Goal: Task Accomplishment & Management: Manage account settings

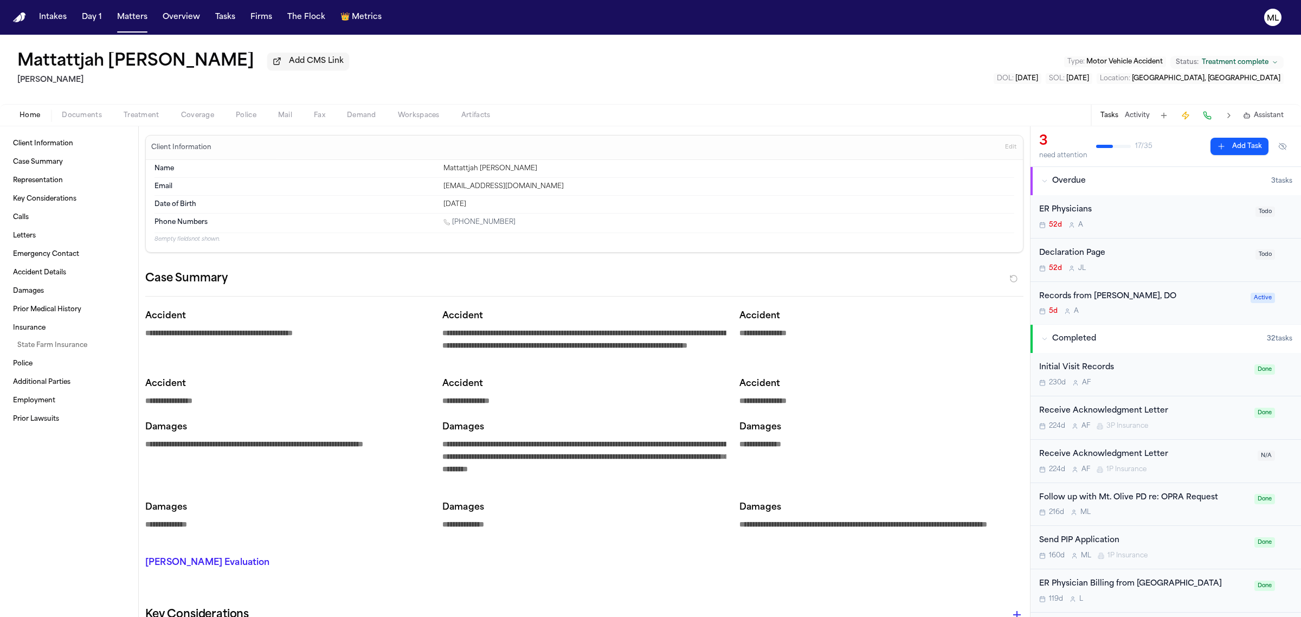
type textarea "*"
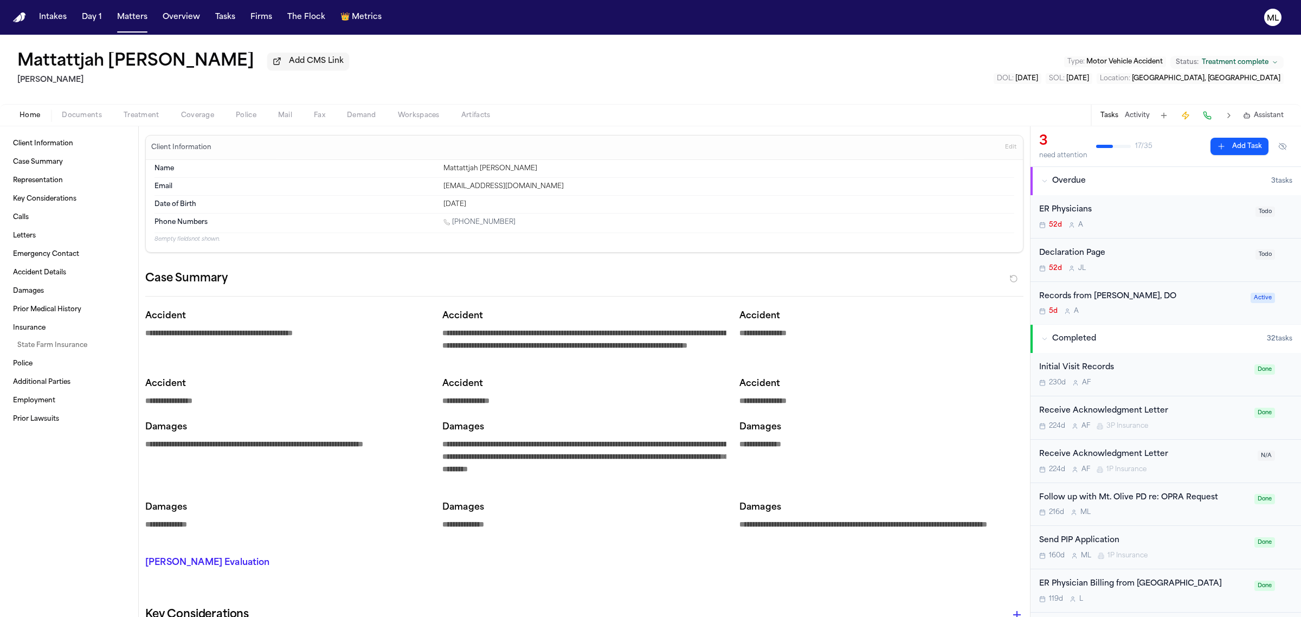
type textarea "*"
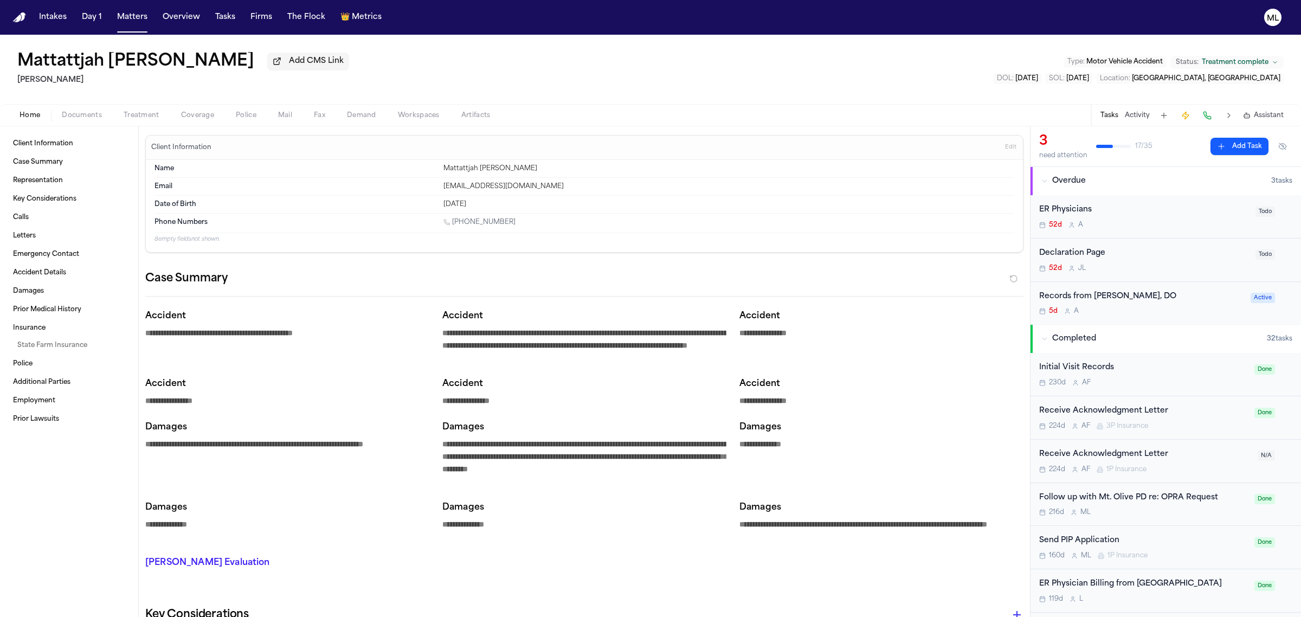
type textarea "*"
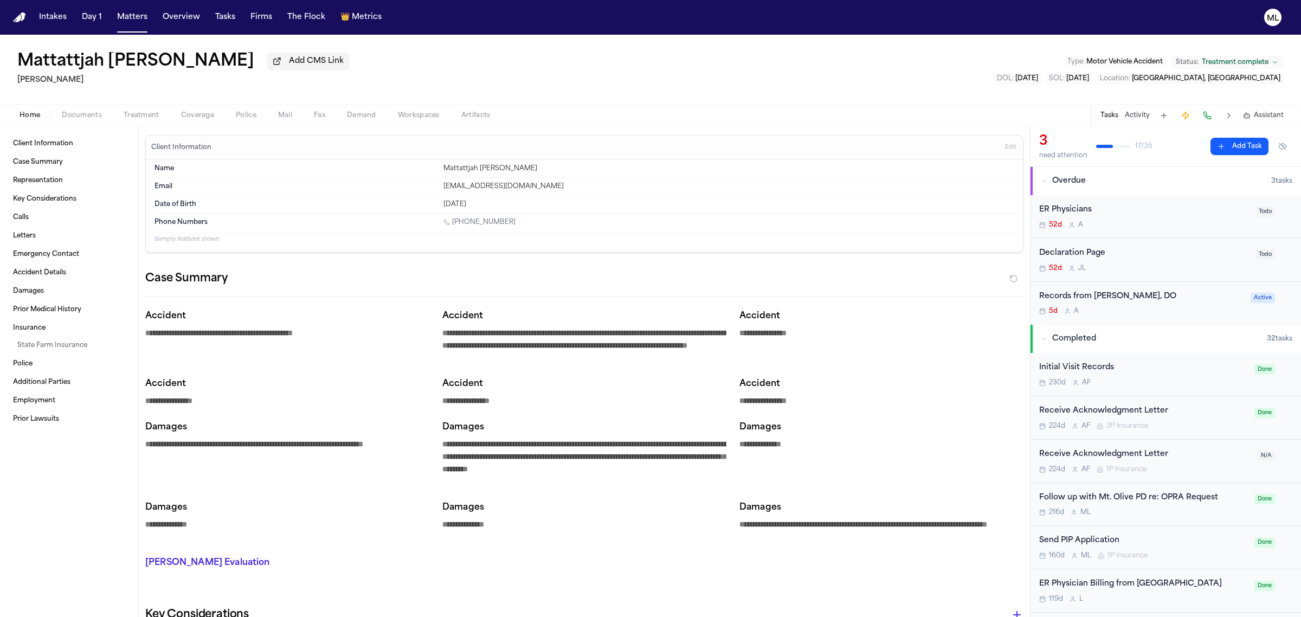
type textarea "*"
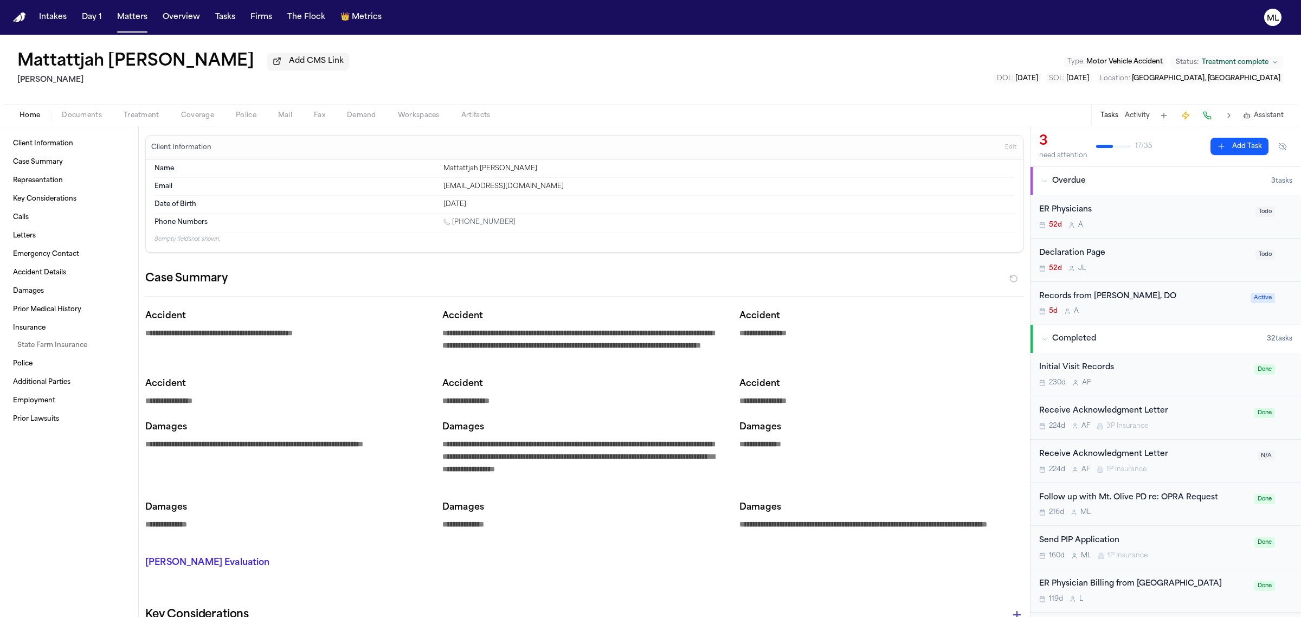
type textarea "*"
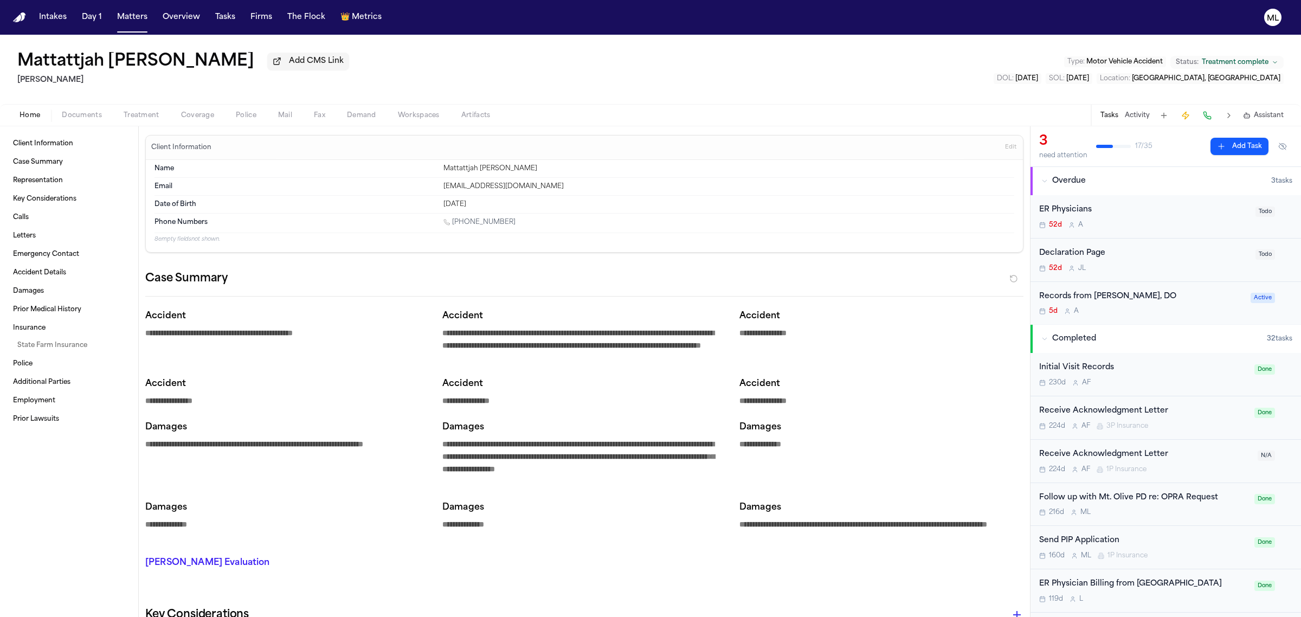
type textarea "*"
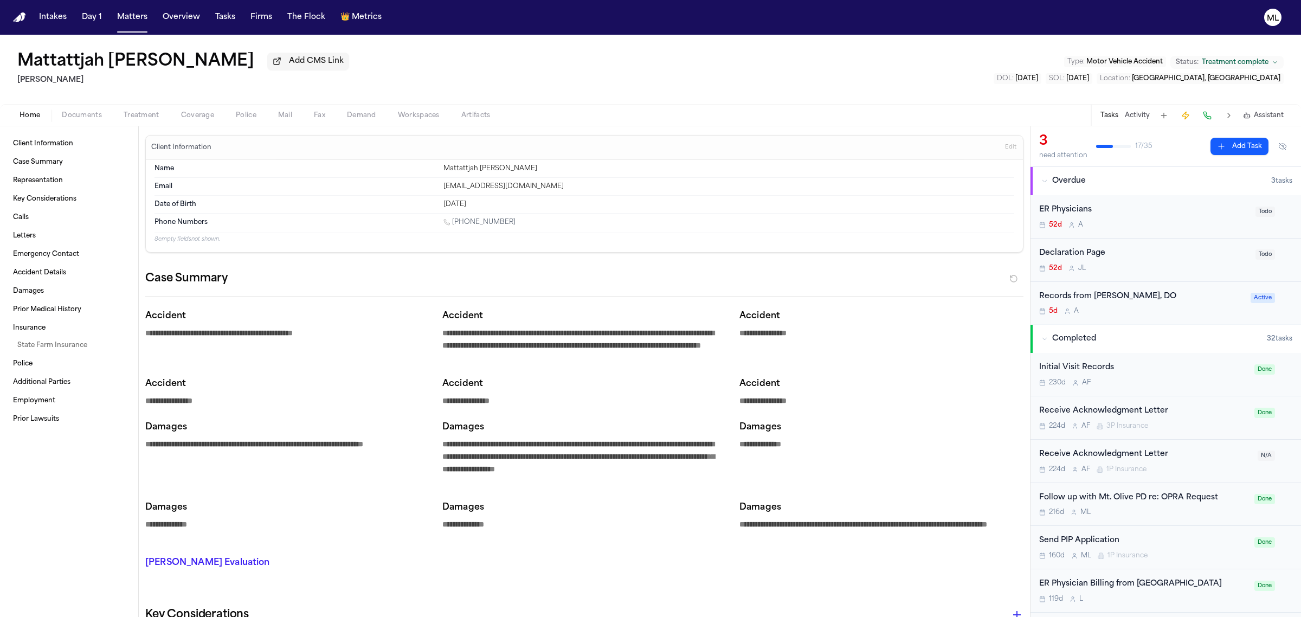
type textarea "*"
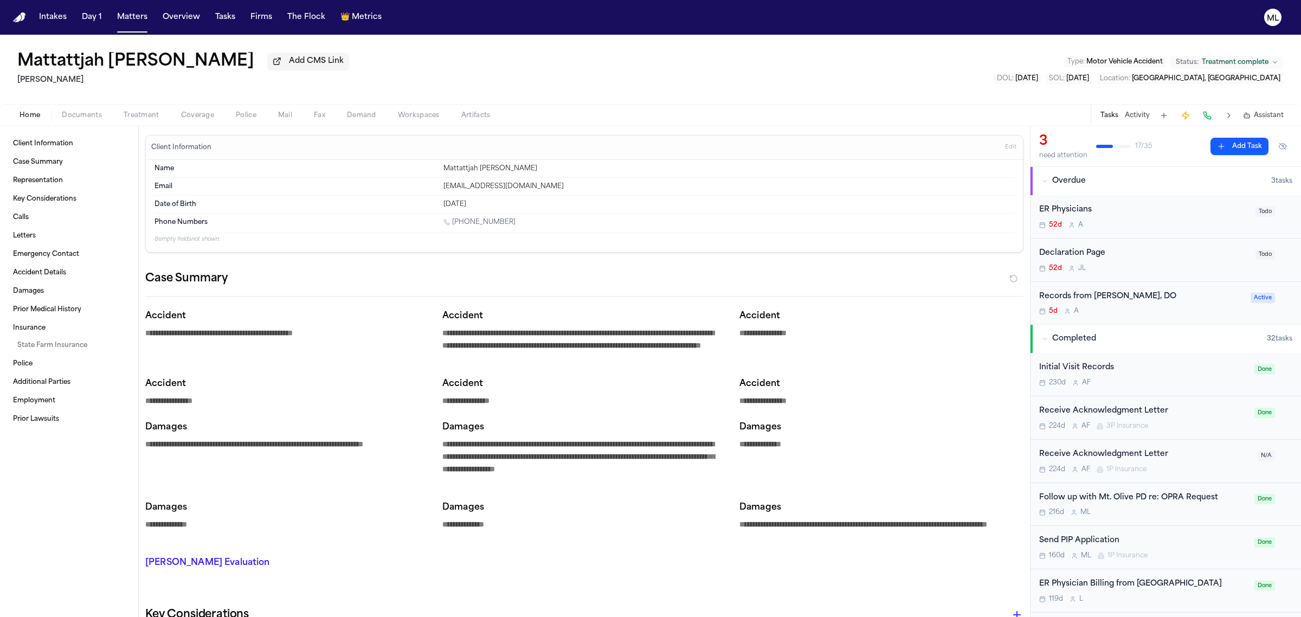
type textarea "*"
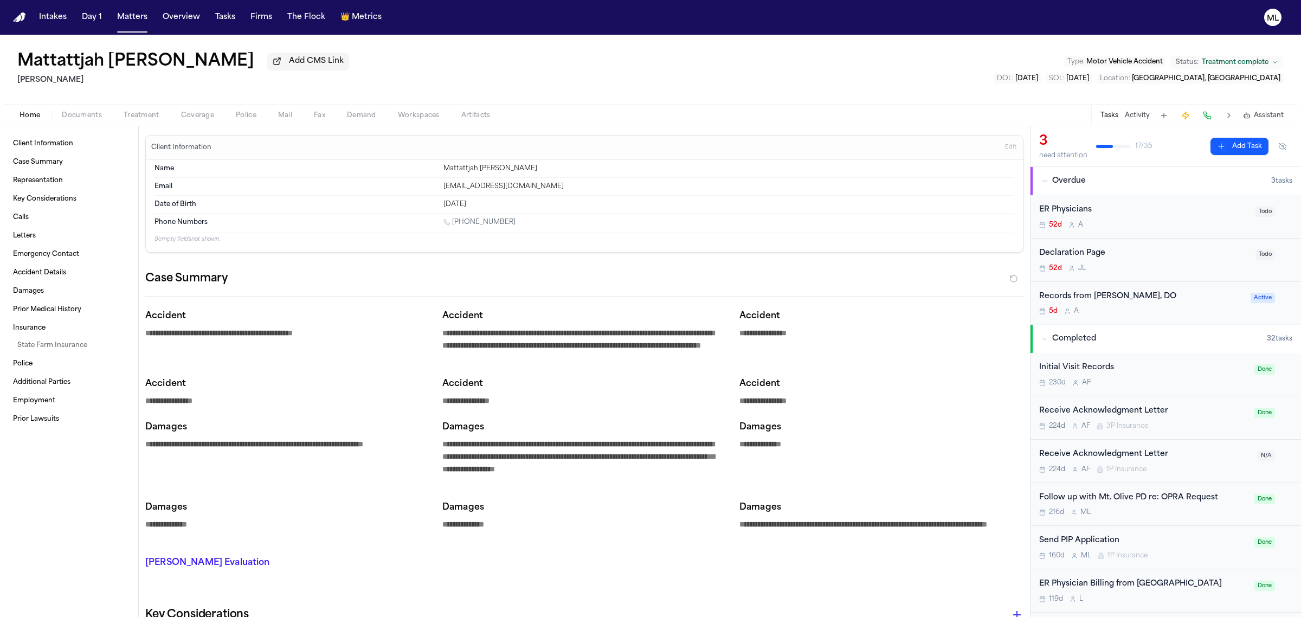
type textarea "*"
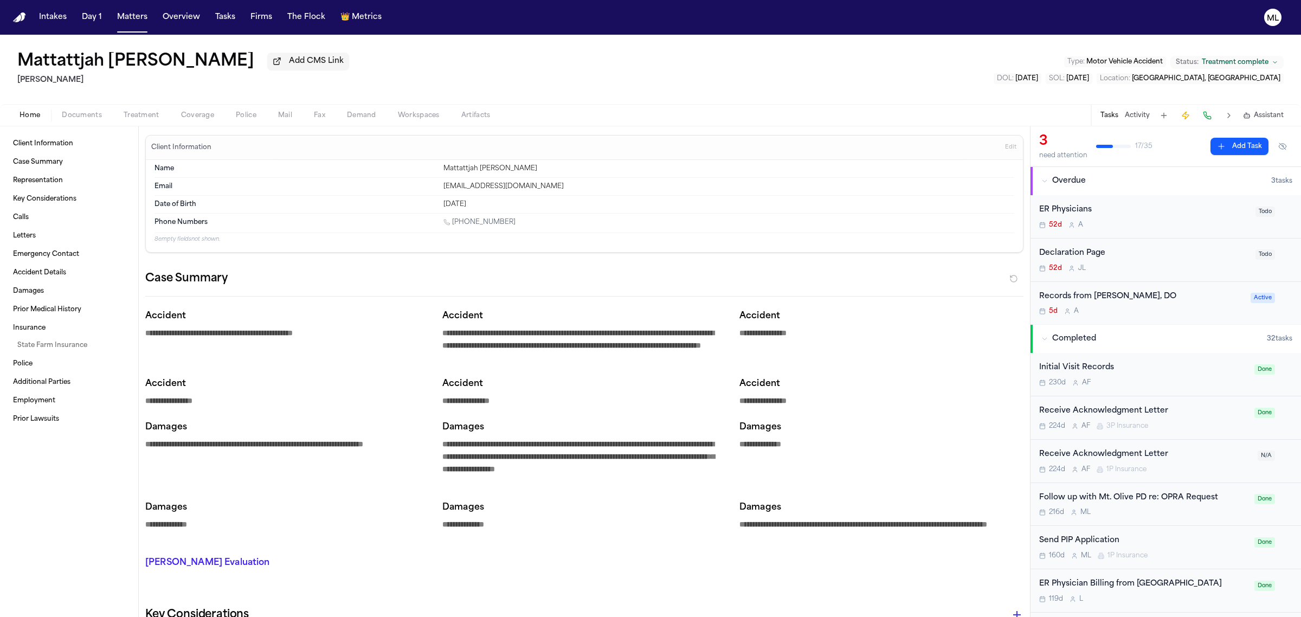
type textarea "*"
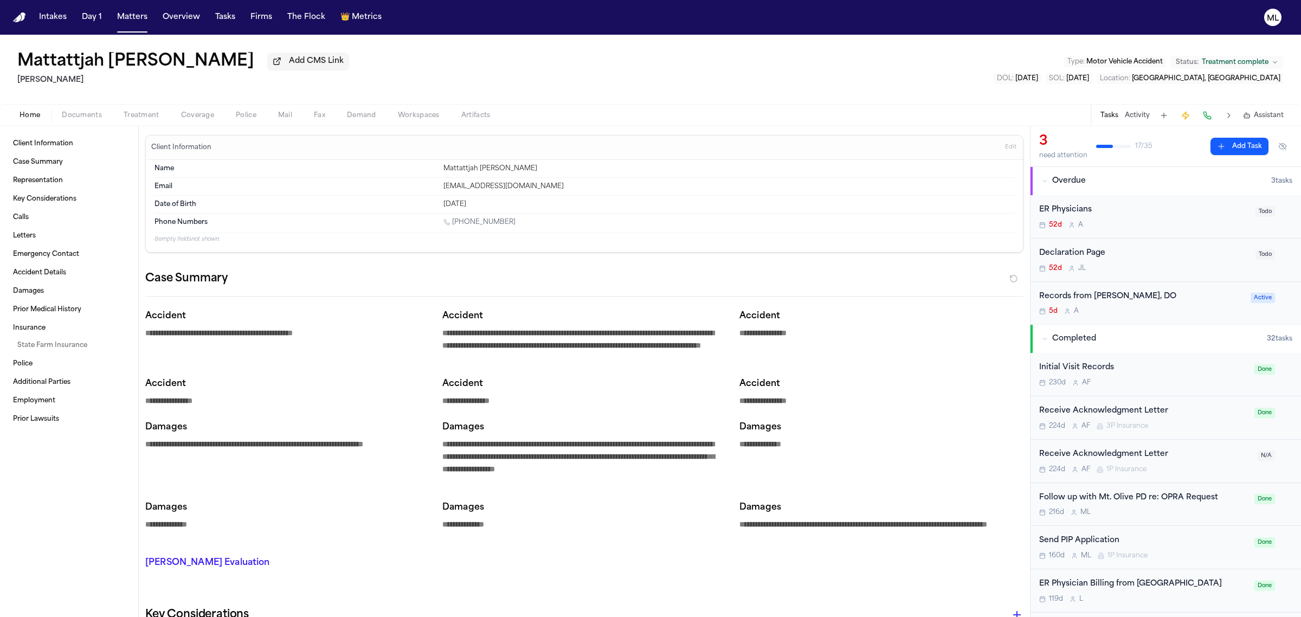
type textarea "*"
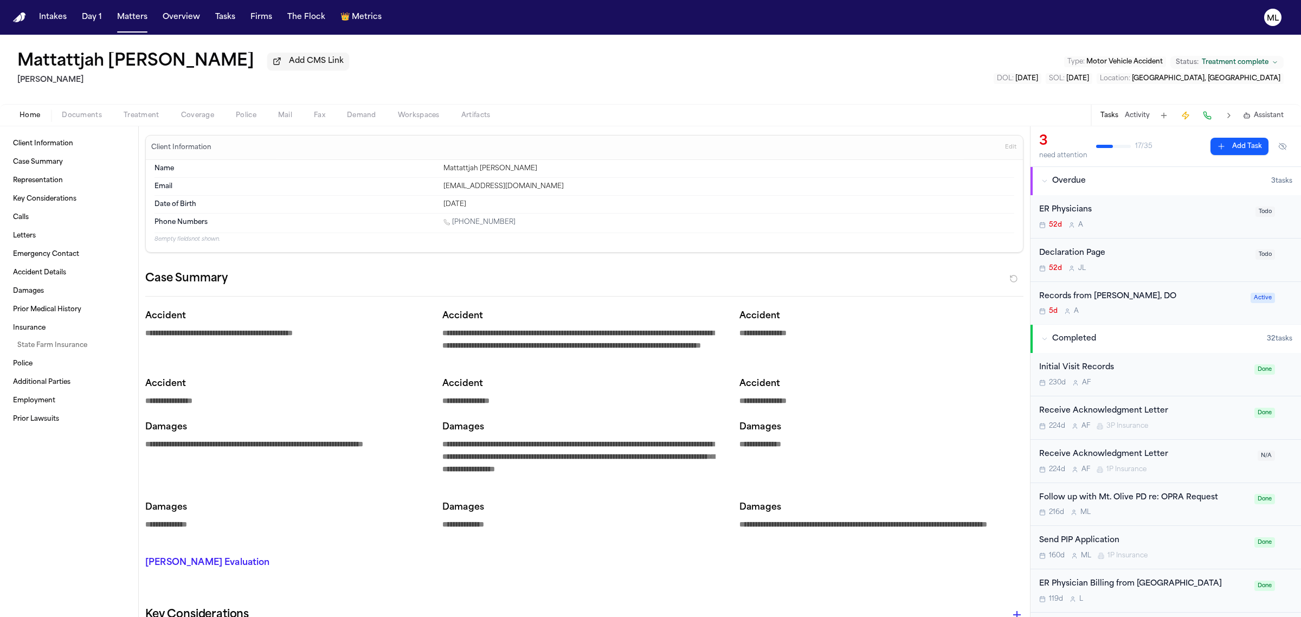
type textarea "*"
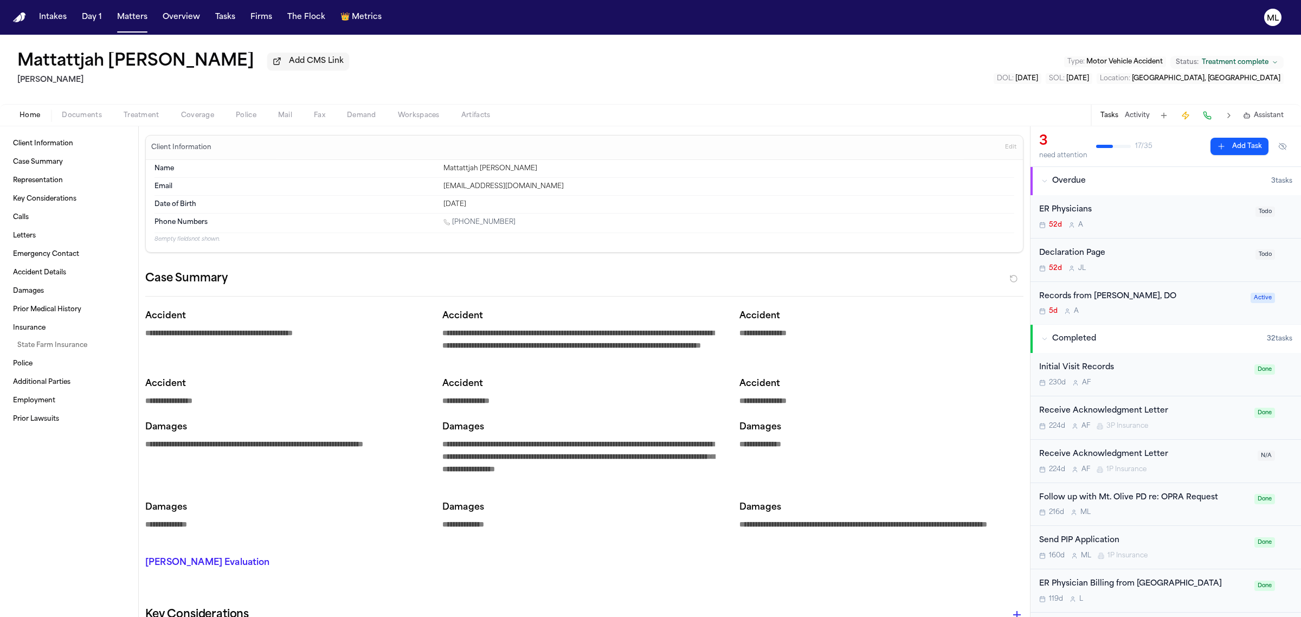
type textarea "*"
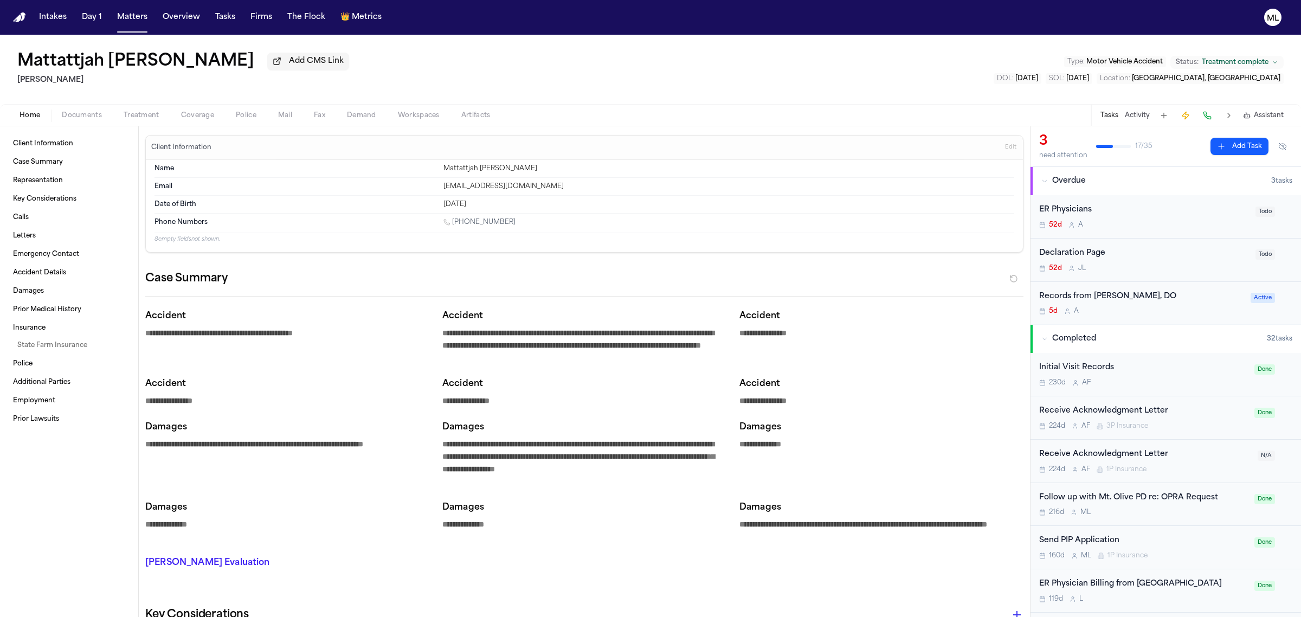
type textarea "*"
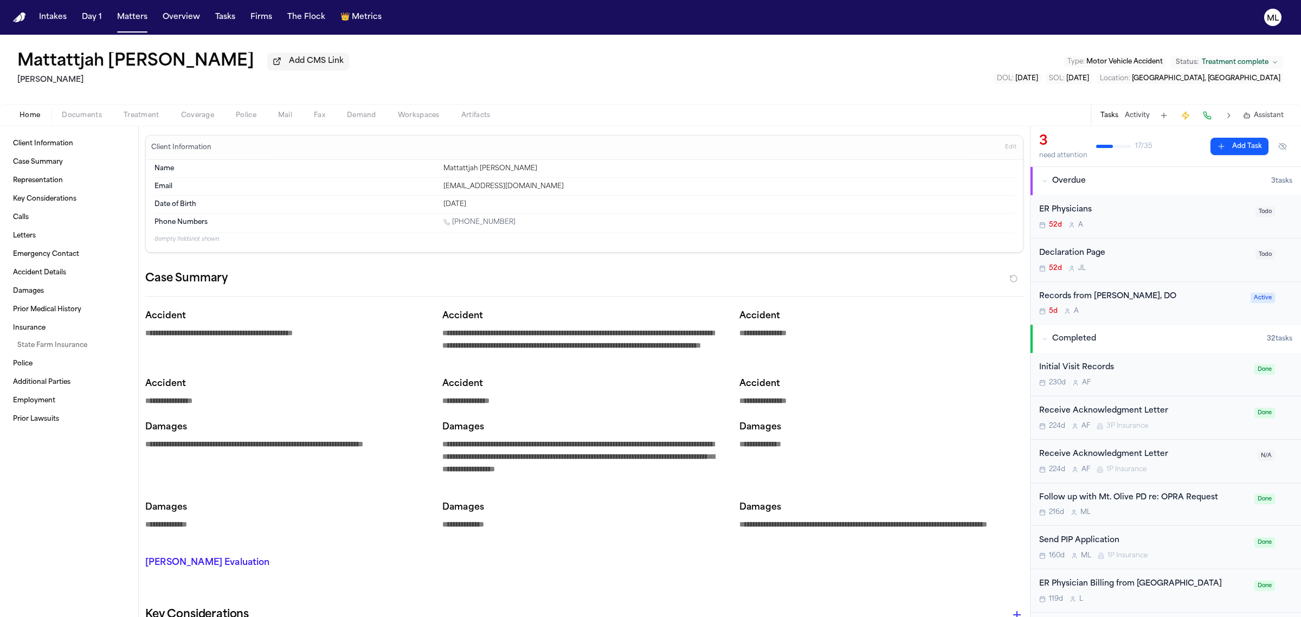
type textarea "*"
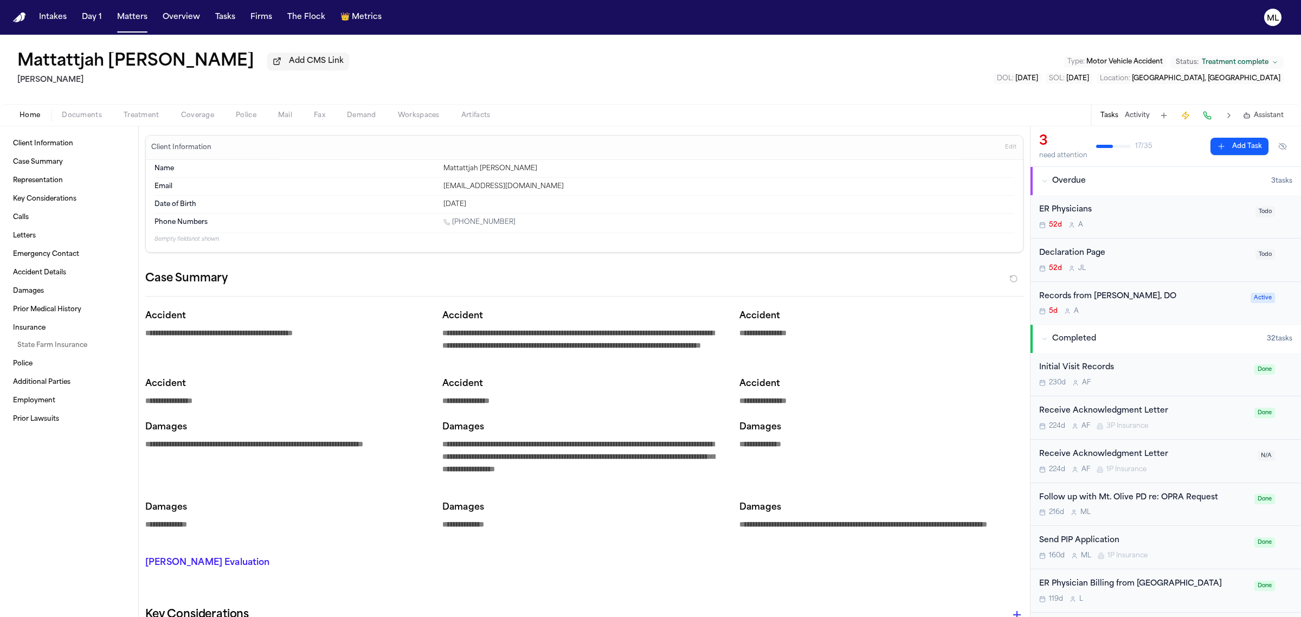
type textarea "*"
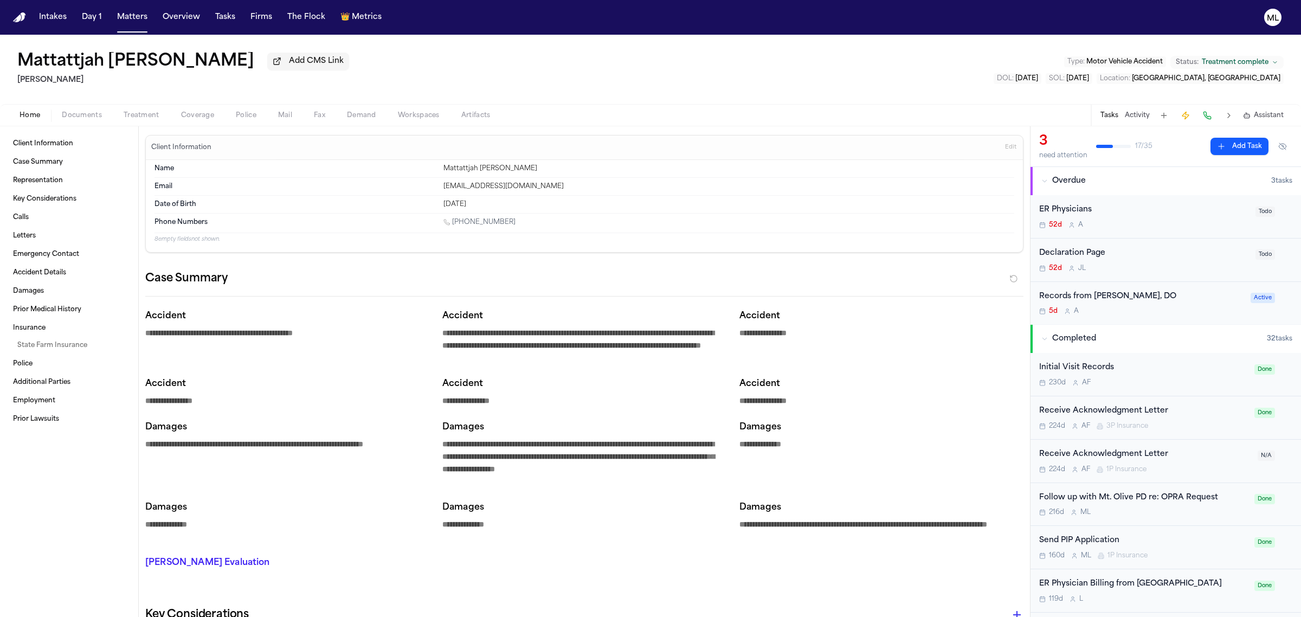
type textarea "*"
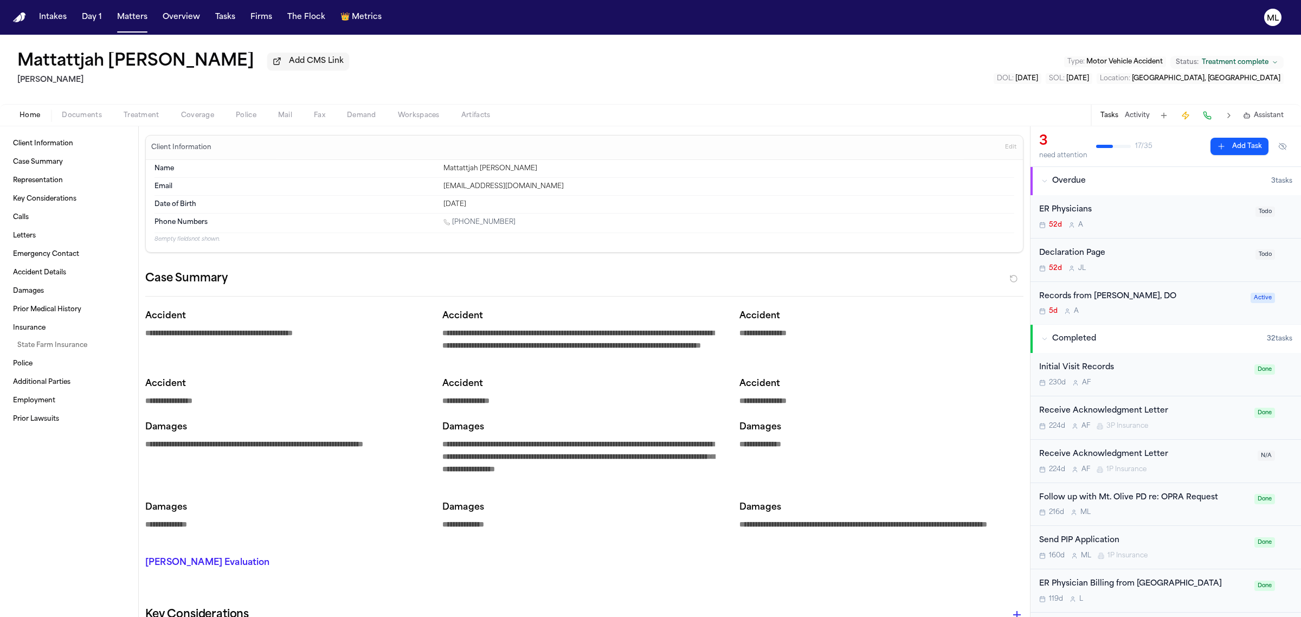
type textarea "*"
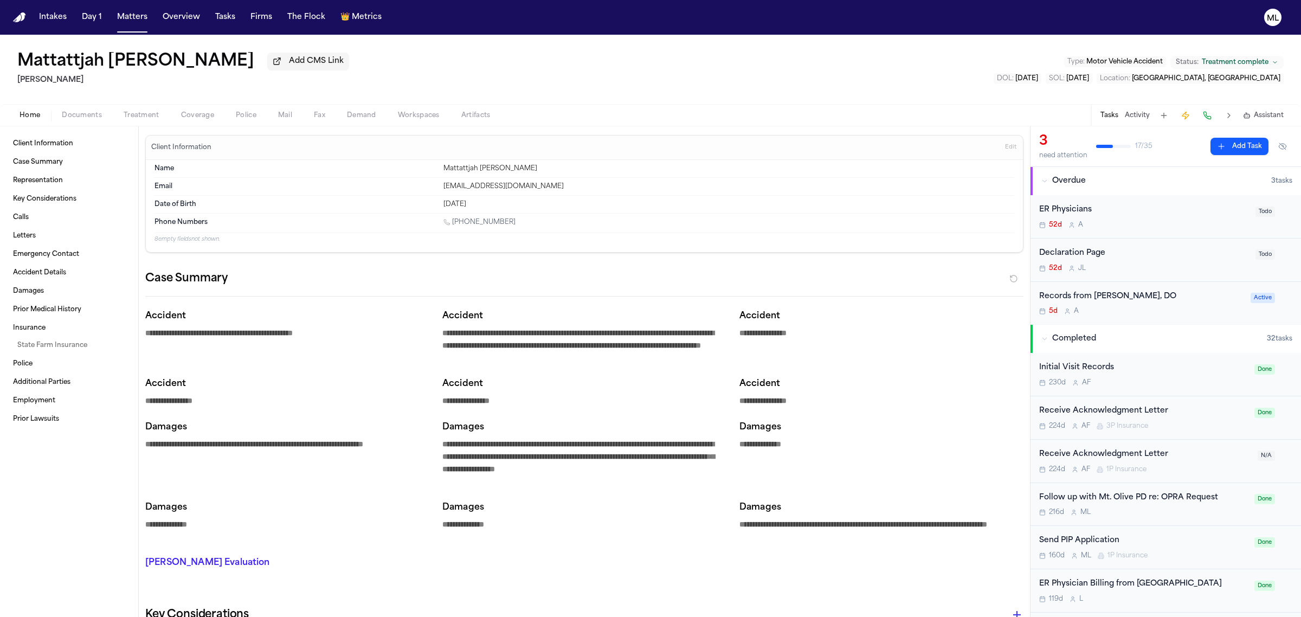
type textarea "*"
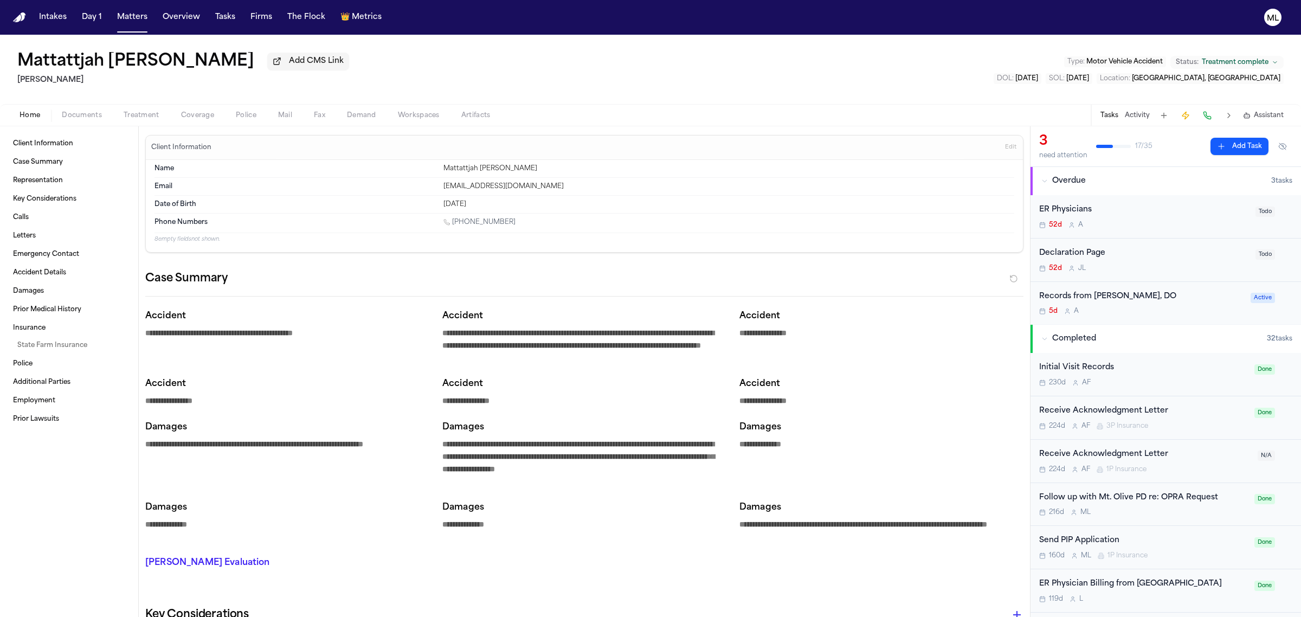
type textarea "*"
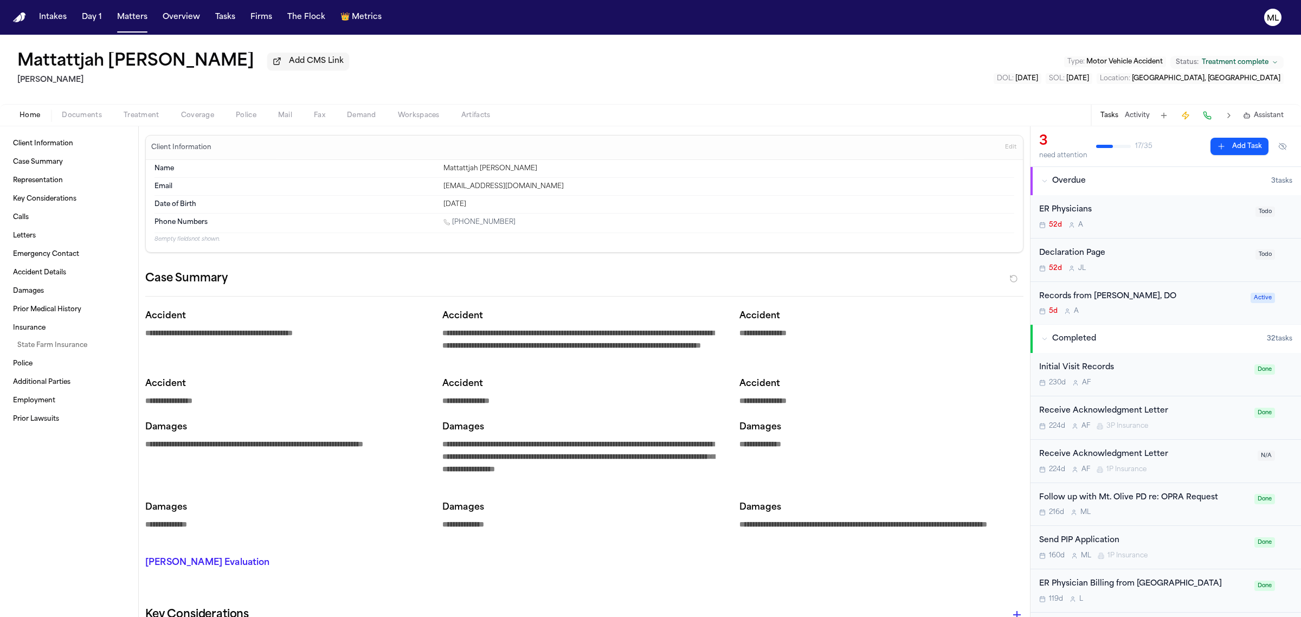
type textarea "*"
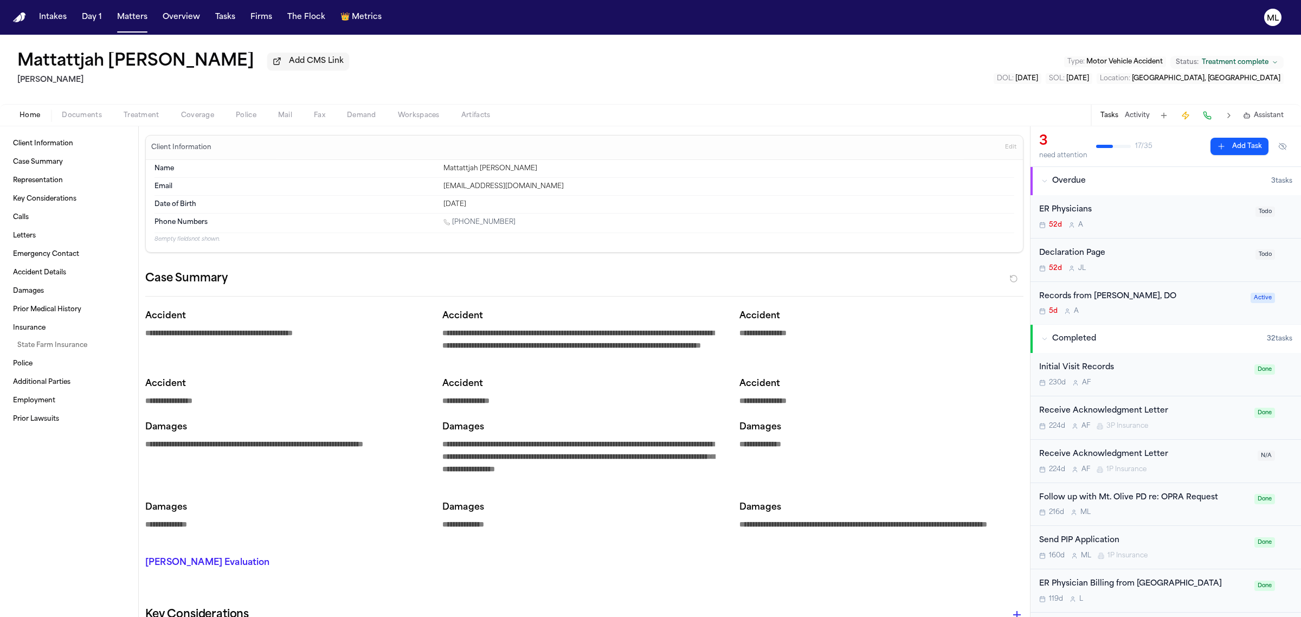
type textarea "*"
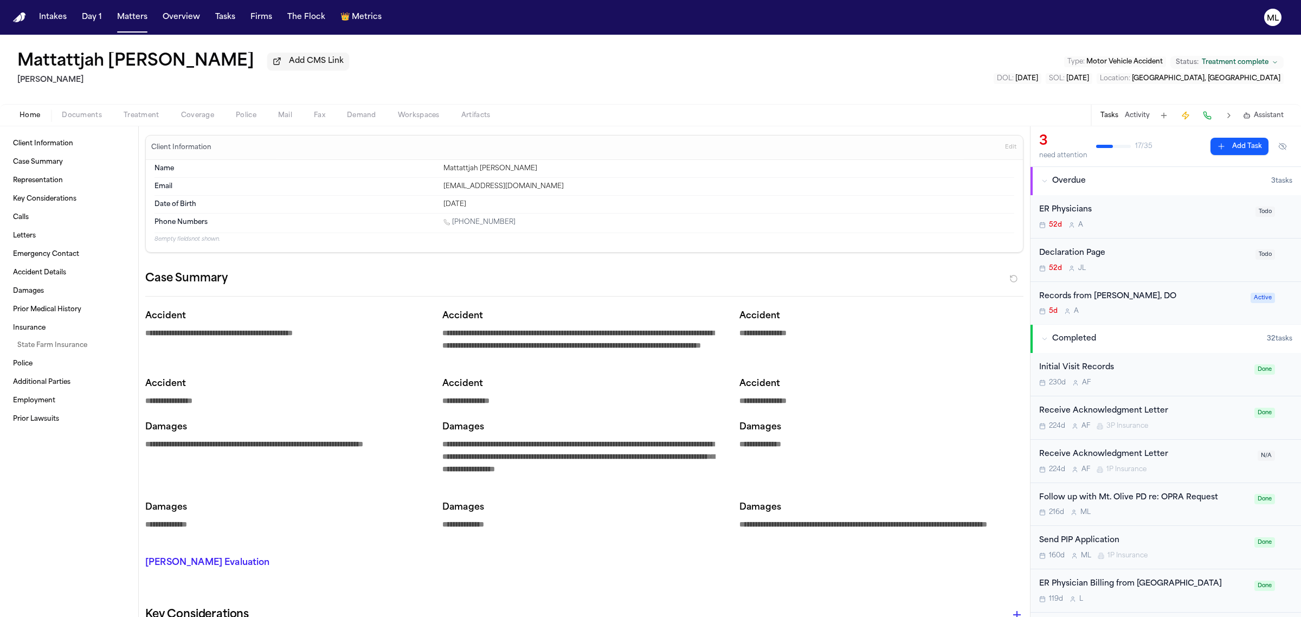
type textarea "*"
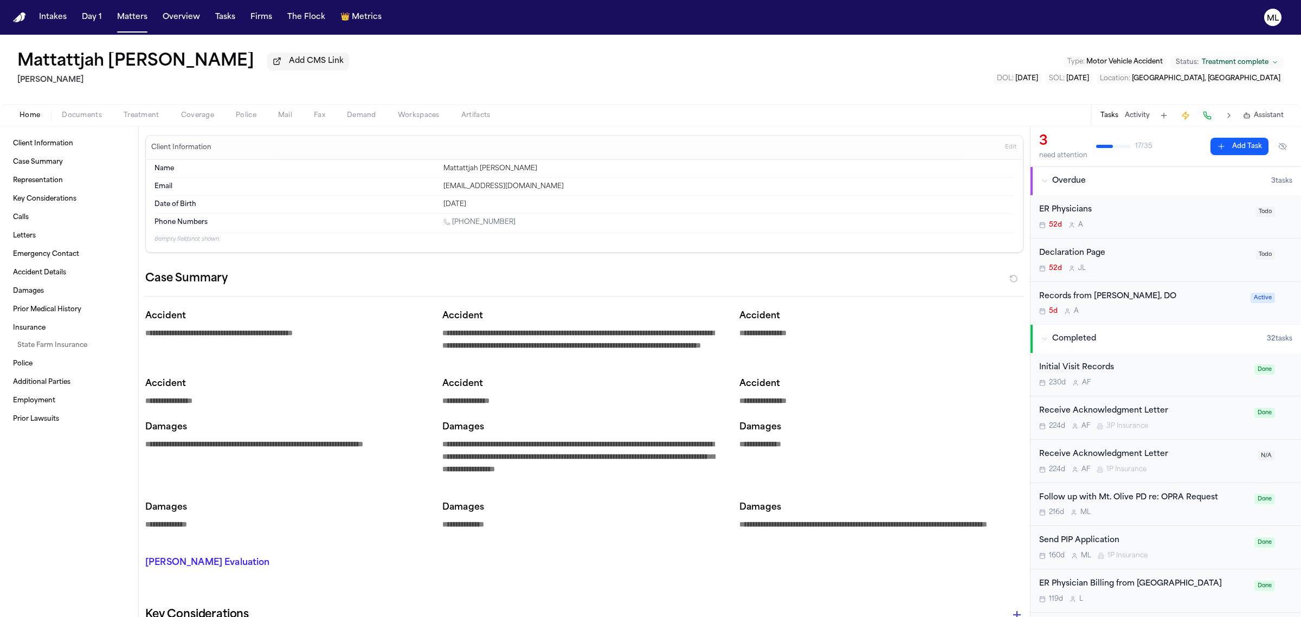
type textarea "*"
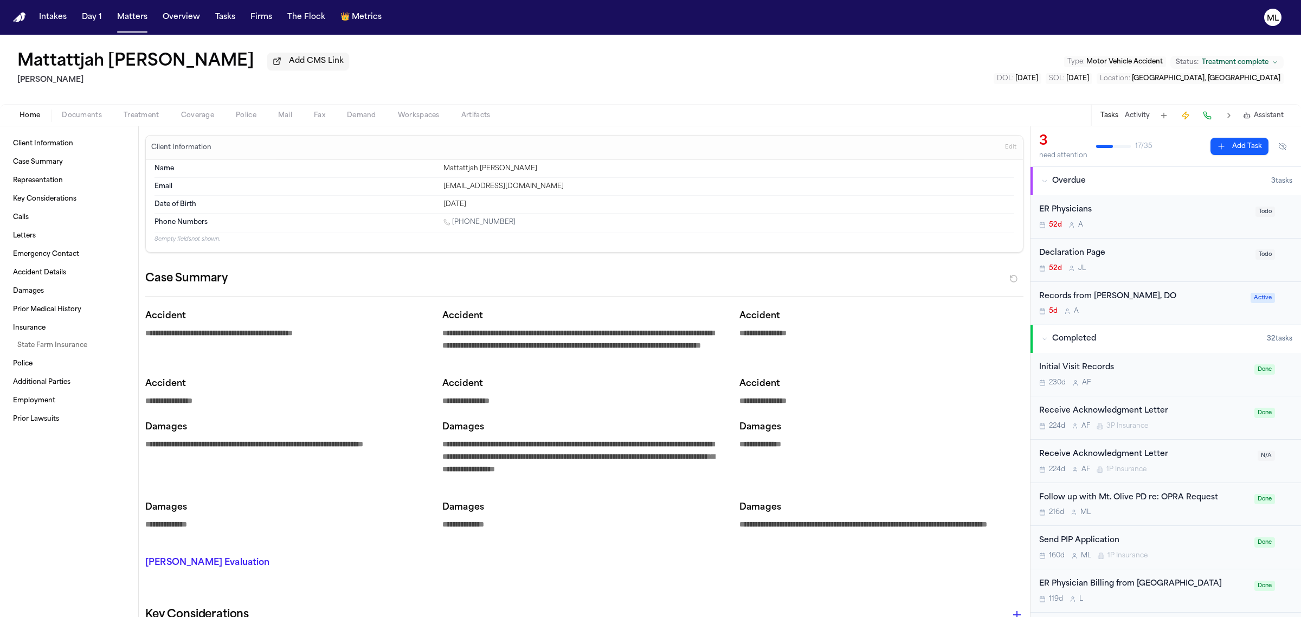
type textarea "*"
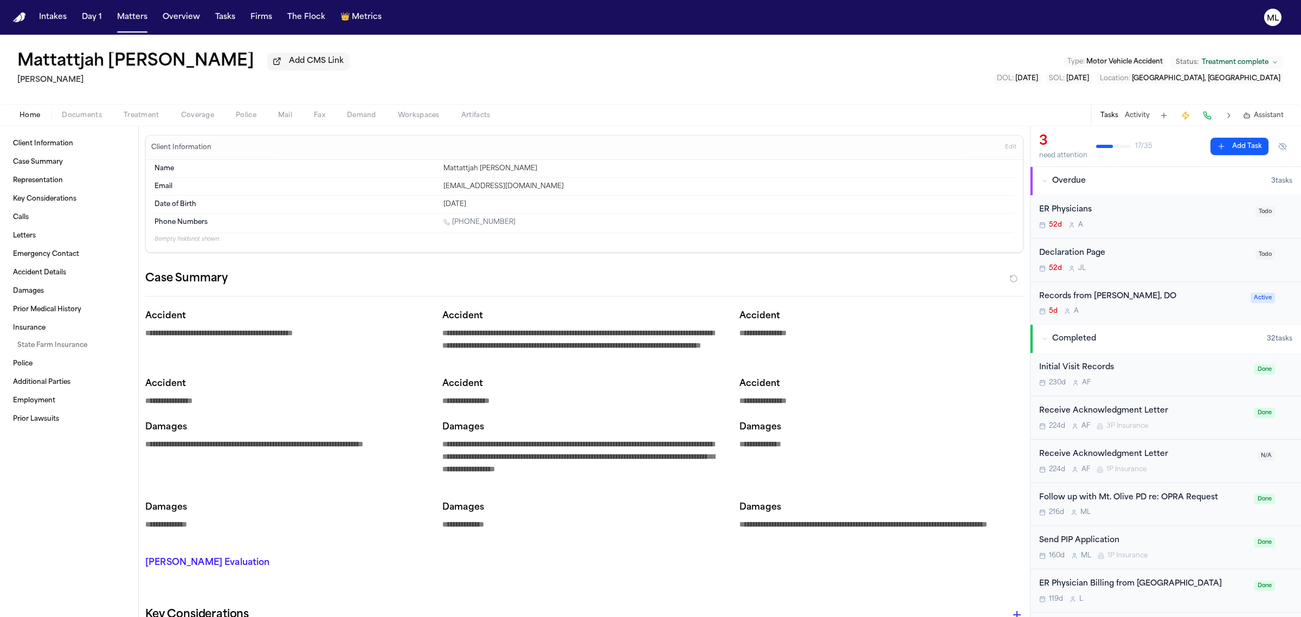
type textarea "*"
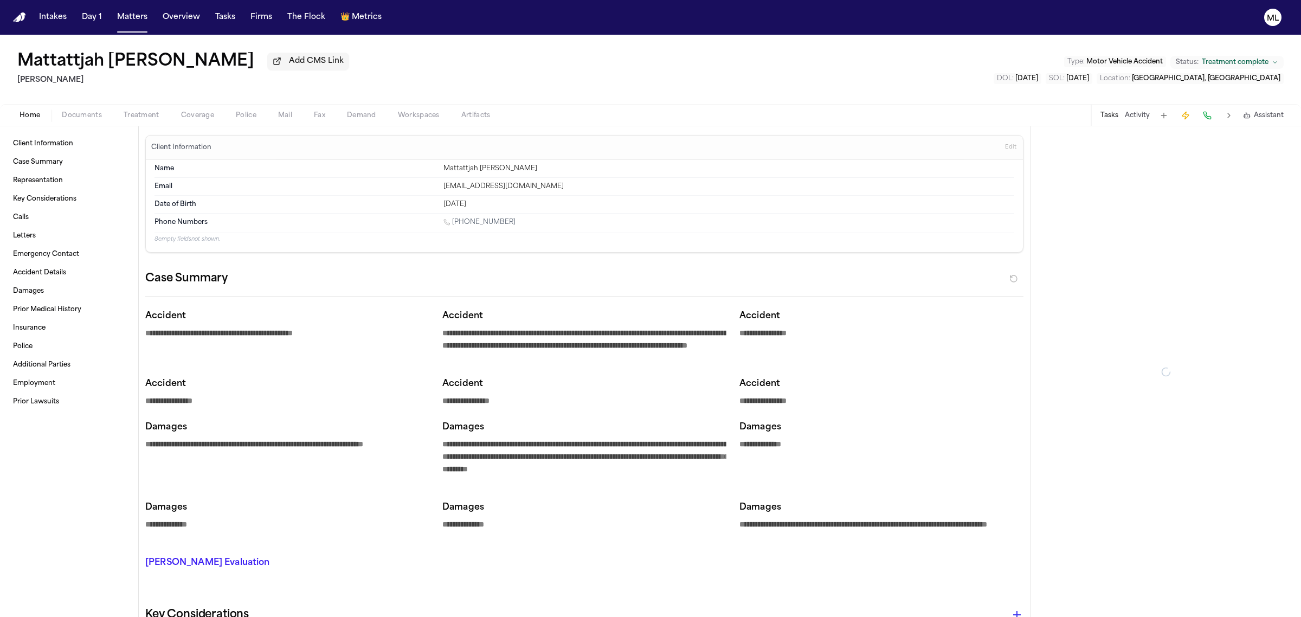
type textarea "*"
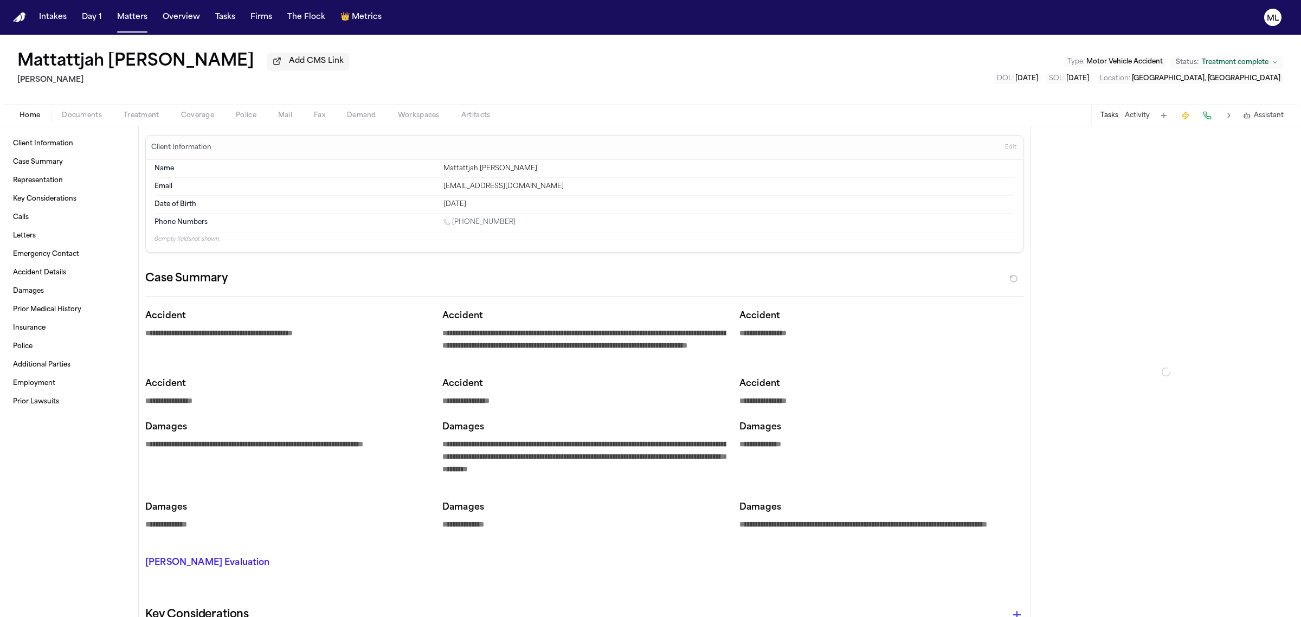
type textarea "*"
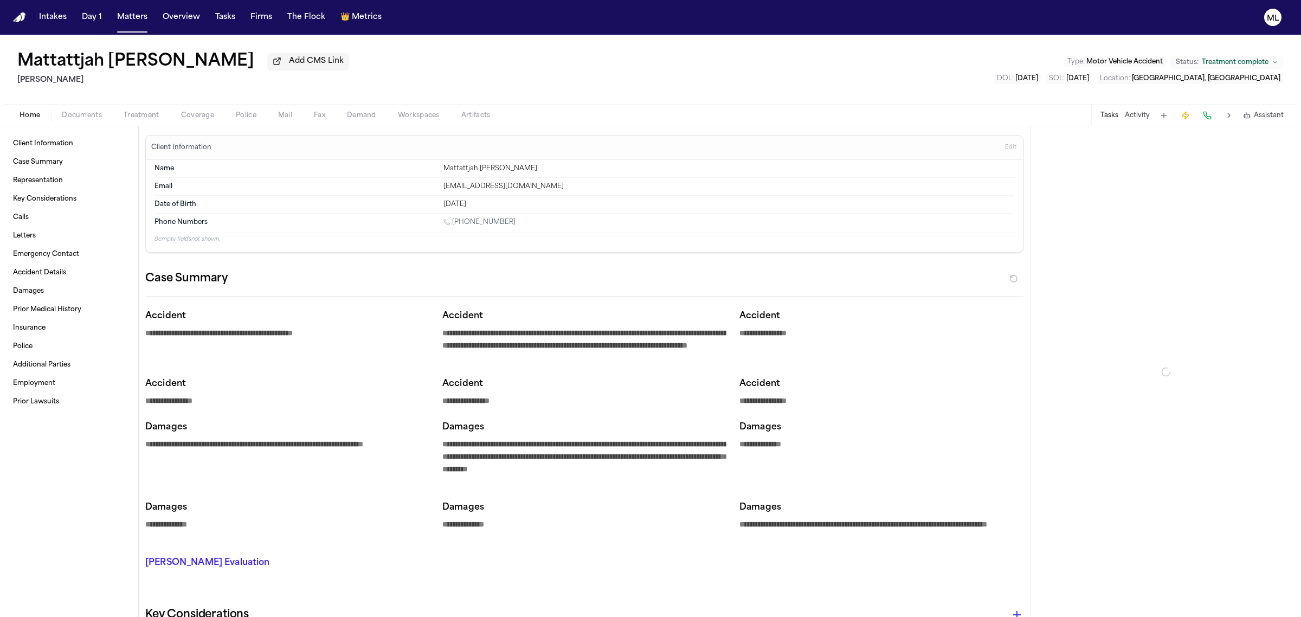
type textarea "*"
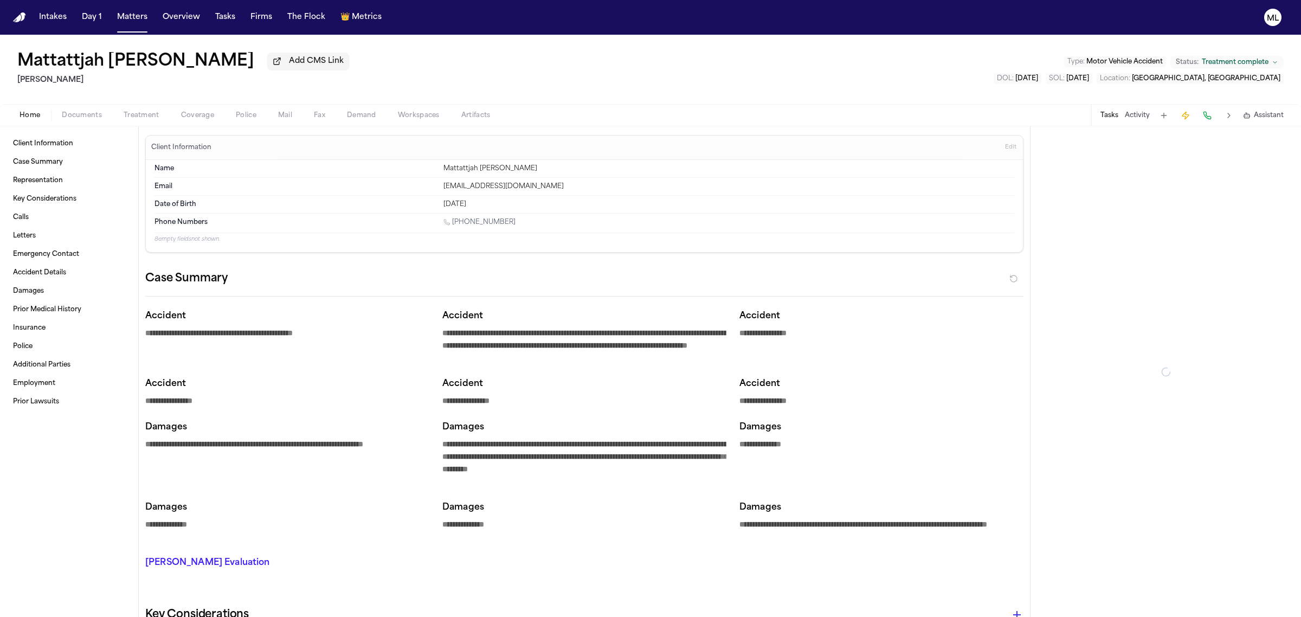
type textarea "*"
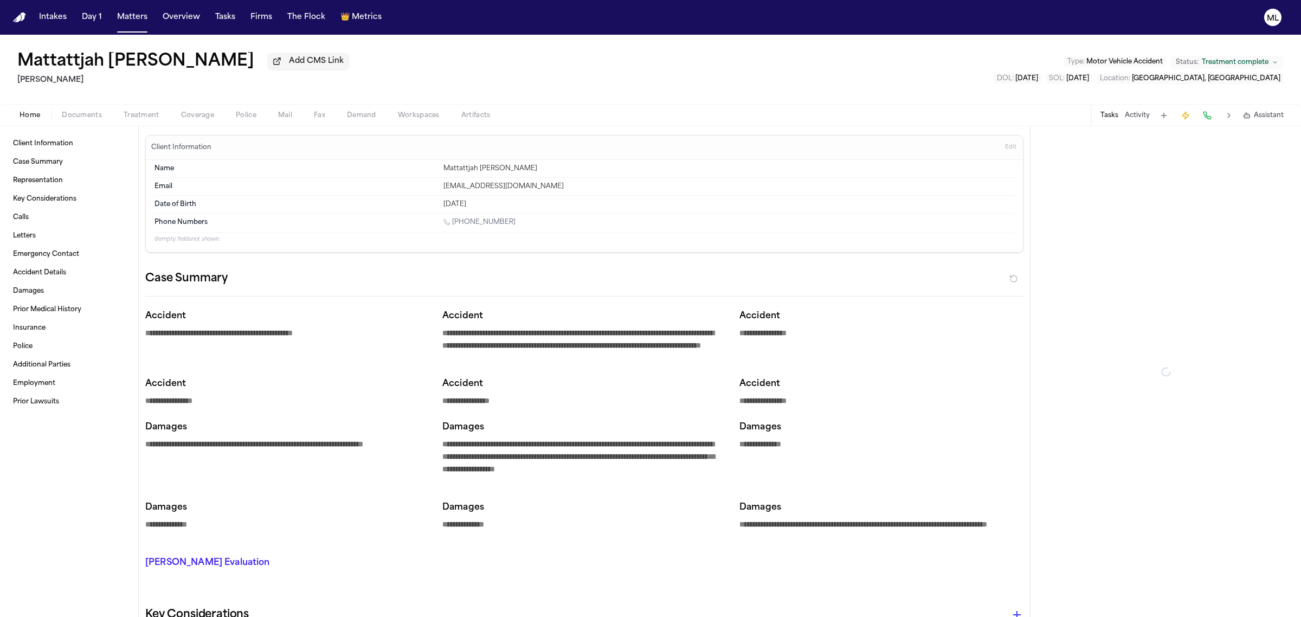
type textarea "*"
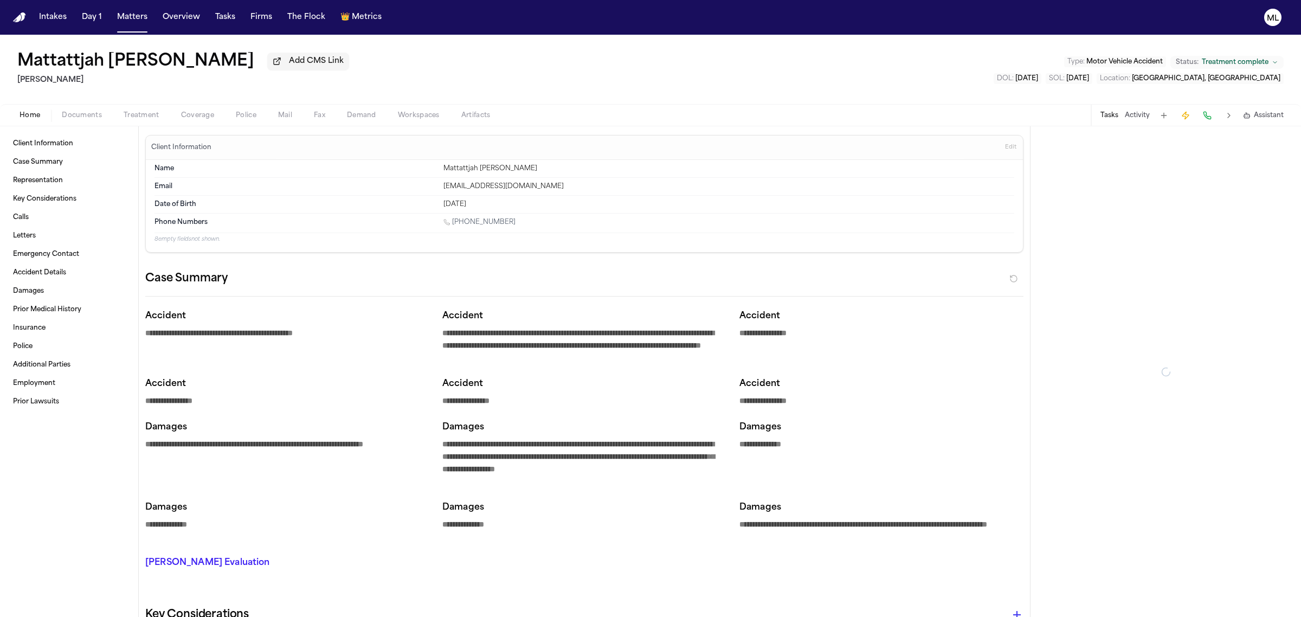
type textarea "*"
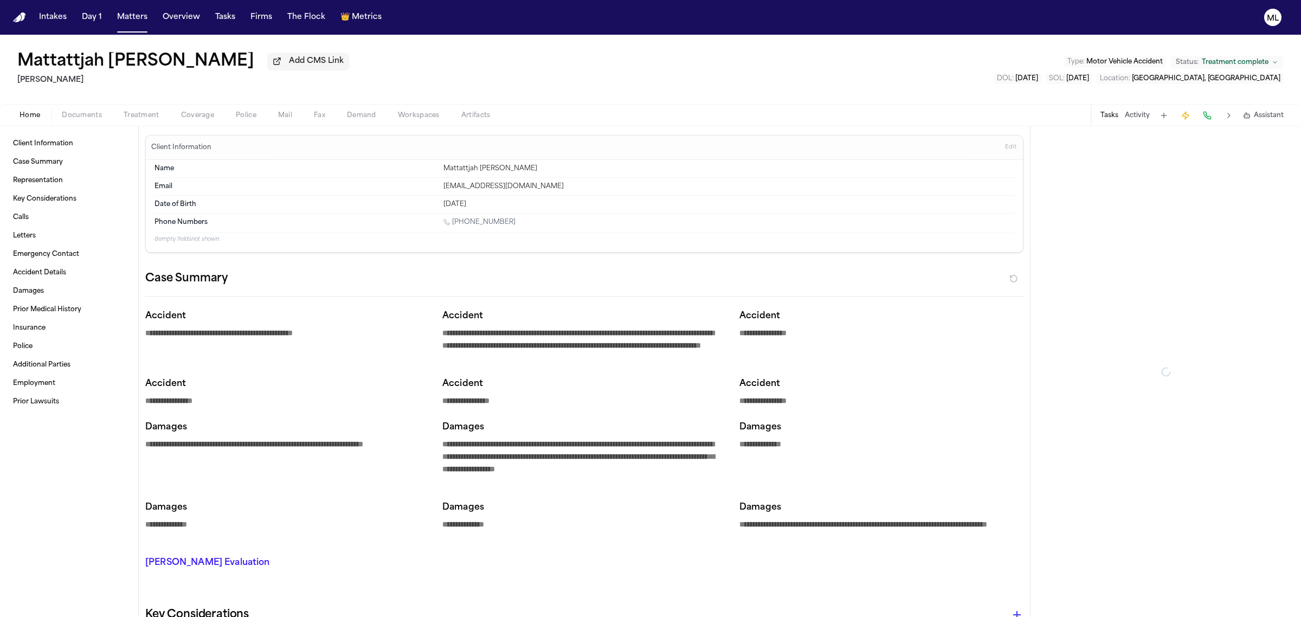
type textarea "*"
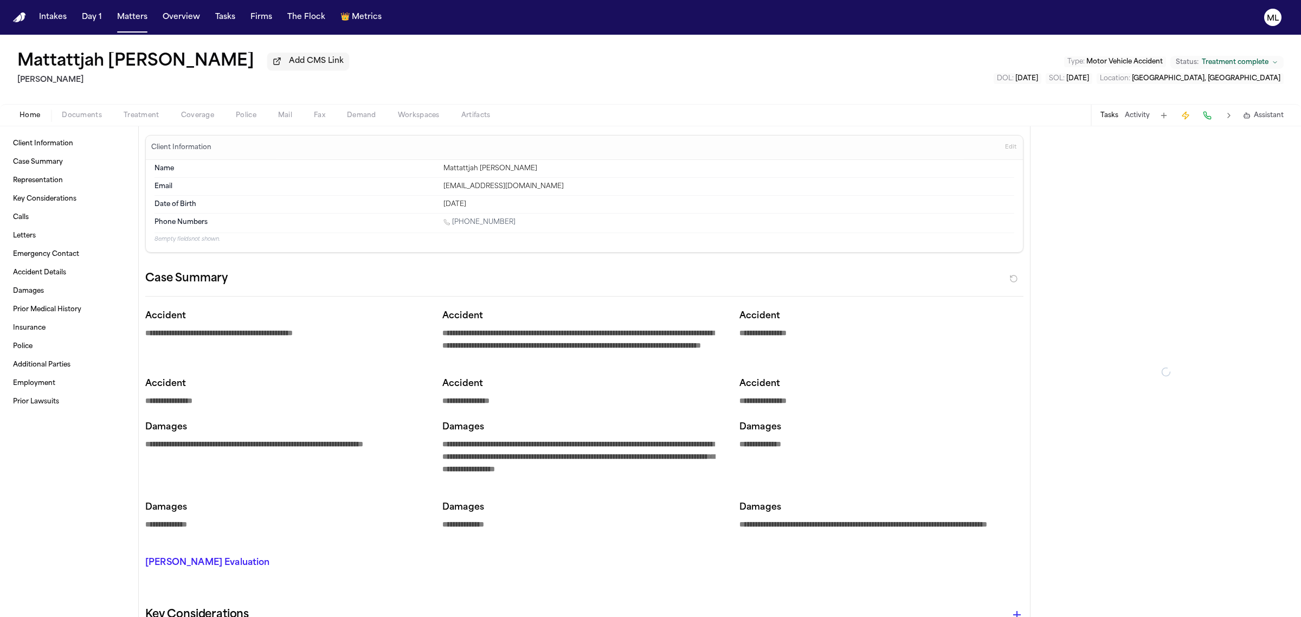
type textarea "*"
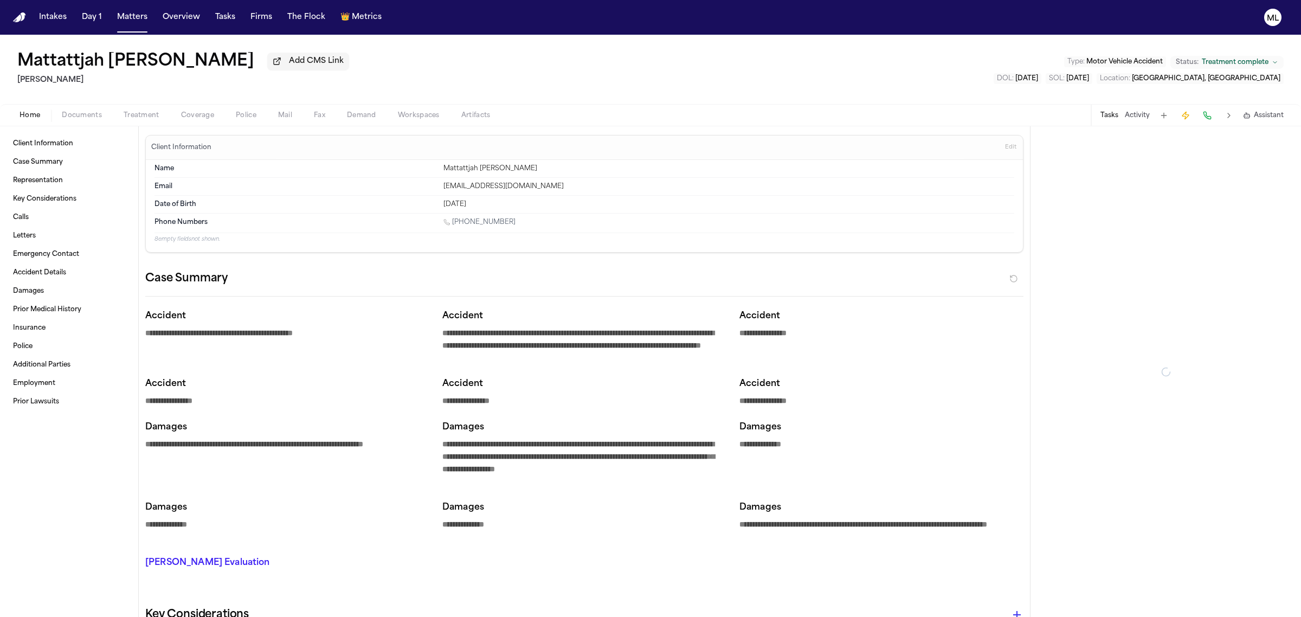
type textarea "*"
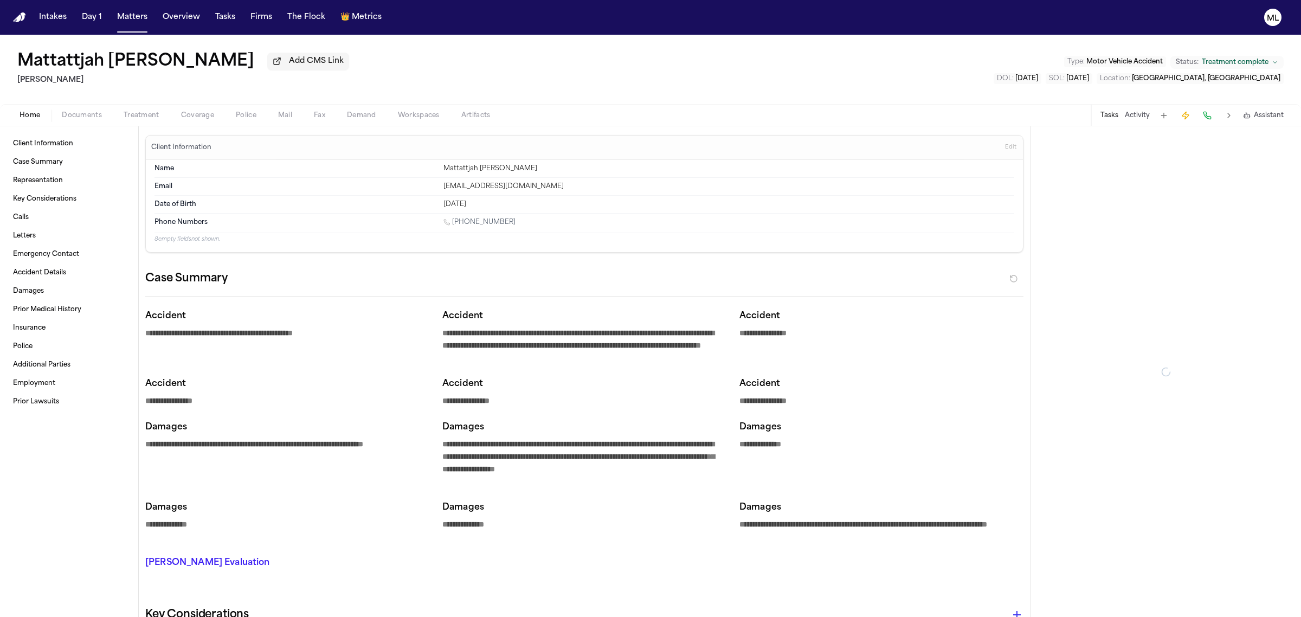
type textarea "*"
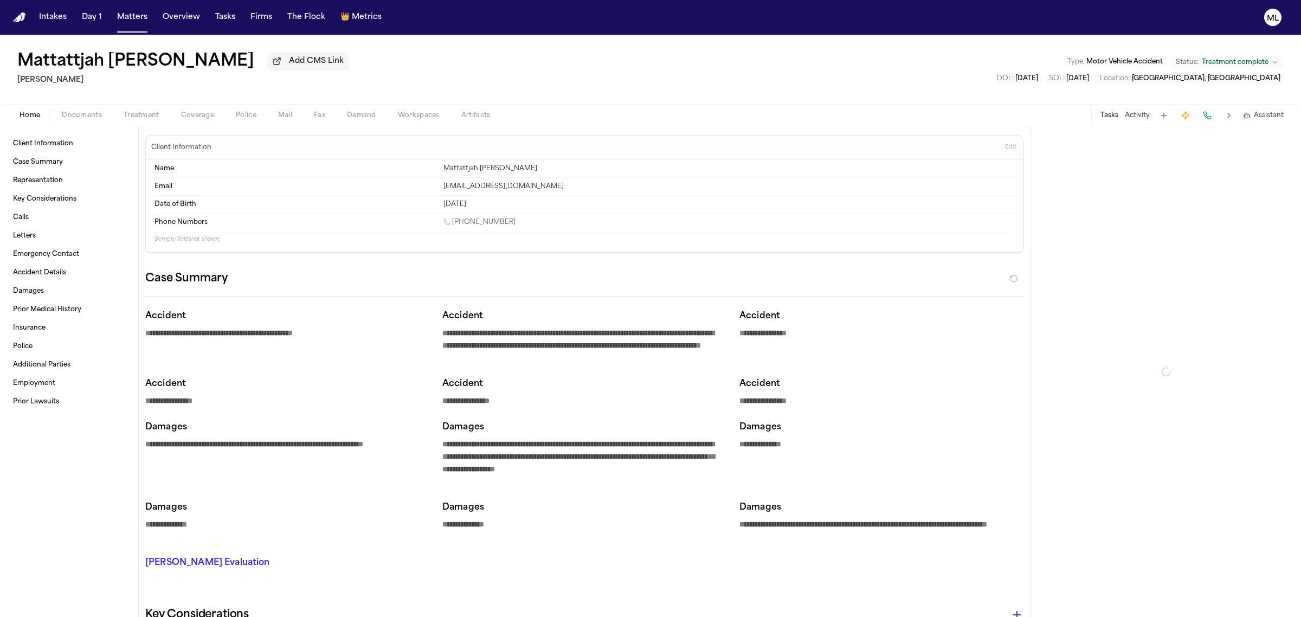
type textarea "*"
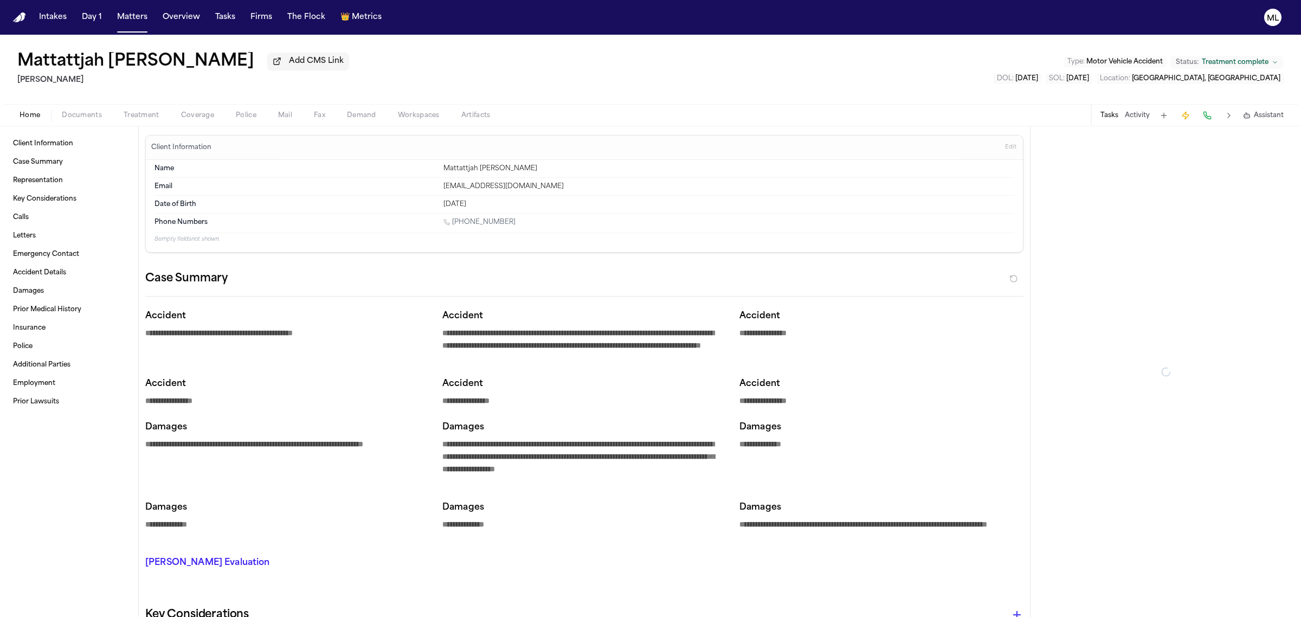
type textarea "*"
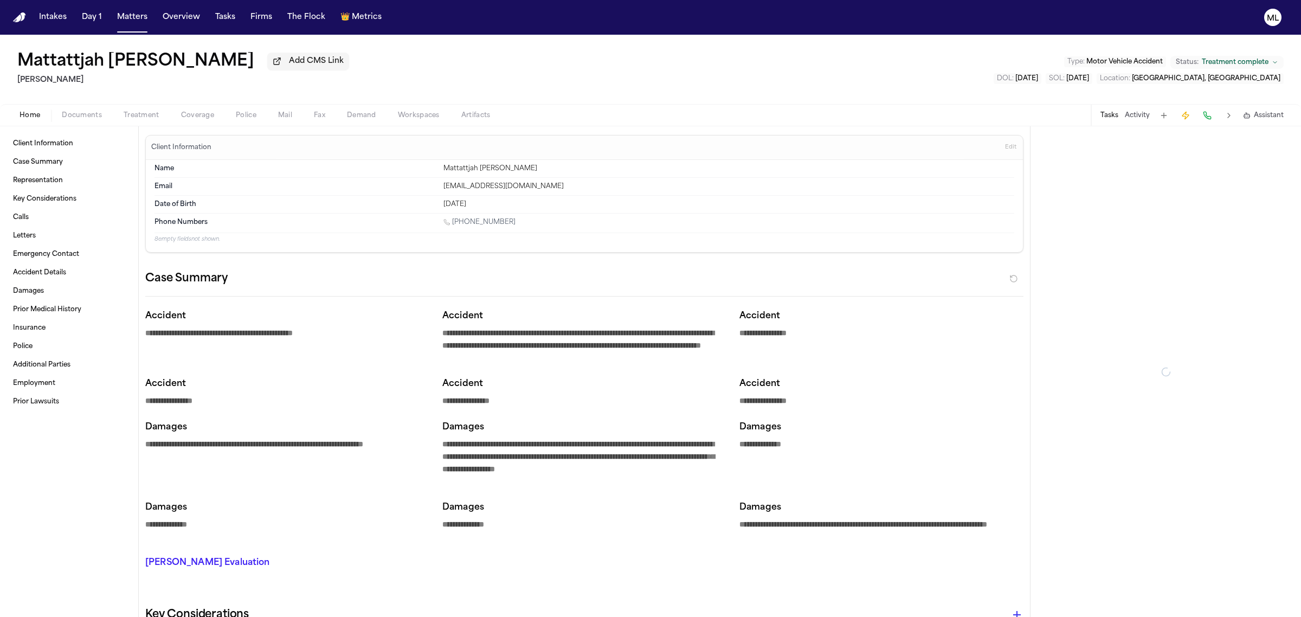
type textarea "*"
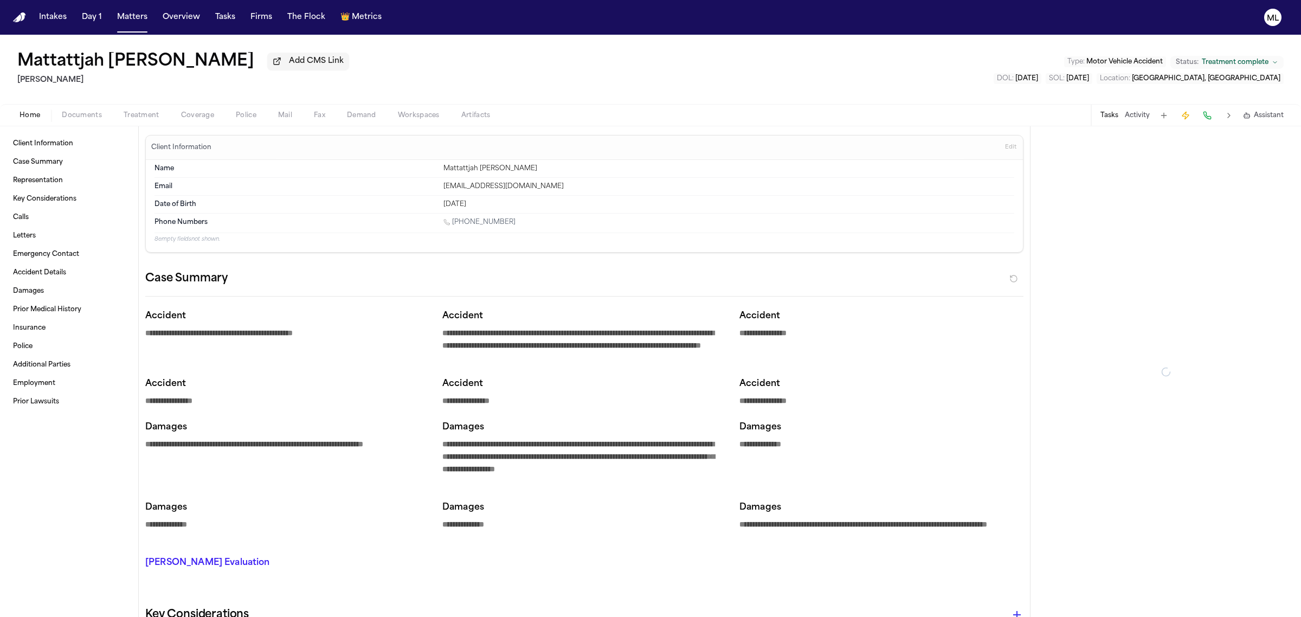
type textarea "*"
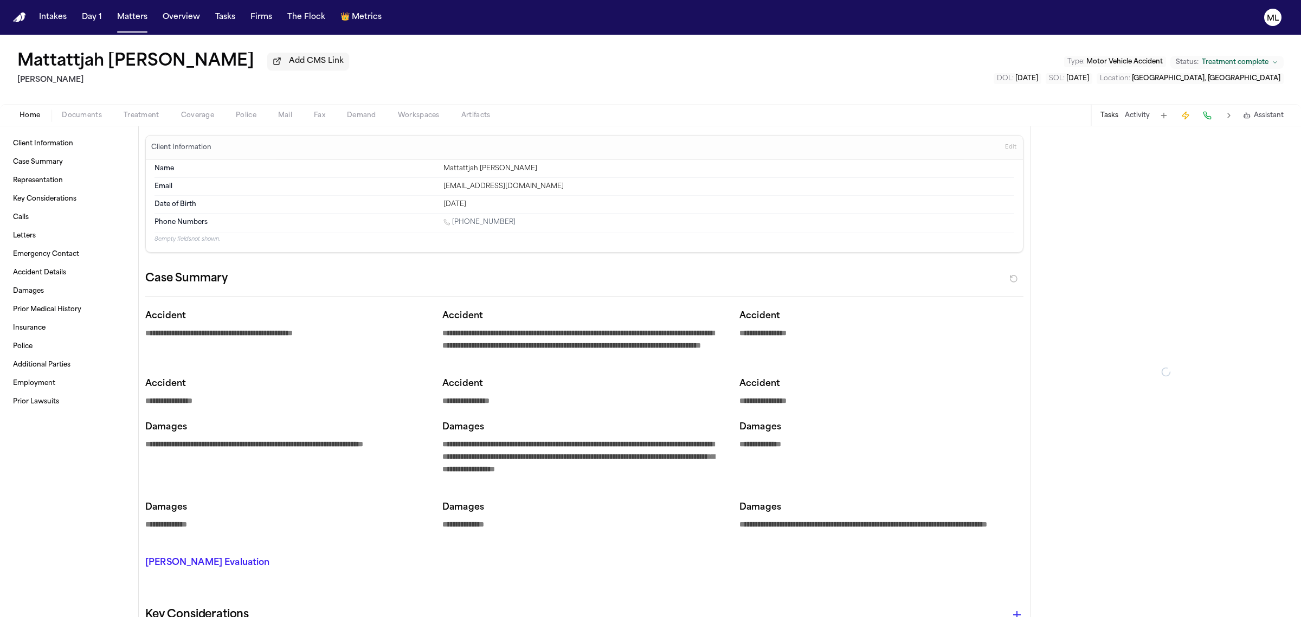
type textarea "*"
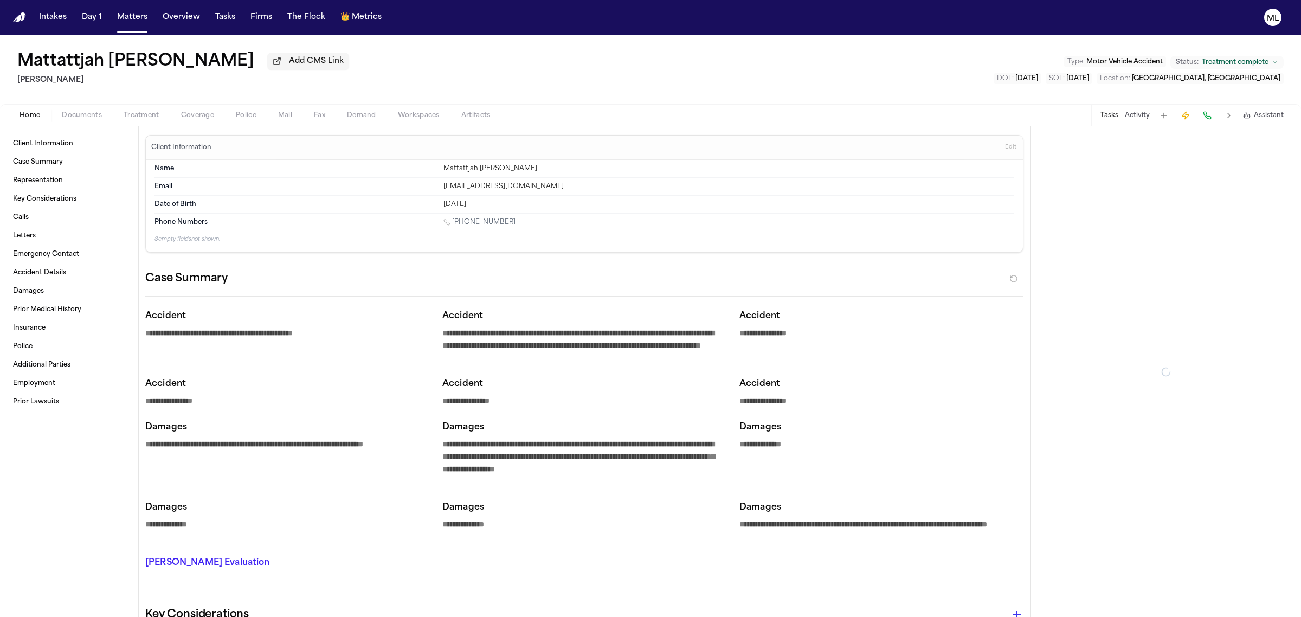
type textarea "*"
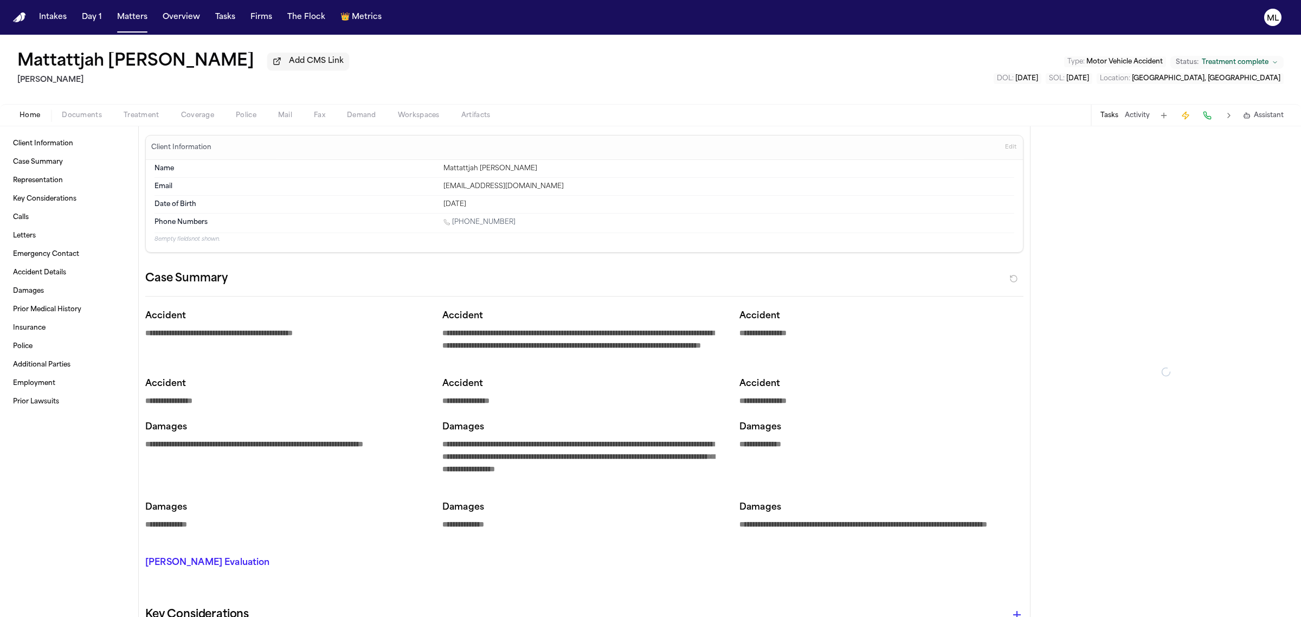
type textarea "*"
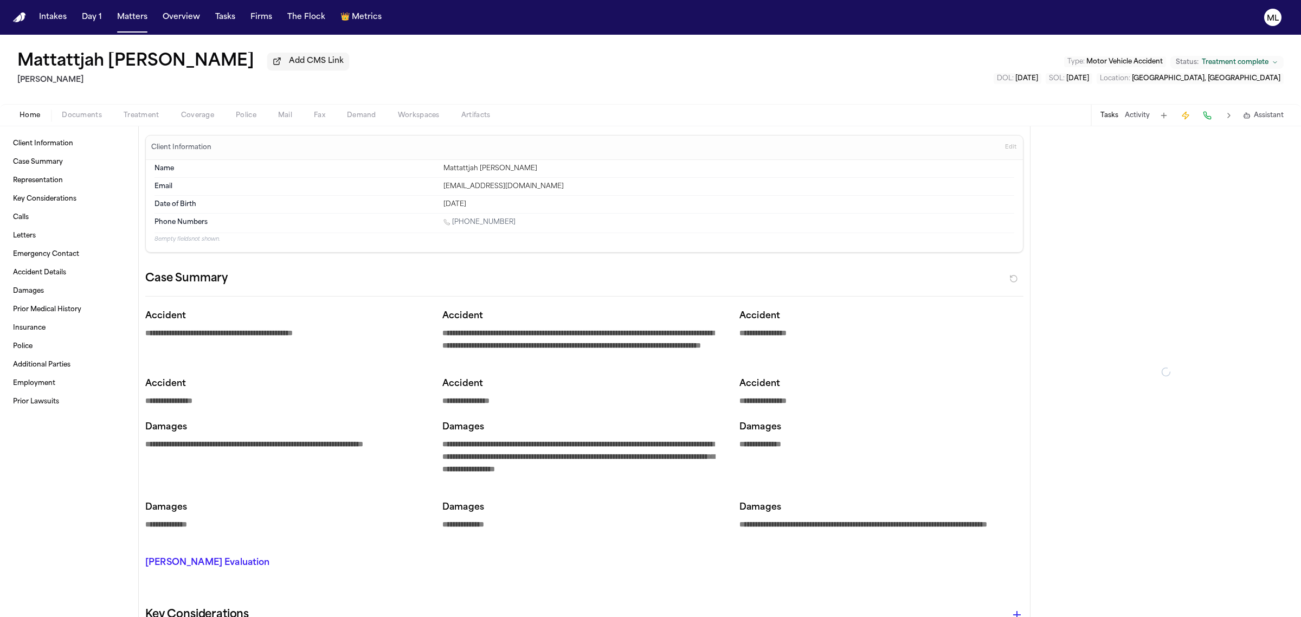
type textarea "*"
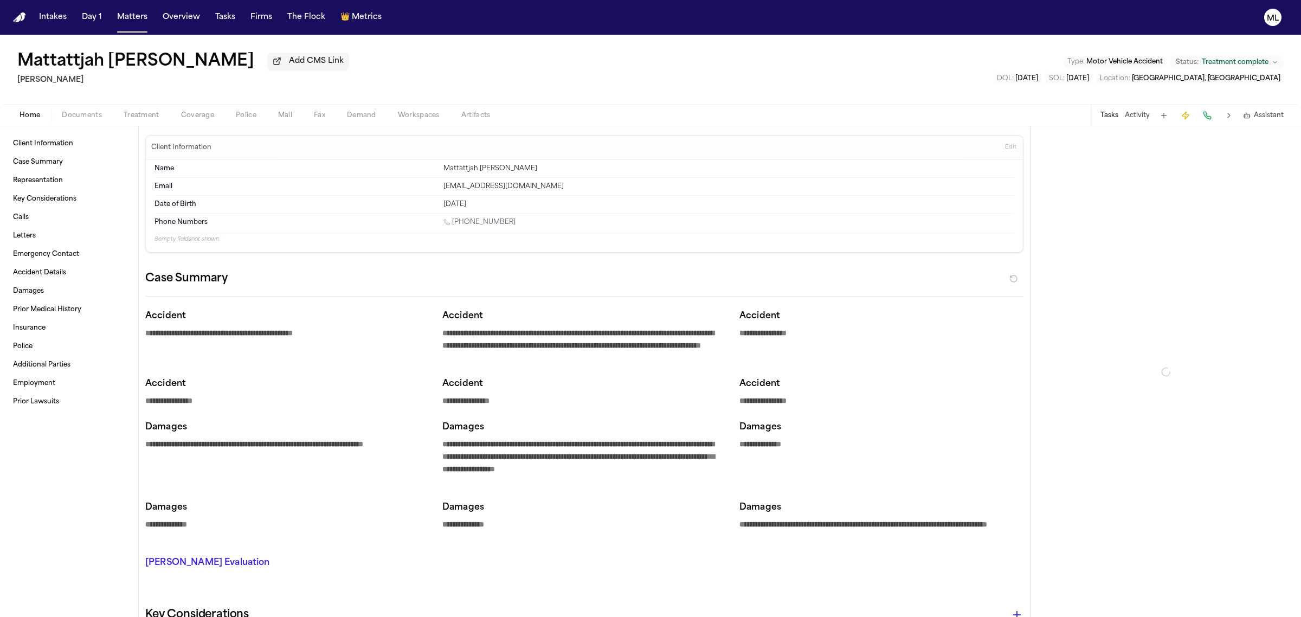
type textarea "*"
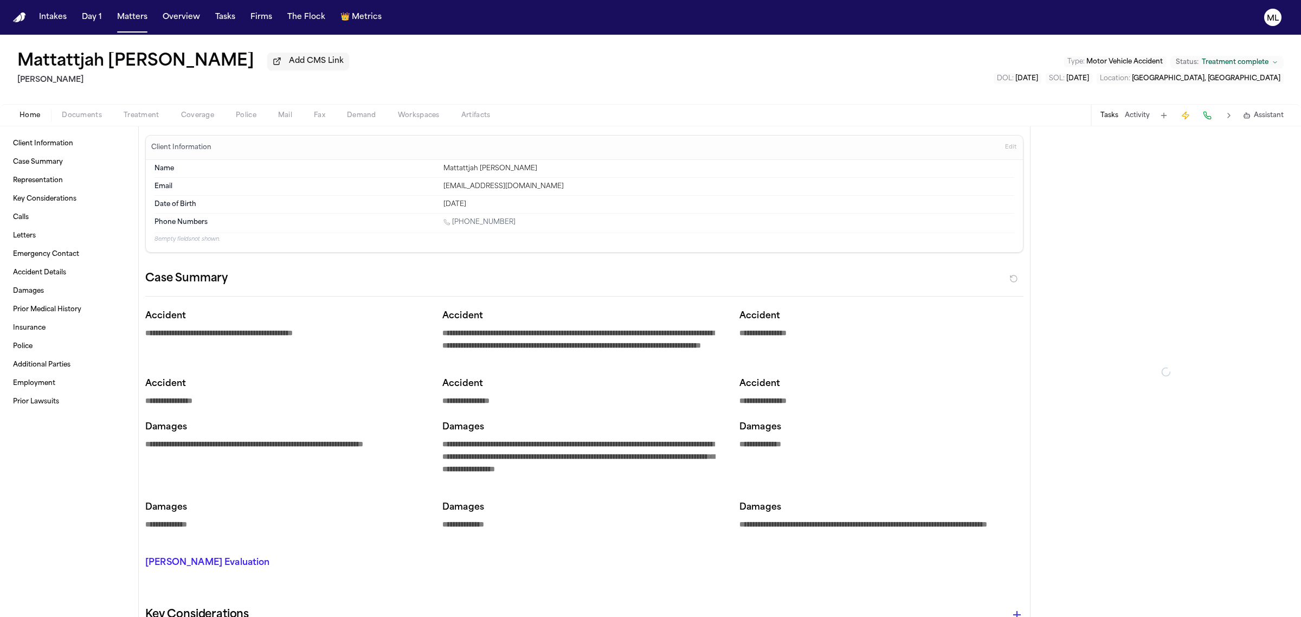
type textarea "*"
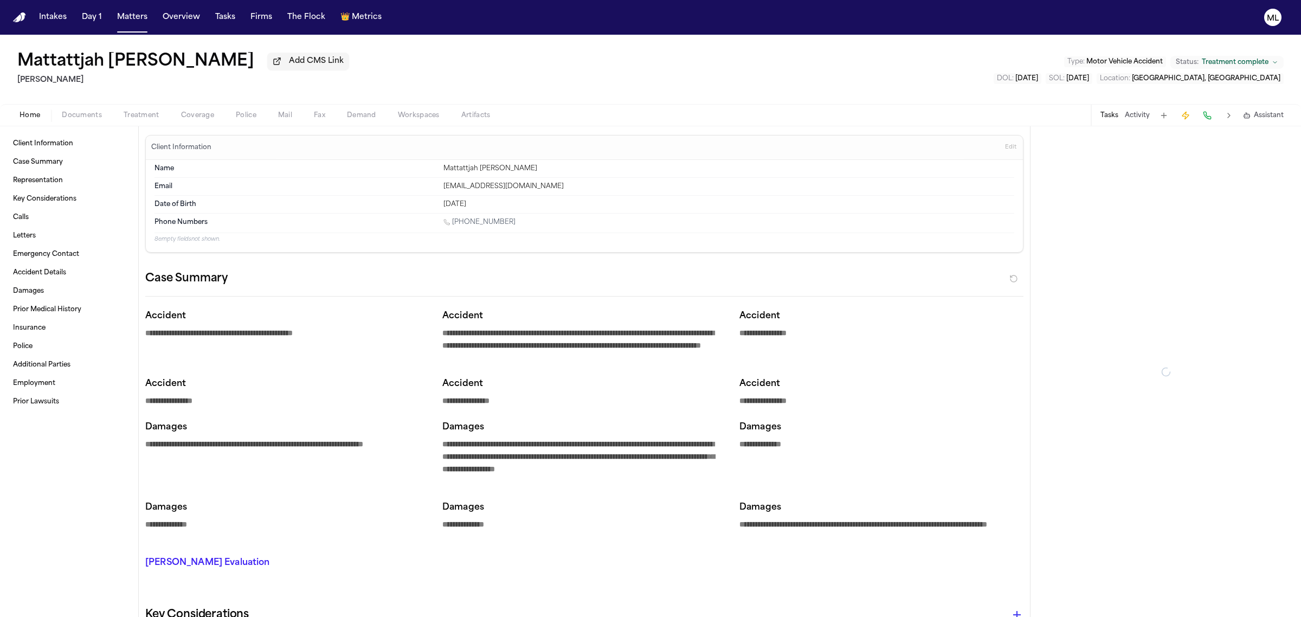
type textarea "*"
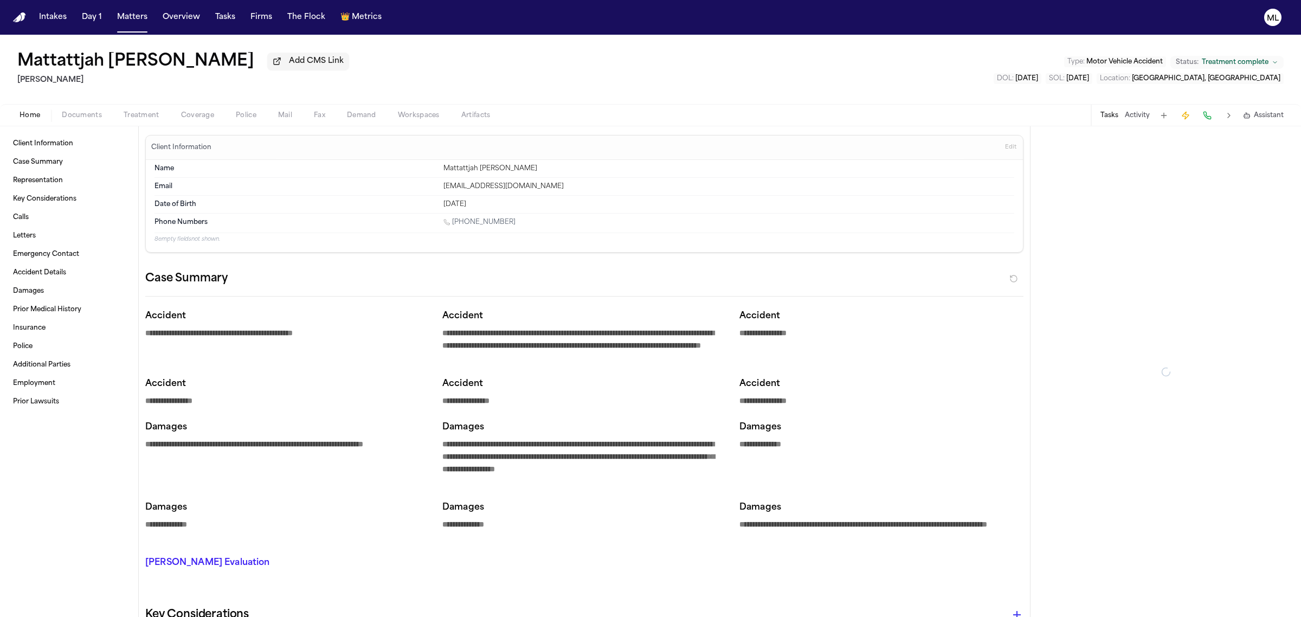
type textarea "*"
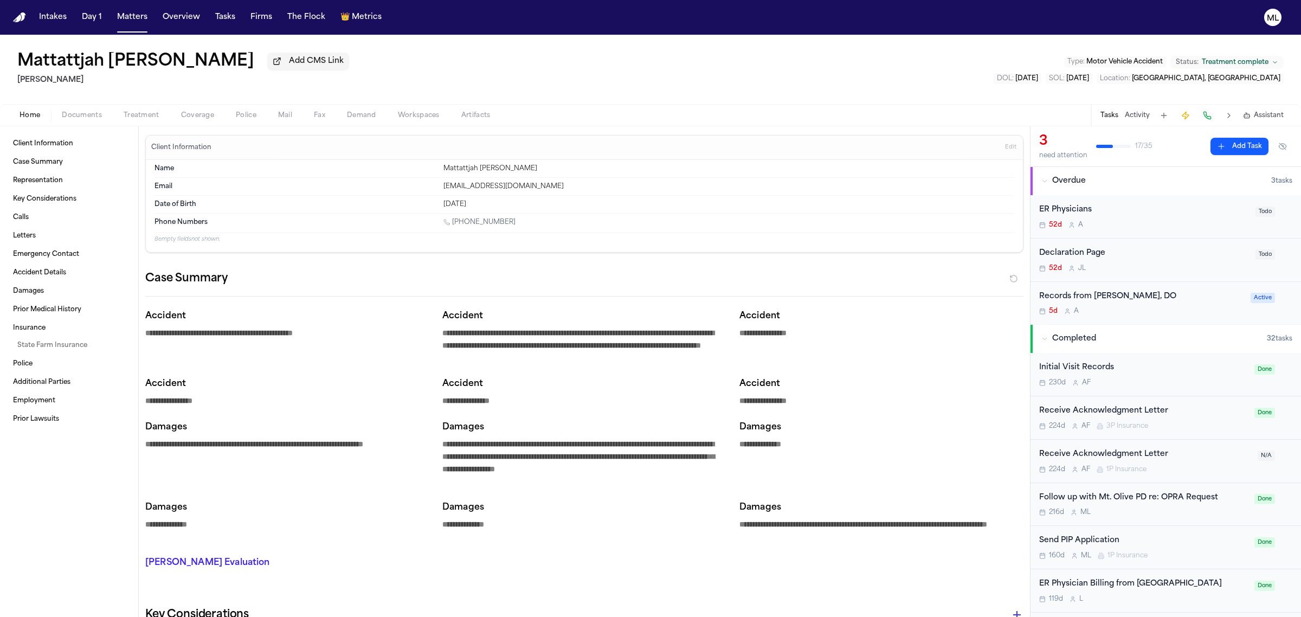
type textarea "*"
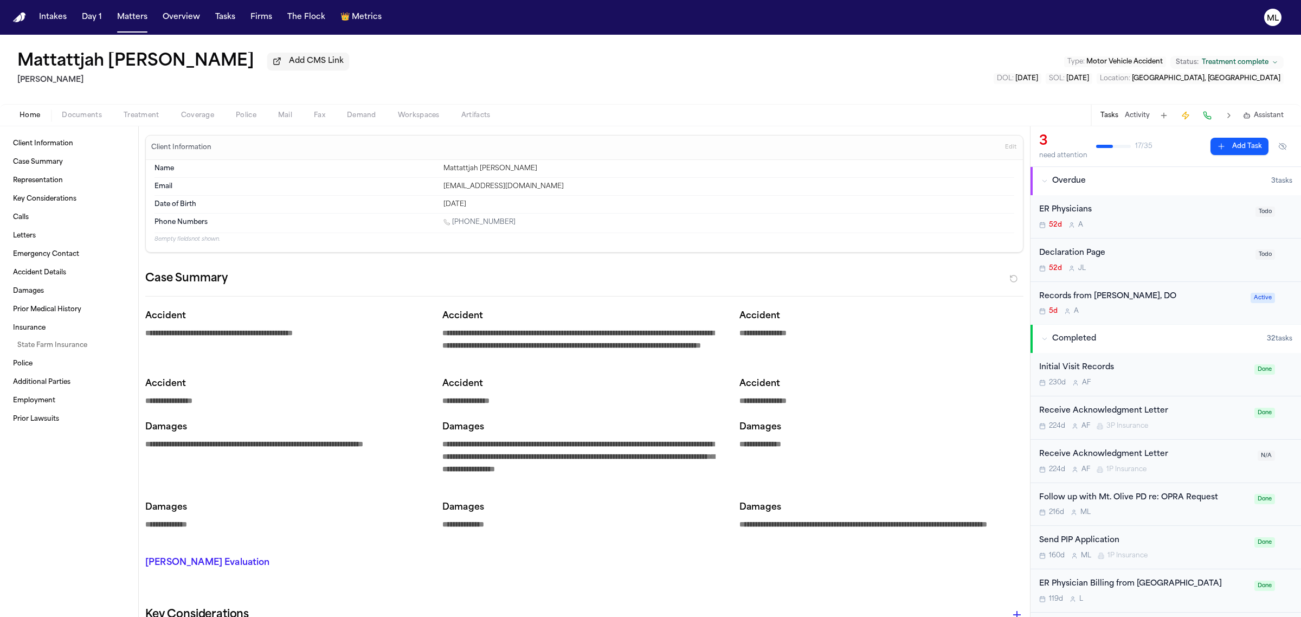
type textarea "*"
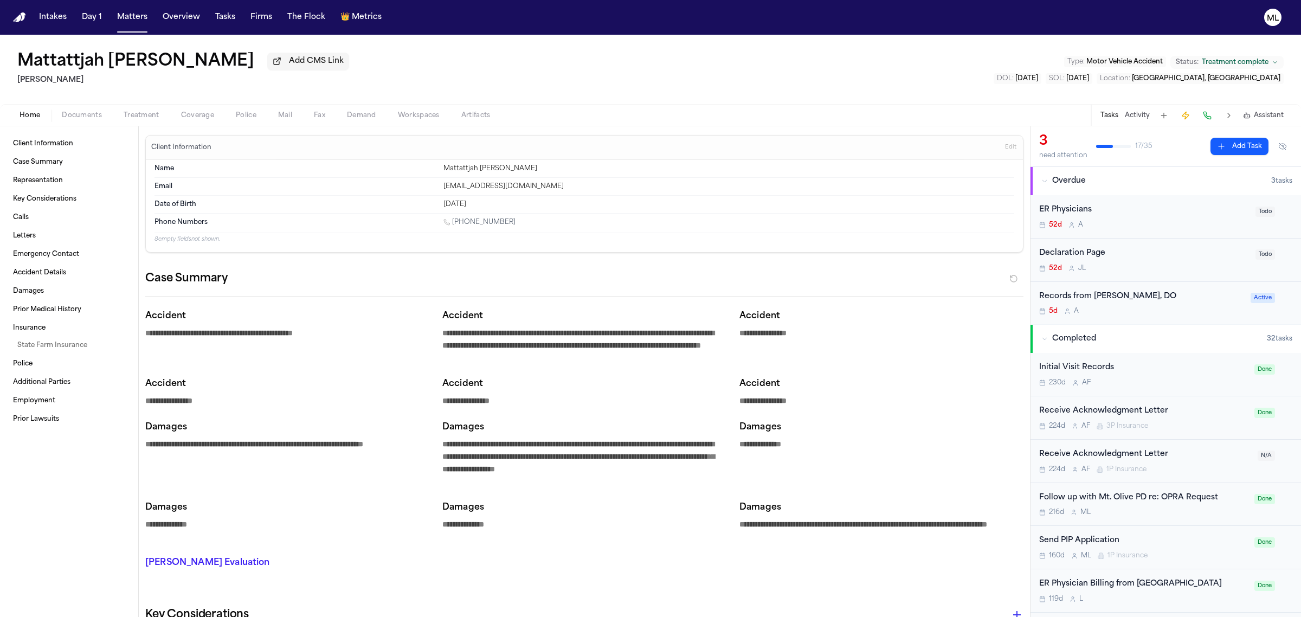
type textarea "*"
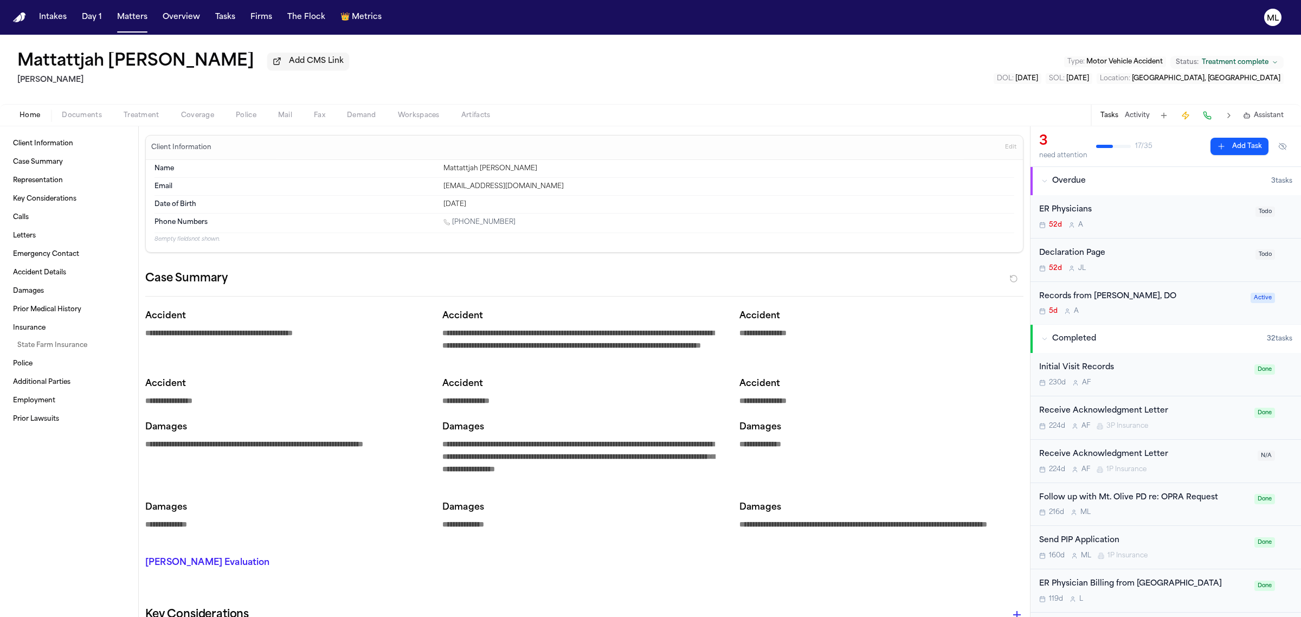
type textarea "*"
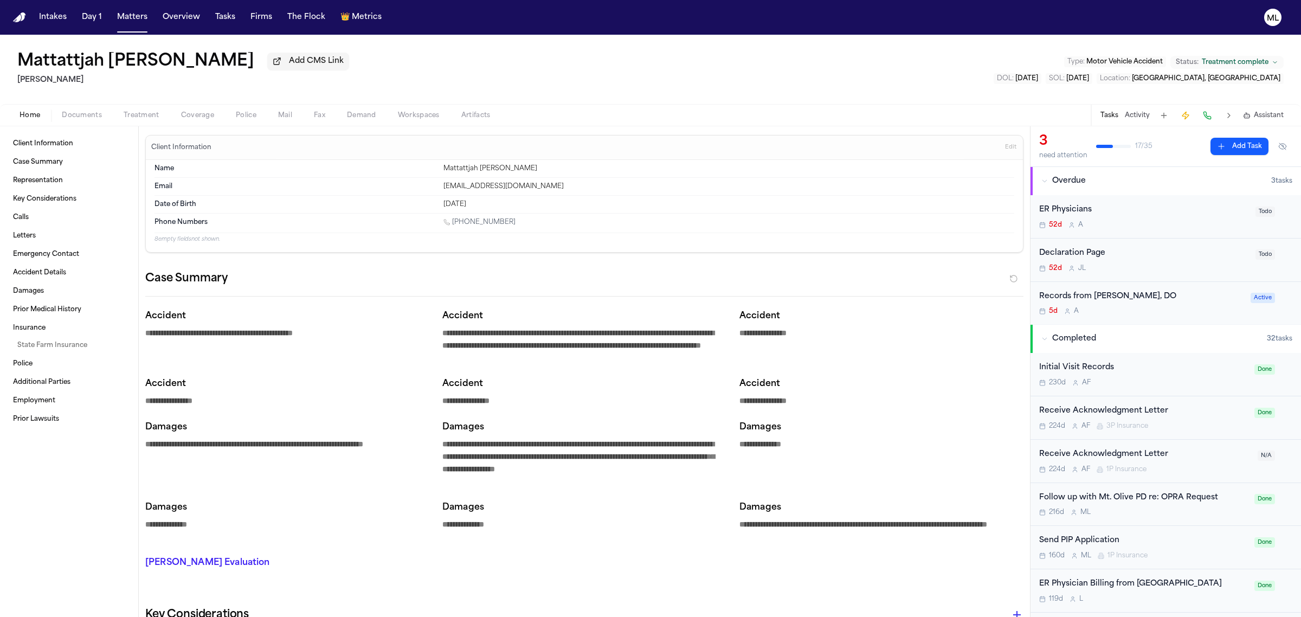
type textarea "*"
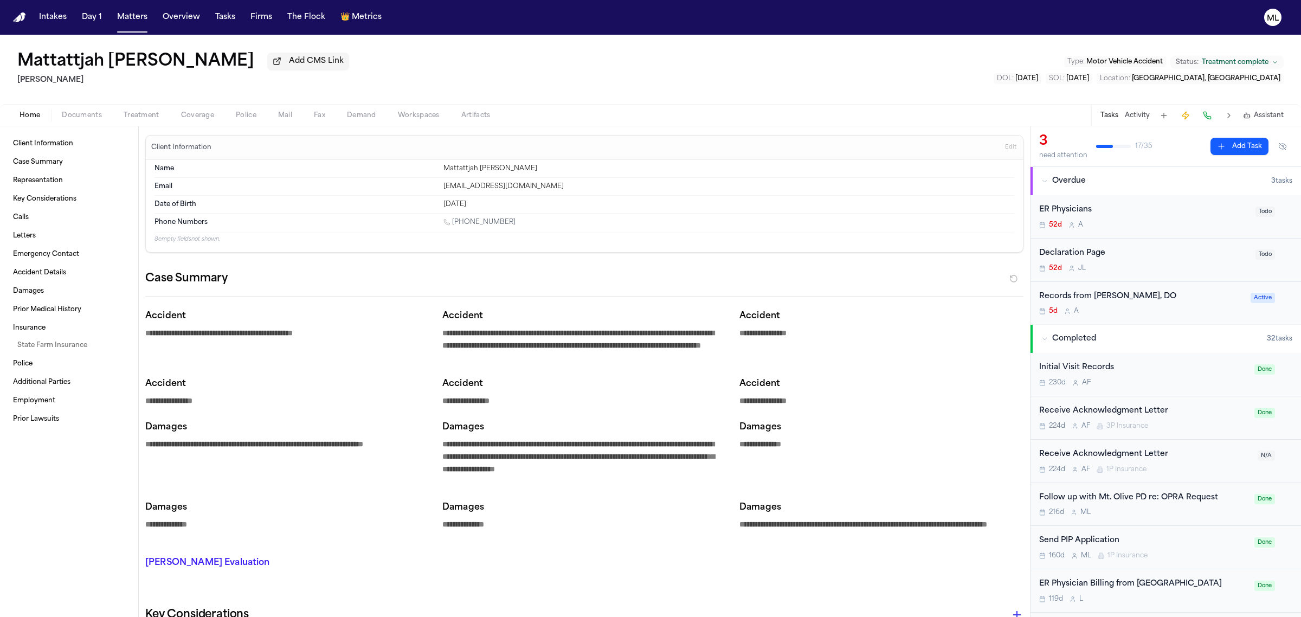
type textarea "*"
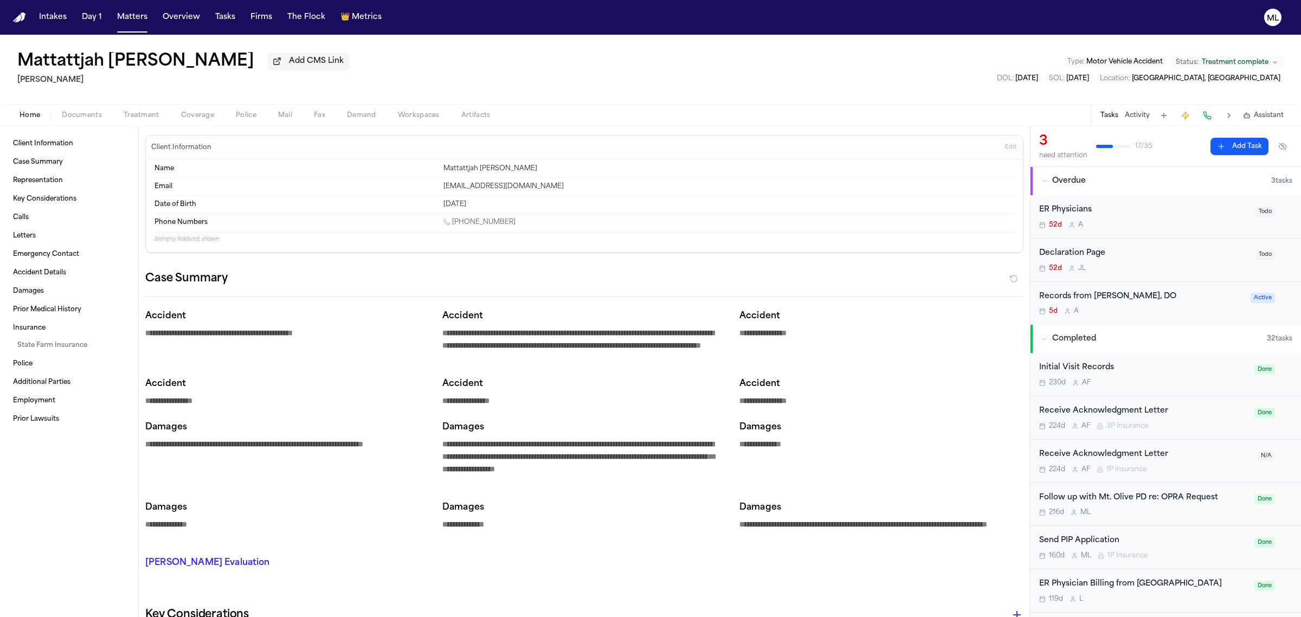
type textarea "*"
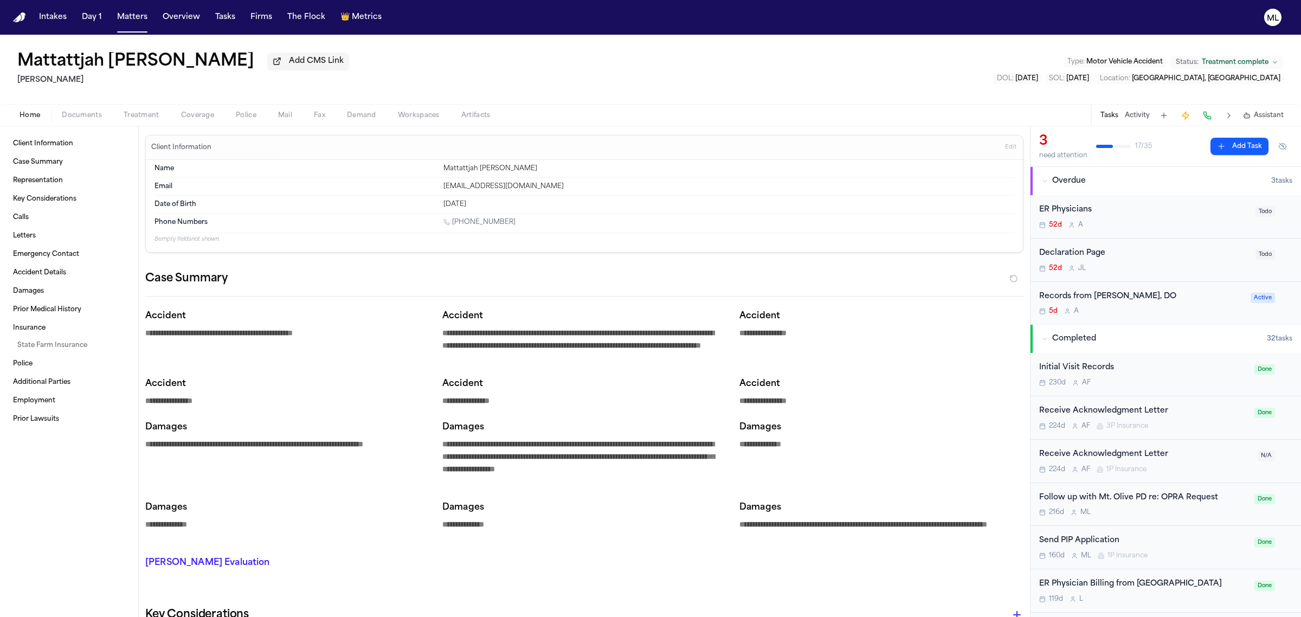
type textarea "*"
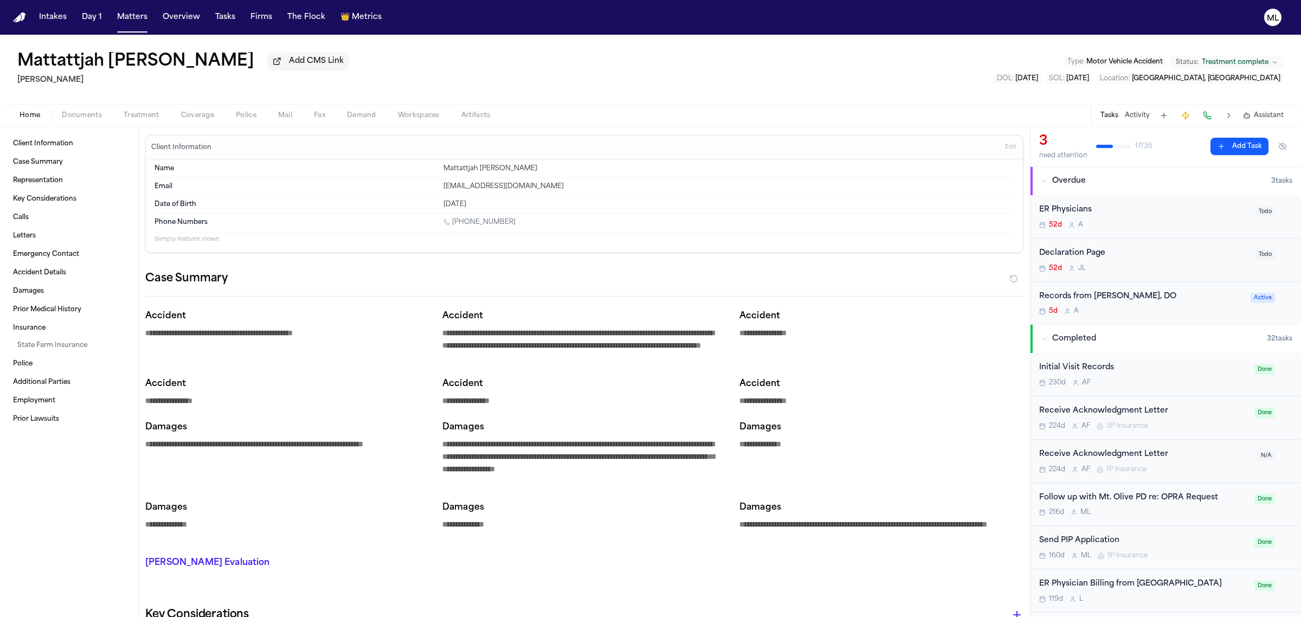
type textarea "*"
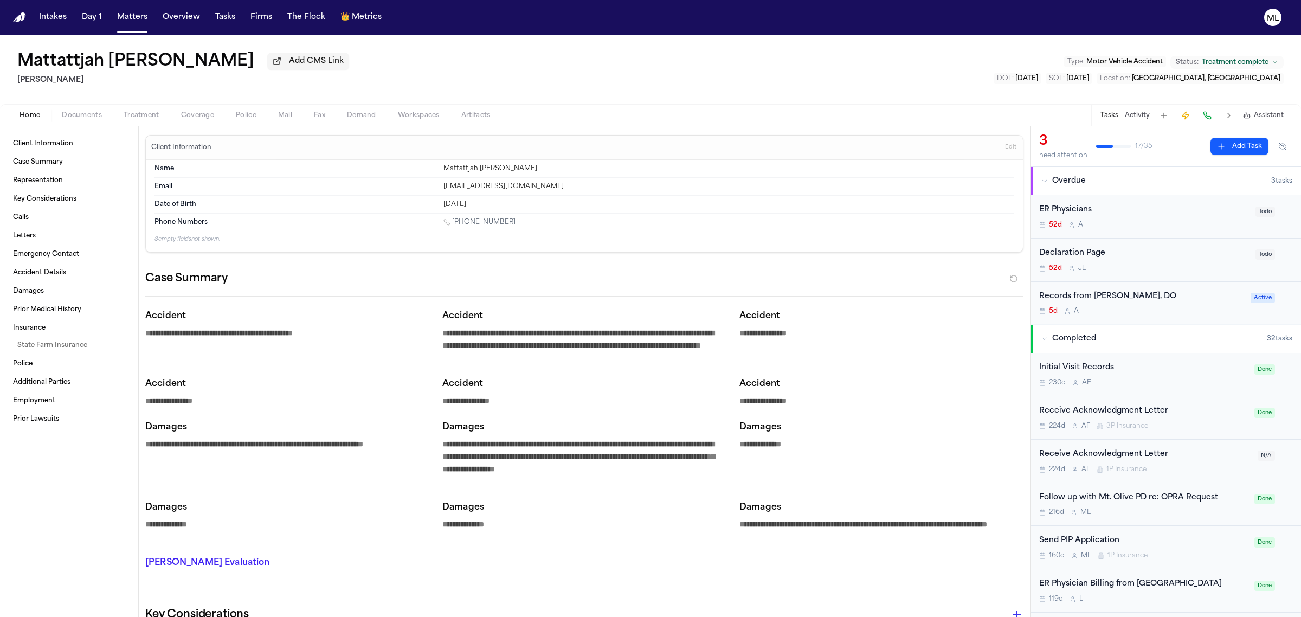
type textarea "*"
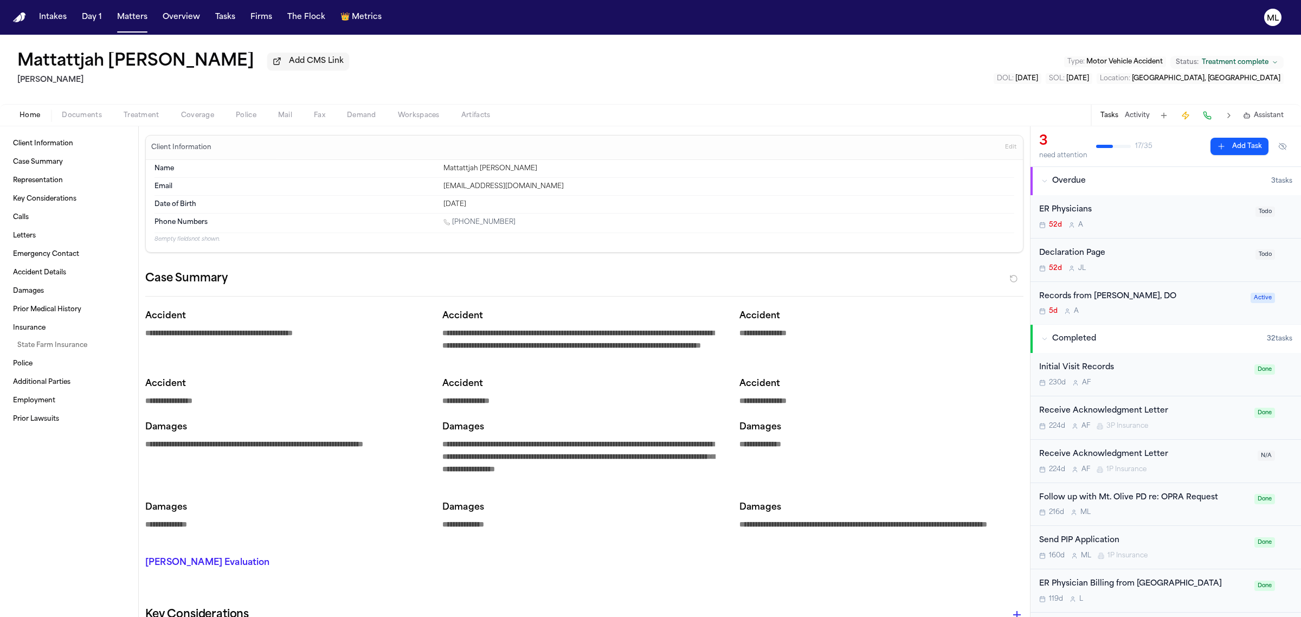
type textarea "*"
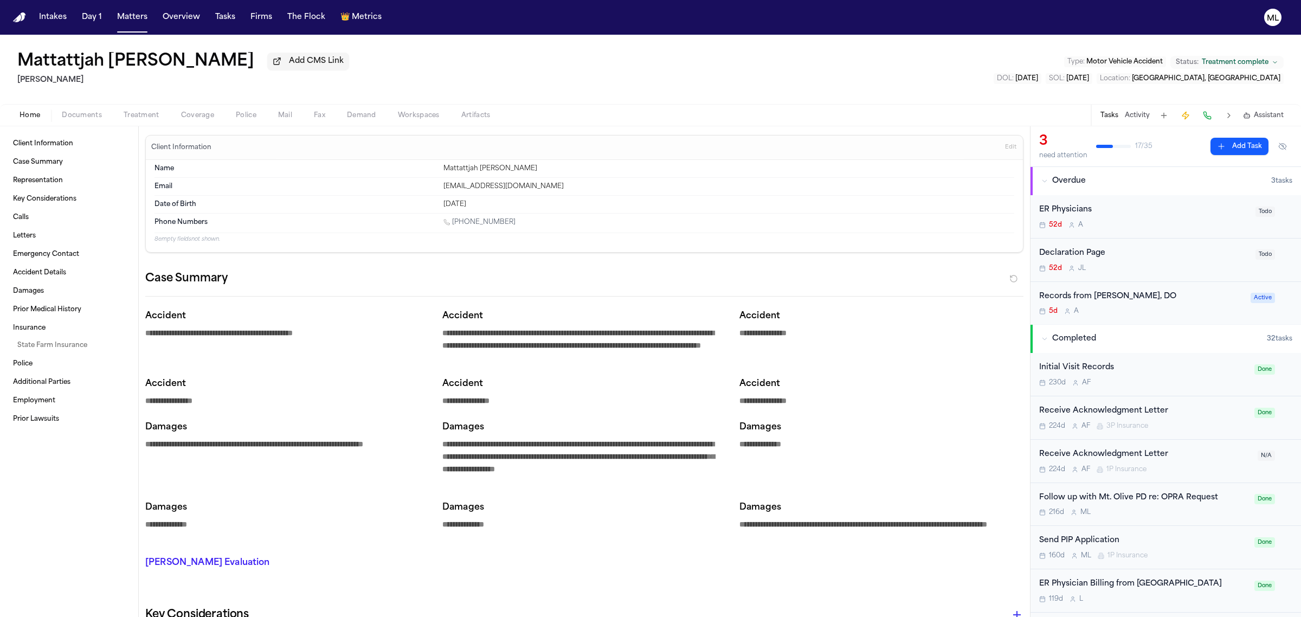
type textarea "*"
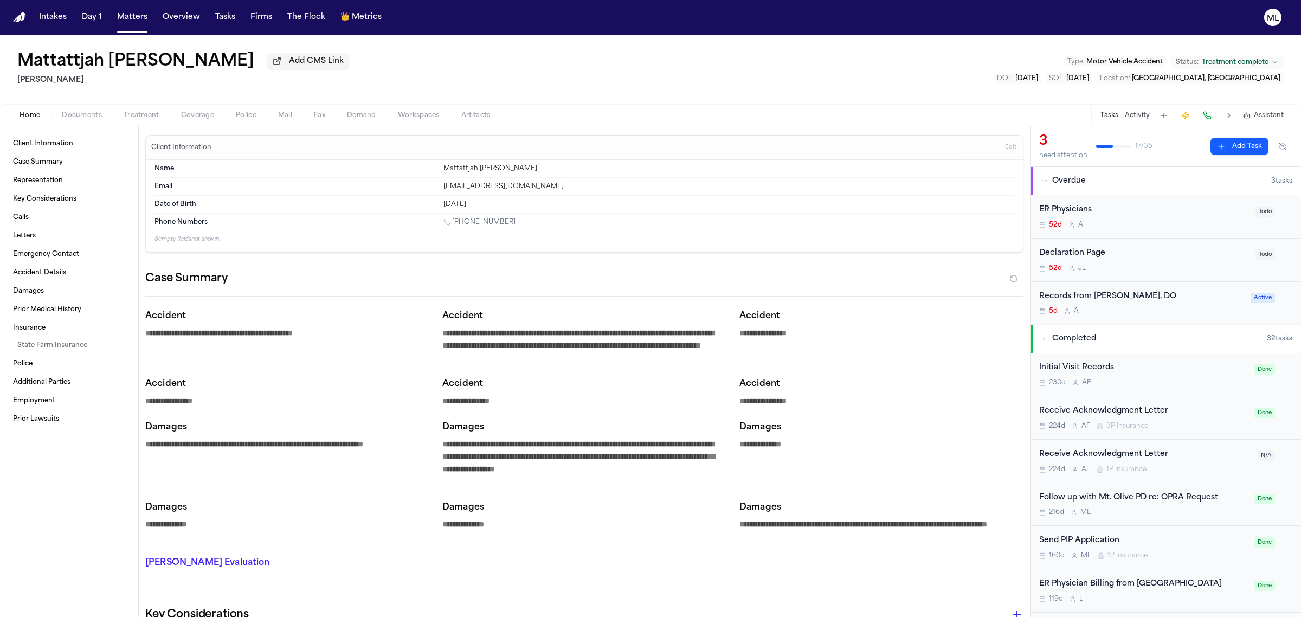
type textarea "*"
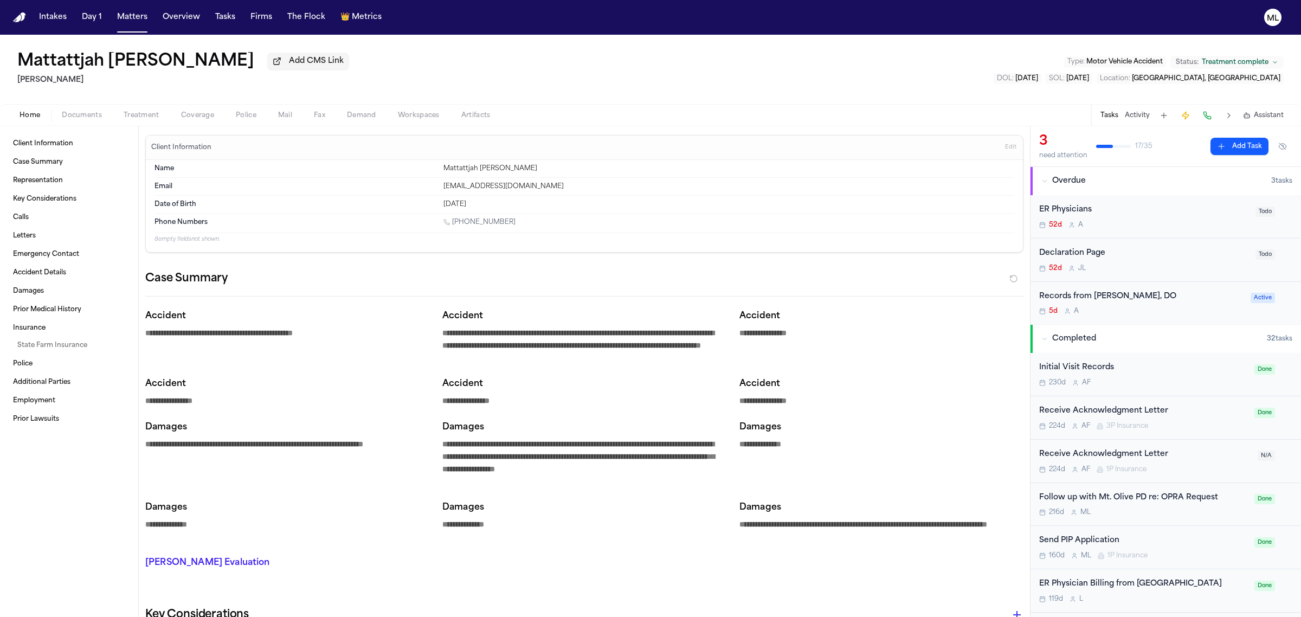
type textarea "*"
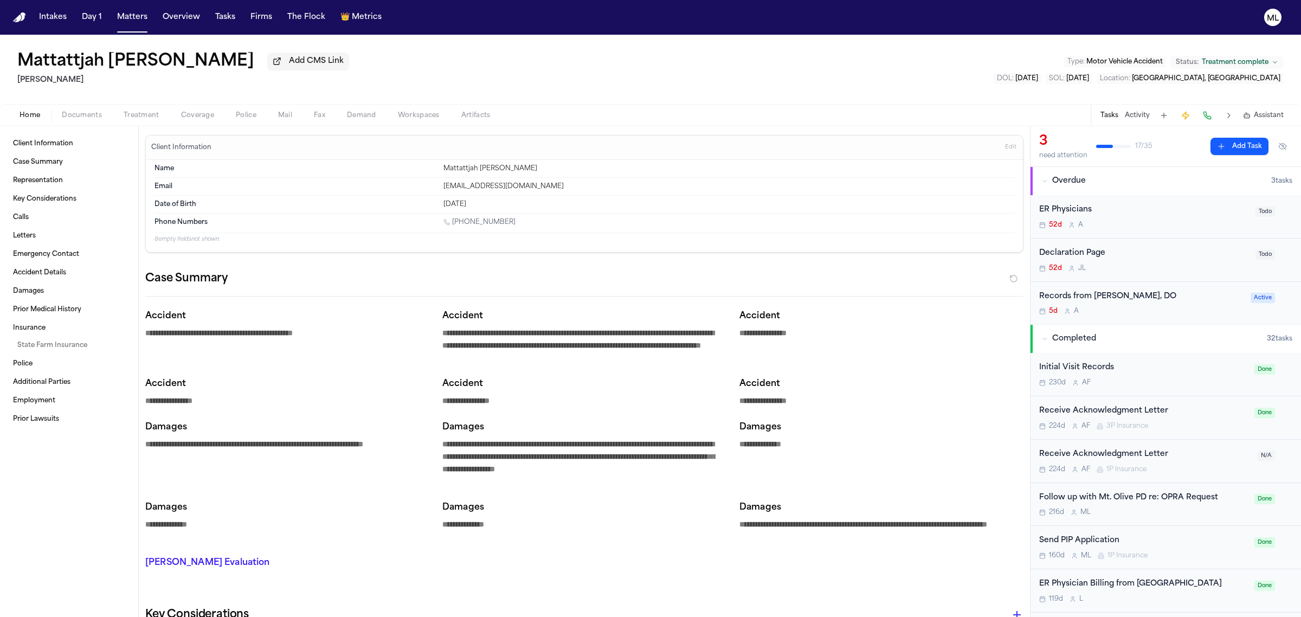
type textarea "*"
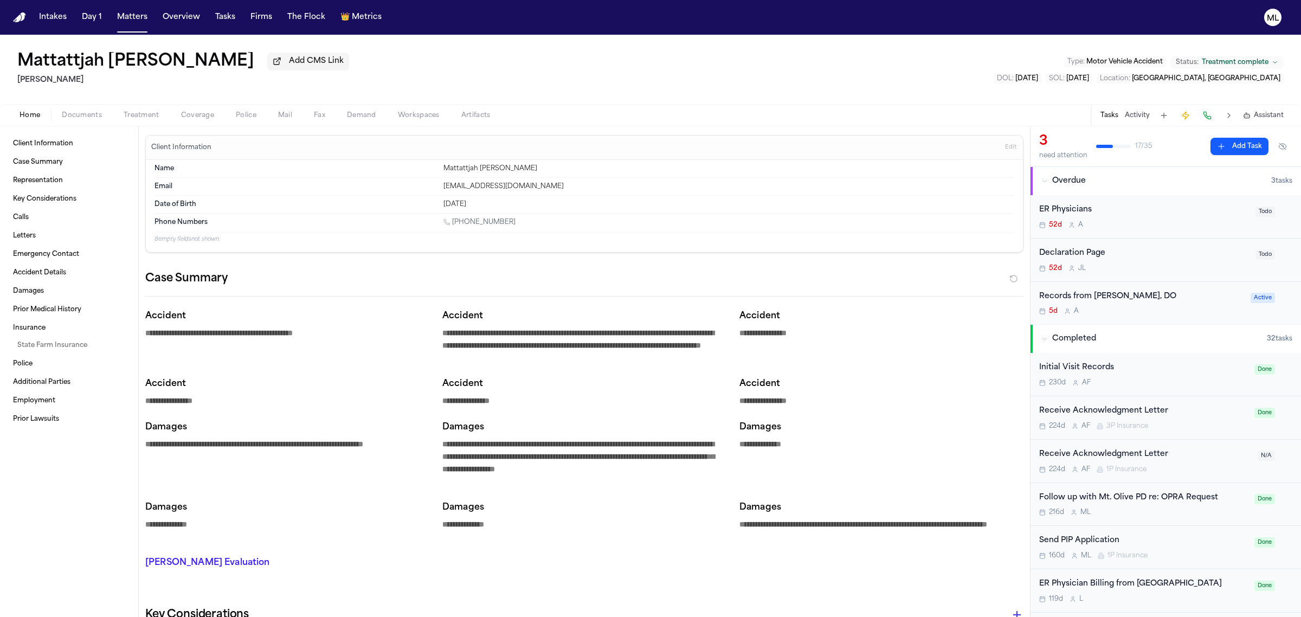
type textarea "*"
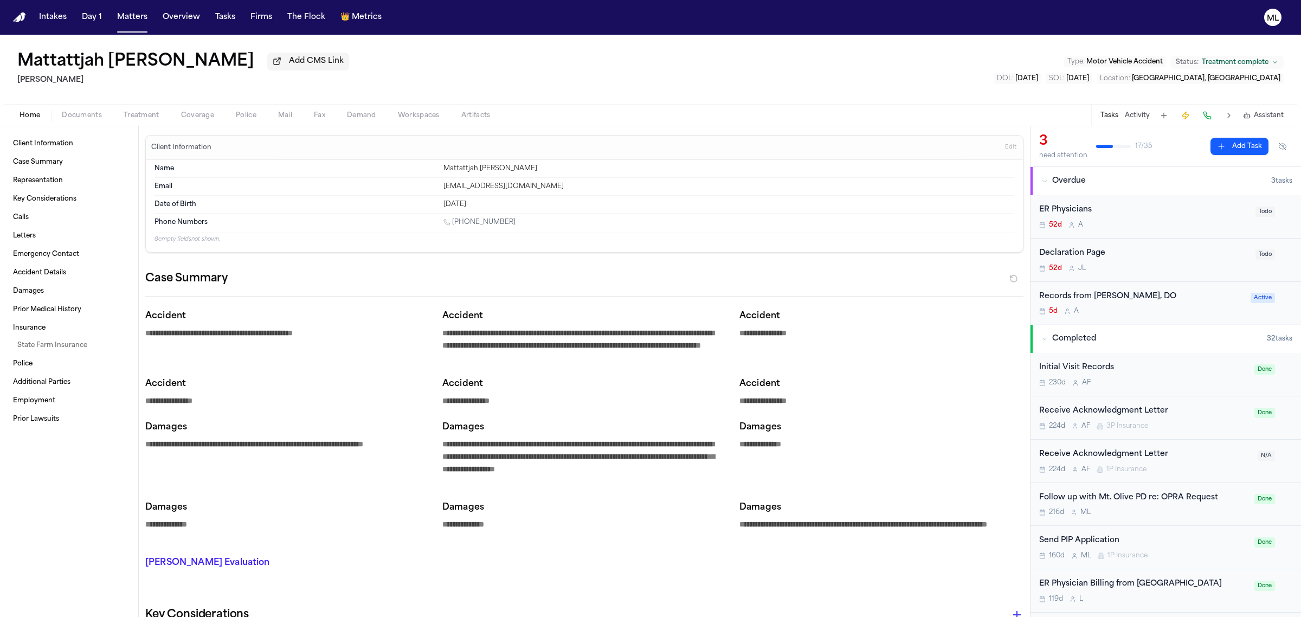
type textarea "*"
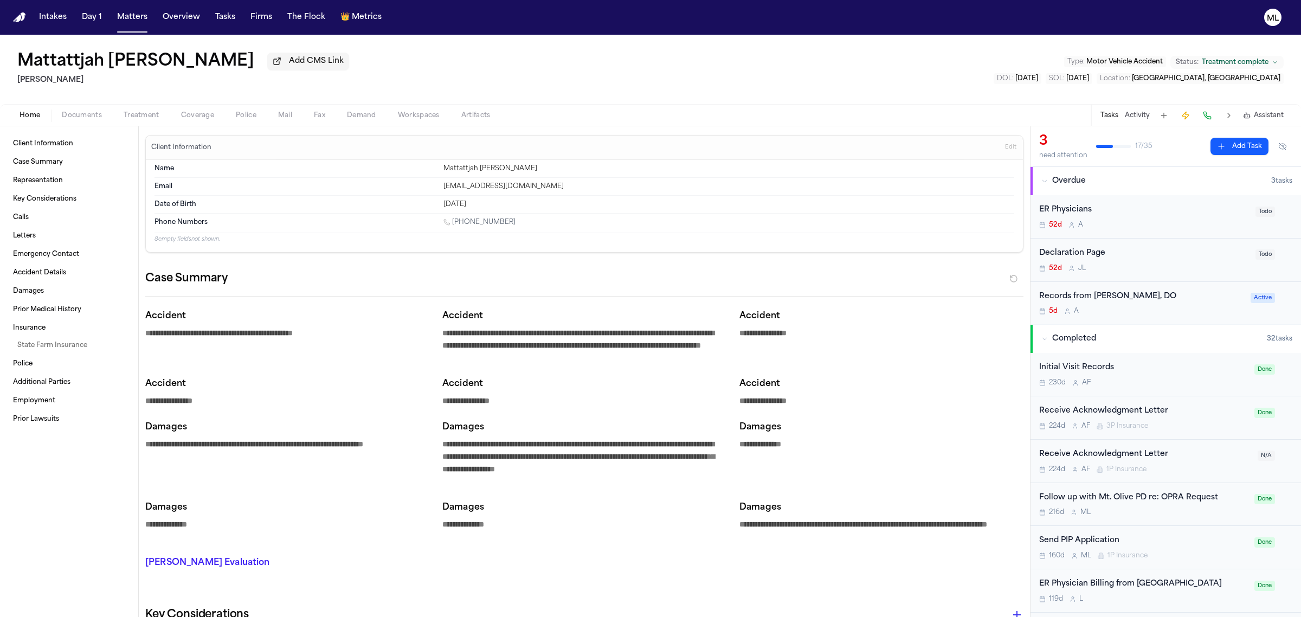
type textarea "*"
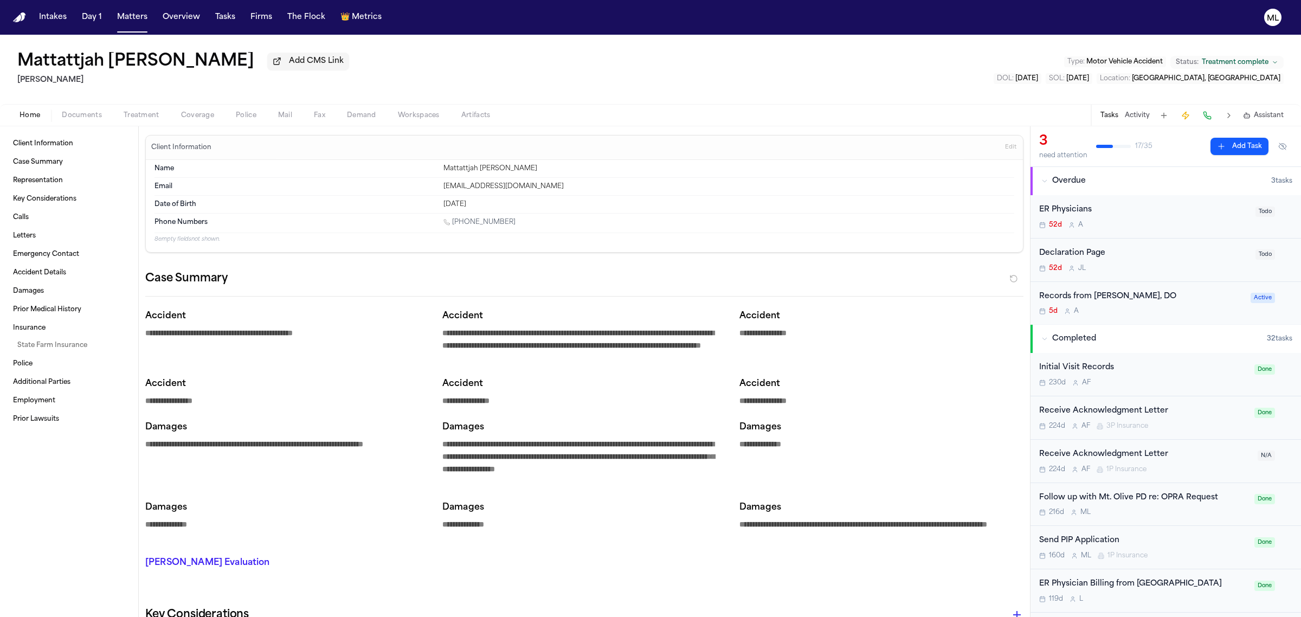
type textarea "*"
click at [76, 111] on span "Documents" at bounding box center [82, 115] width 40 height 9
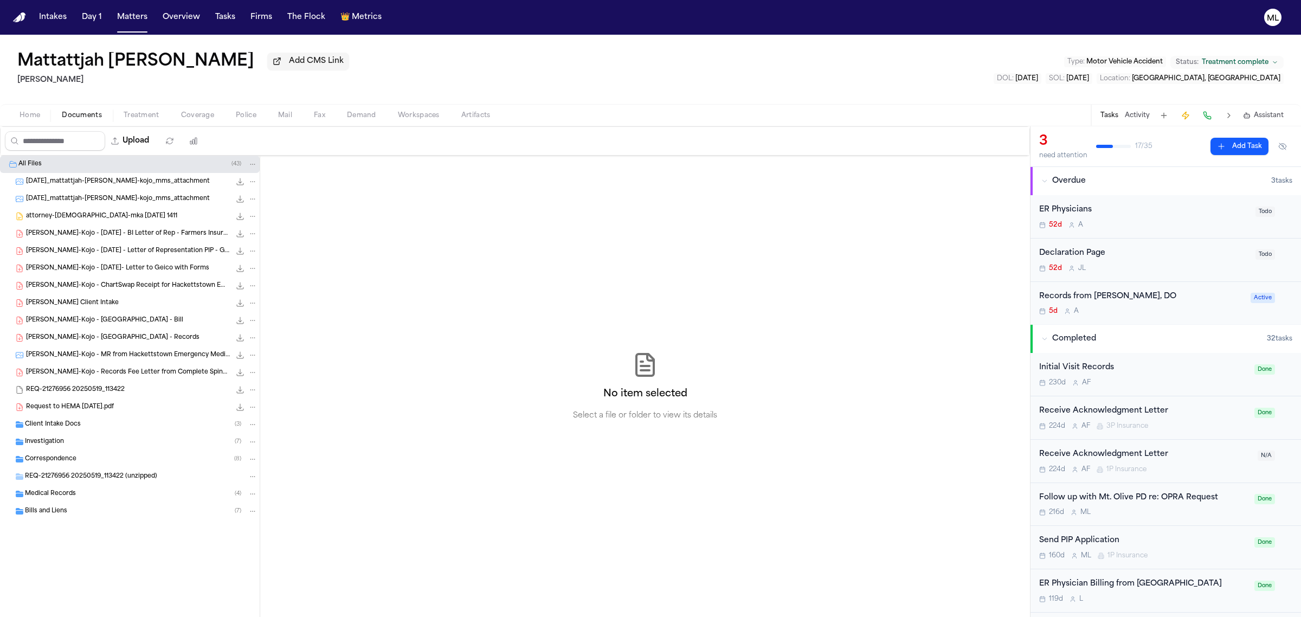
click at [93, 448] on div "Investigation ( 7 )" at bounding box center [130, 441] width 260 height 17
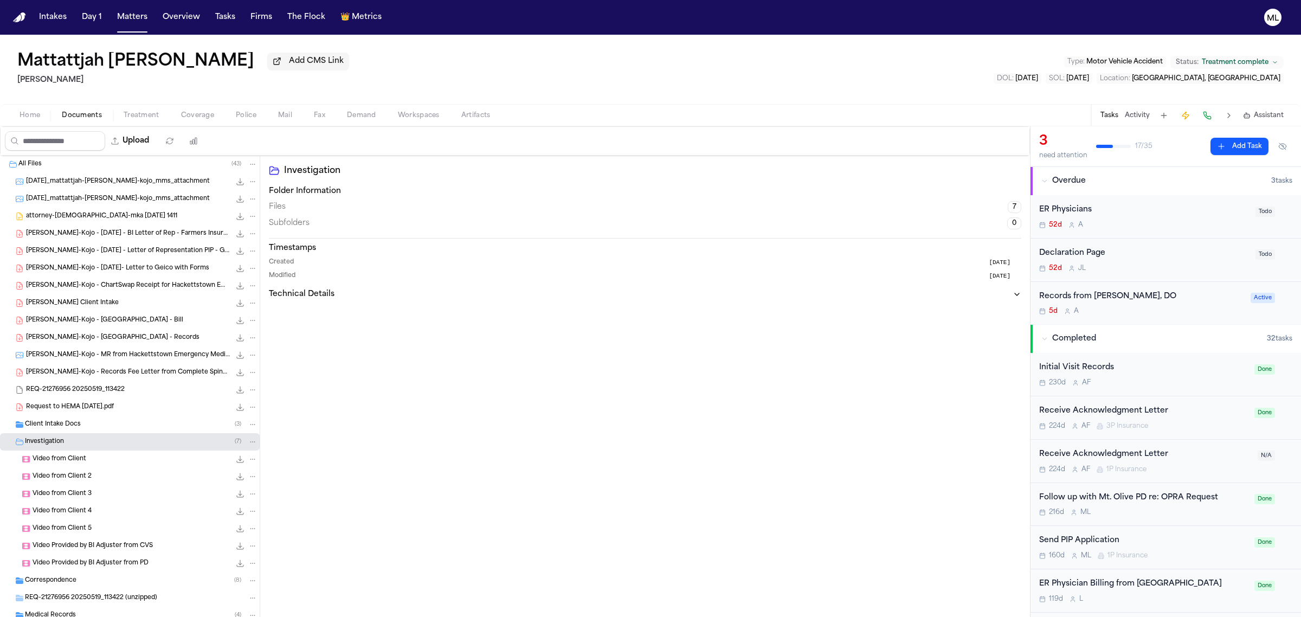
click at [93, 448] on div "Investigation ( 7 )" at bounding box center [130, 441] width 260 height 17
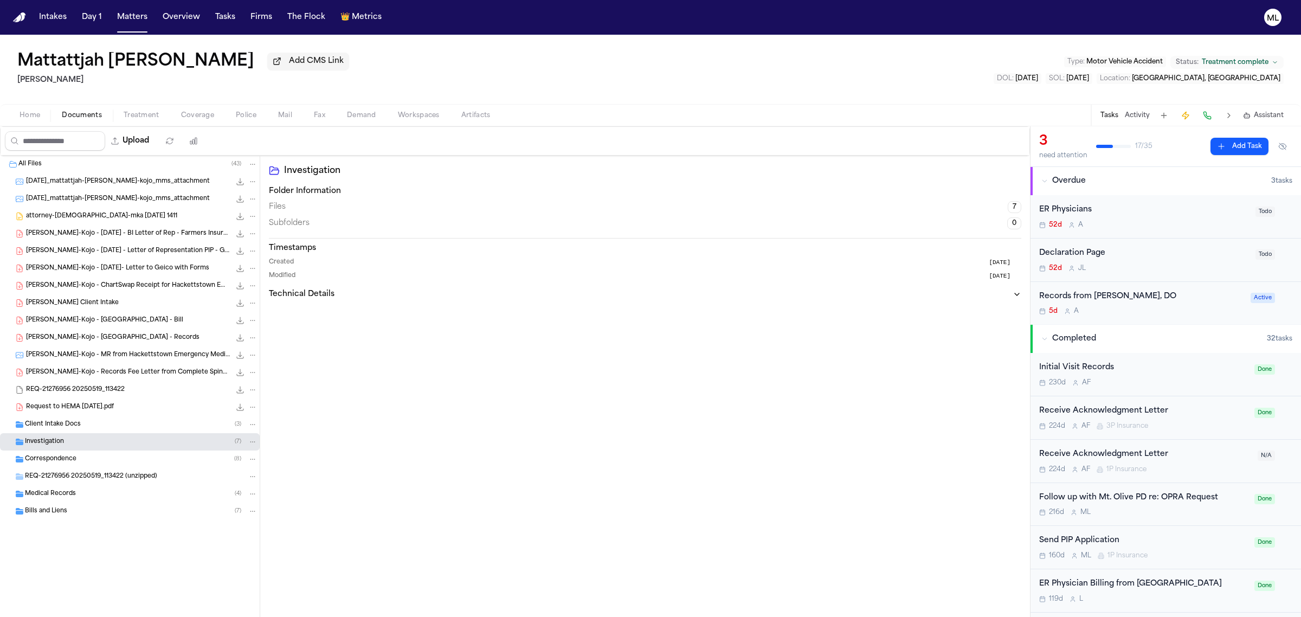
click at [96, 461] on div "Correspondence ( 8 )" at bounding box center [141, 459] width 232 height 10
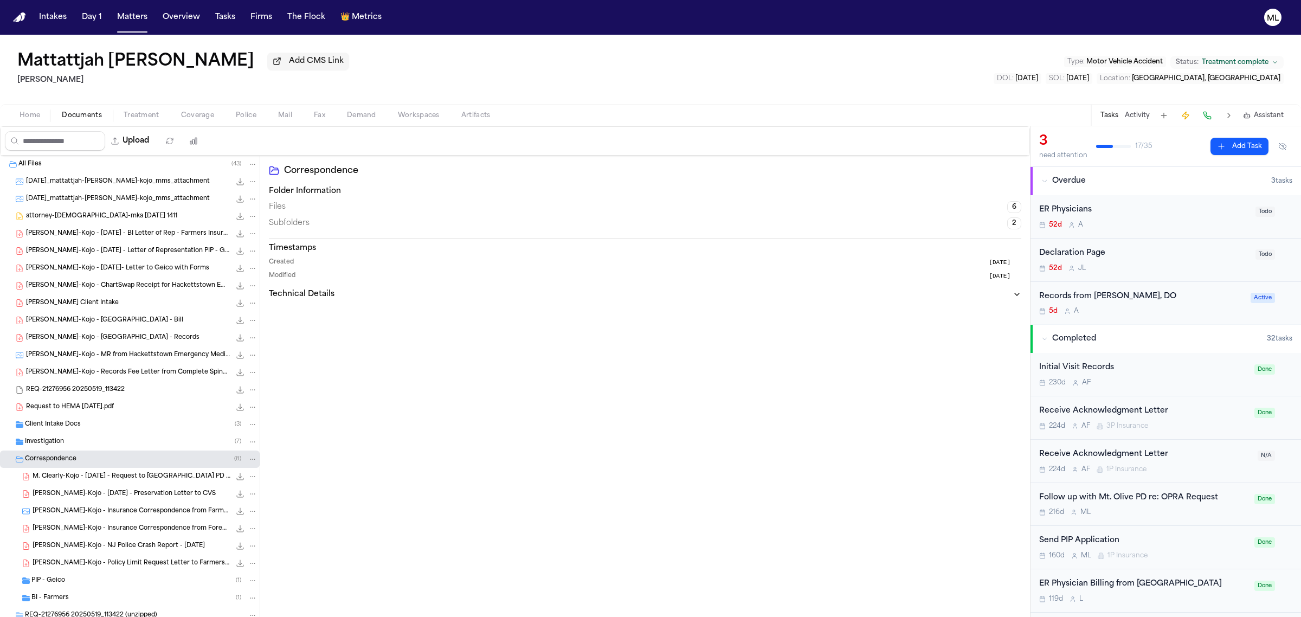
scroll to position [66, 0]
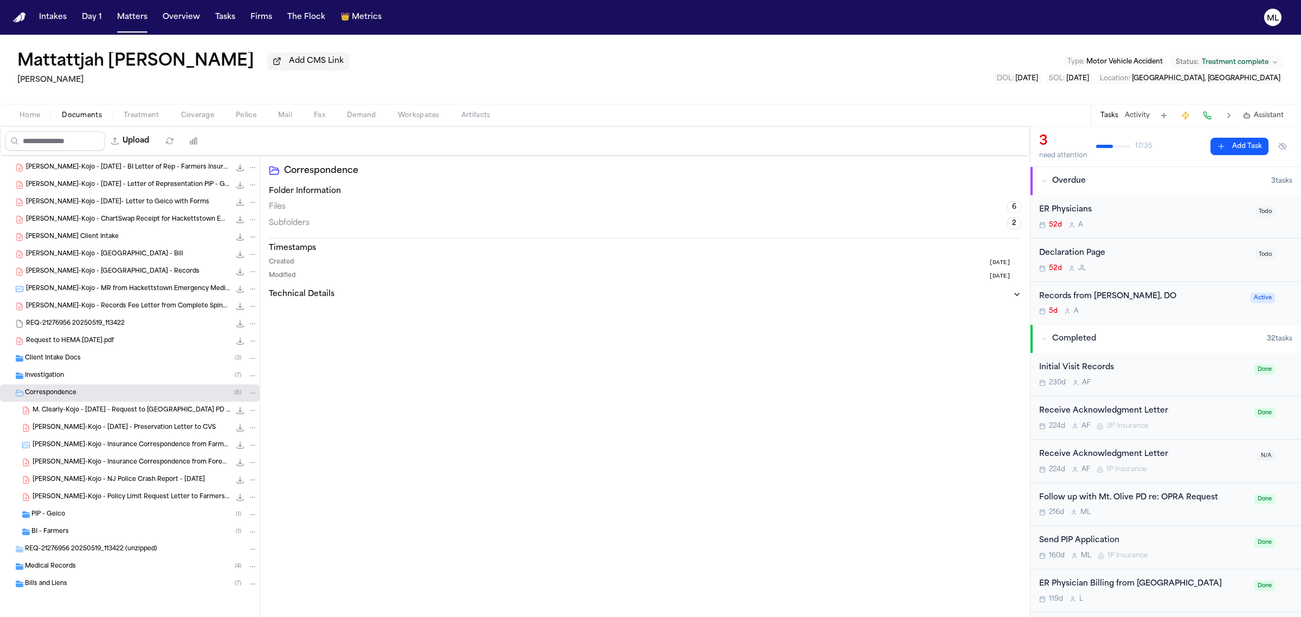
click at [85, 527] on div "BI - Farmers ( 1 )" at bounding box center [144, 532] width 226 height 10
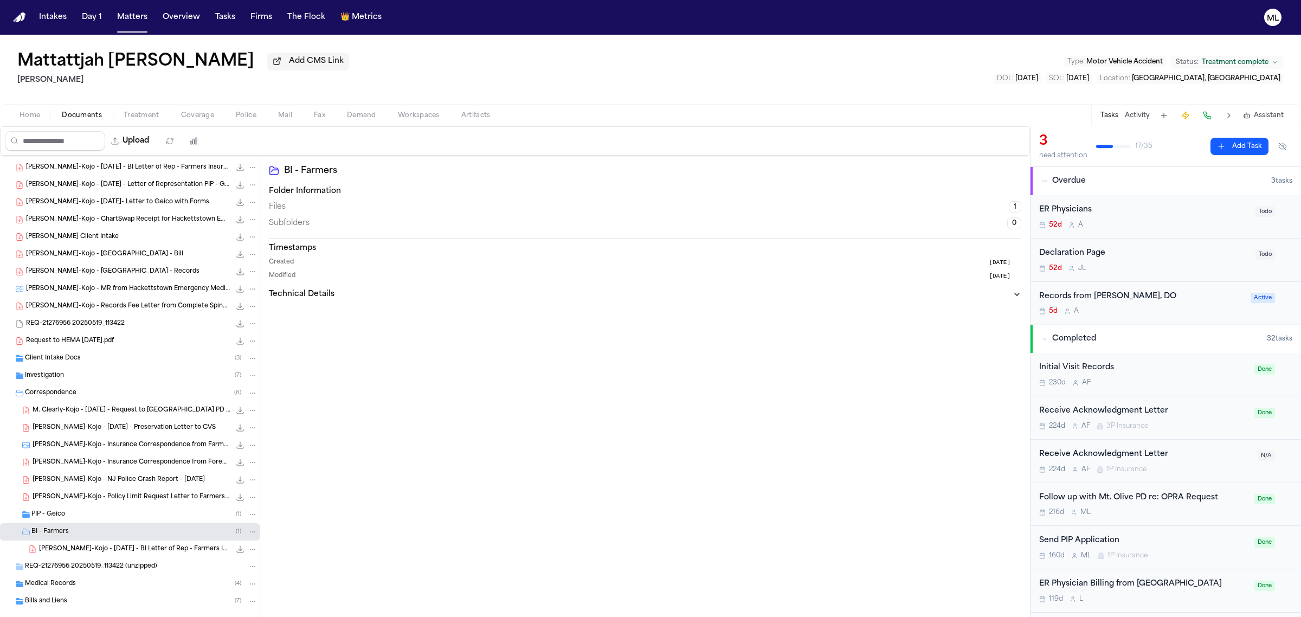
click at [161, 552] on span "M. Cleary-Kojo - 2025.01.02 - BI Letter of Rep - Farmers Insurance" at bounding box center [134, 549] width 191 height 9
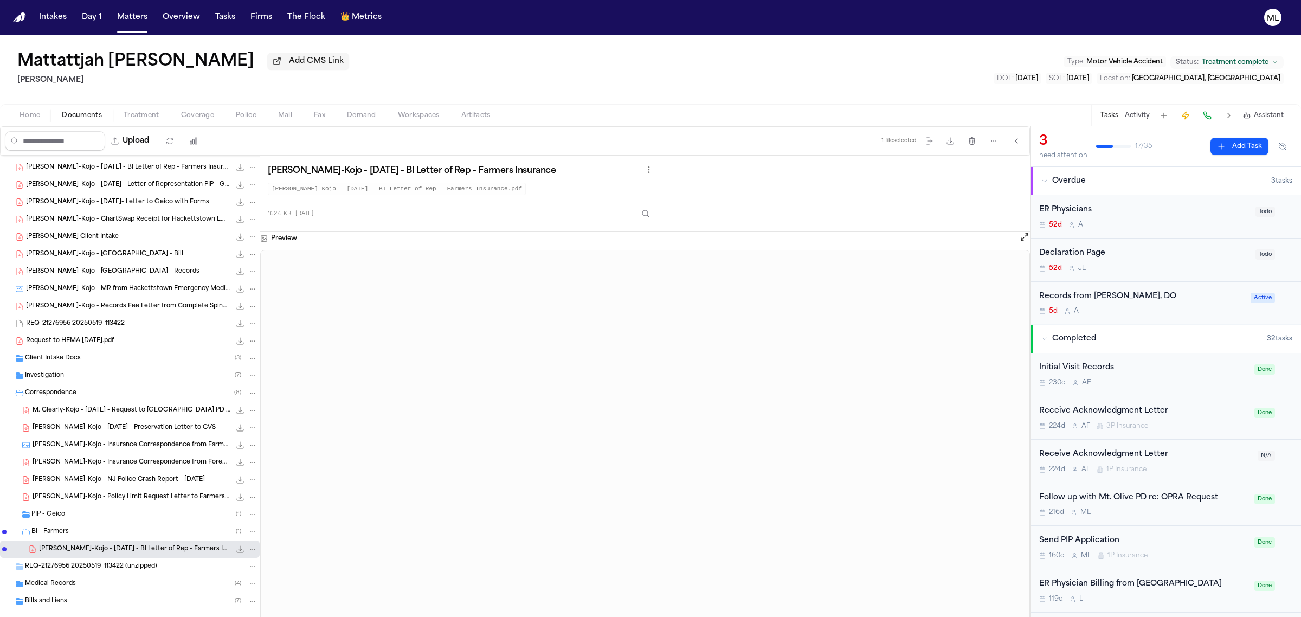
click at [127, 495] on span "M. Cleary-Kojo - Policy Limit Request Letter to Farmers - 8.3.24" at bounding box center [132, 497] width 198 height 9
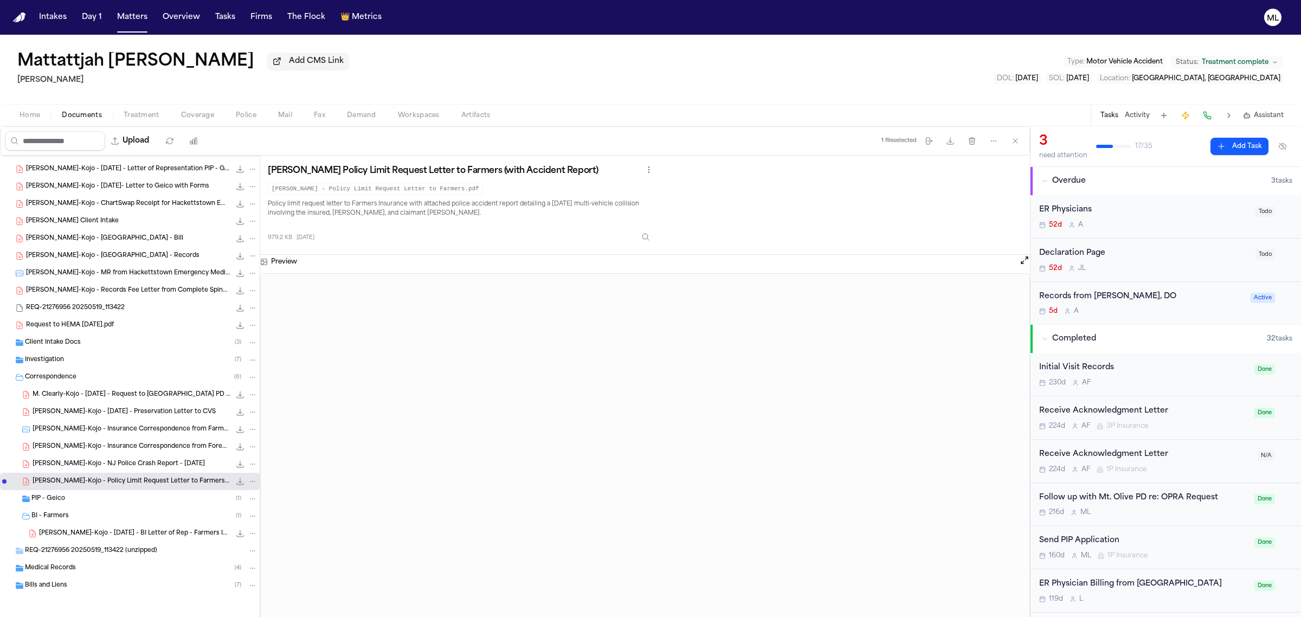
scroll to position [84, 0]
click at [127, 542] on div "REQ-21276956 20250519_113422 (unzipped)" at bounding box center [130, 548] width 260 height 17
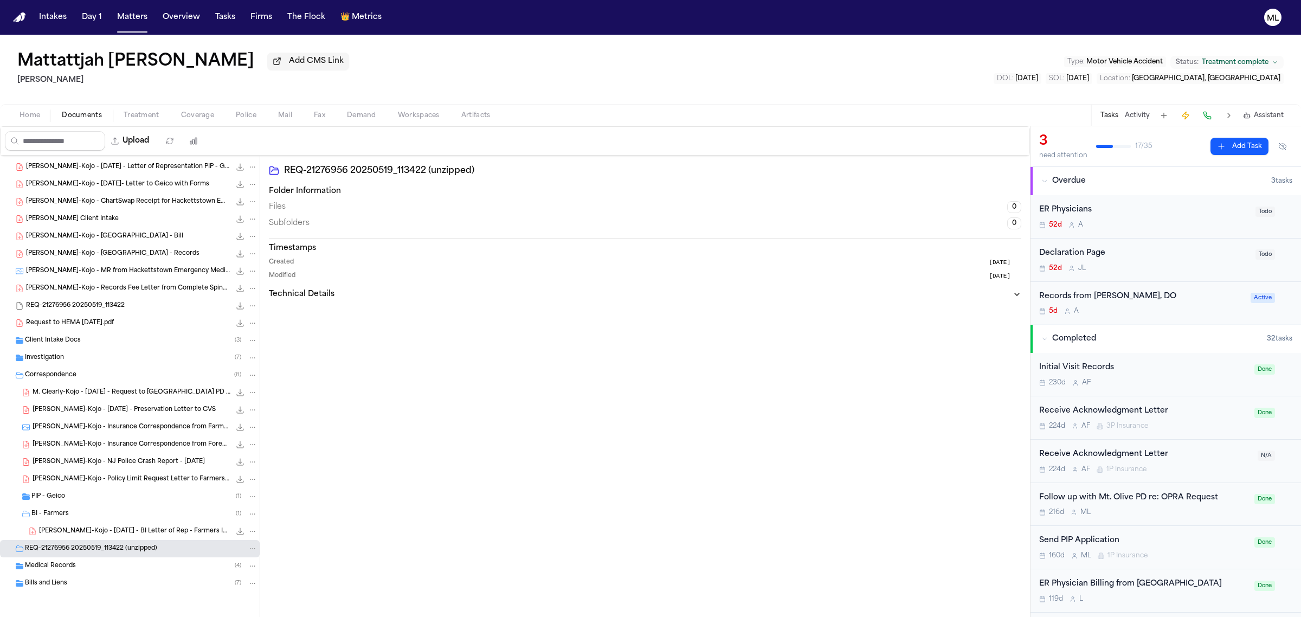
click at [99, 534] on span "M. Cleary-Kojo - 2025.01.02 - BI Letter of Rep - Farmers Insurance" at bounding box center [134, 531] width 191 height 9
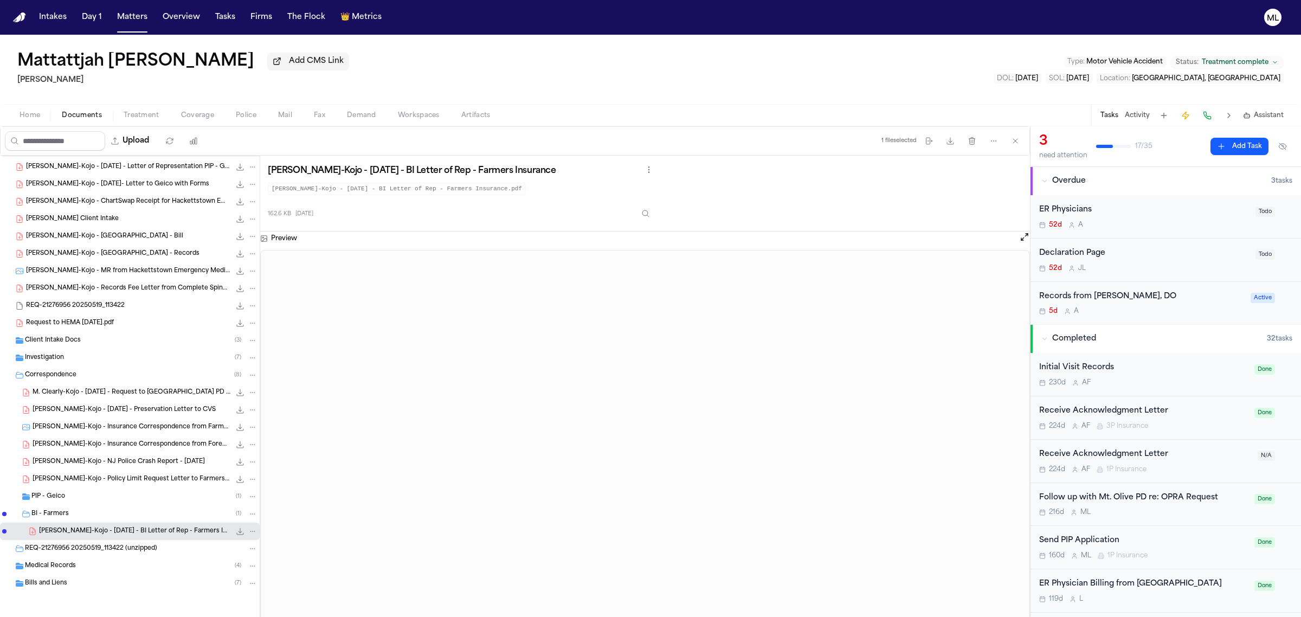
click at [236, 308] on icon "File: REQ-21276956 20250519_113422" at bounding box center [240, 305] width 9 height 9
click at [140, 426] on span "M. Cleary-Kojo - Insurance Correspondence from Farmers - 9.15.25" at bounding box center [132, 427] width 198 height 9
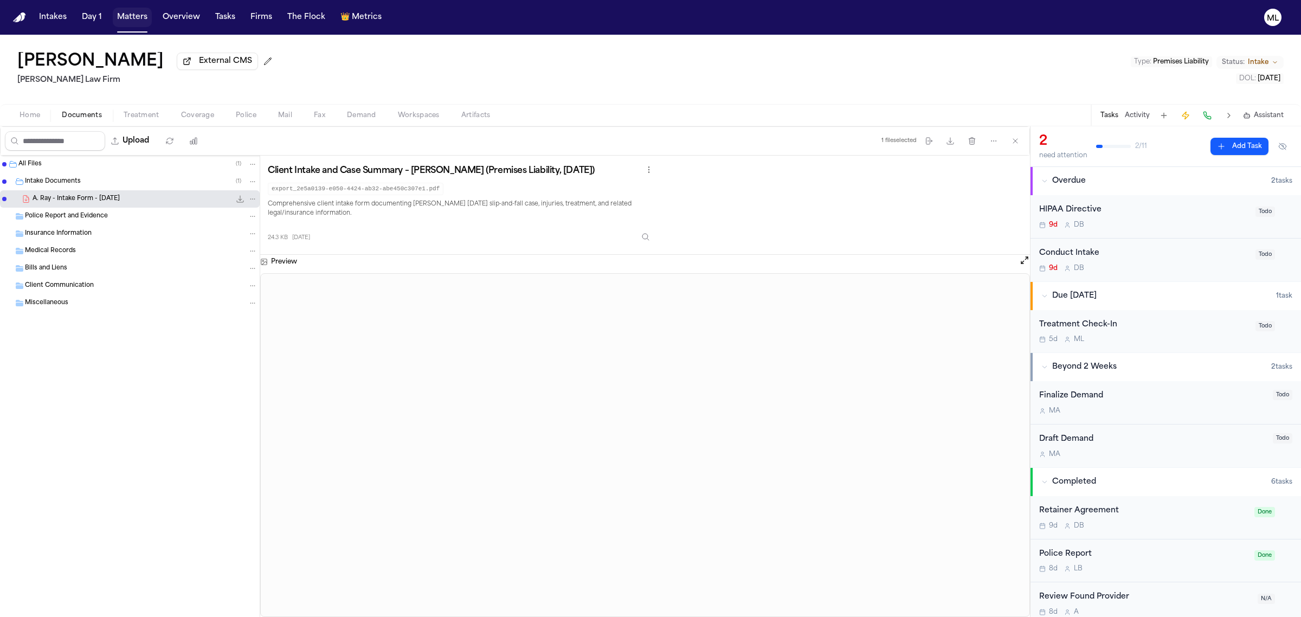
drag, startPoint x: 0, startPoint y: 0, endPoint x: 134, endPoint y: 20, distance: 135.9
click at [134, 20] on button "Matters" at bounding box center [132, 18] width 39 height 20
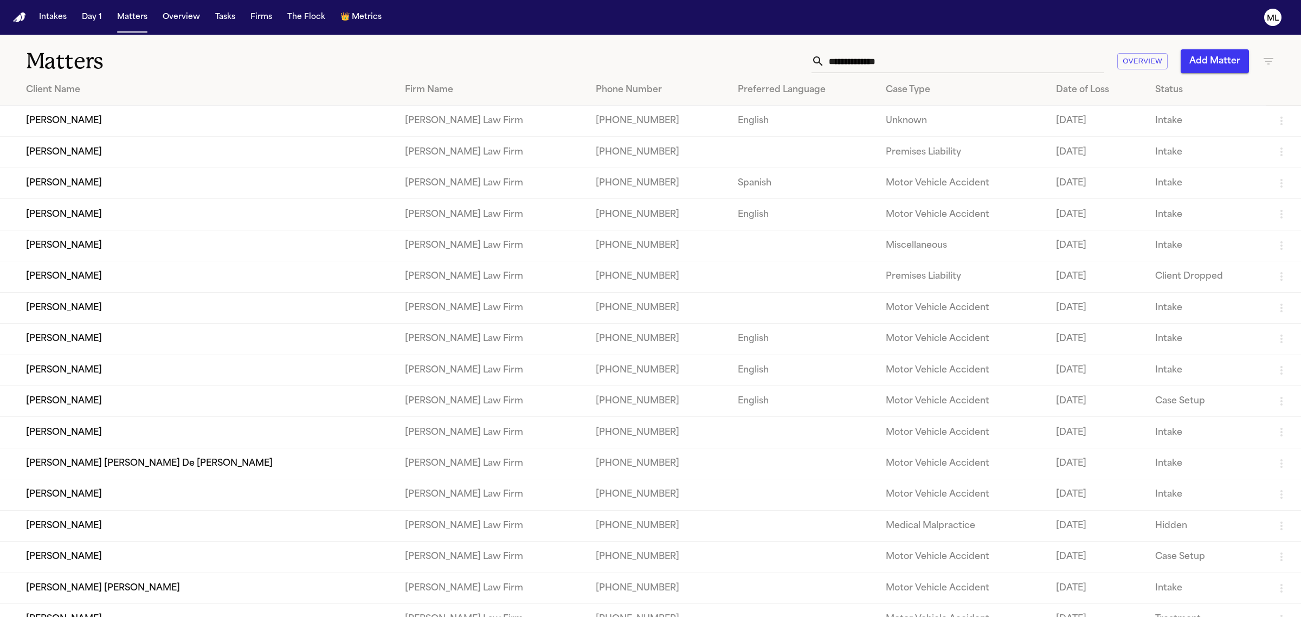
click at [905, 57] on input "text" at bounding box center [964, 61] width 280 height 24
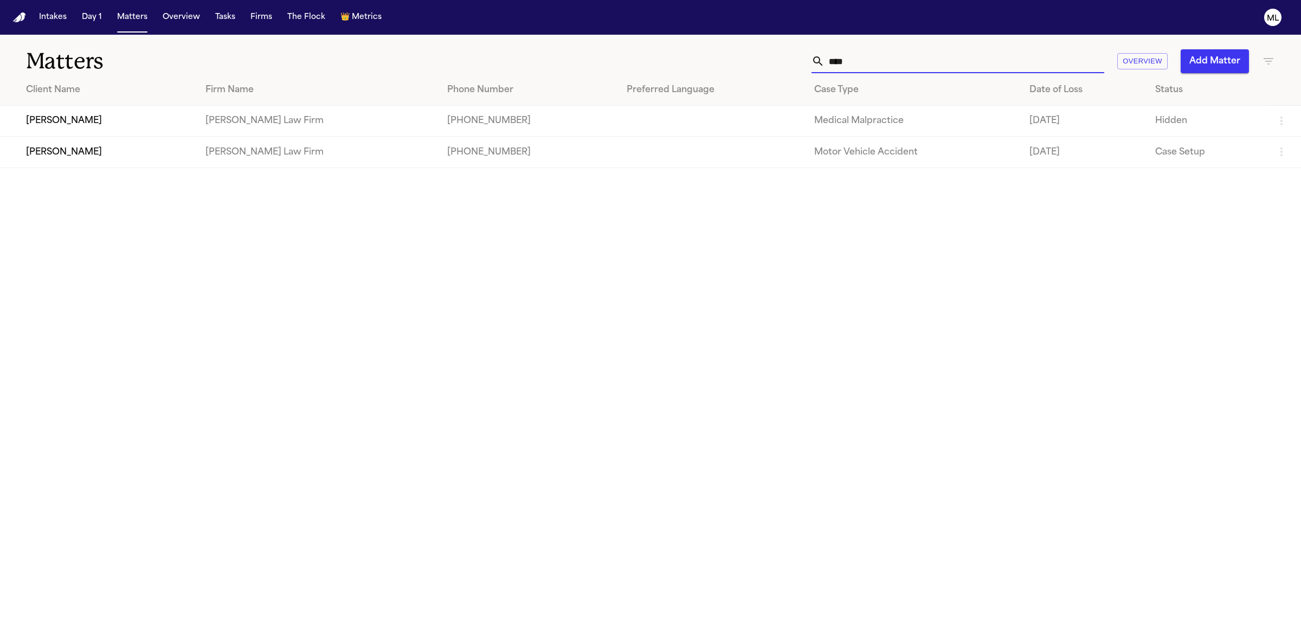
type input "****"
click at [1269, 61] on icon "button" at bounding box center [1268, 61] width 10 height 7
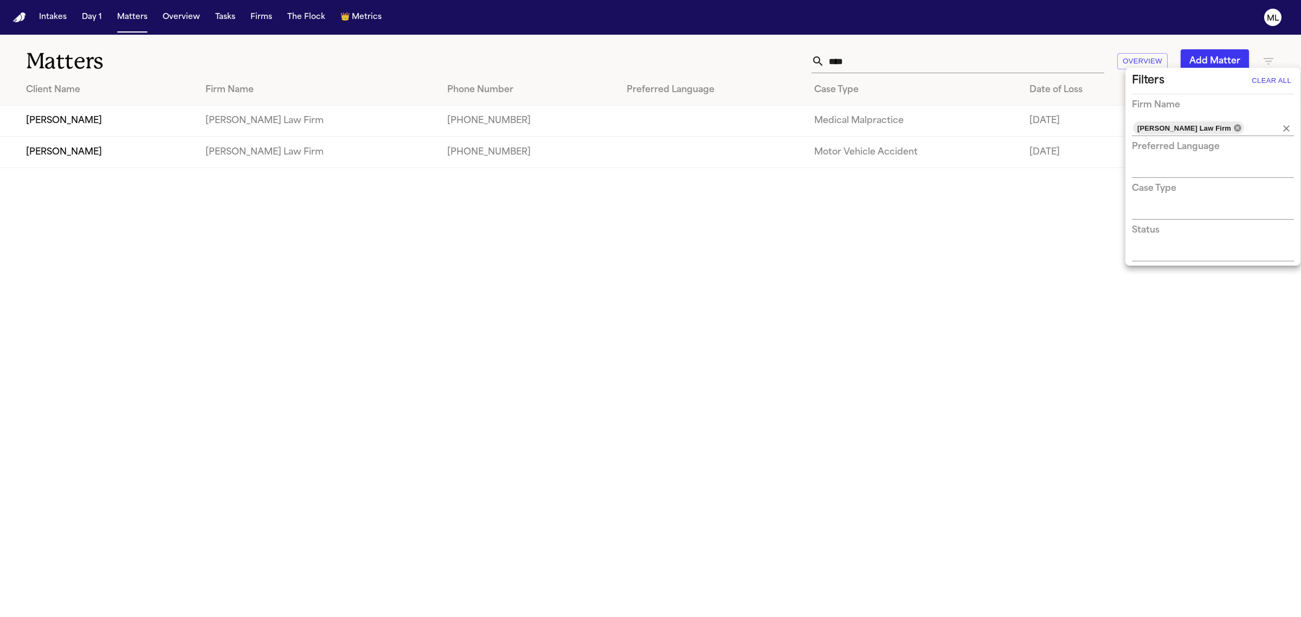
click at [1233, 124] on icon at bounding box center [1237, 128] width 9 height 9
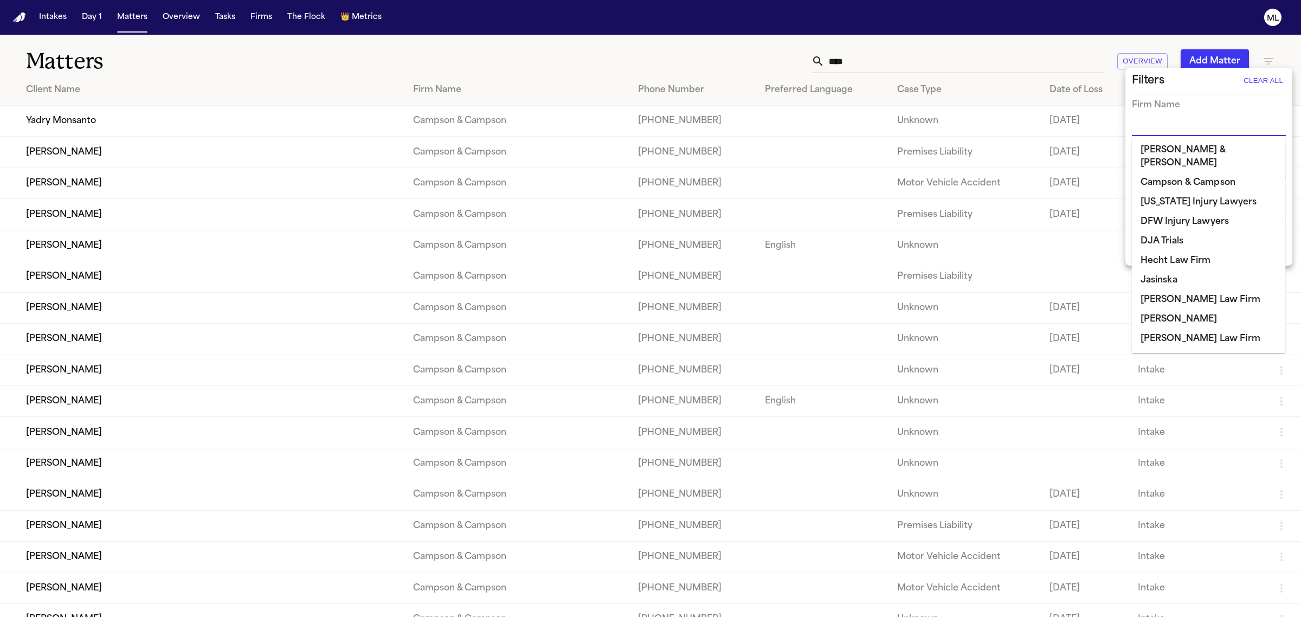
click at [1199, 133] on input "text" at bounding box center [1200, 127] width 138 height 15
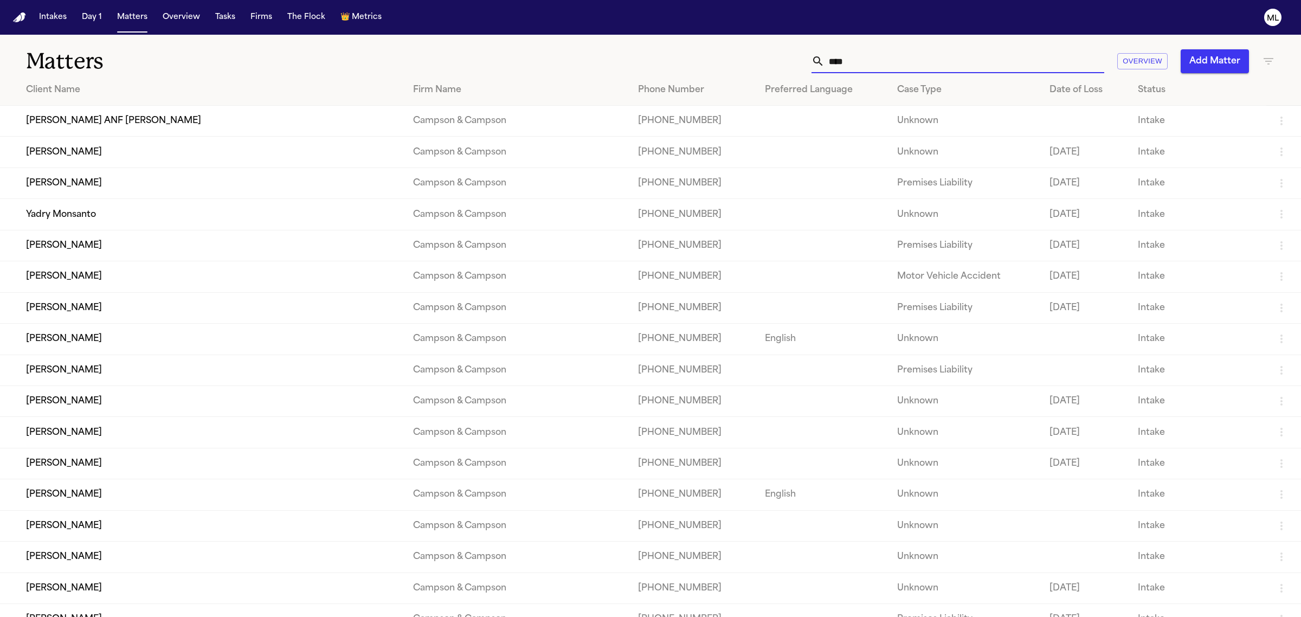
click at [865, 63] on input "****" at bounding box center [964, 61] width 280 height 24
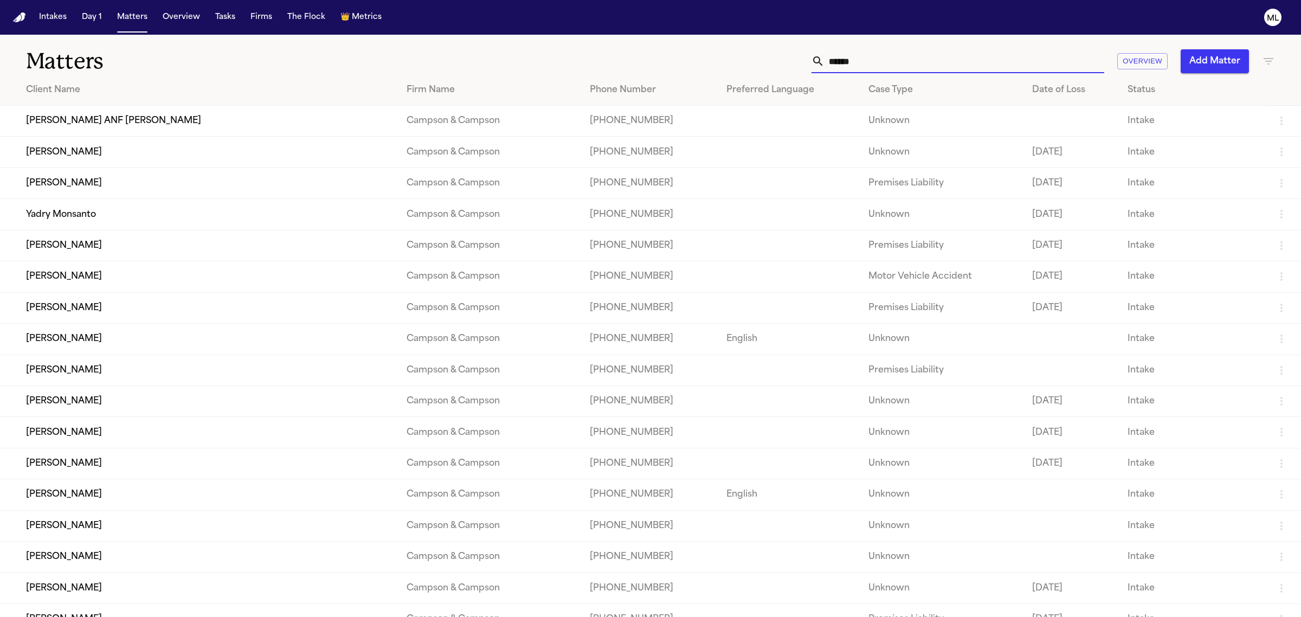
click at [883, 54] on input "******" at bounding box center [964, 61] width 280 height 24
click at [838, 60] on input "******" at bounding box center [964, 61] width 280 height 24
click at [998, 61] on input "******" at bounding box center [964, 61] width 280 height 24
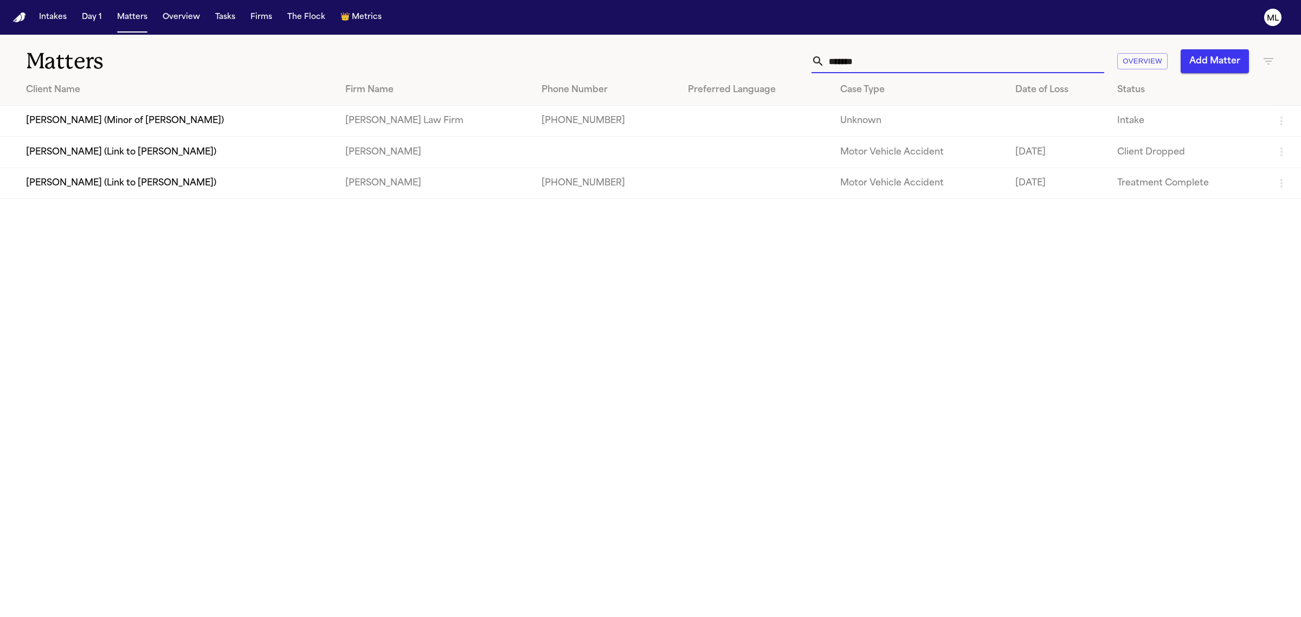
type input "******"
click at [131, 180] on td "[PERSON_NAME] (Link to [PERSON_NAME])" at bounding box center [168, 182] width 337 height 31
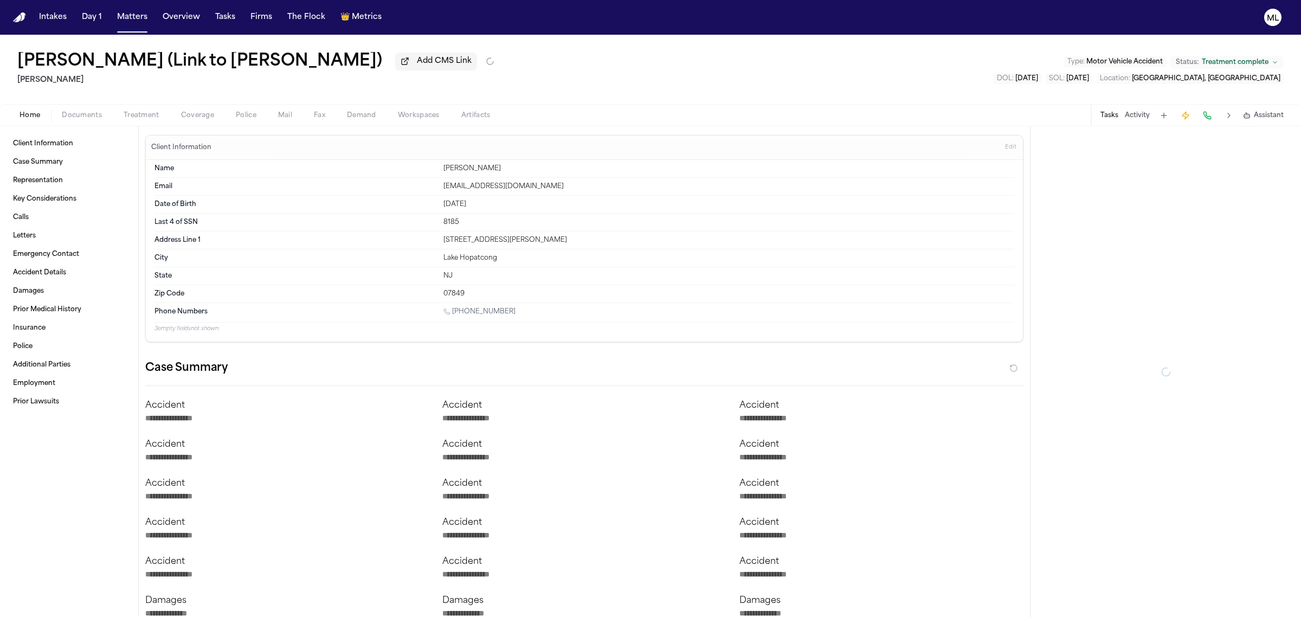
type textarea "*"
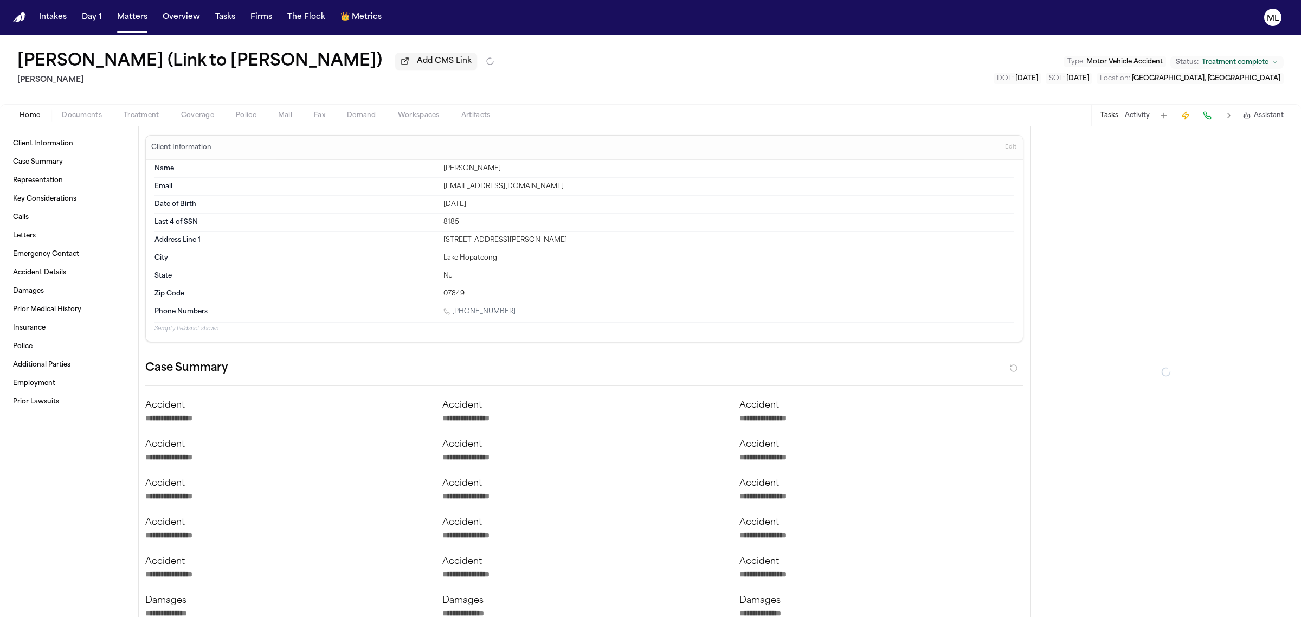
type textarea "*"
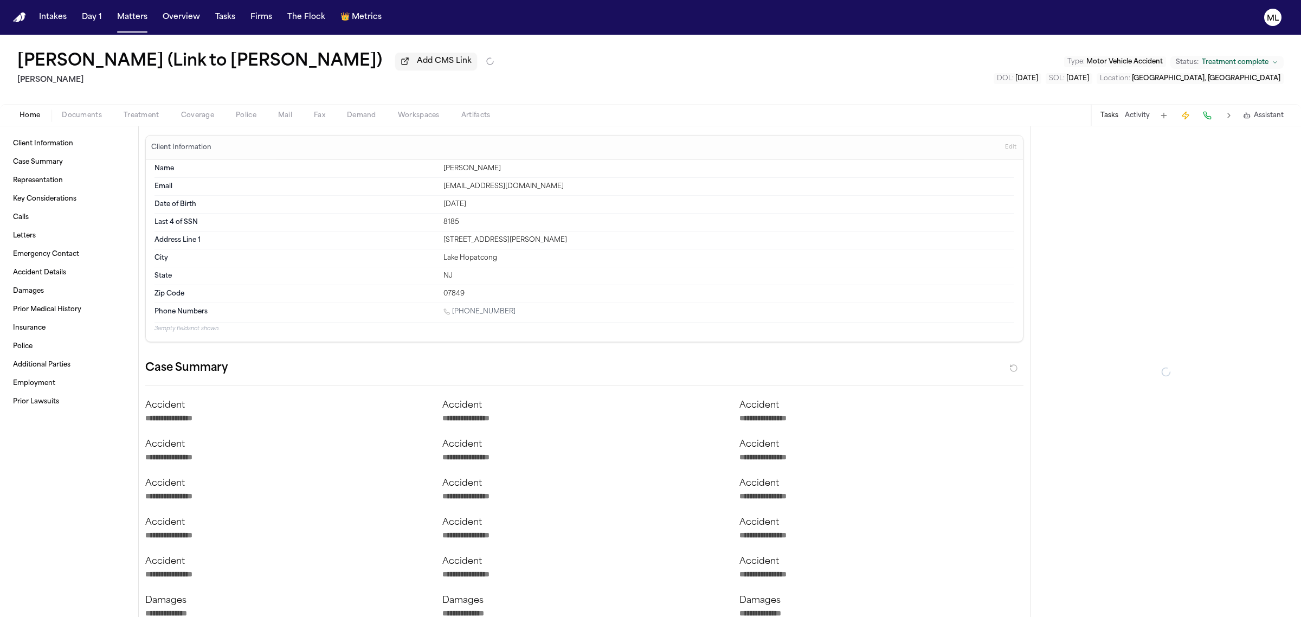
type textarea "*"
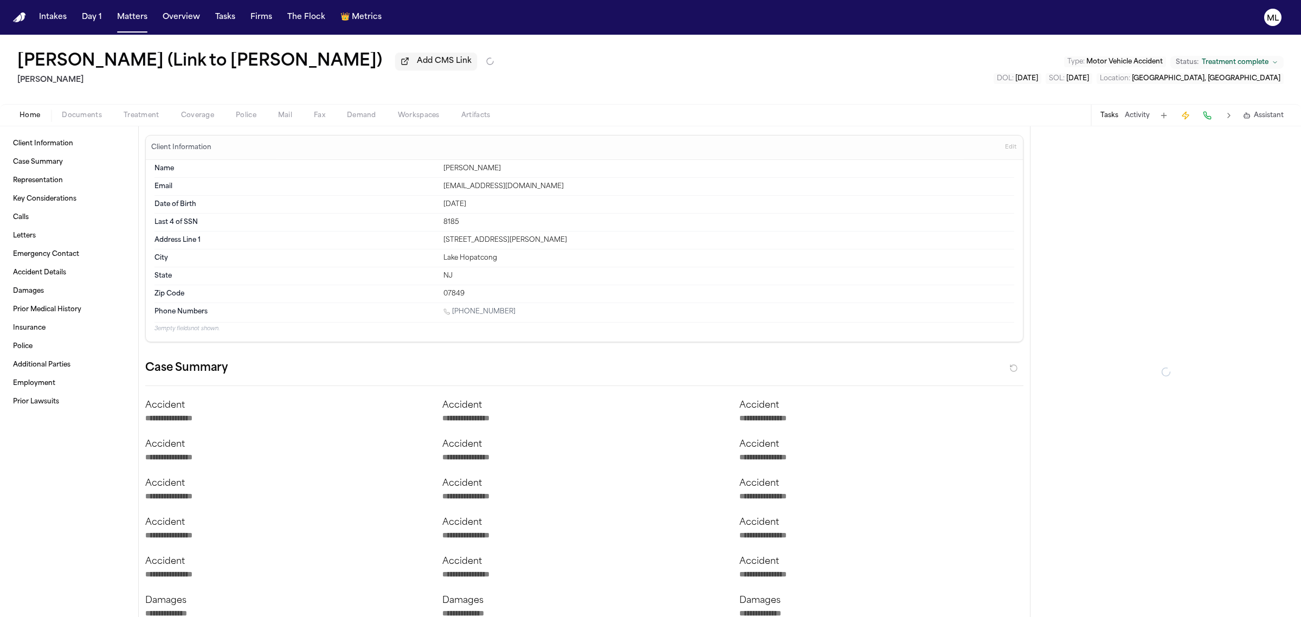
type textarea "*"
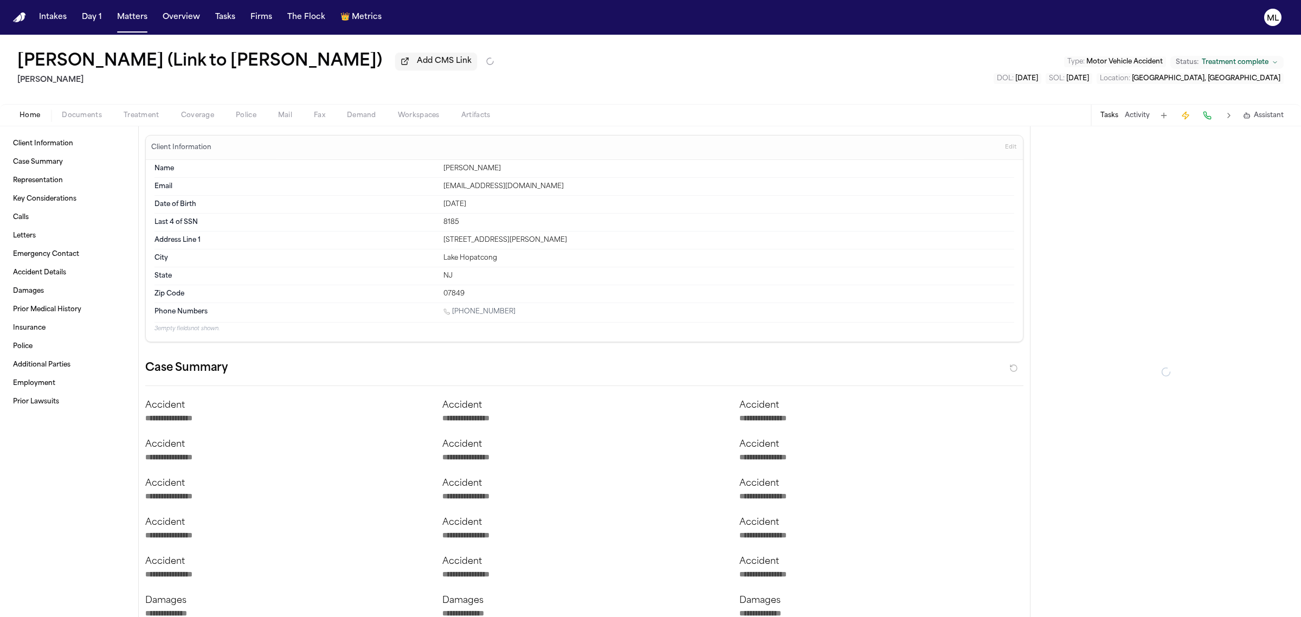
type textarea "*"
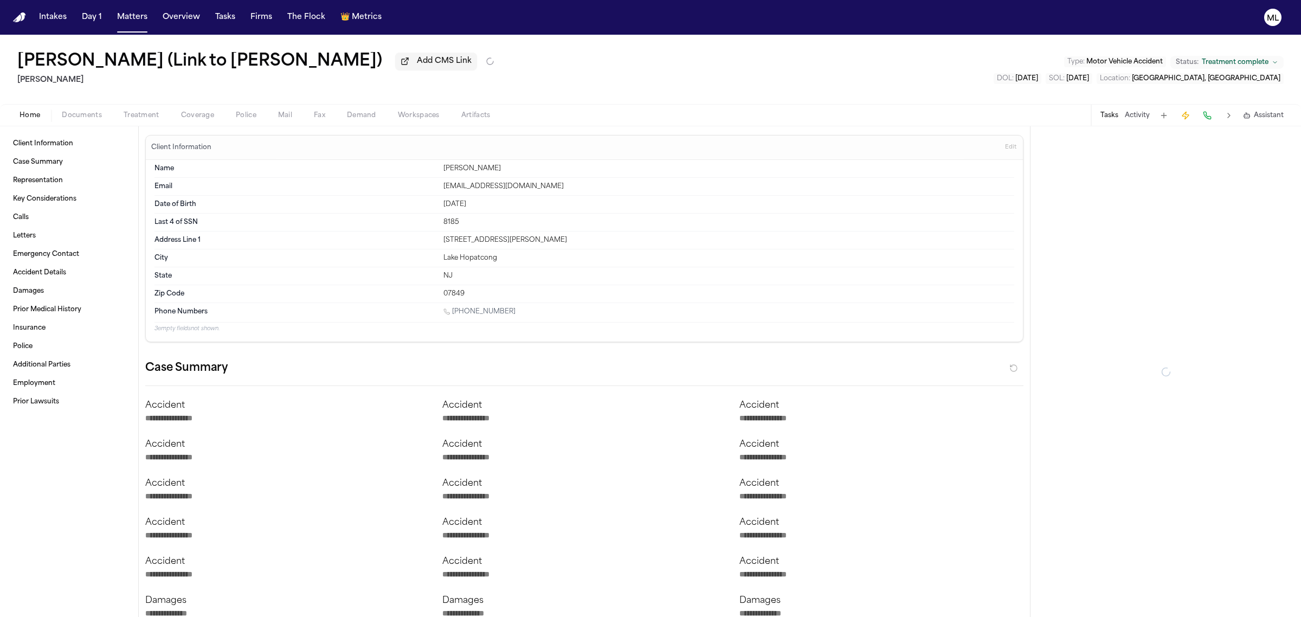
type textarea "*"
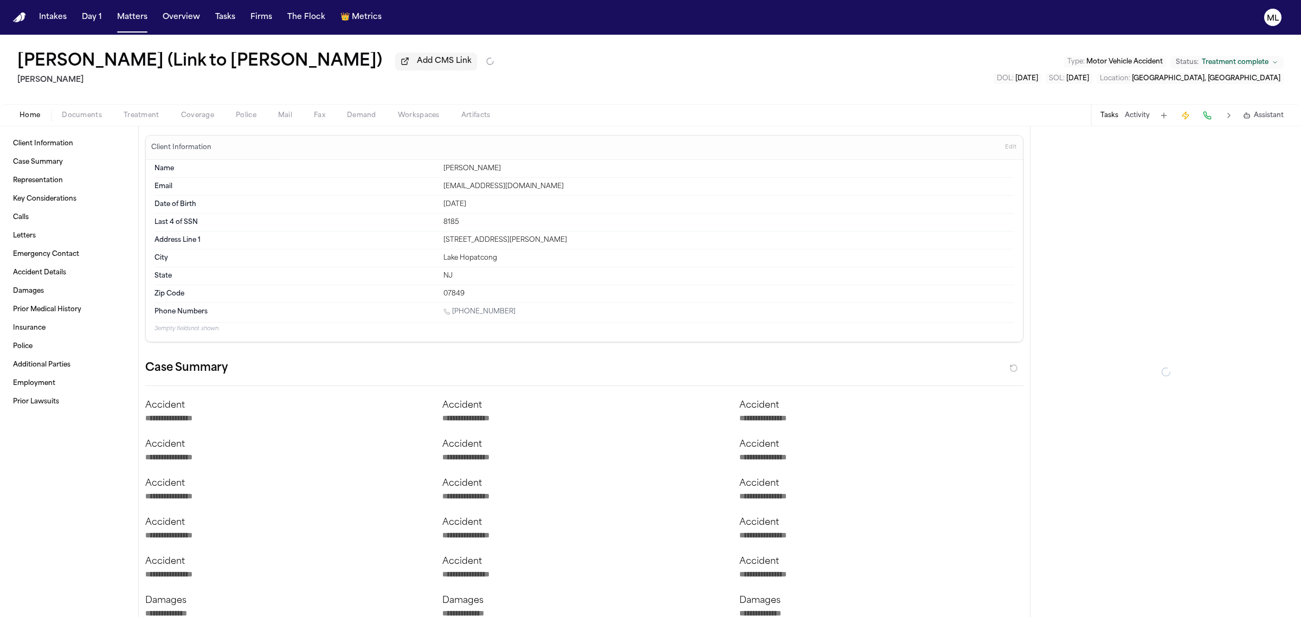
type textarea "*"
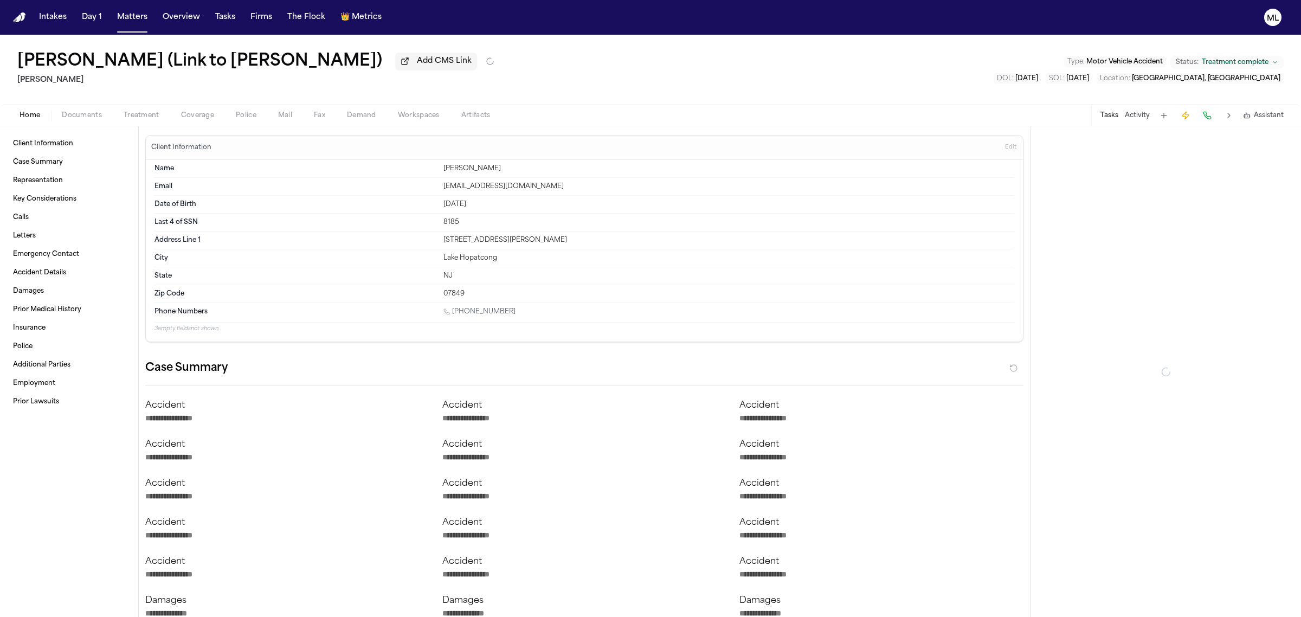
type textarea "*"
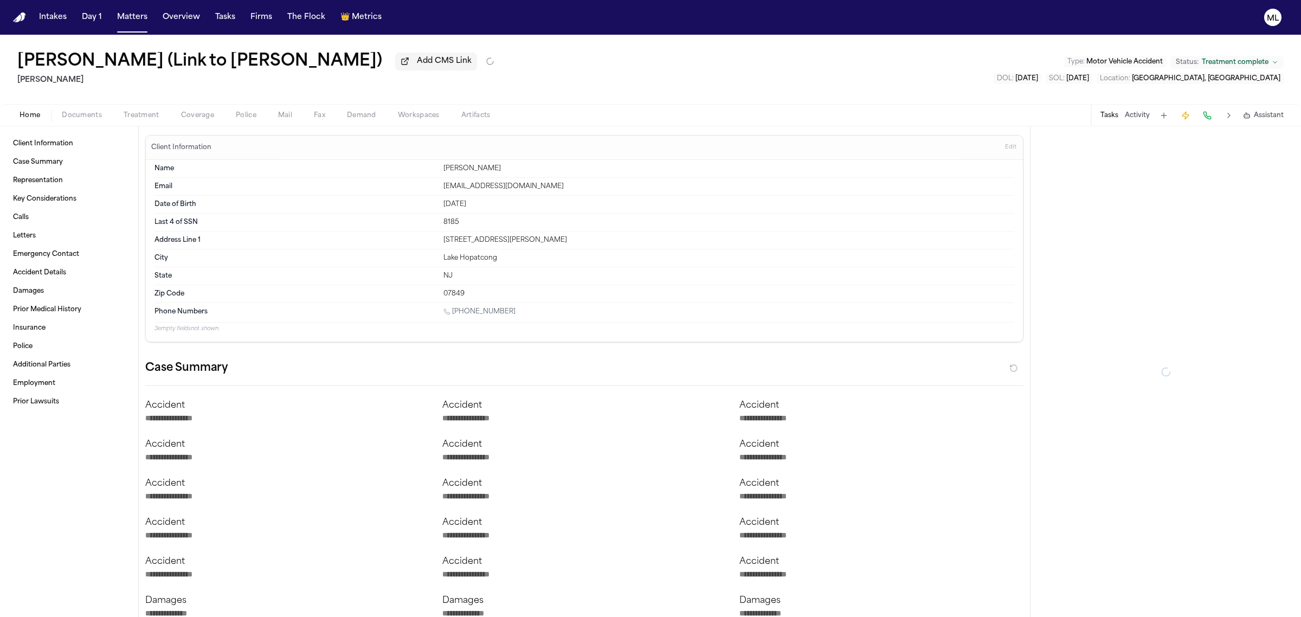
type textarea "*"
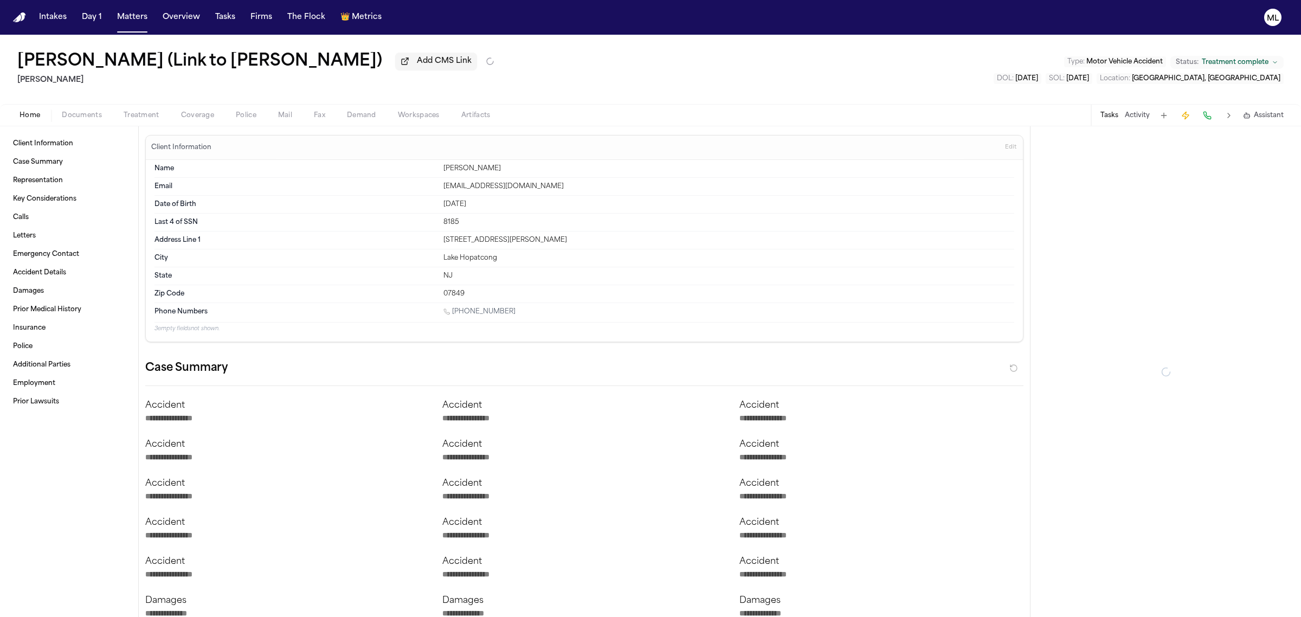
type textarea "*"
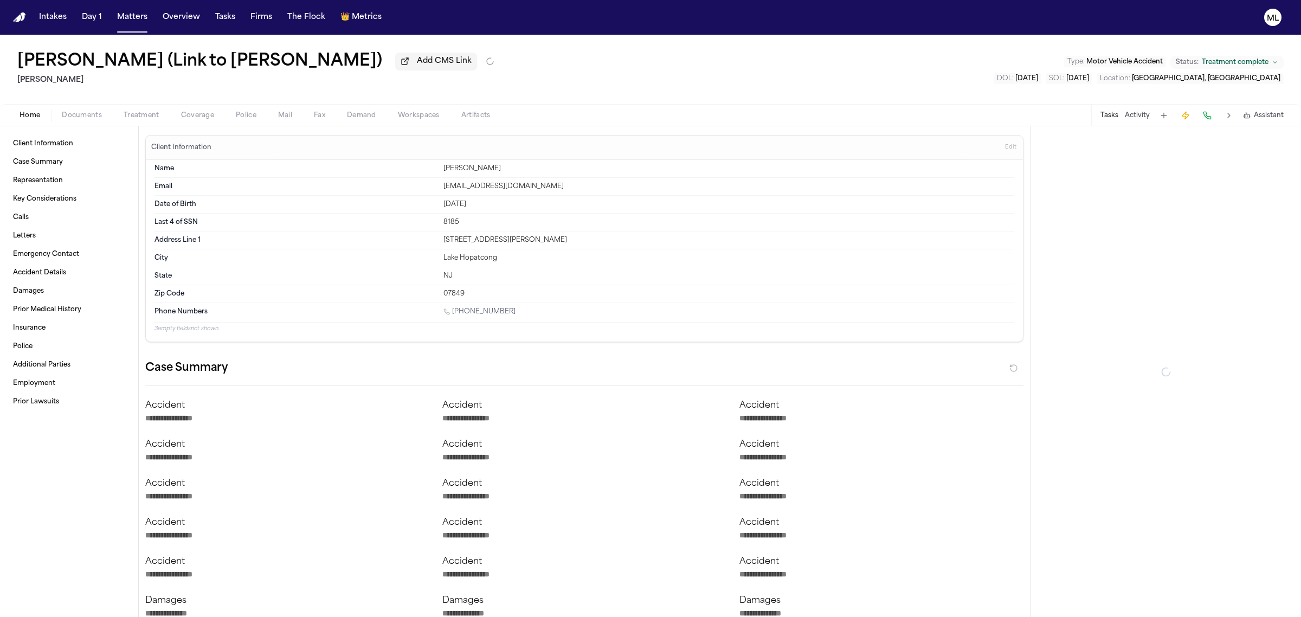
type textarea "*"
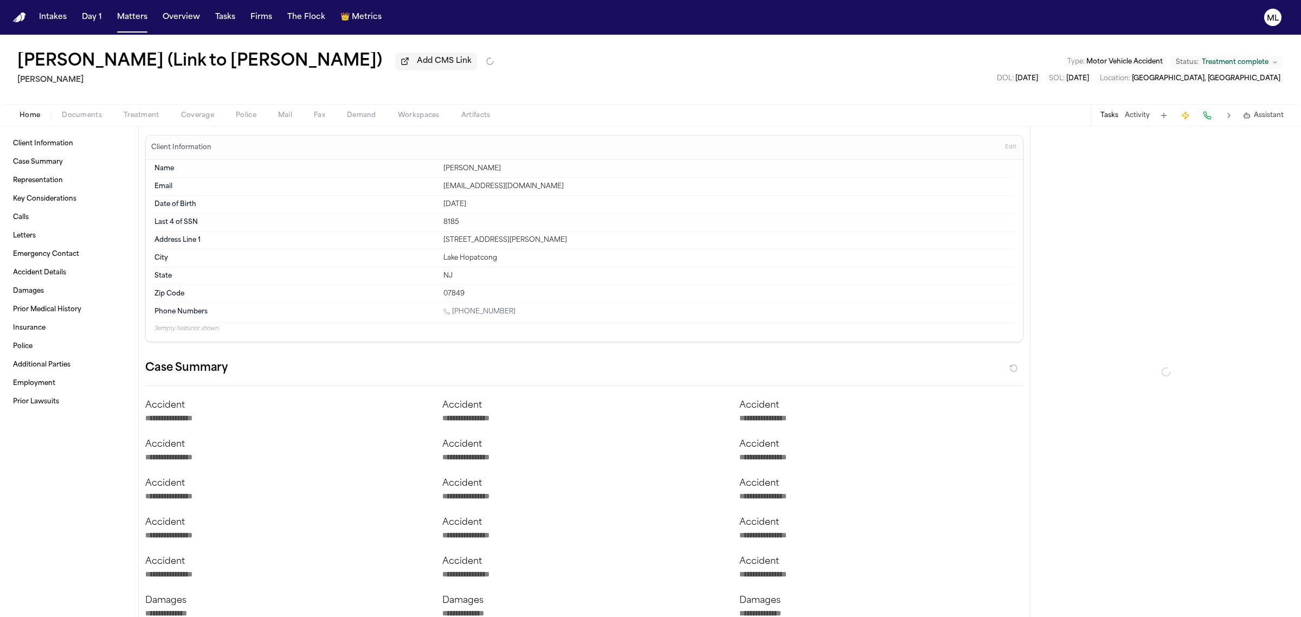
type textarea "*"
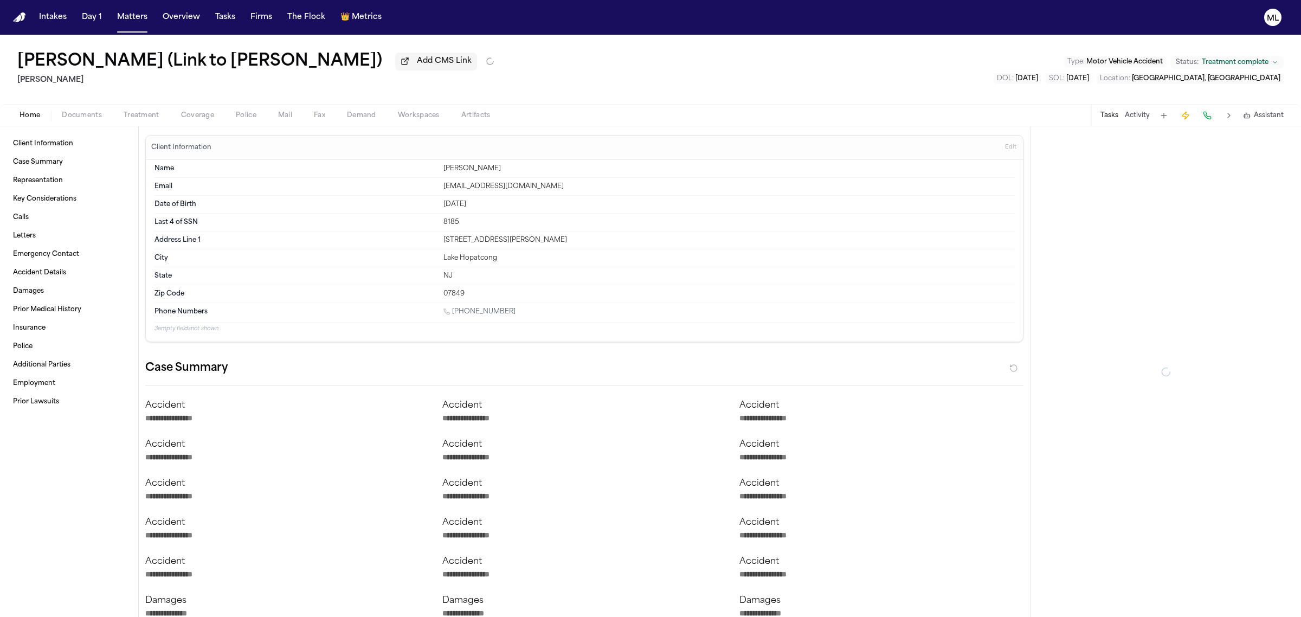
type textarea "*"
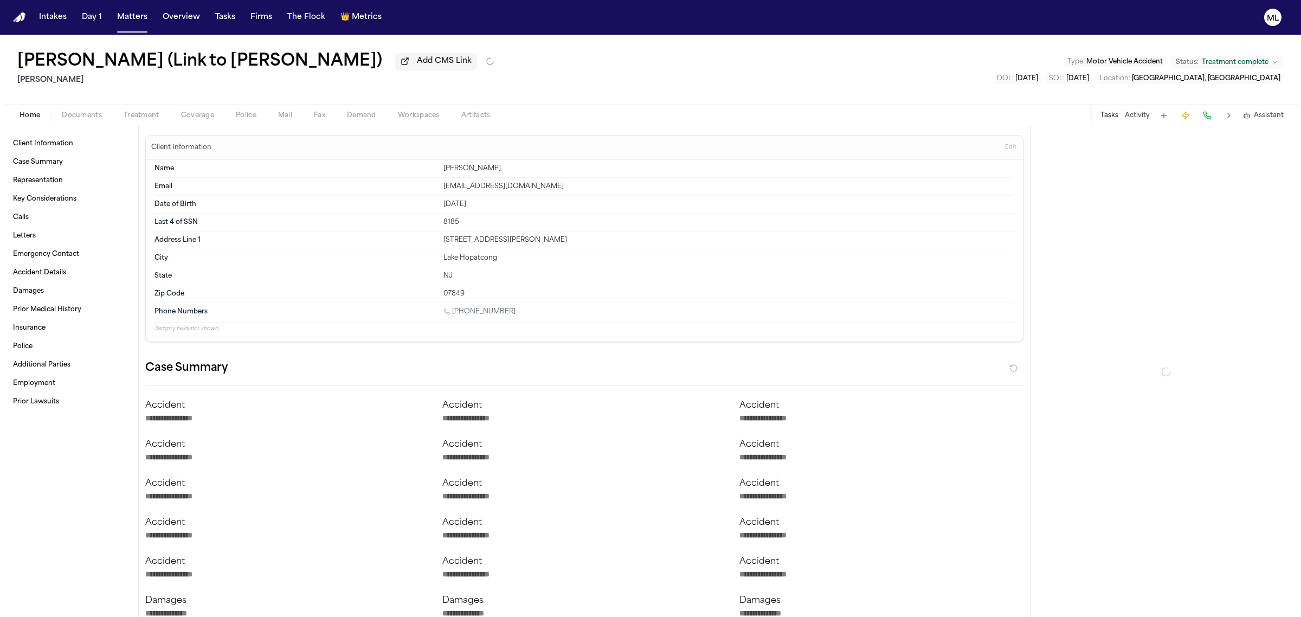
type textarea "*"
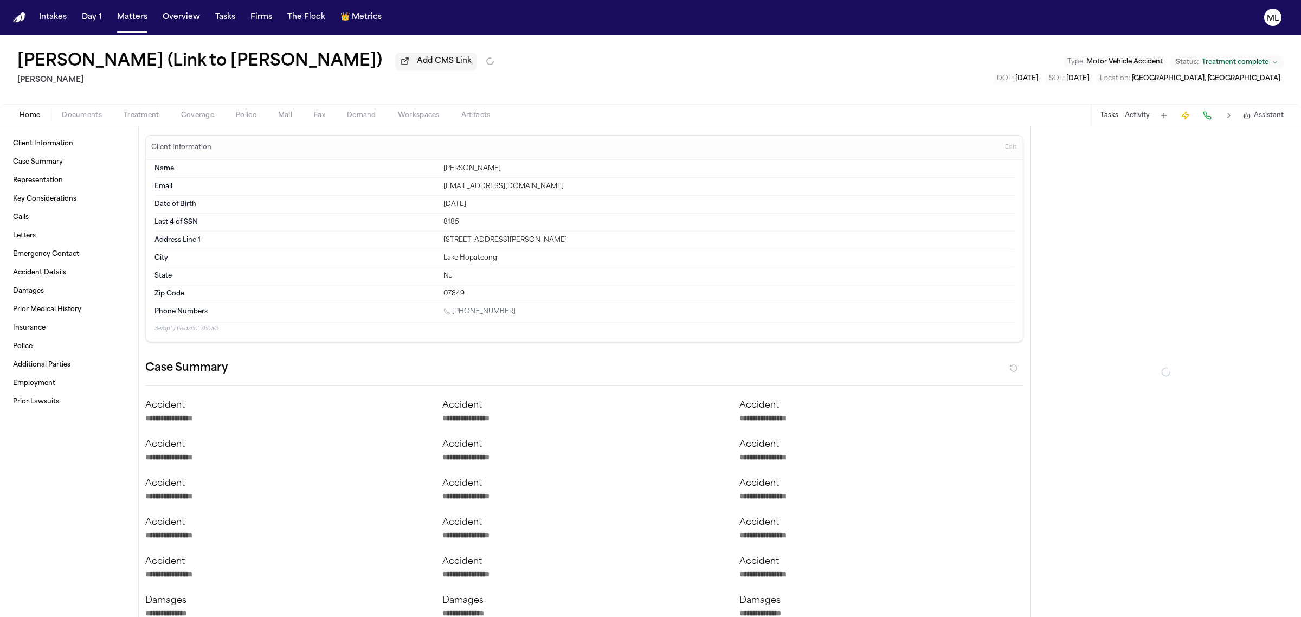
type textarea "*"
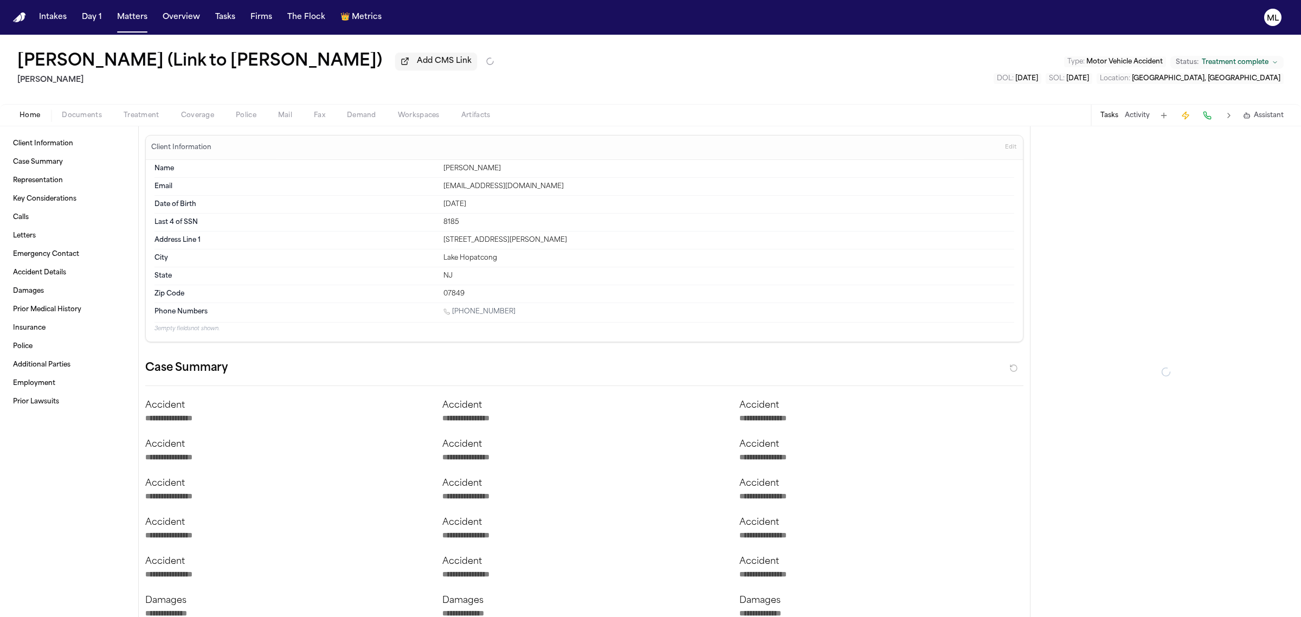
type textarea "*"
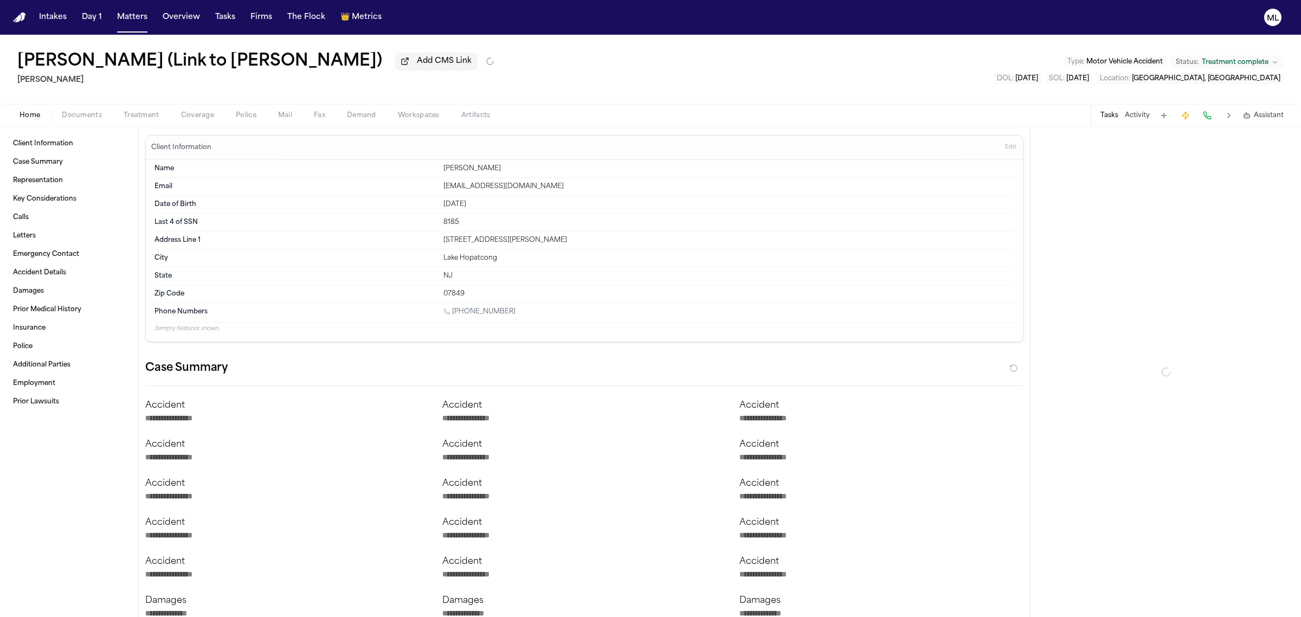
type textarea "*"
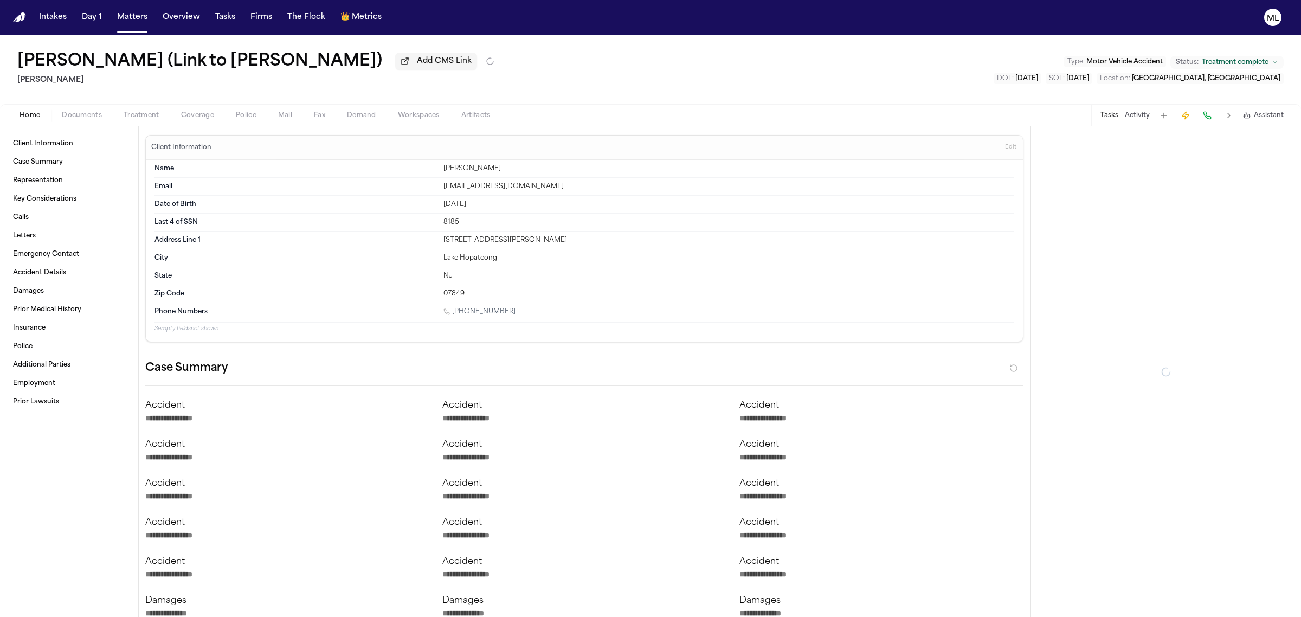
type textarea "*"
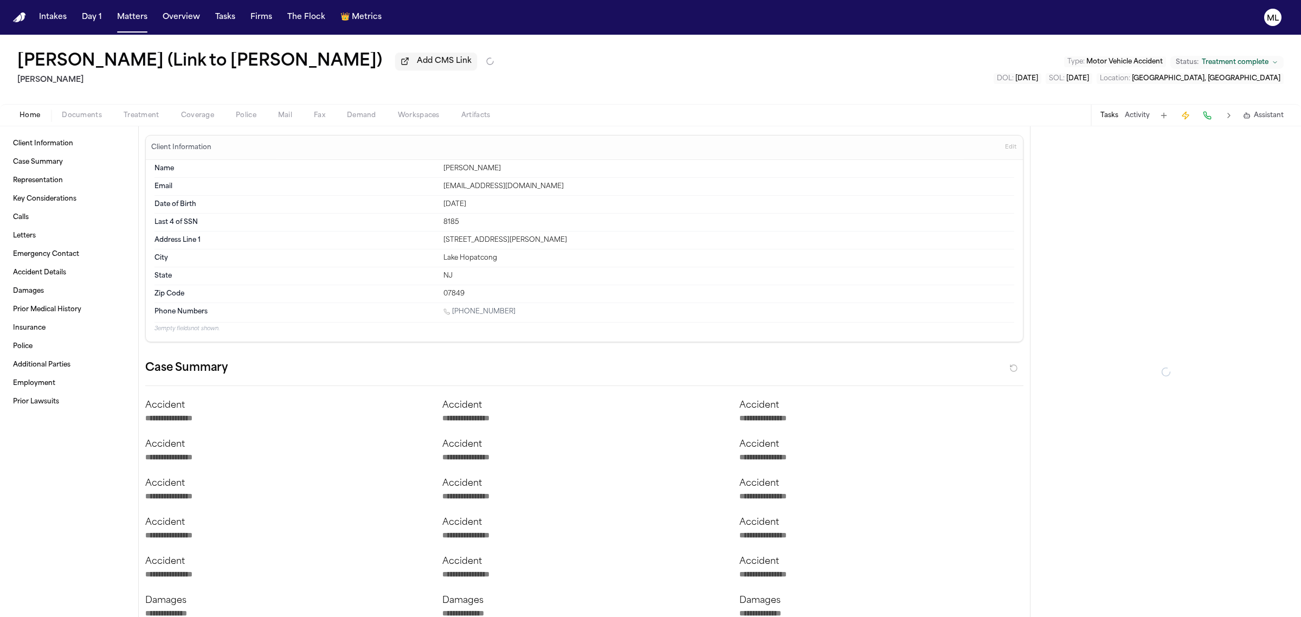
type textarea "*"
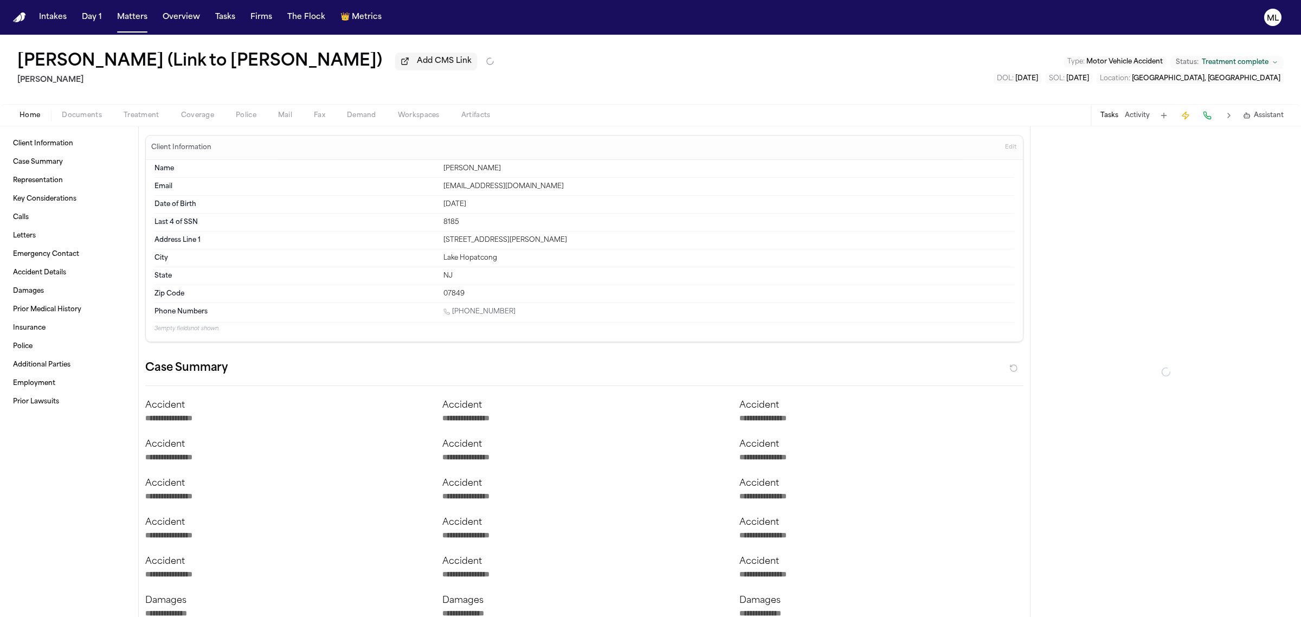
type textarea "*"
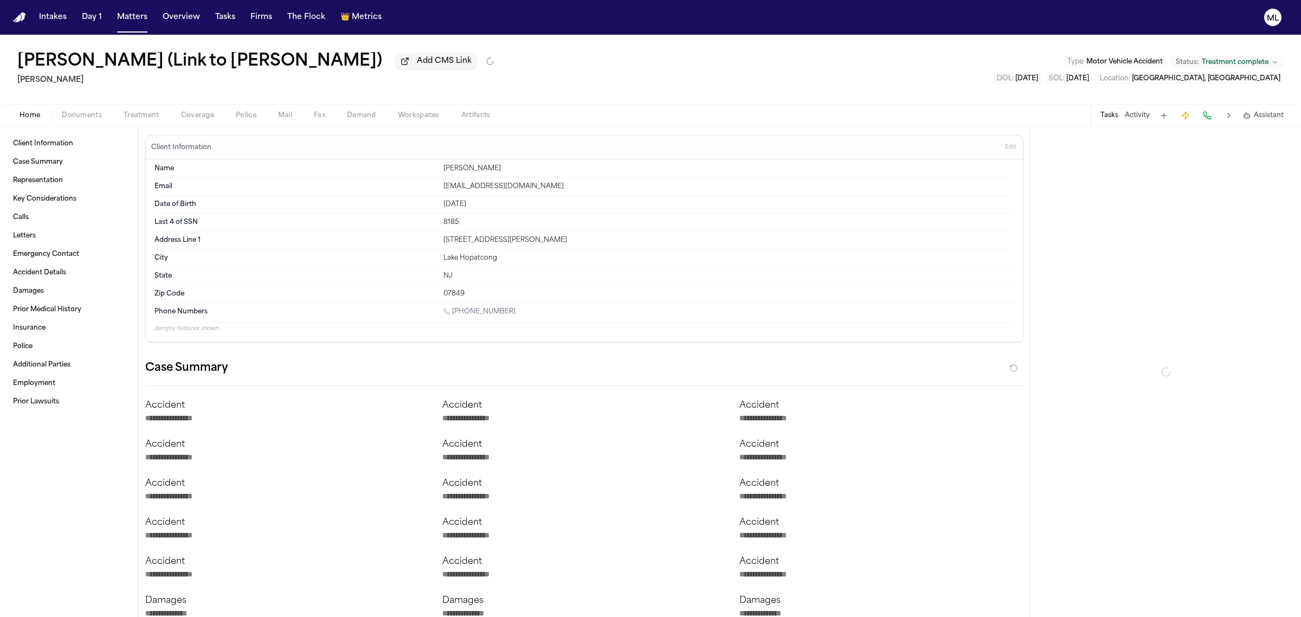
type textarea "*"
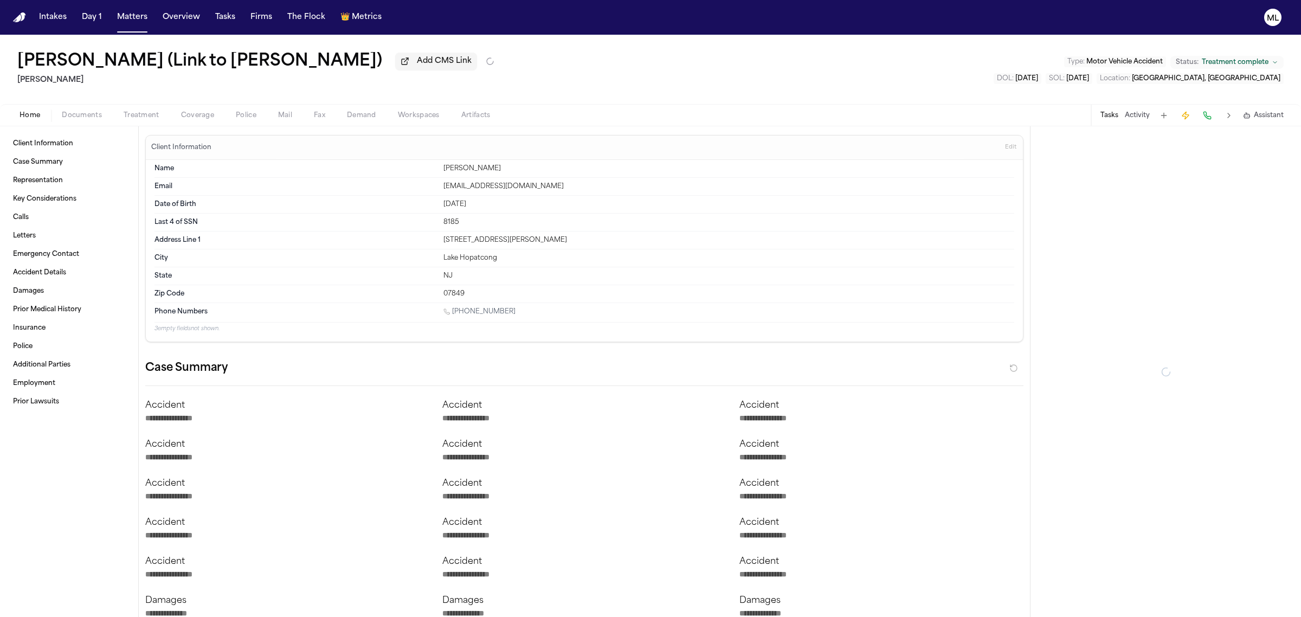
type textarea "*"
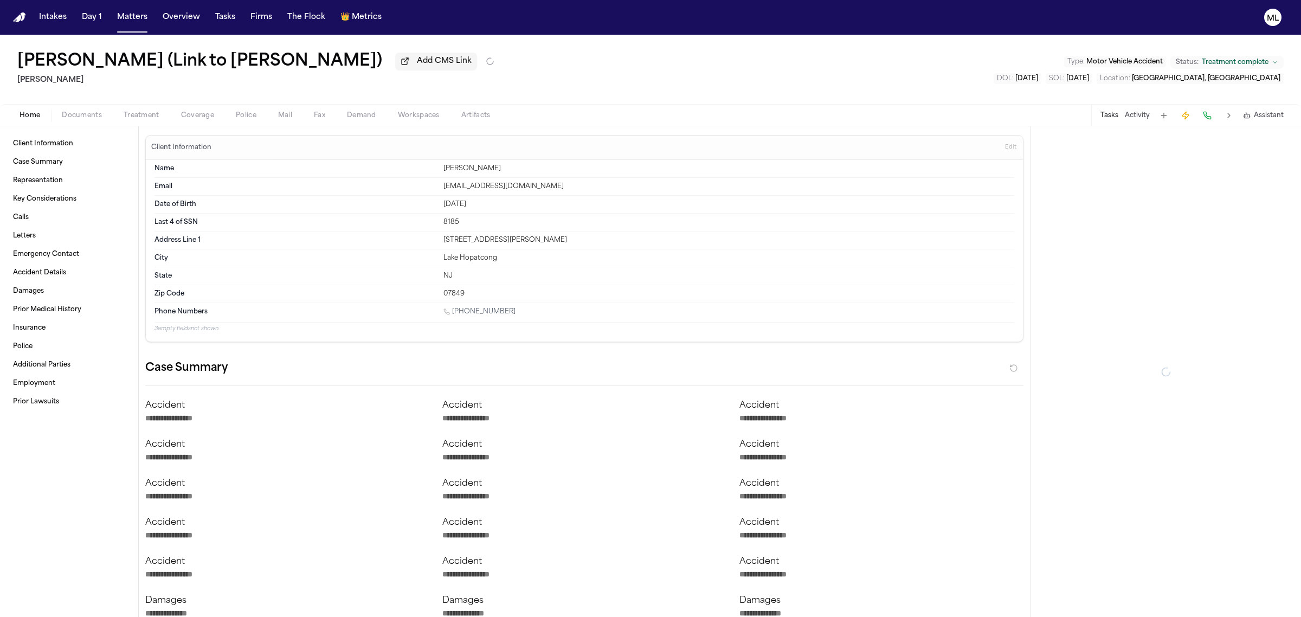
type textarea "*"
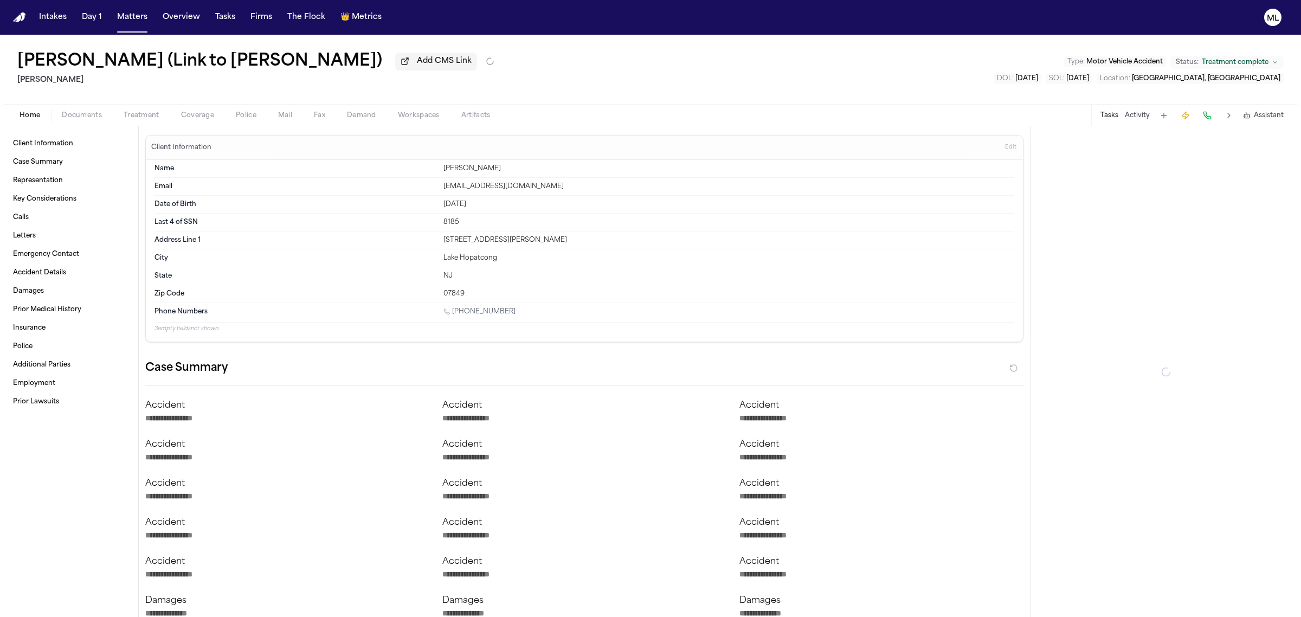
type textarea "*"
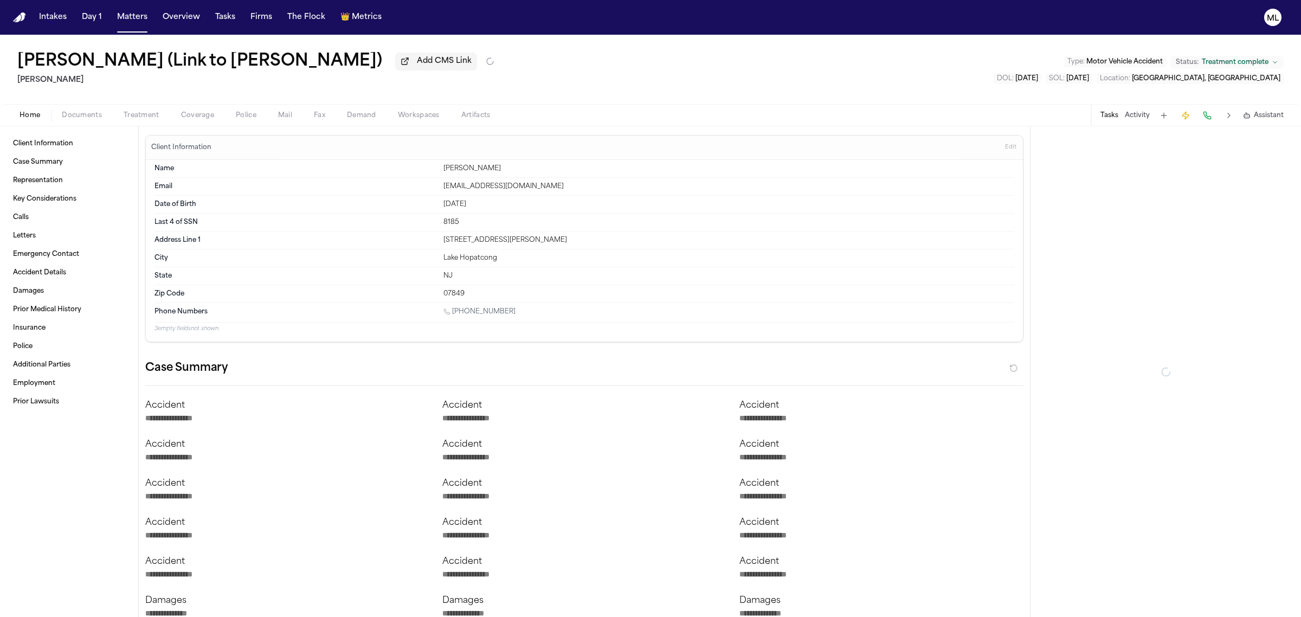
type textarea "*"
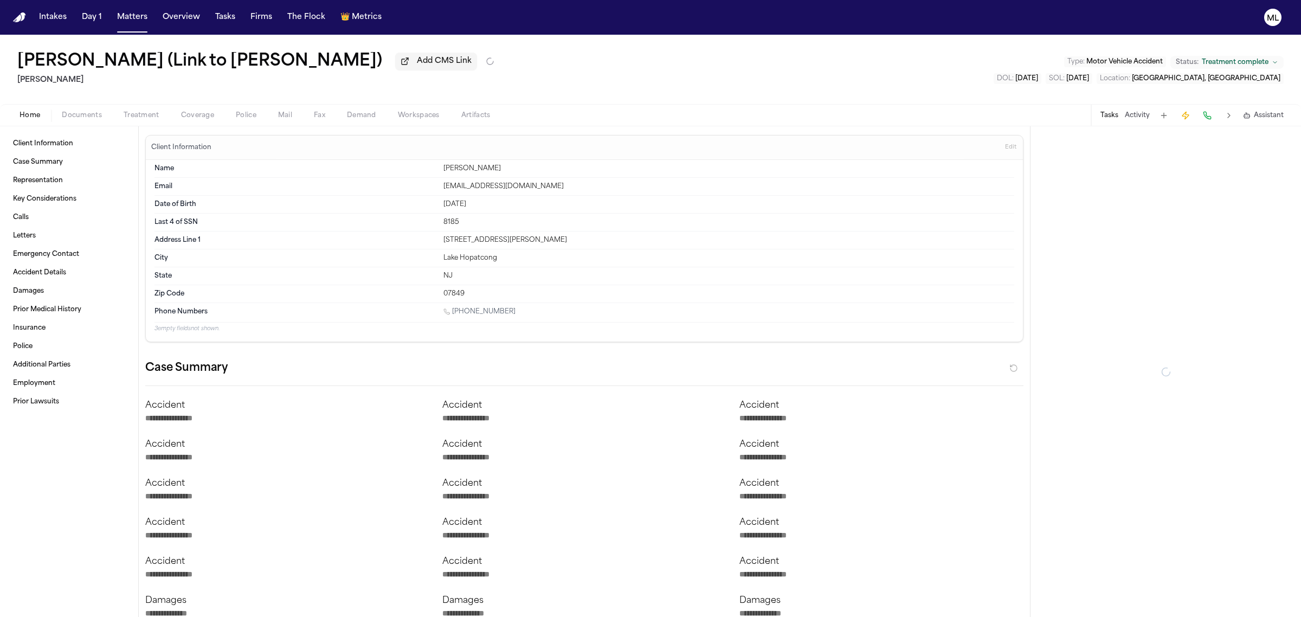
type textarea "*"
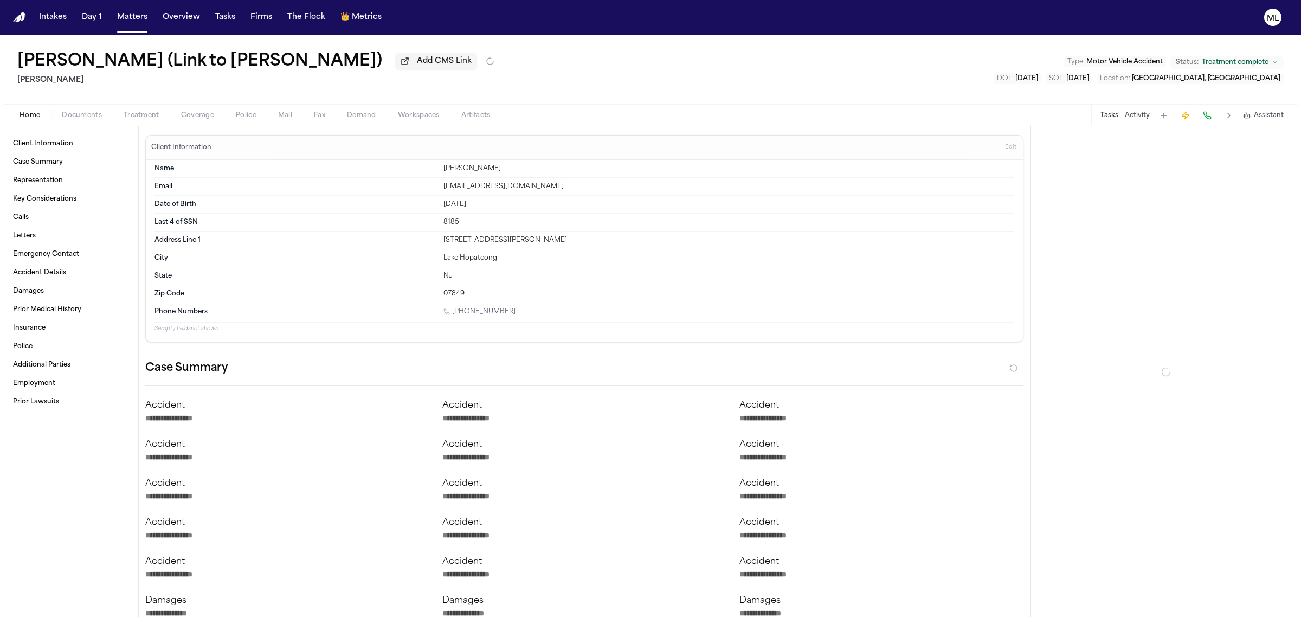
type textarea "*"
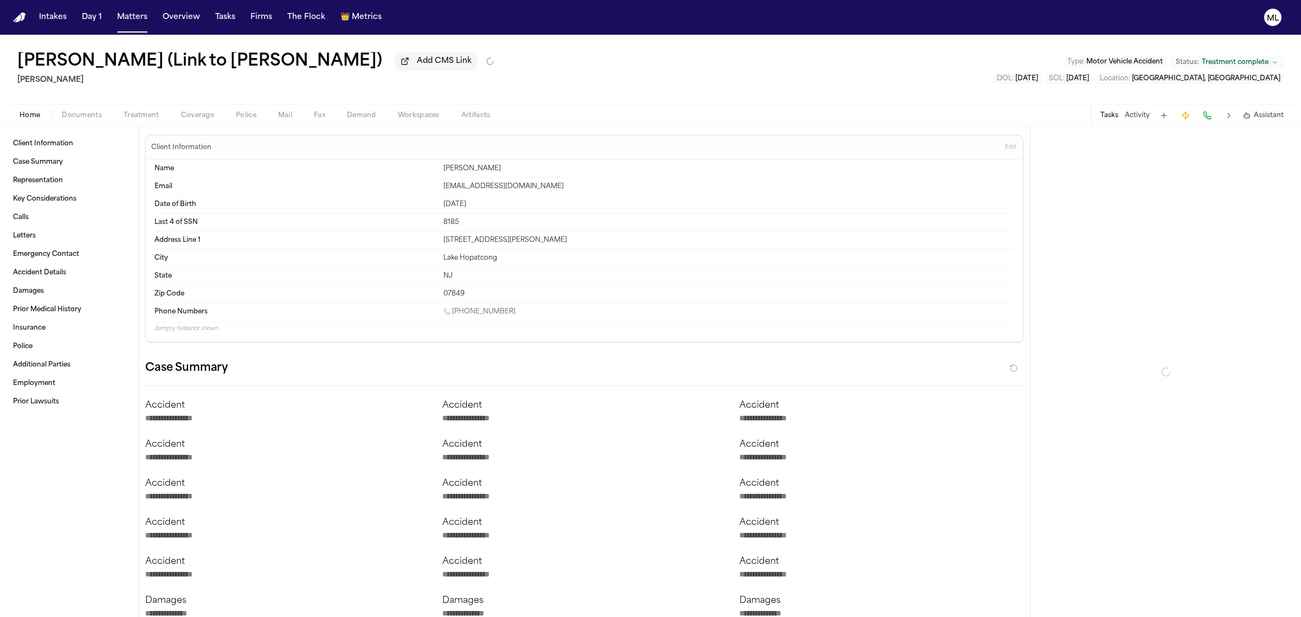
type textarea "*"
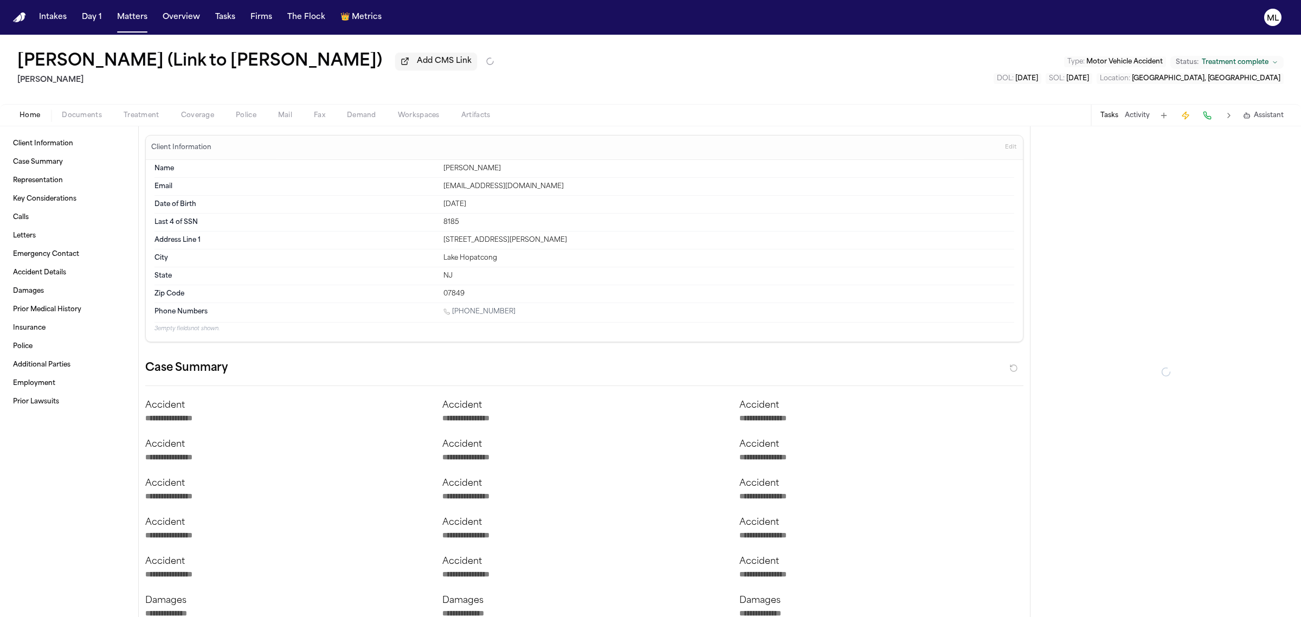
type textarea "*"
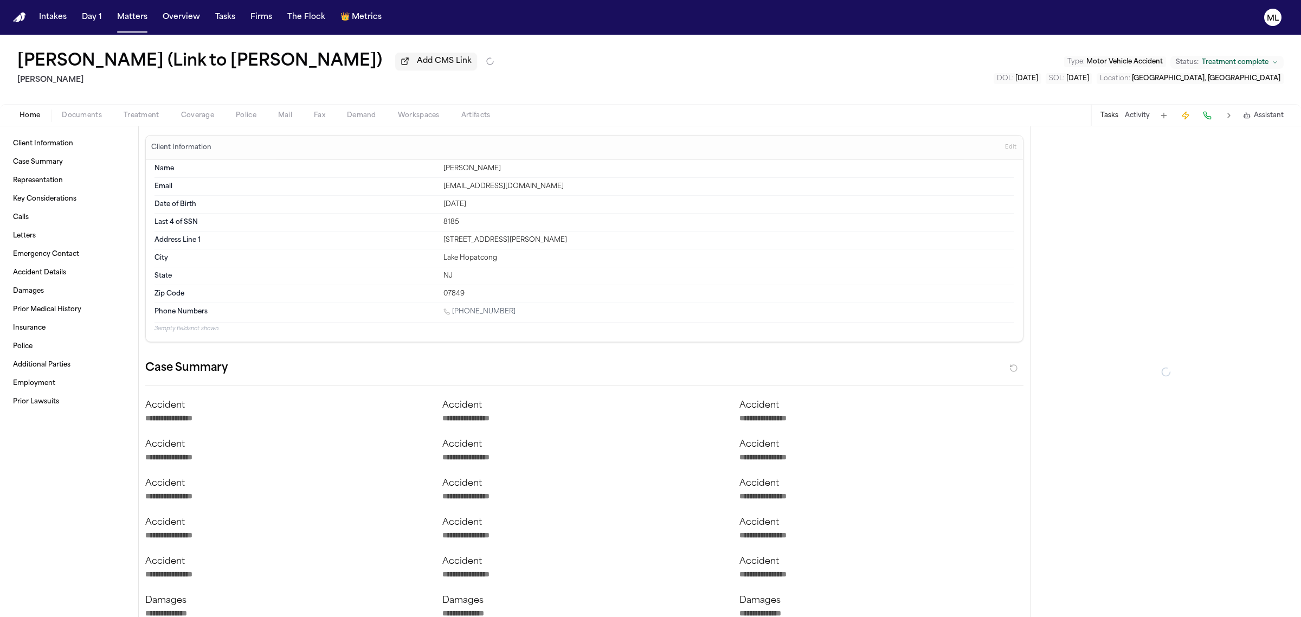
type textarea "*"
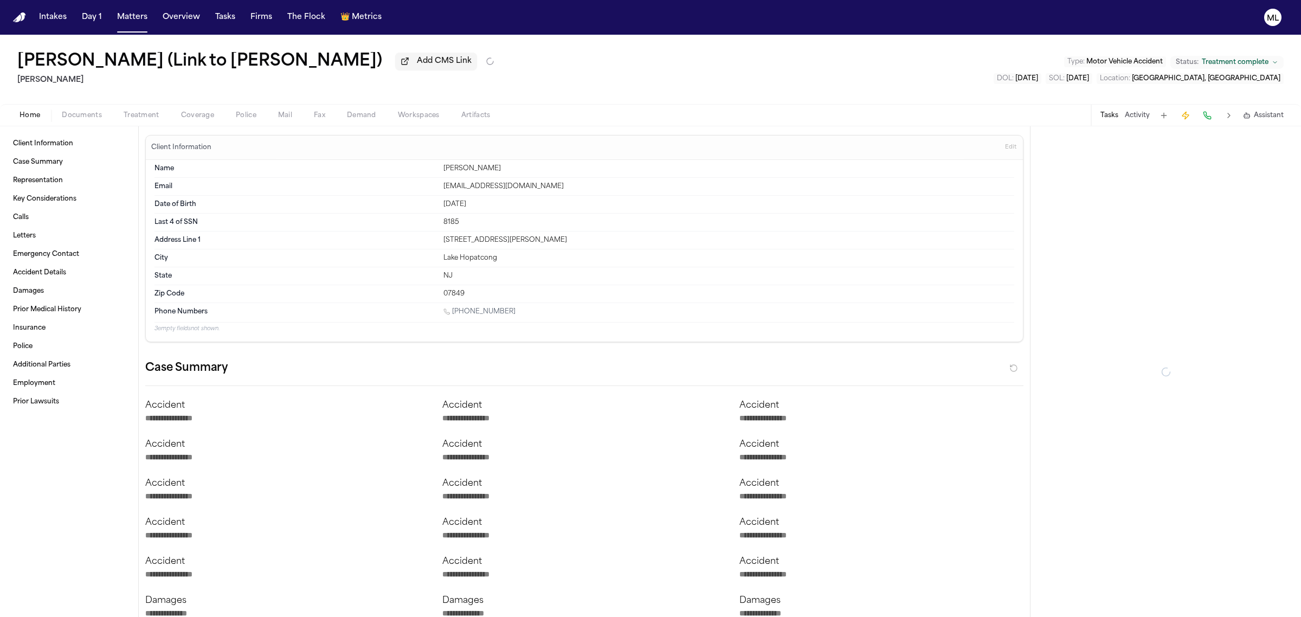
type textarea "*"
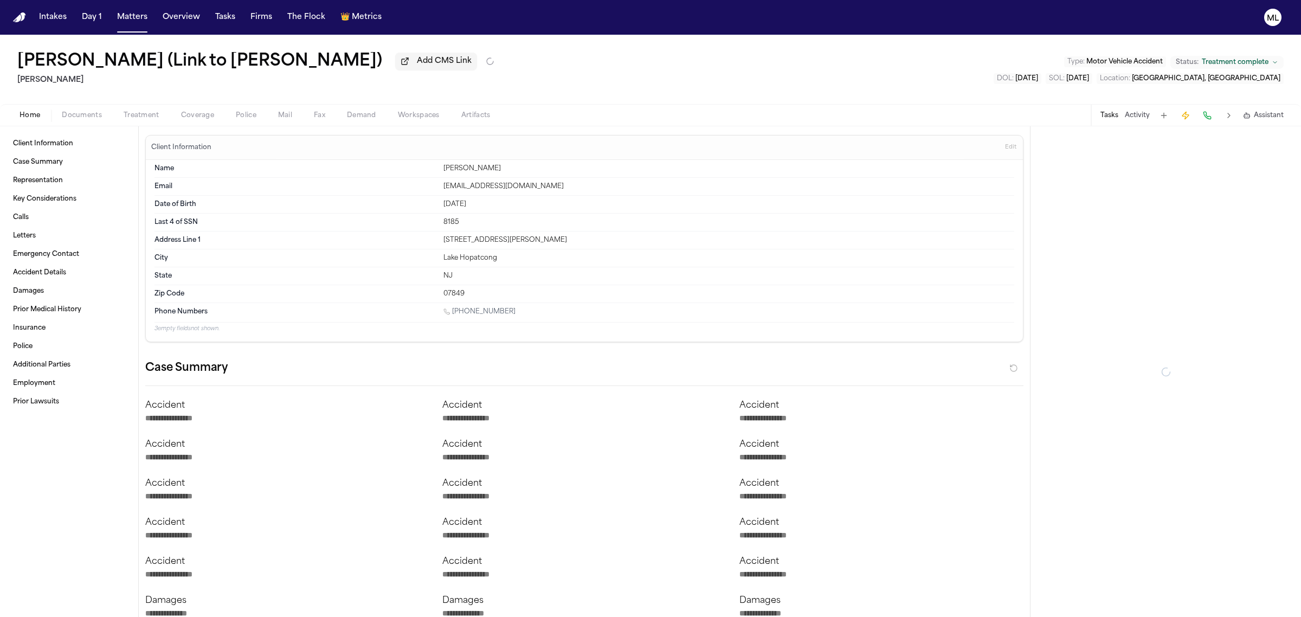
type textarea "*"
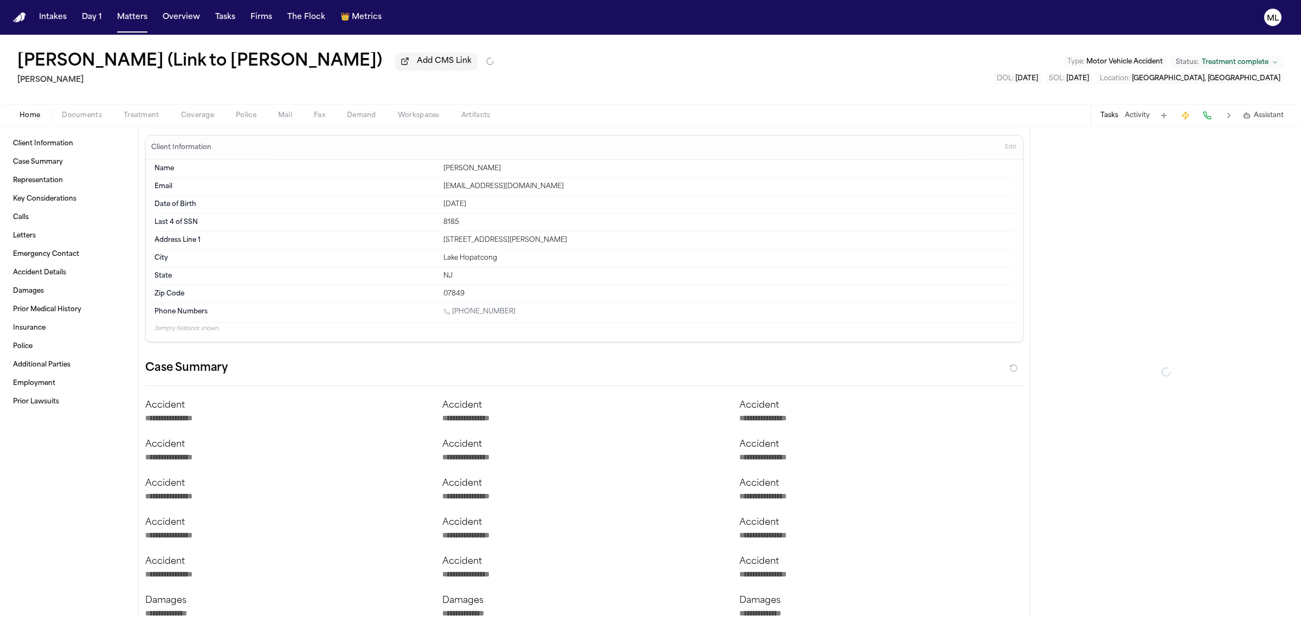
type textarea "*"
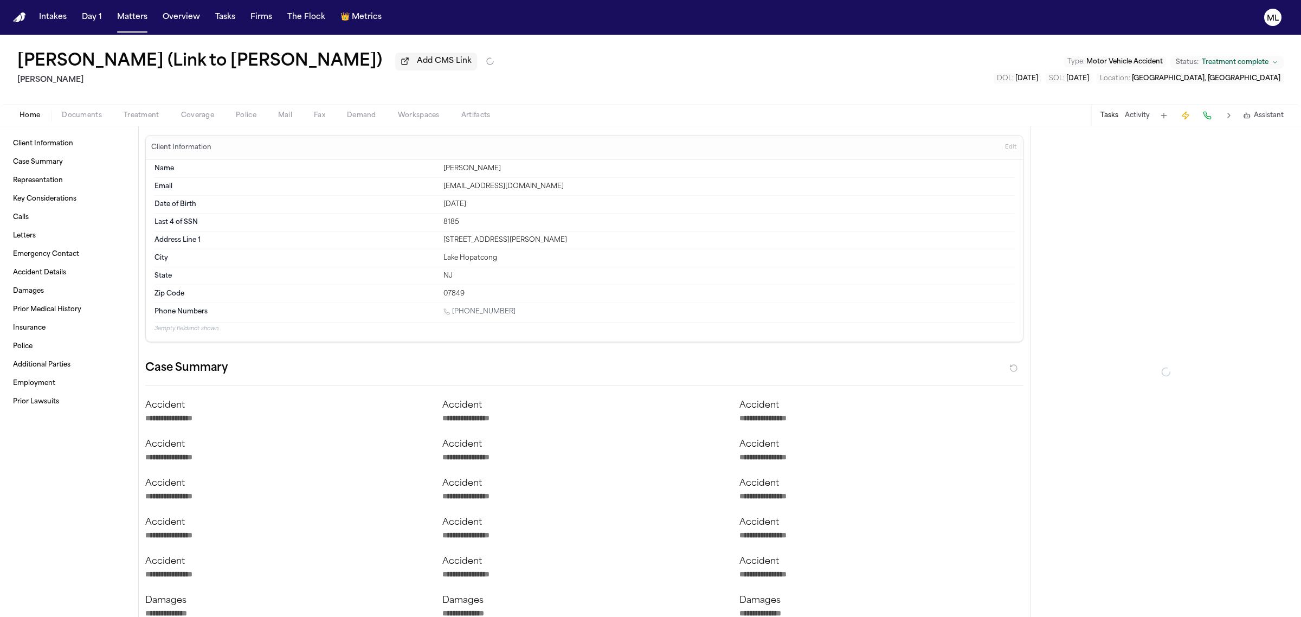
type textarea "*"
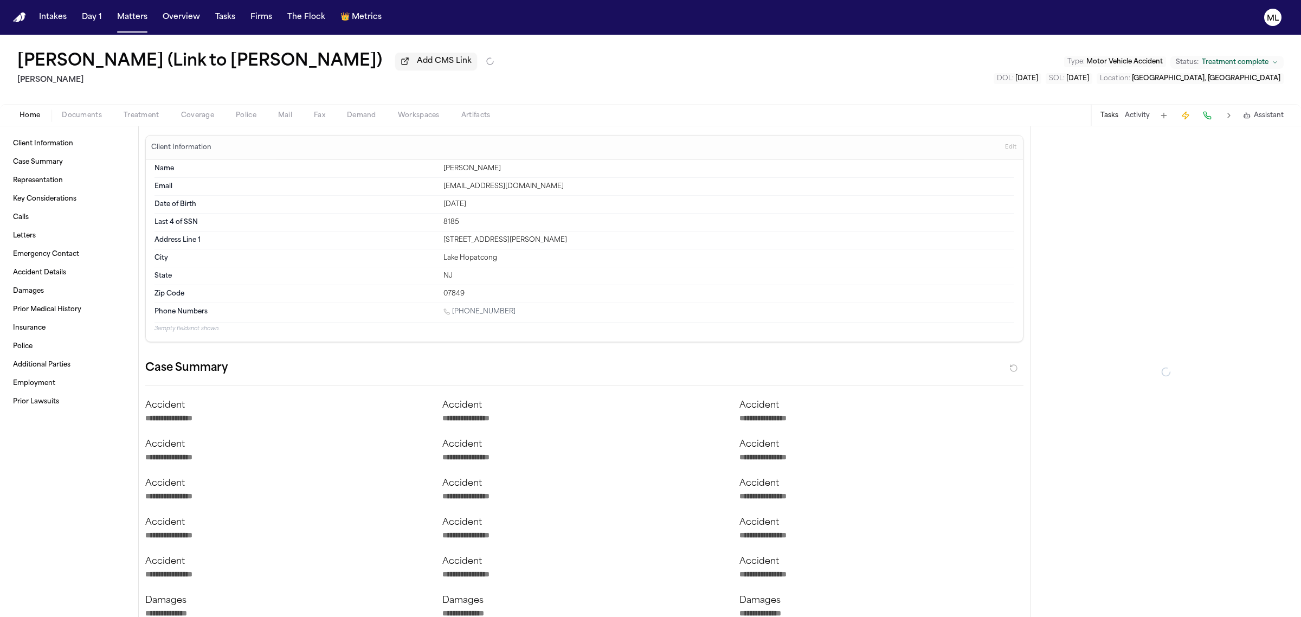
type textarea "*"
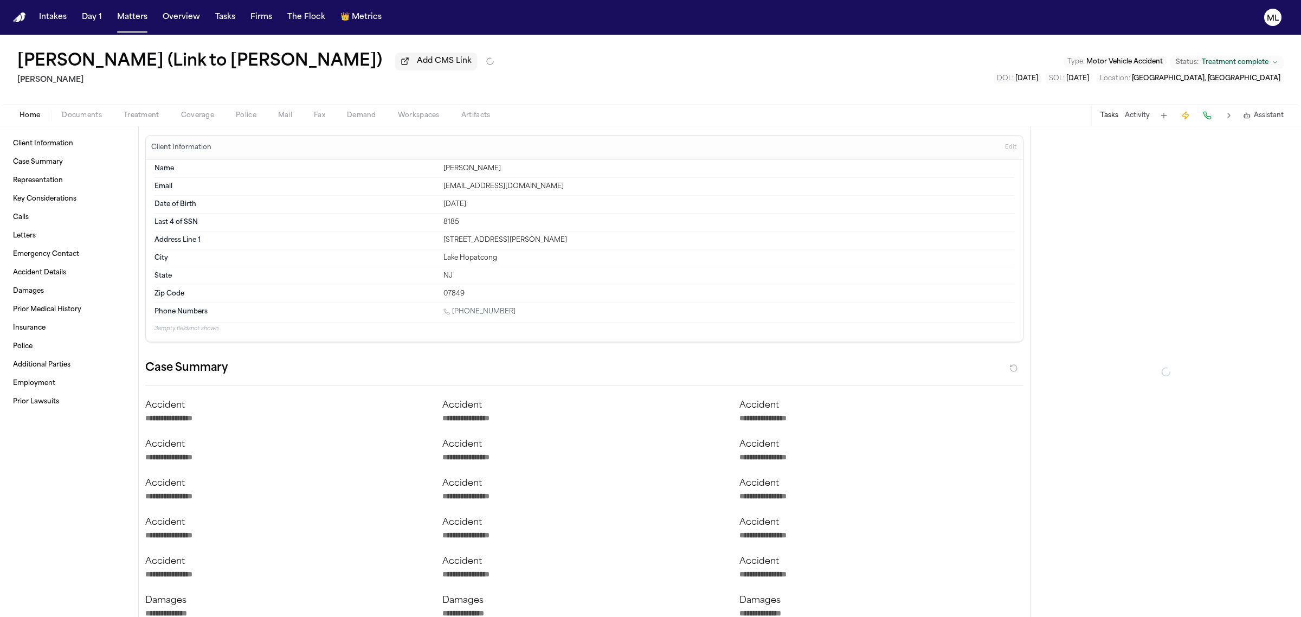
type textarea "*"
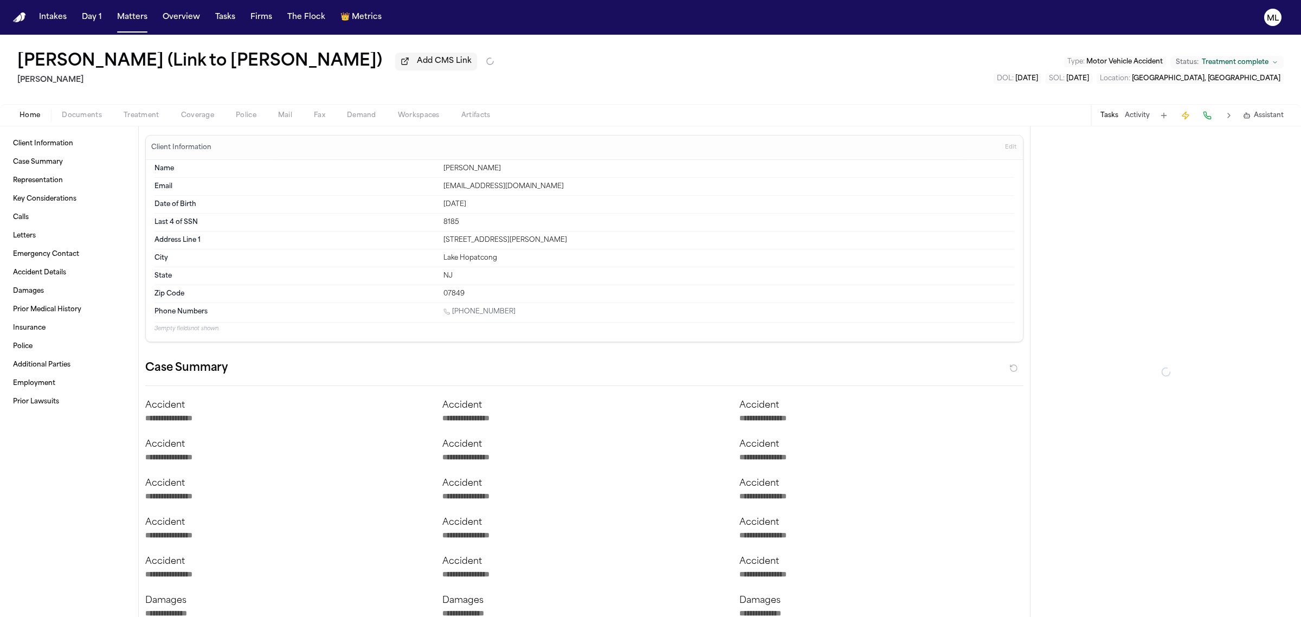
type textarea "*"
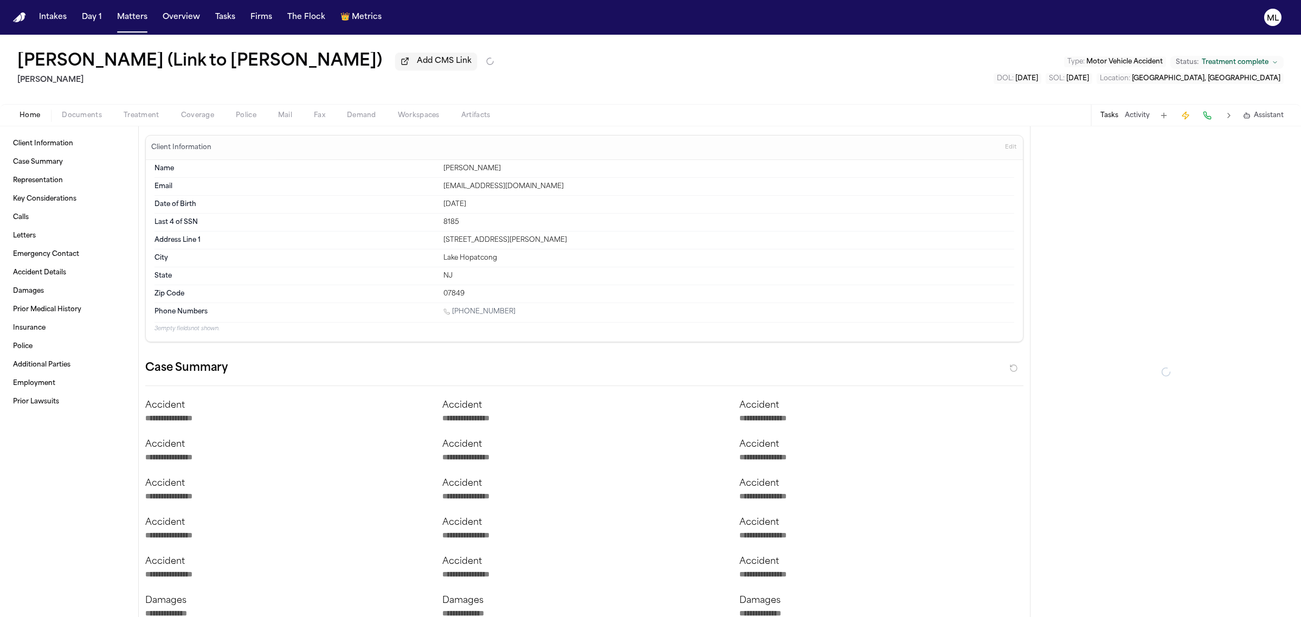
type textarea "*"
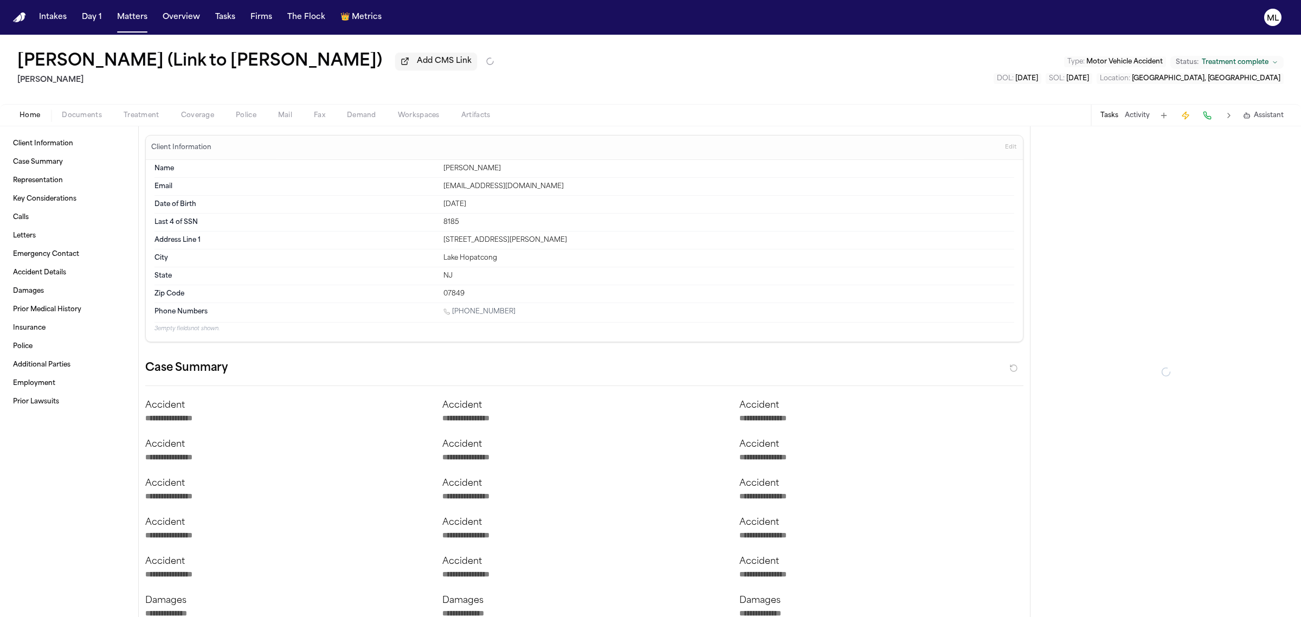
type textarea "*"
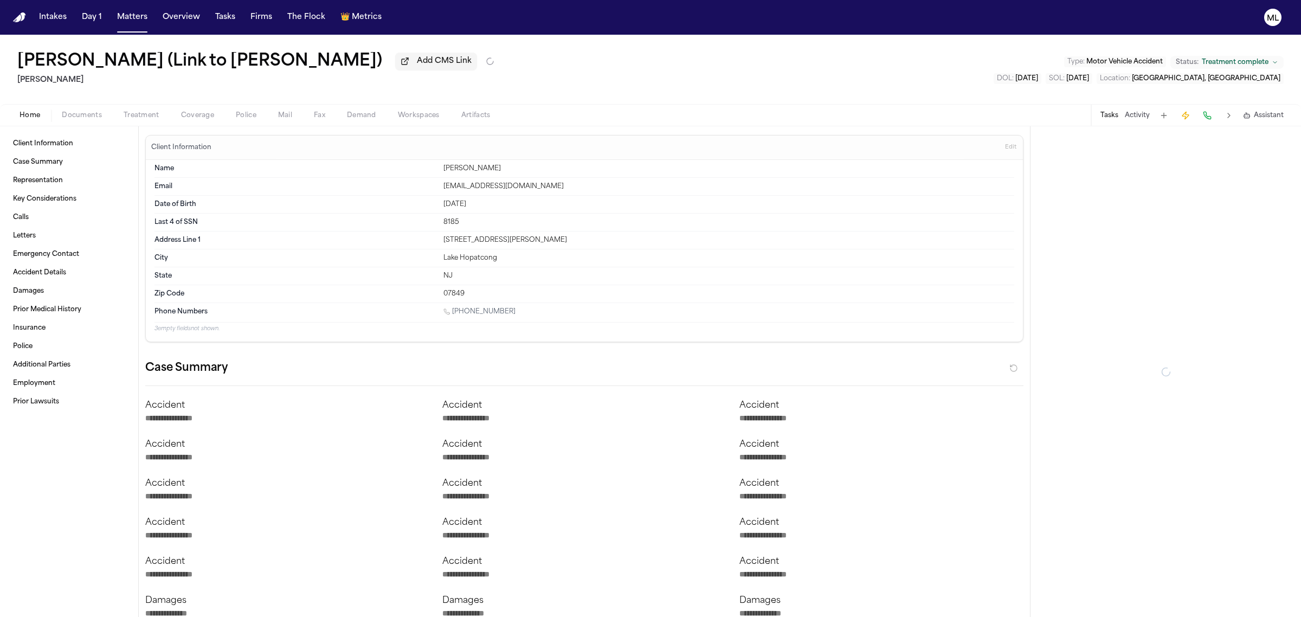
type textarea "*"
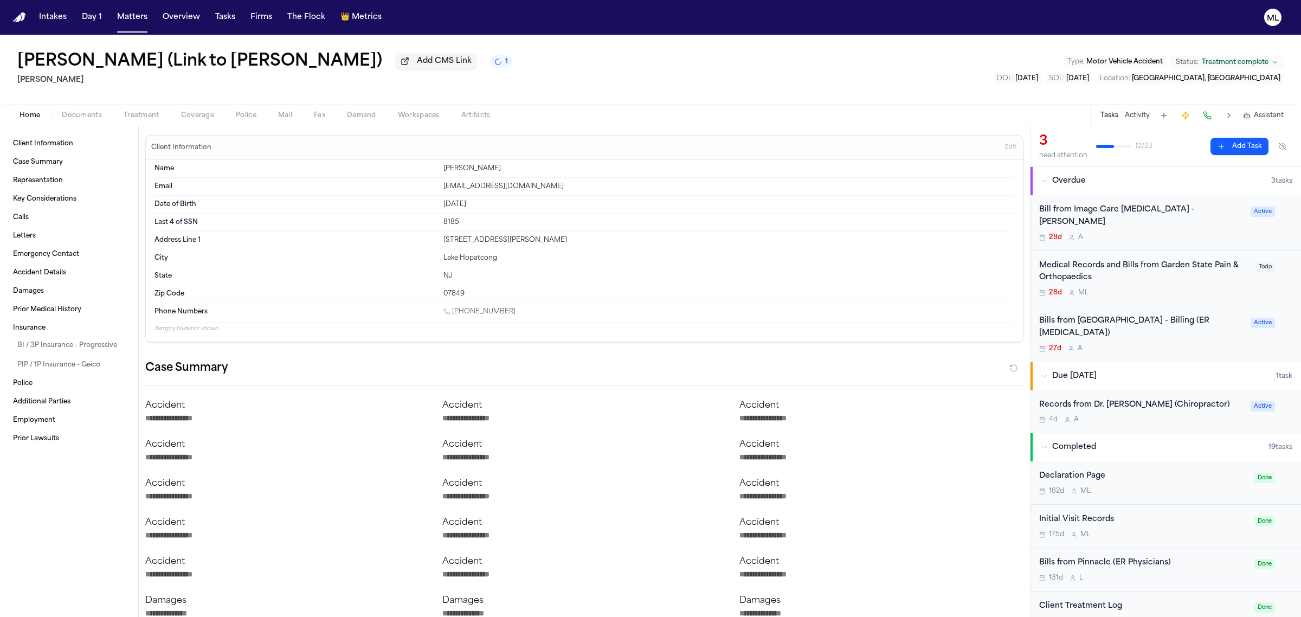
click at [1157, 288] on div "28d M L" at bounding box center [1144, 292] width 210 height 9
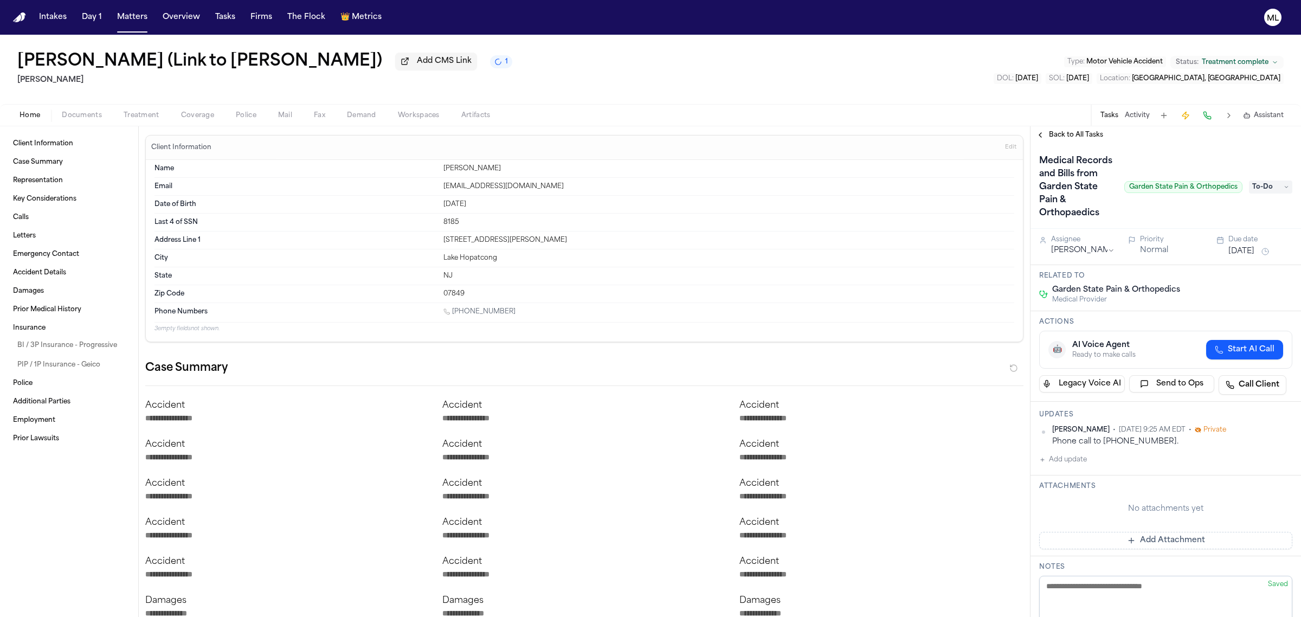
click at [1068, 137] on span "Back to All Tasks" at bounding box center [1076, 135] width 54 height 9
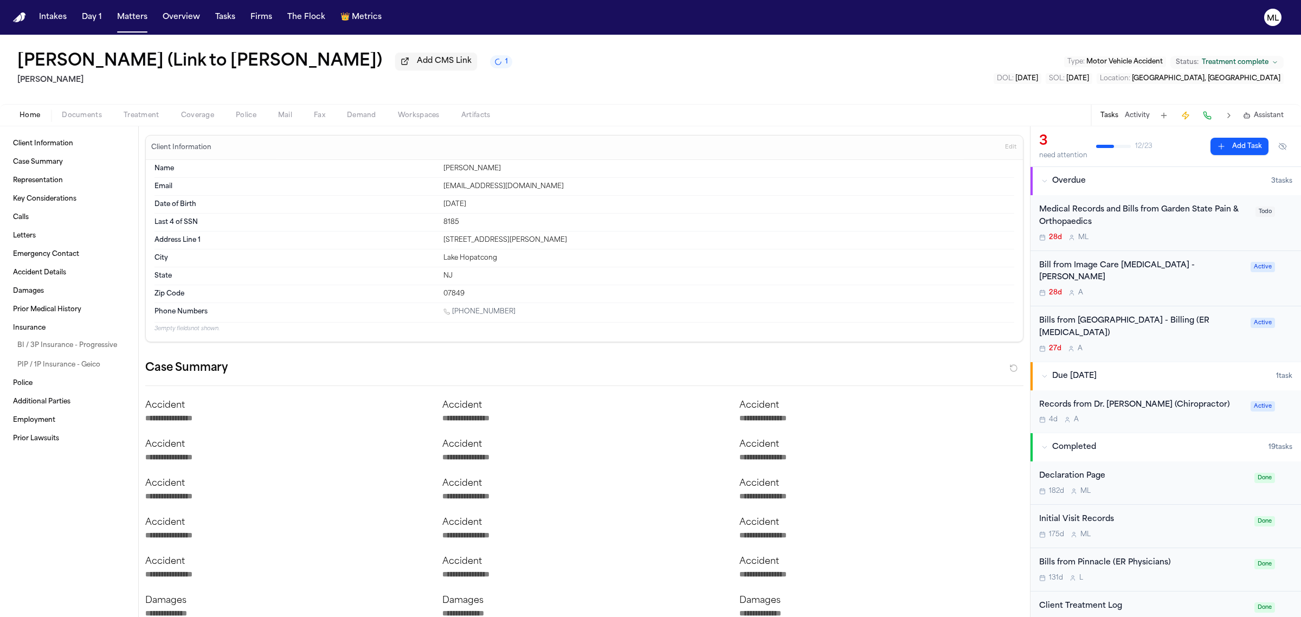
click at [1177, 331] on div "Bills from [GEOGRAPHIC_DATA] - Billing (ER [MEDICAL_DATA]) 27d A Active" at bounding box center [1165, 333] width 270 height 55
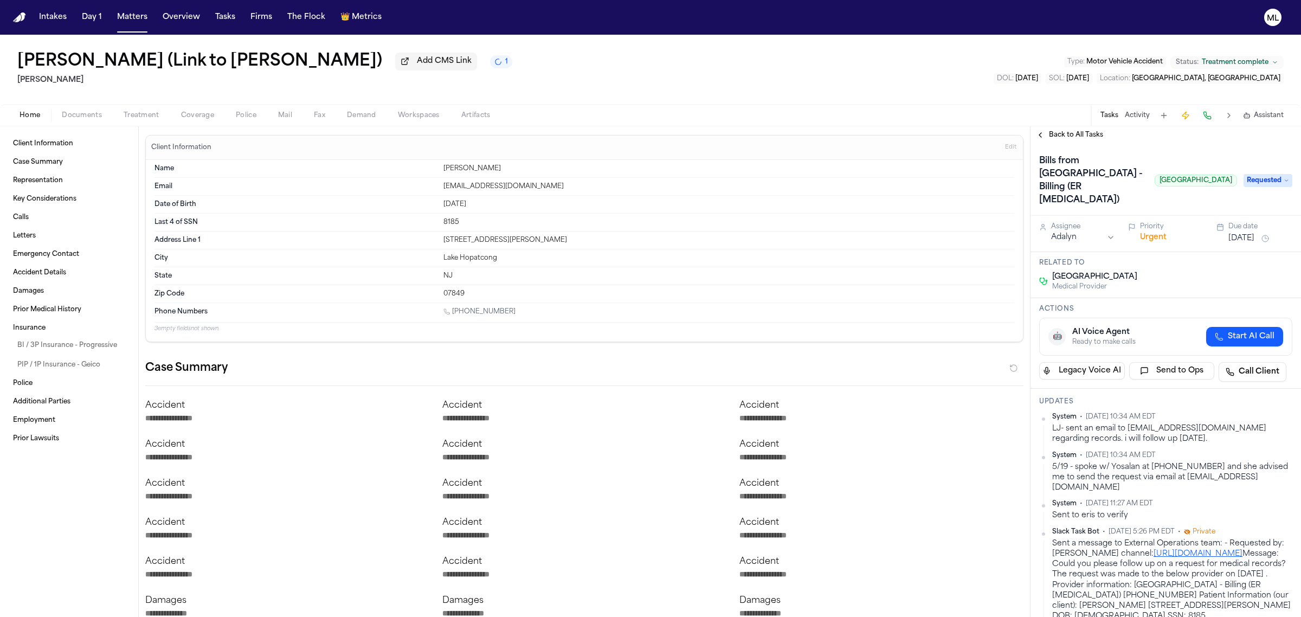
click at [1085, 138] on span "Back to All Tasks" at bounding box center [1076, 135] width 54 height 9
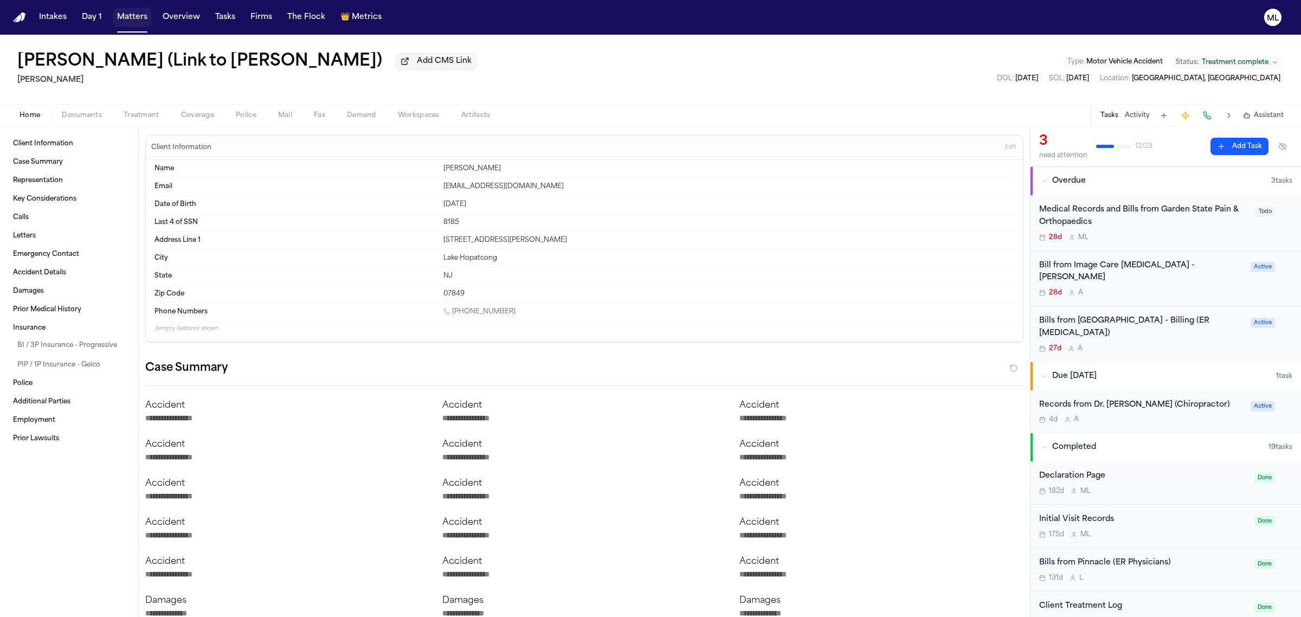
click at [131, 15] on button "Matters" at bounding box center [132, 18] width 39 height 20
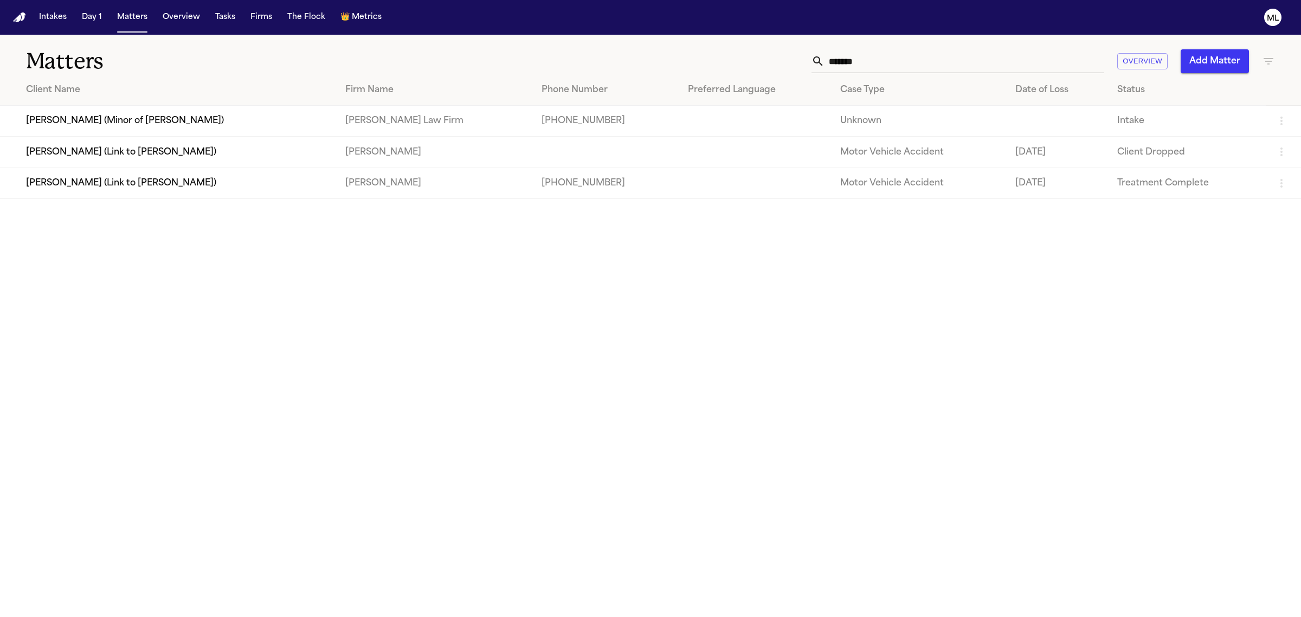
drag, startPoint x: 868, startPoint y: 57, endPoint x: 761, endPoint y: 64, distance: 107.0
click at [761, 64] on div "****** Overview Add Matter" at bounding box center [837, 61] width 874 height 24
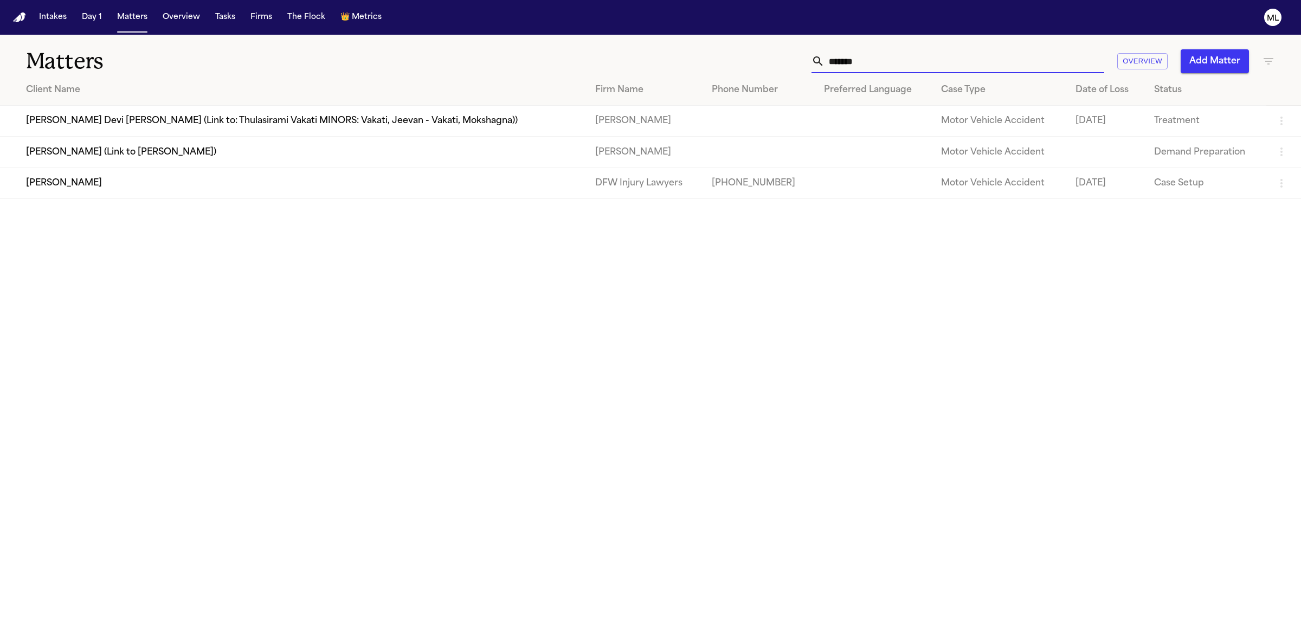
click at [141, 194] on td "[PERSON_NAME]" at bounding box center [293, 182] width 586 height 31
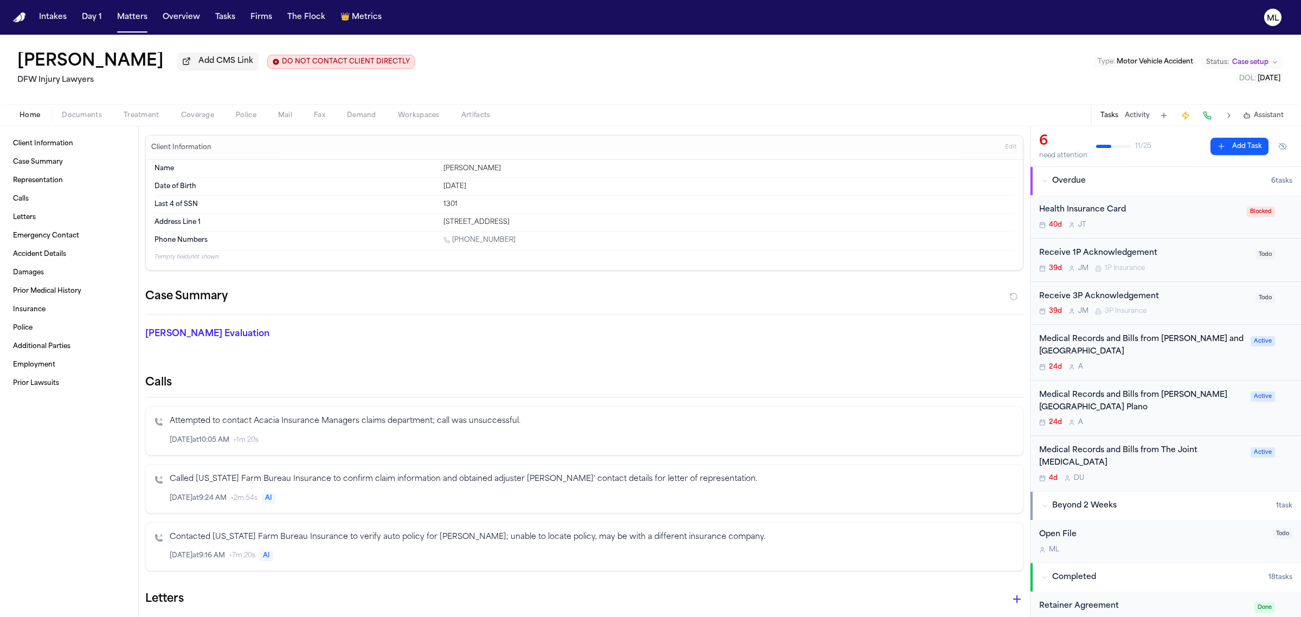
click at [1191, 367] on div "24d A" at bounding box center [1141, 367] width 205 height 9
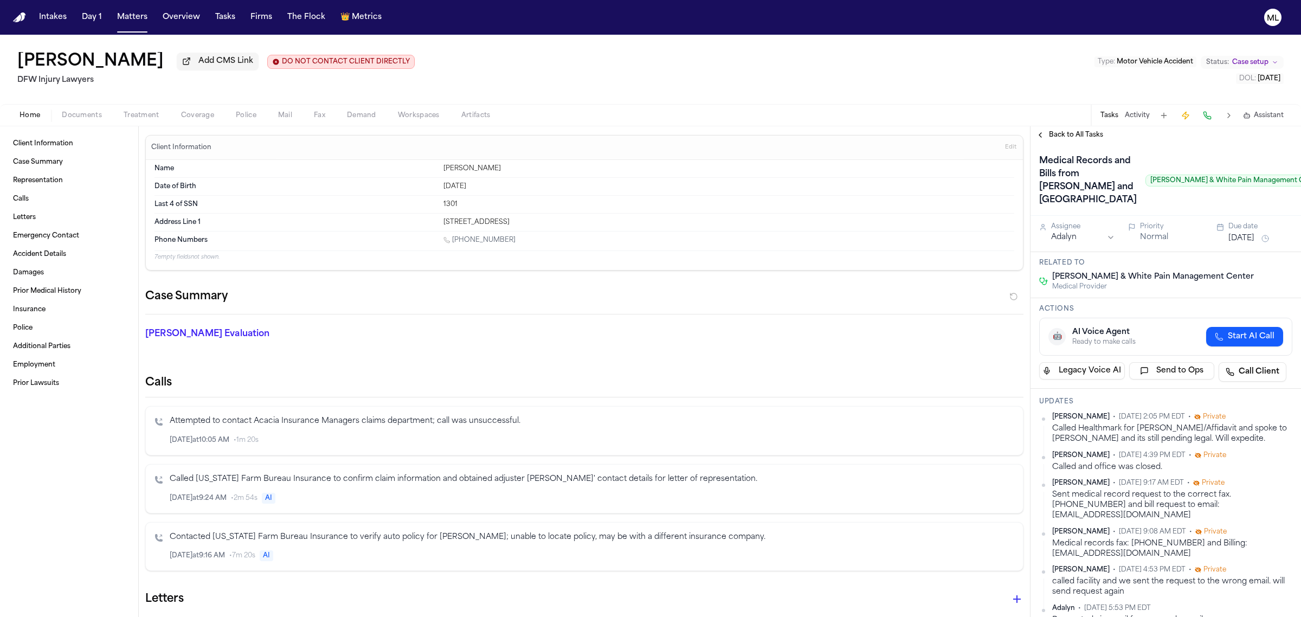
click at [1076, 143] on div "Back to All Tasks" at bounding box center [1165, 134] width 270 height 17
click at [1078, 134] on span "Back to All Tasks" at bounding box center [1076, 135] width 54 height 9
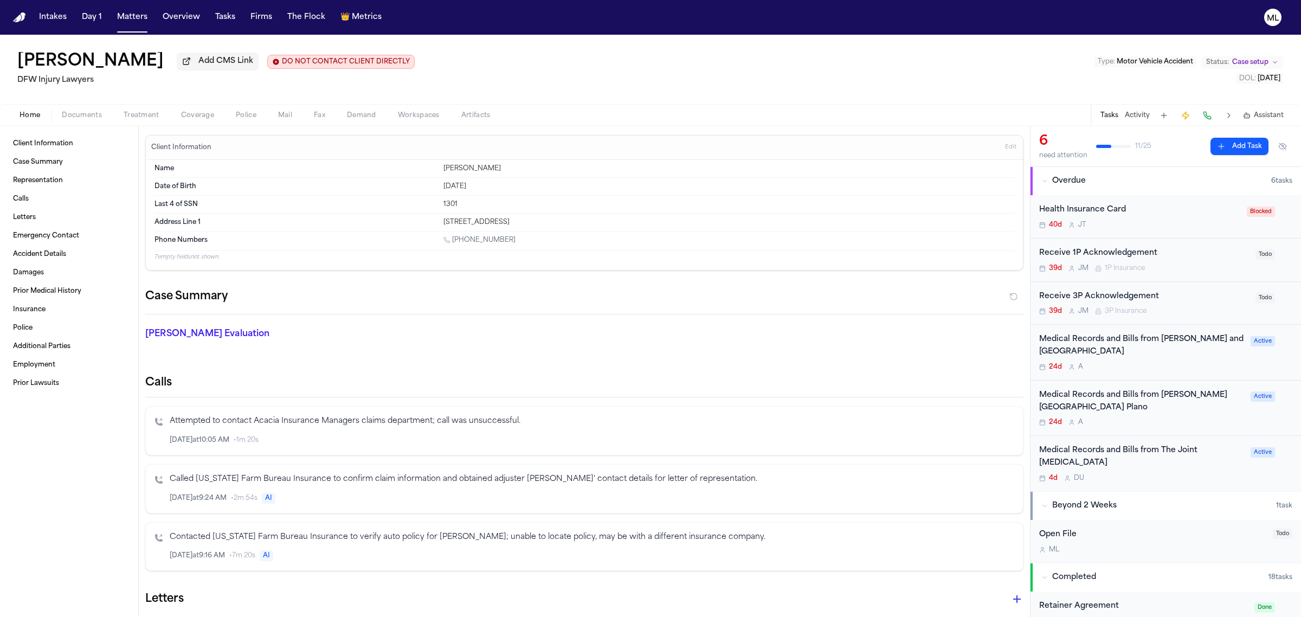
click at [1184, 469] on div "Medical Records and Bills from The Joint [MEDICAL_DATA]" at bounding box center [1141, 456] width 205 height 25
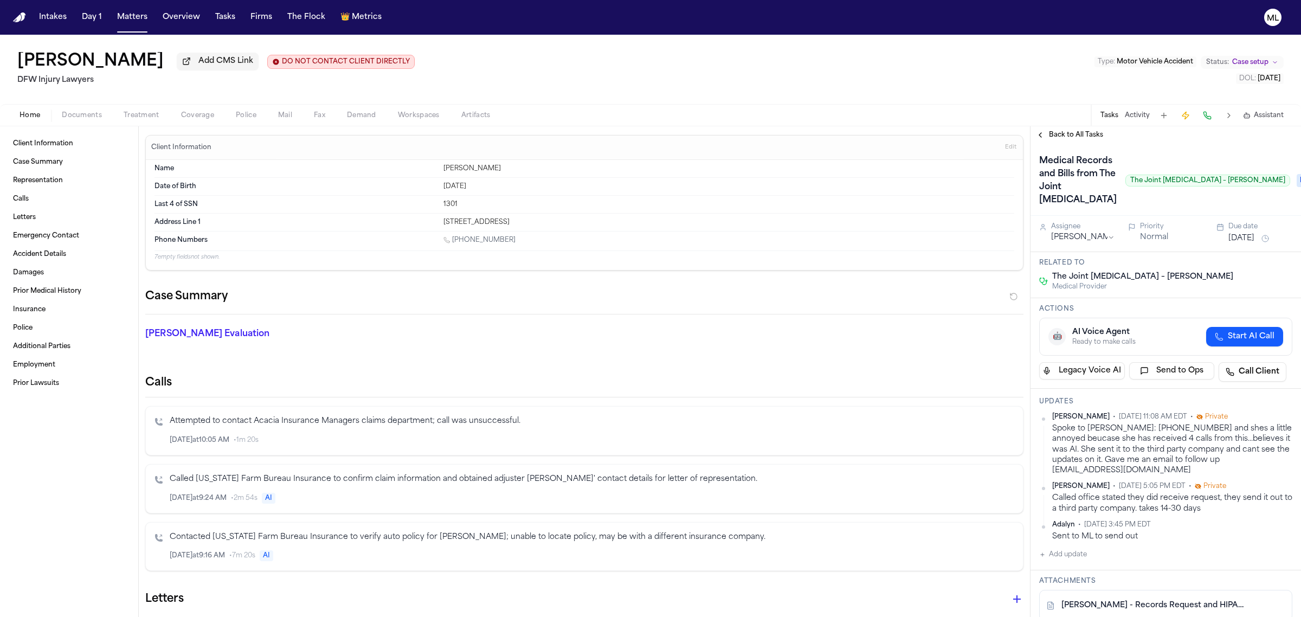
click at [1077, 141] on div "Back to All Tasks" at bounding box center [1165, 134] width 270 height 17
click at [1082, 131] on span "Back to All Tasks" at bounding box center [1076, 135] width 54 height 9
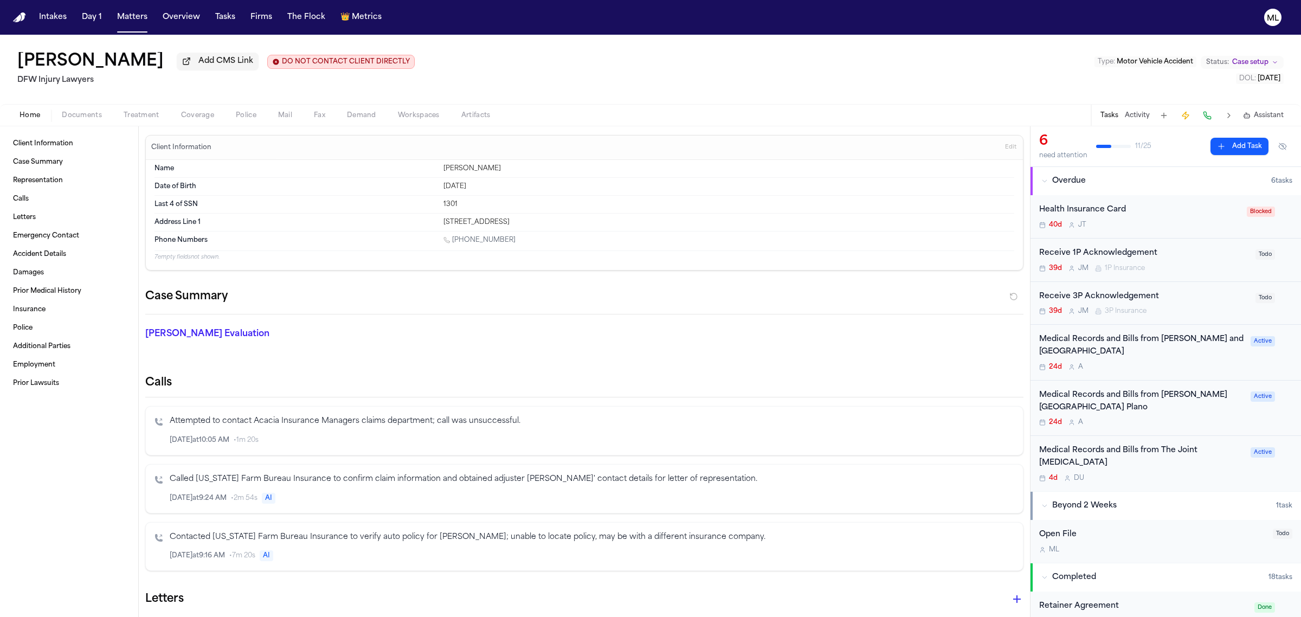
click at [1191, 416] on div "Medical Records and Bills from [PERSON_NAME][GEOGRAPHIC_DATA] Plano 24d A" at bounding box center [1141, 408] width 205 height 38
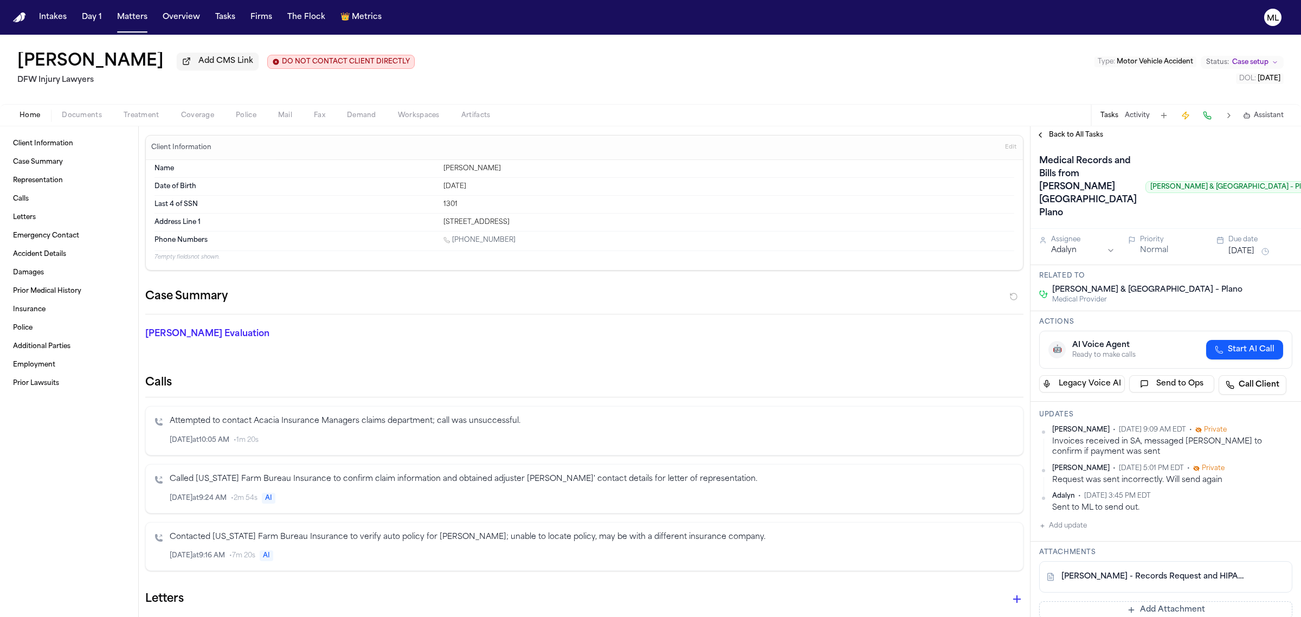
click at [1057, 132] on span "Back to All Tasks" at bounding box center [1076, 135] width 54 height 9
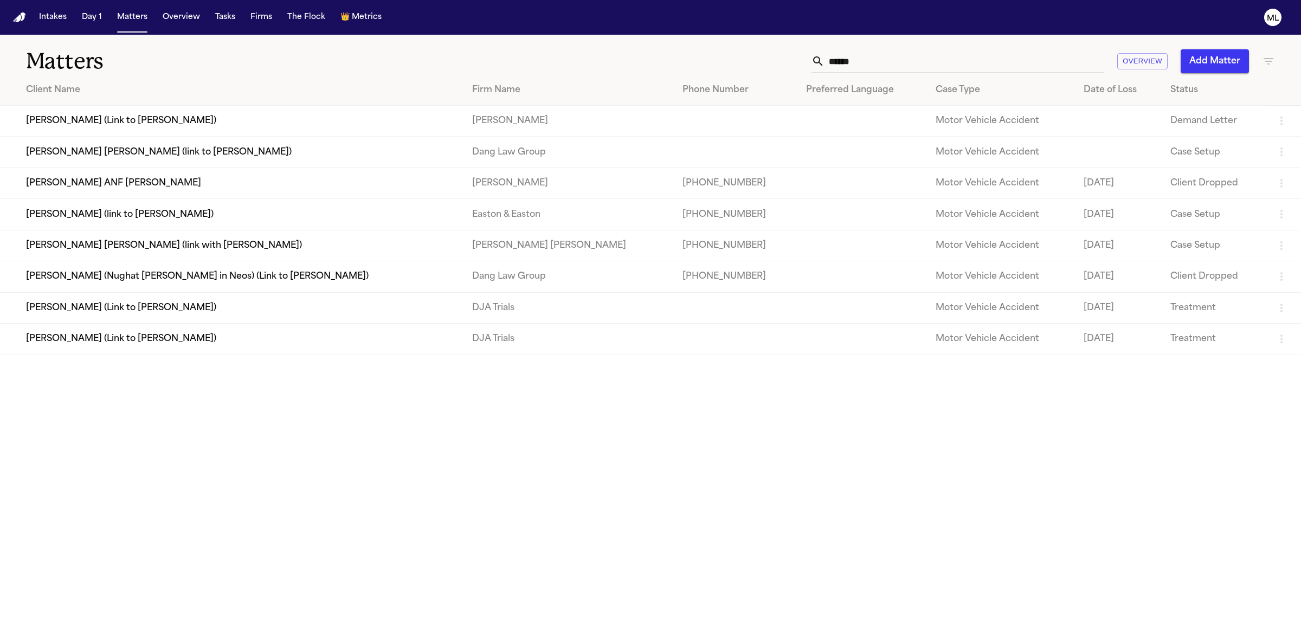
drag, startPoint x: 893, startPoint y: 59, endPoint x: 809, endPoint y: 56, distance: 83.5
click at [809, 56] on div "****** Overview Add Matter" at bounding box center [837, 61] width 874 height 24
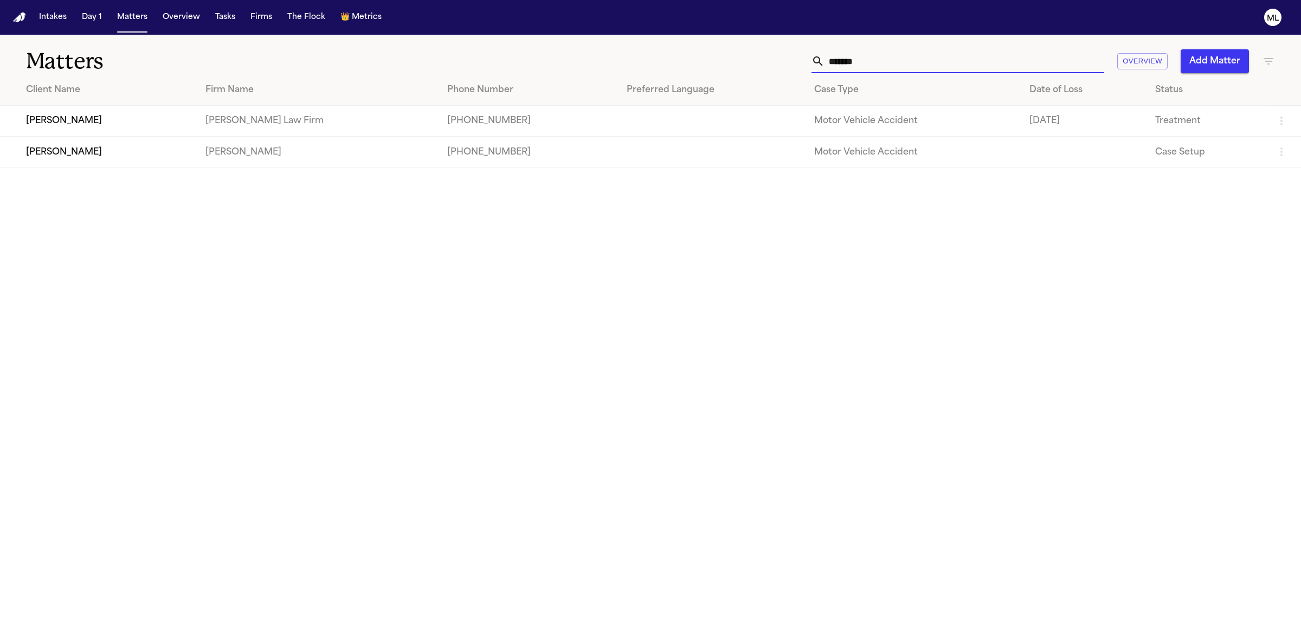
type input "*******"
click at [197, 159] on td "[PERSON_NAME]" at bounding box center [98, 152] width 197 height 31
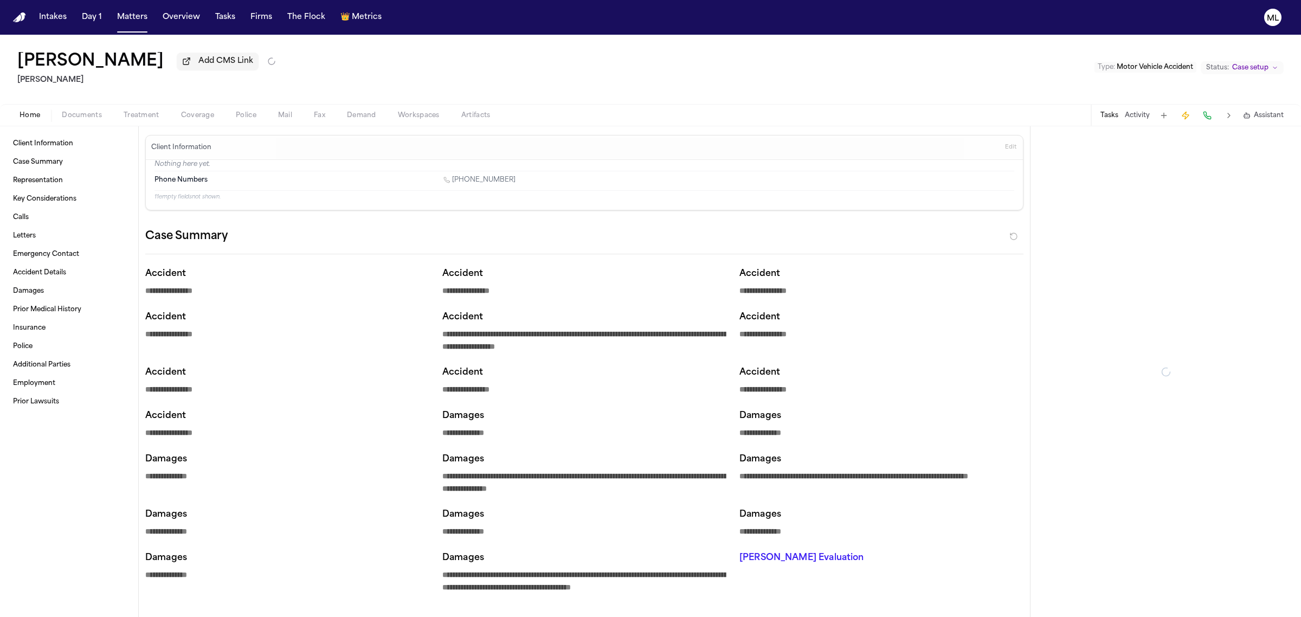
type textarea "*"
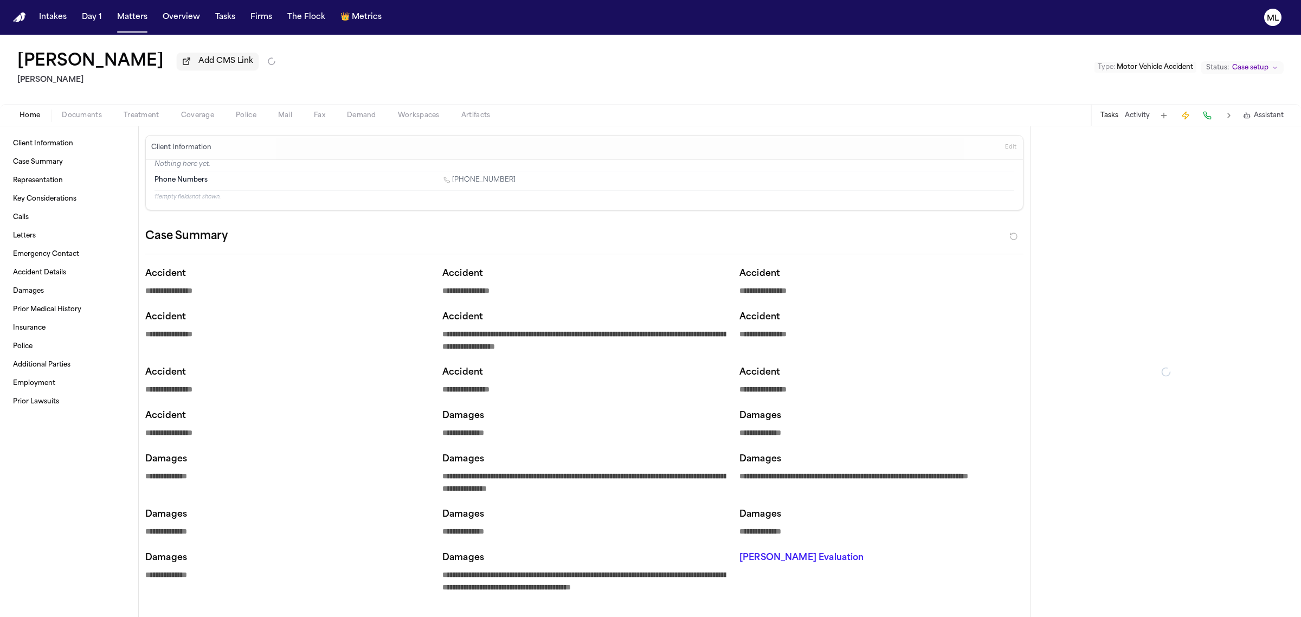
type textarea "*"
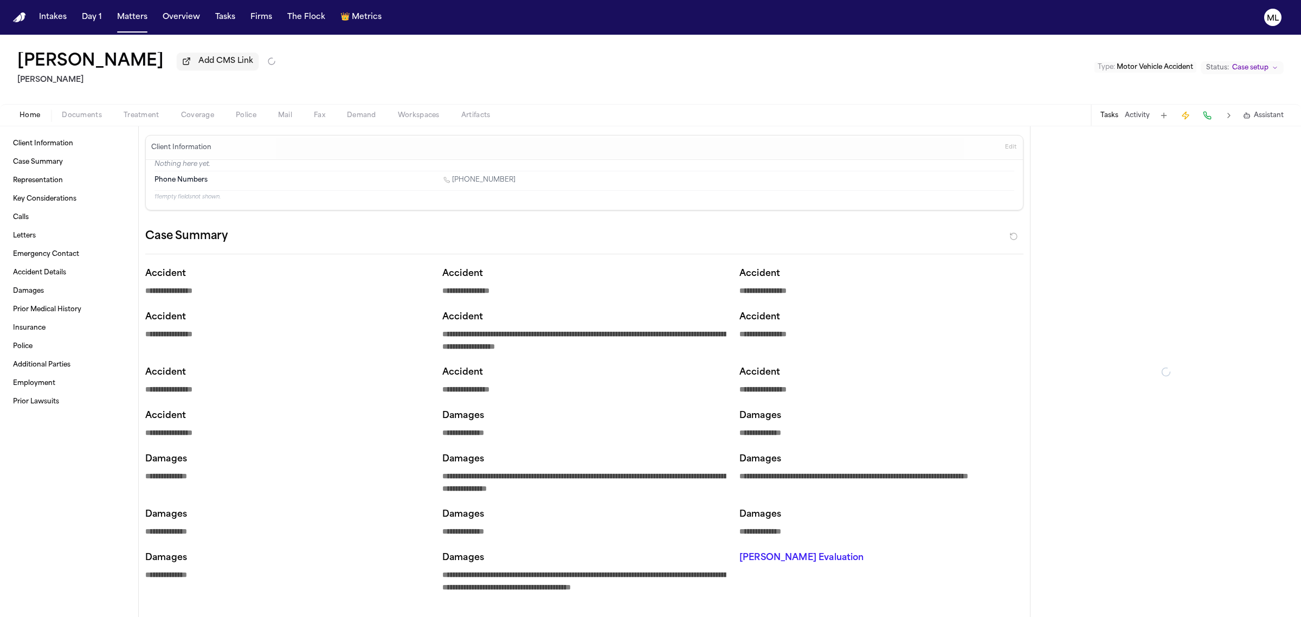
type textarea "*"
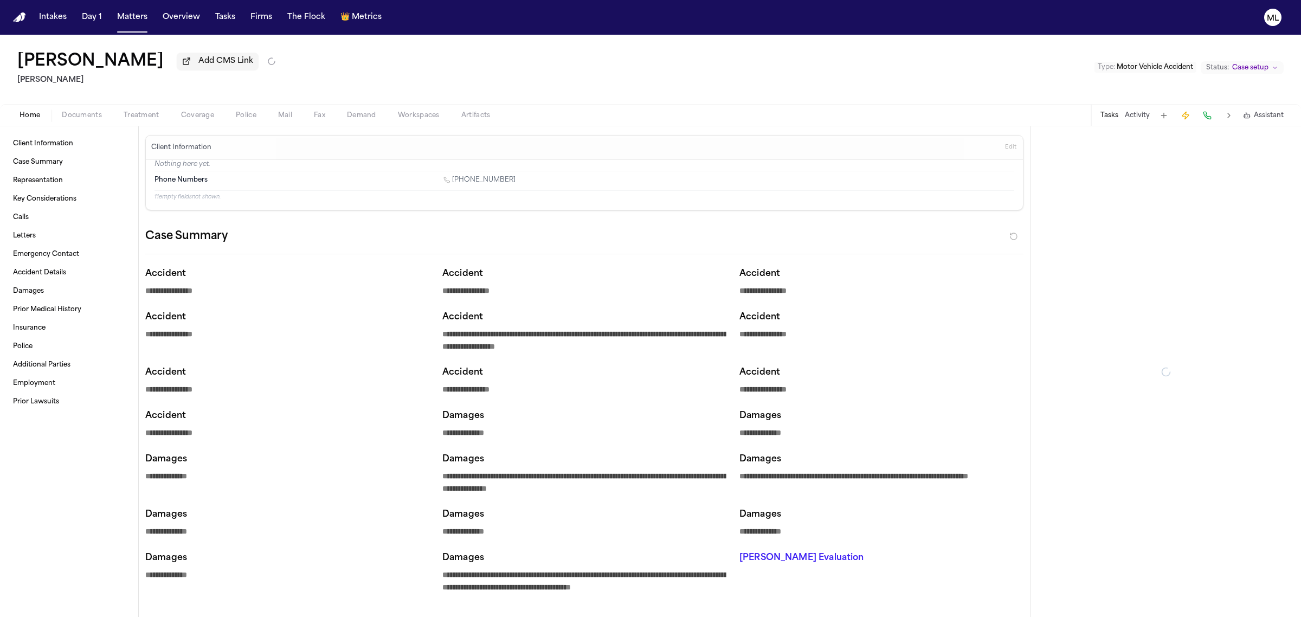
type textarea "*"
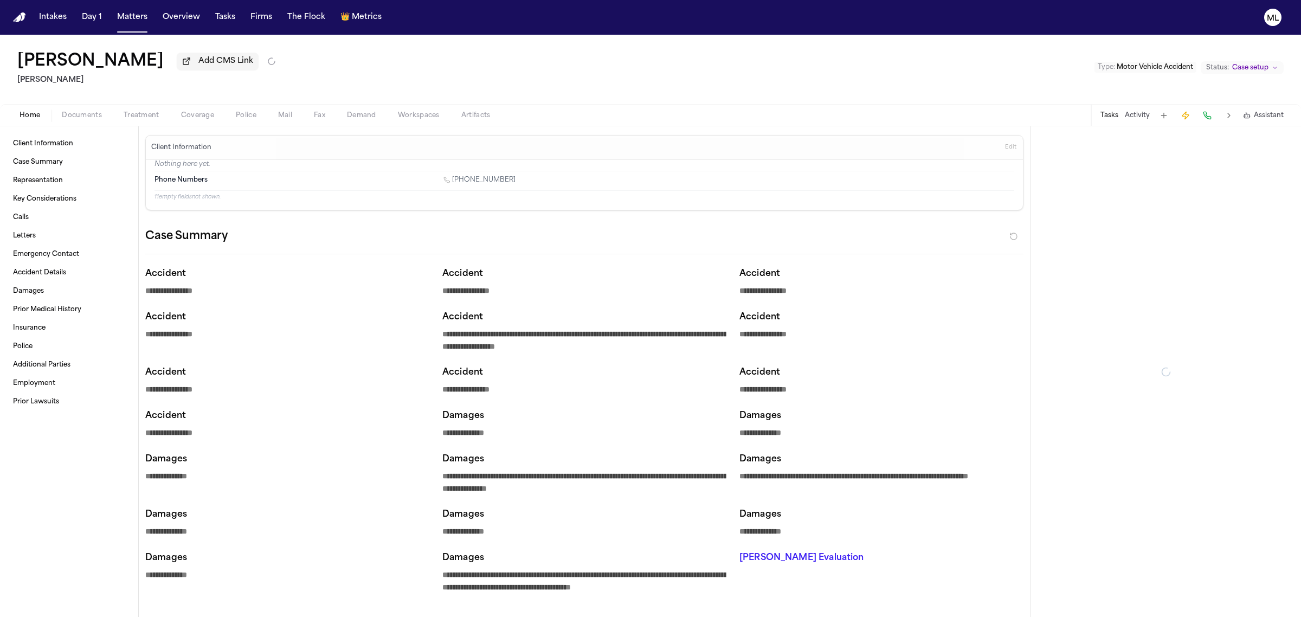
type textarea "*"
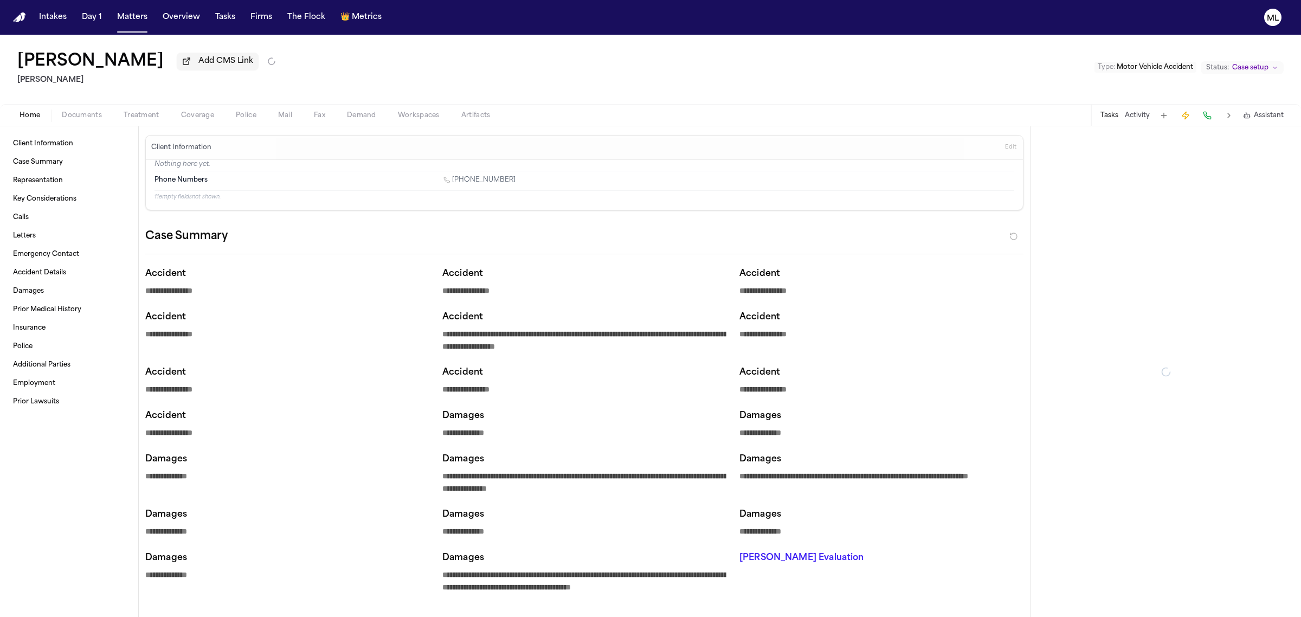
type textarea "*"
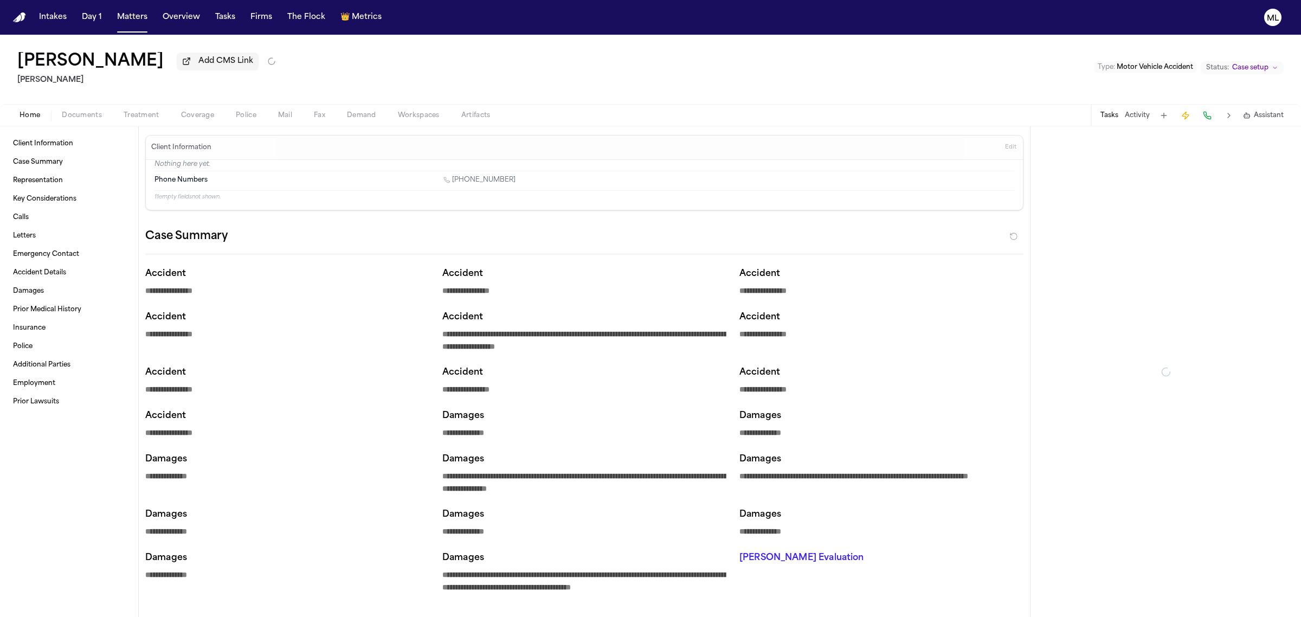
type textarea "*"
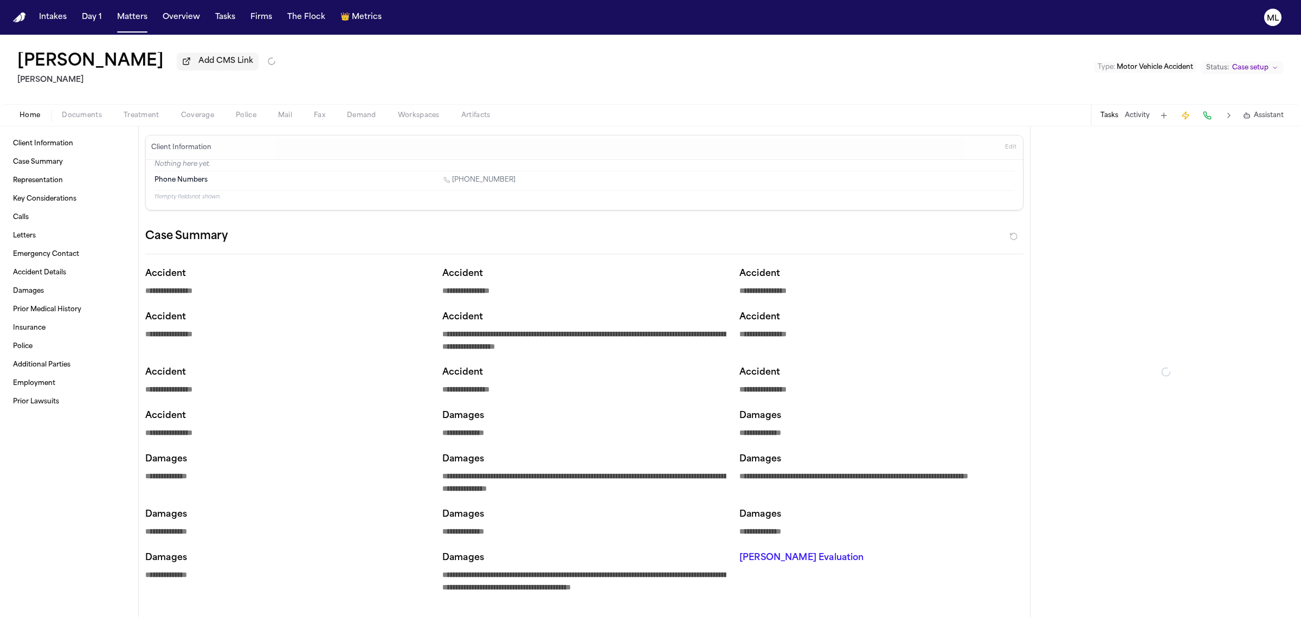
type textarea "*"
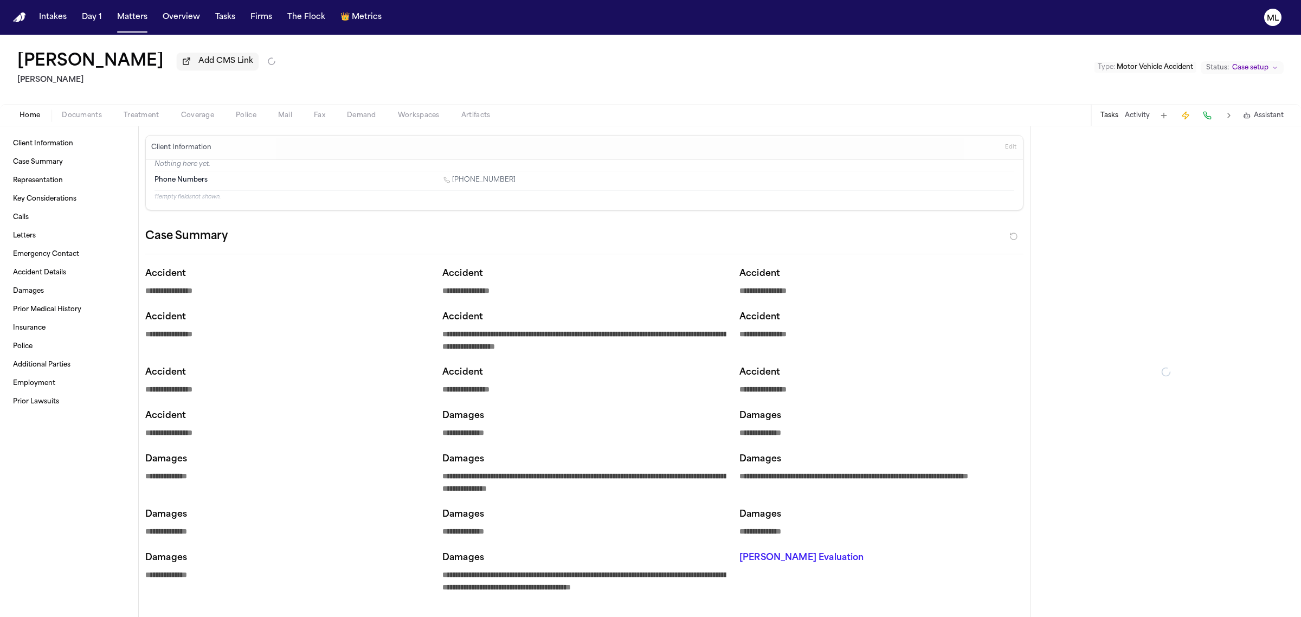
type textarea "*"
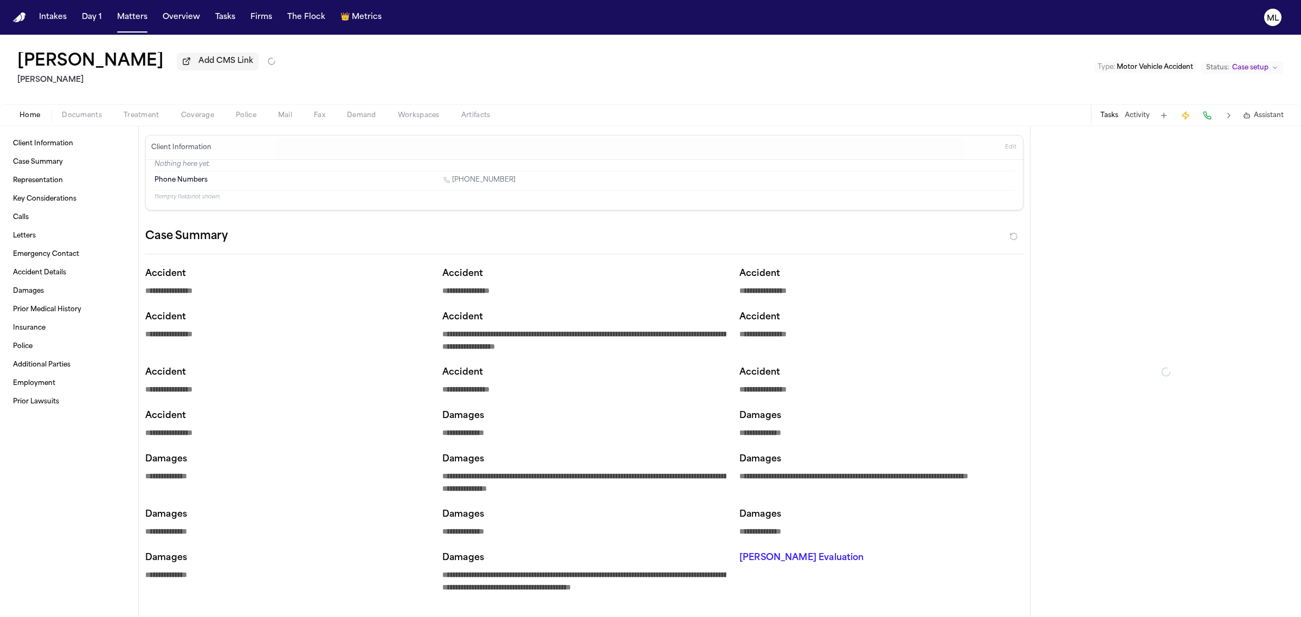
type textarea "*"
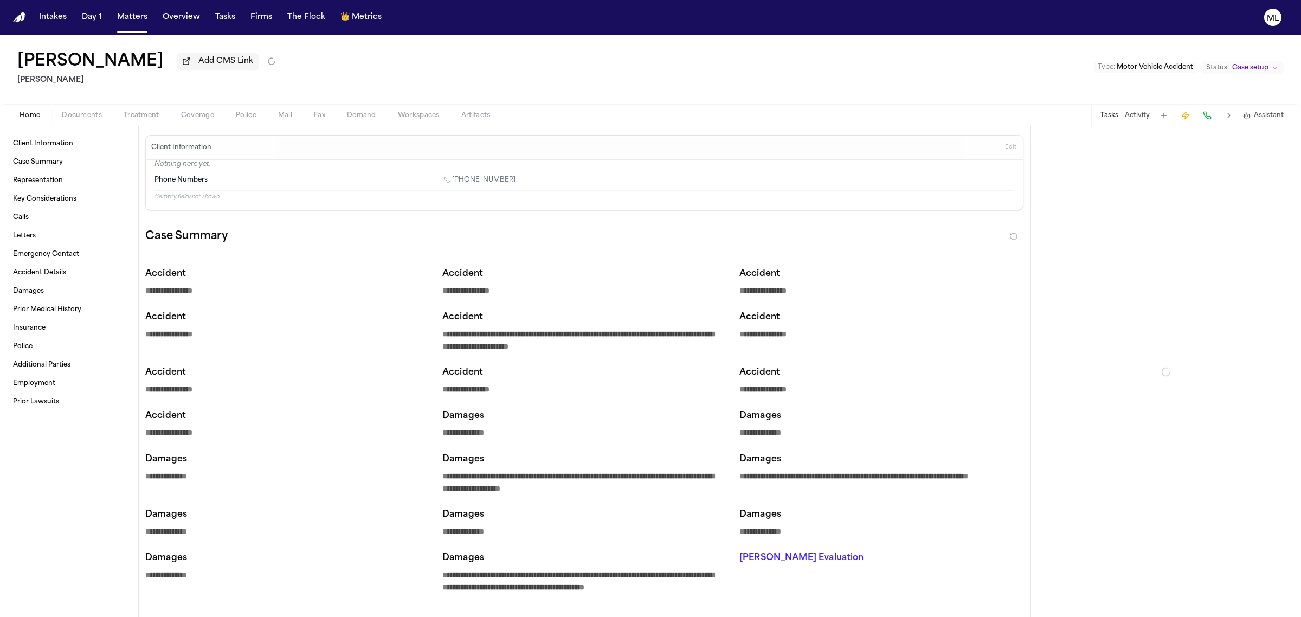
type textarea "*"
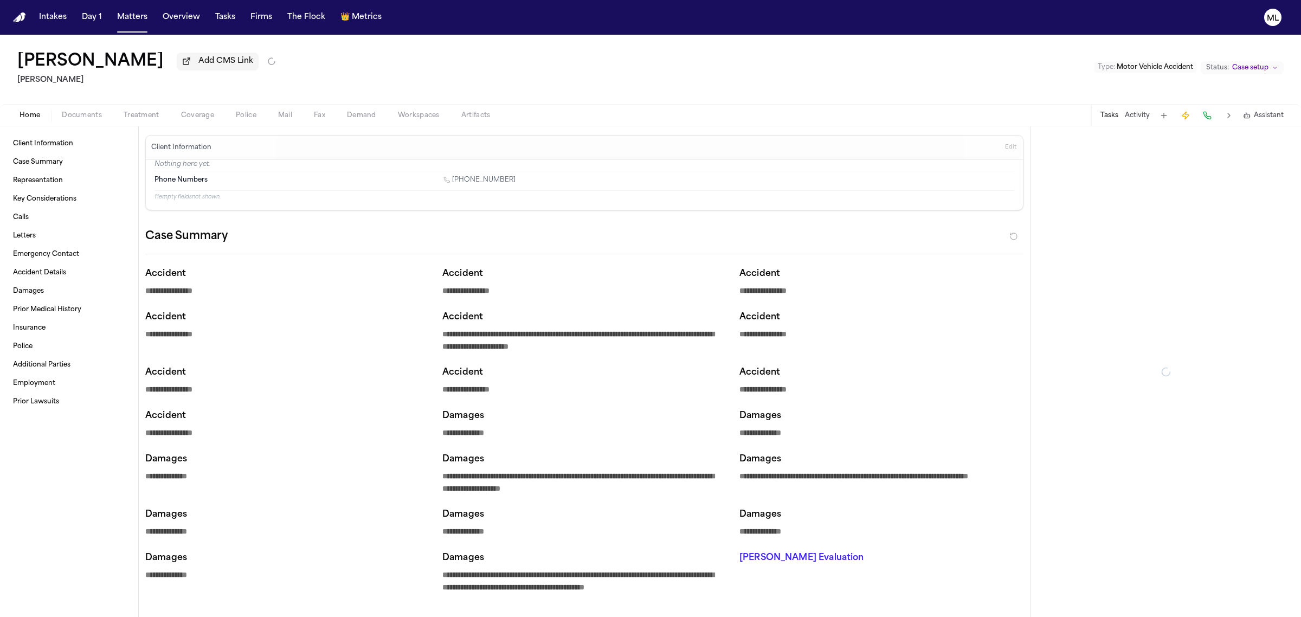
type textarea "*"
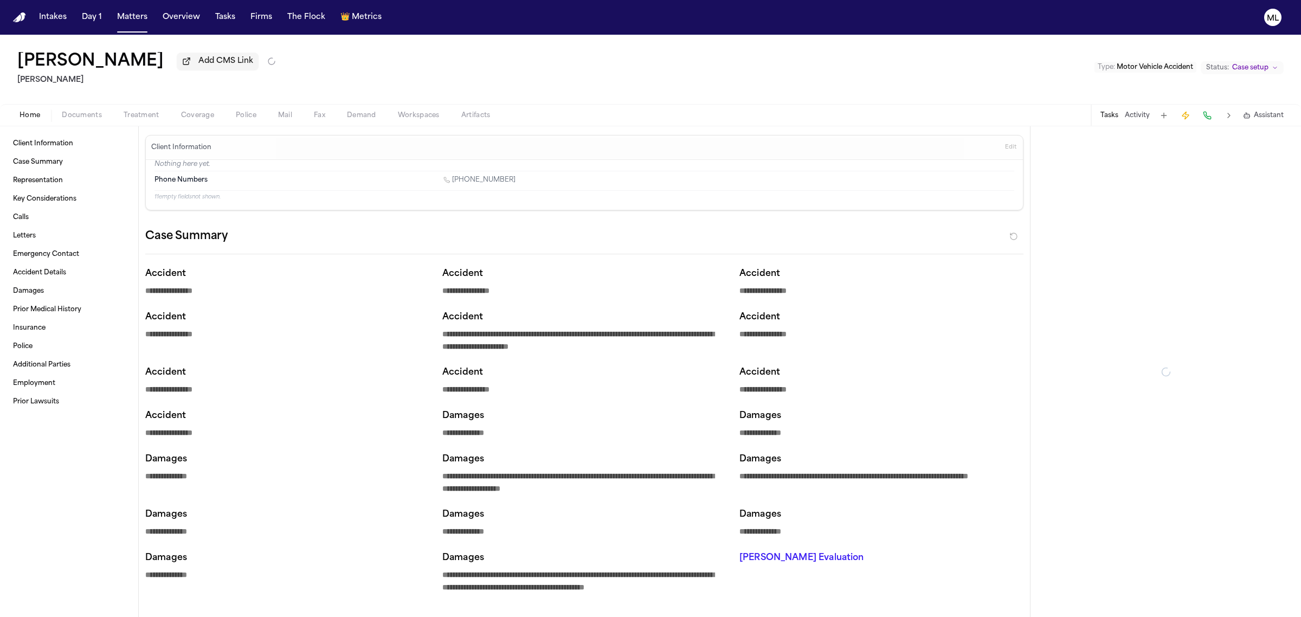
type textarea "*"
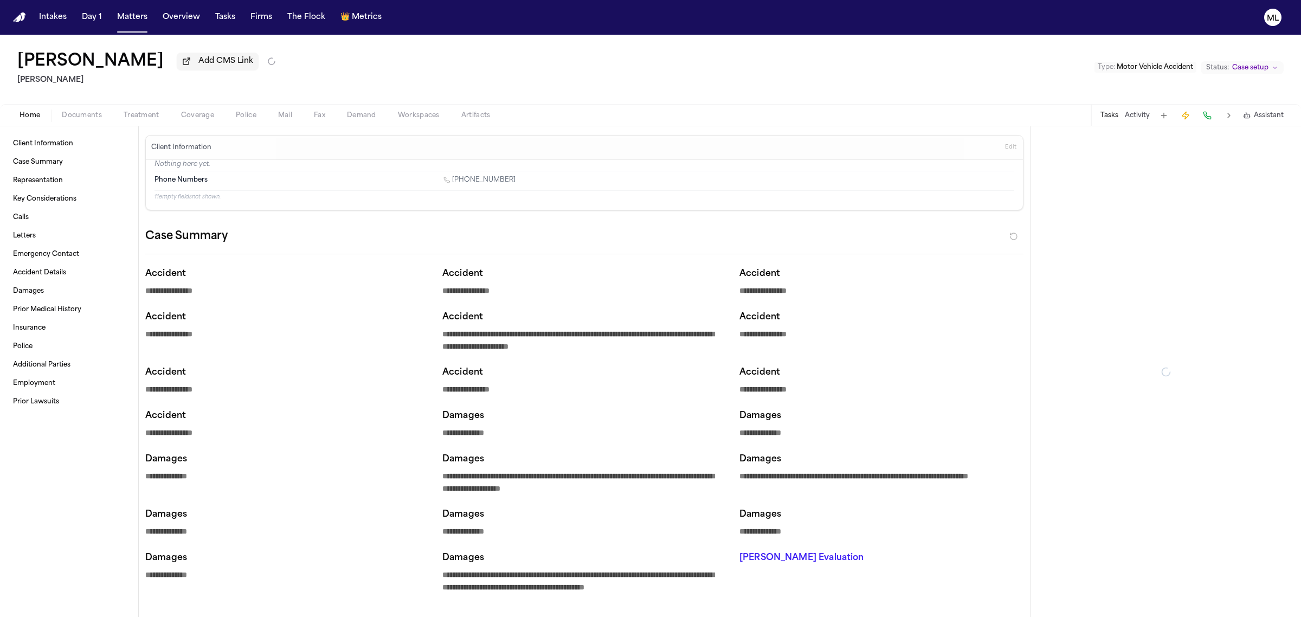
type textarea "*"
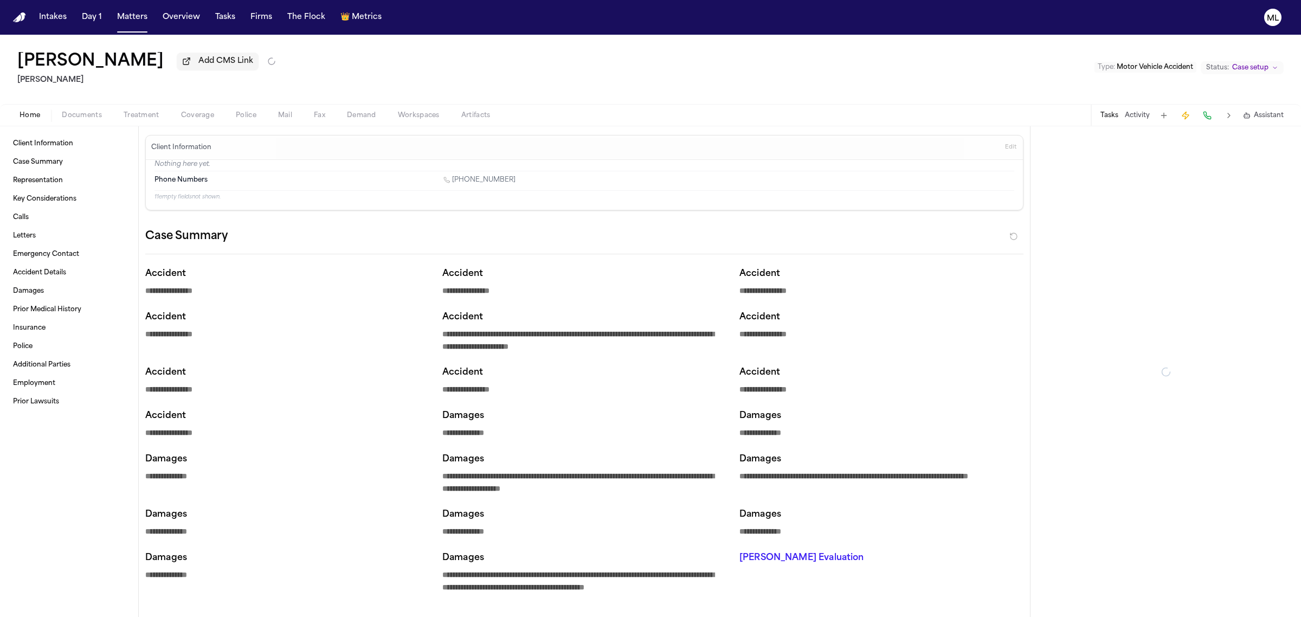
type textarea "*"
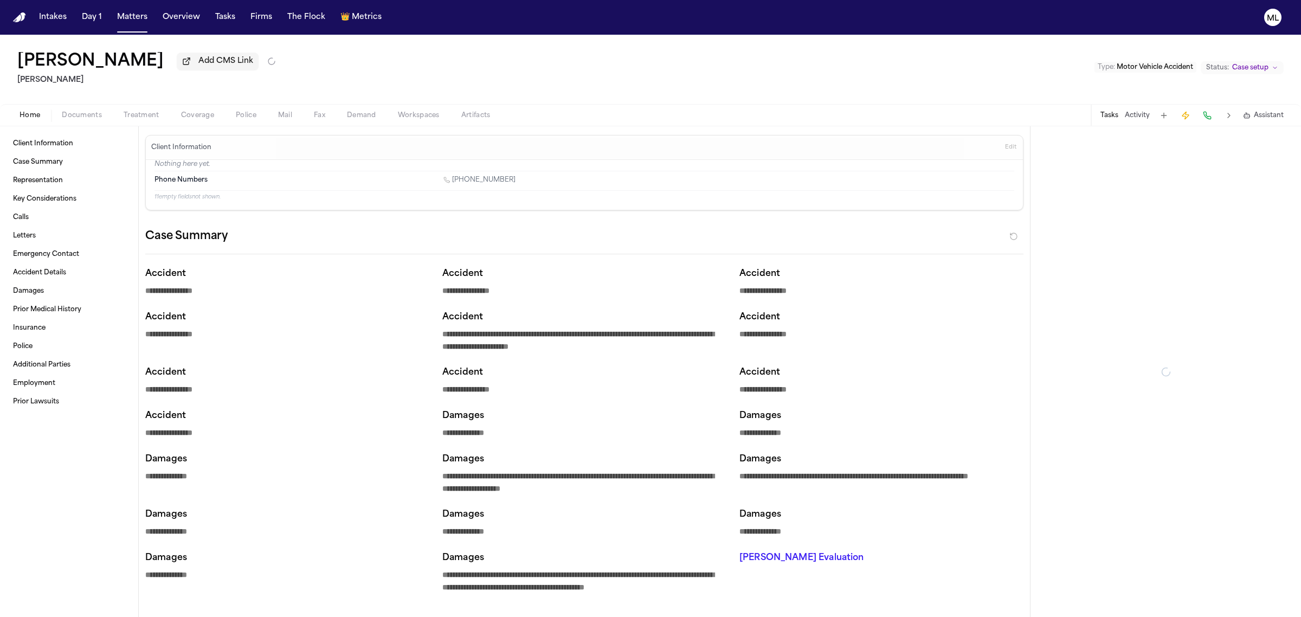
type textarea "*"
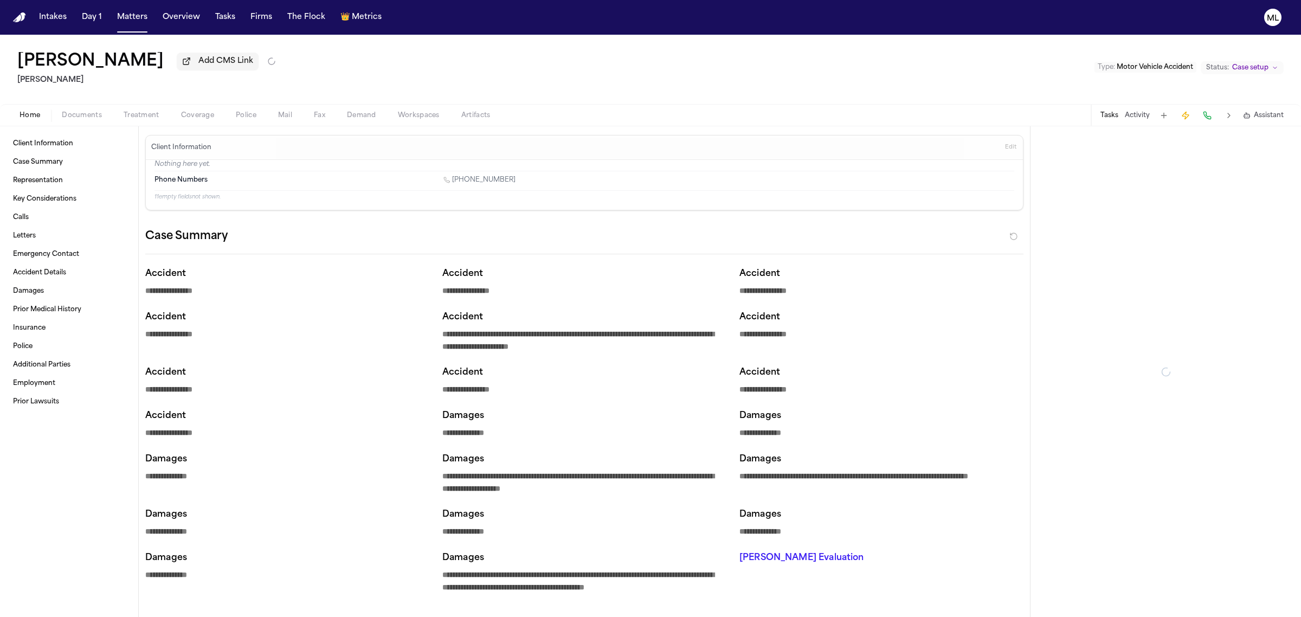
type textarea "*"
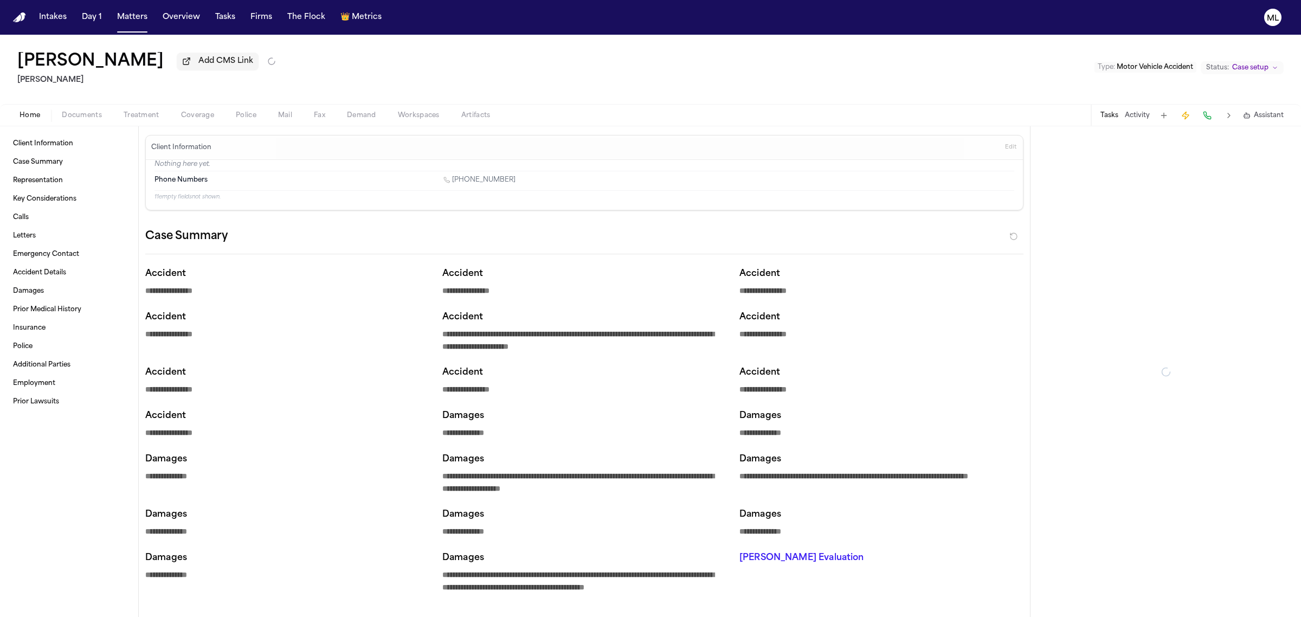
type textarea "*"
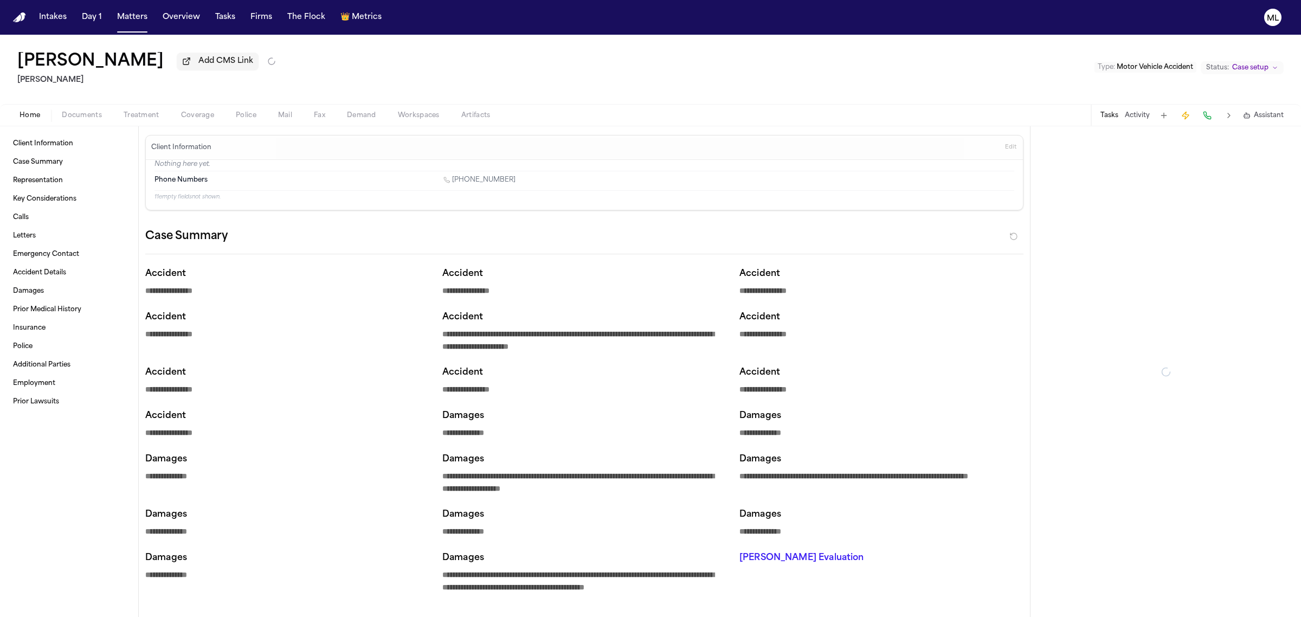
type textarea "*"
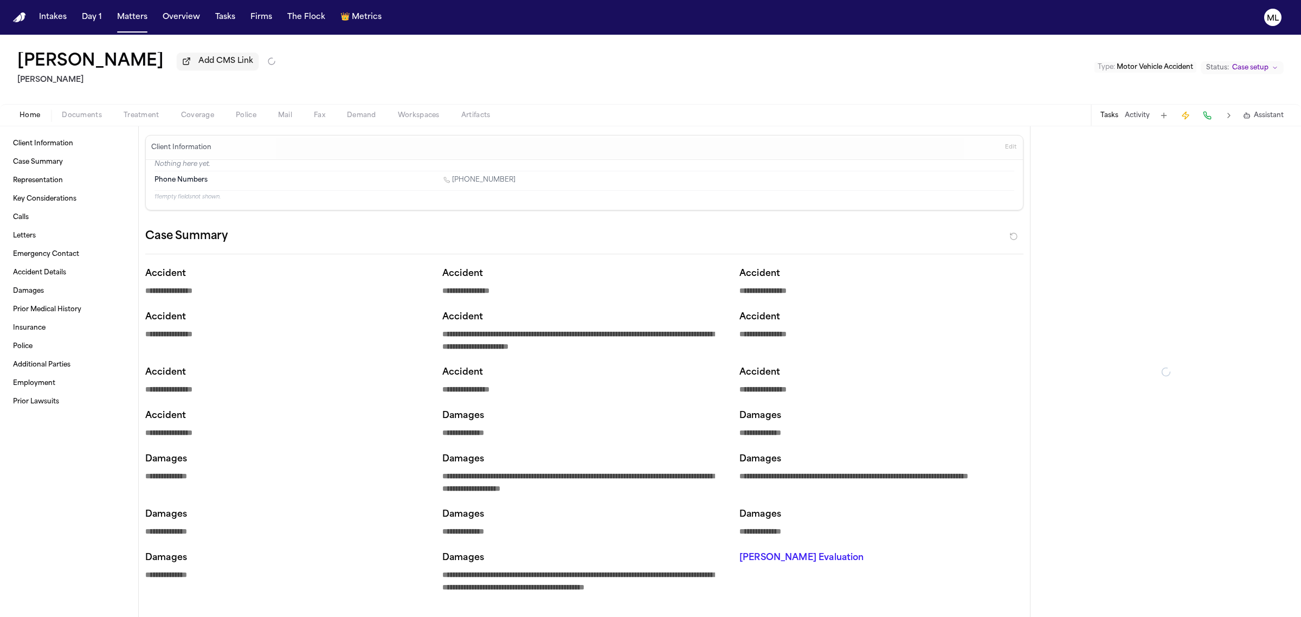
type textarea "*"
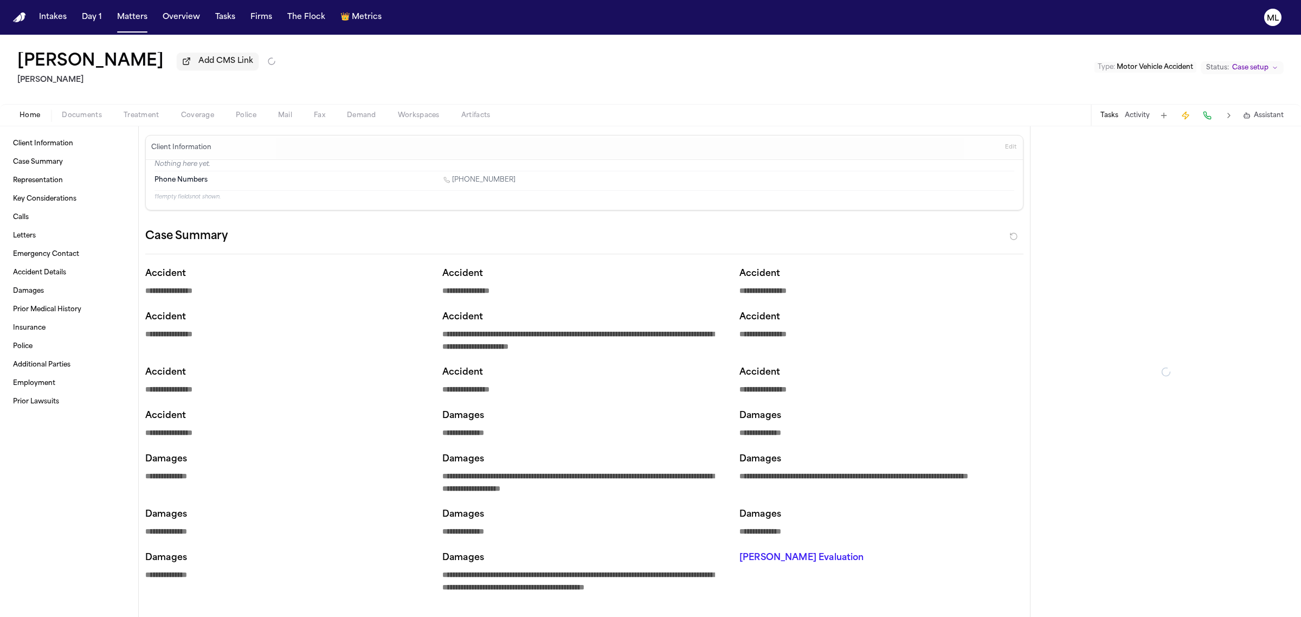
type textarea "*"
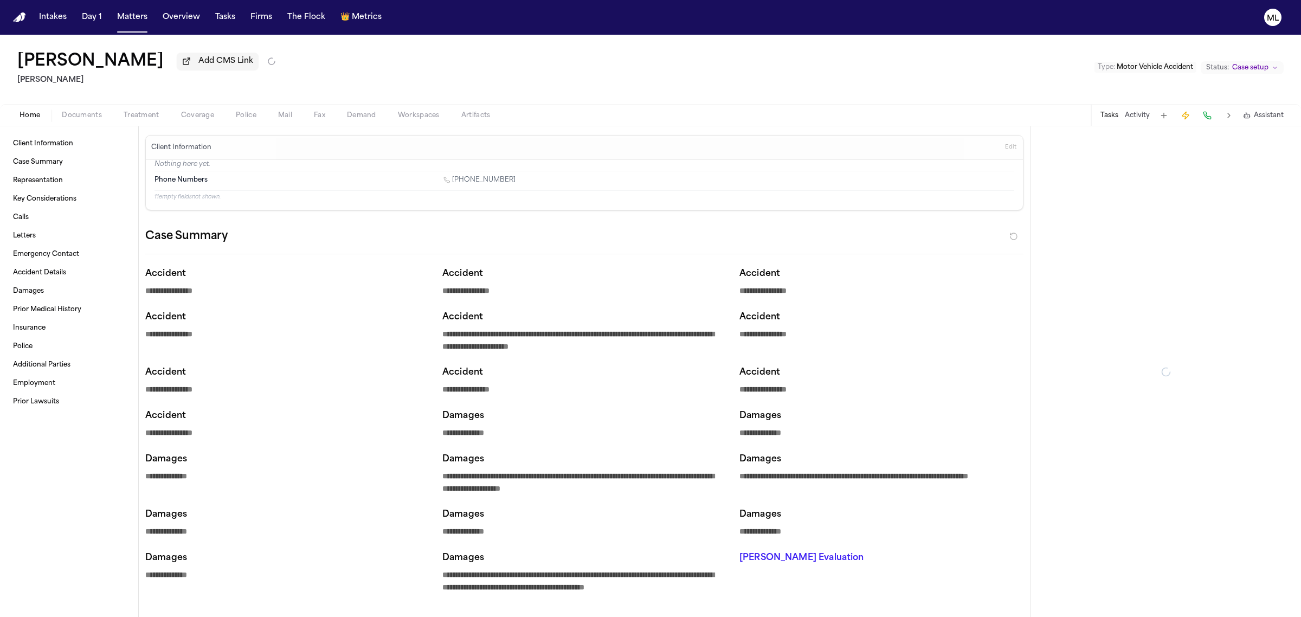
type textarea "*"
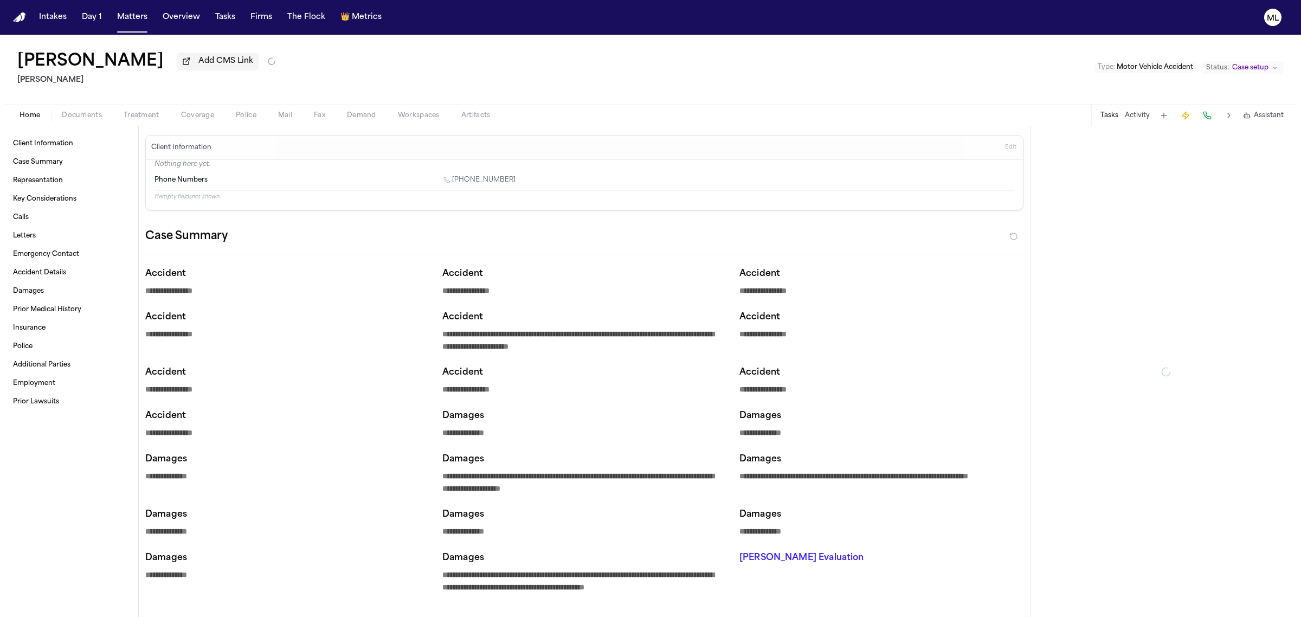
type textarea "*"
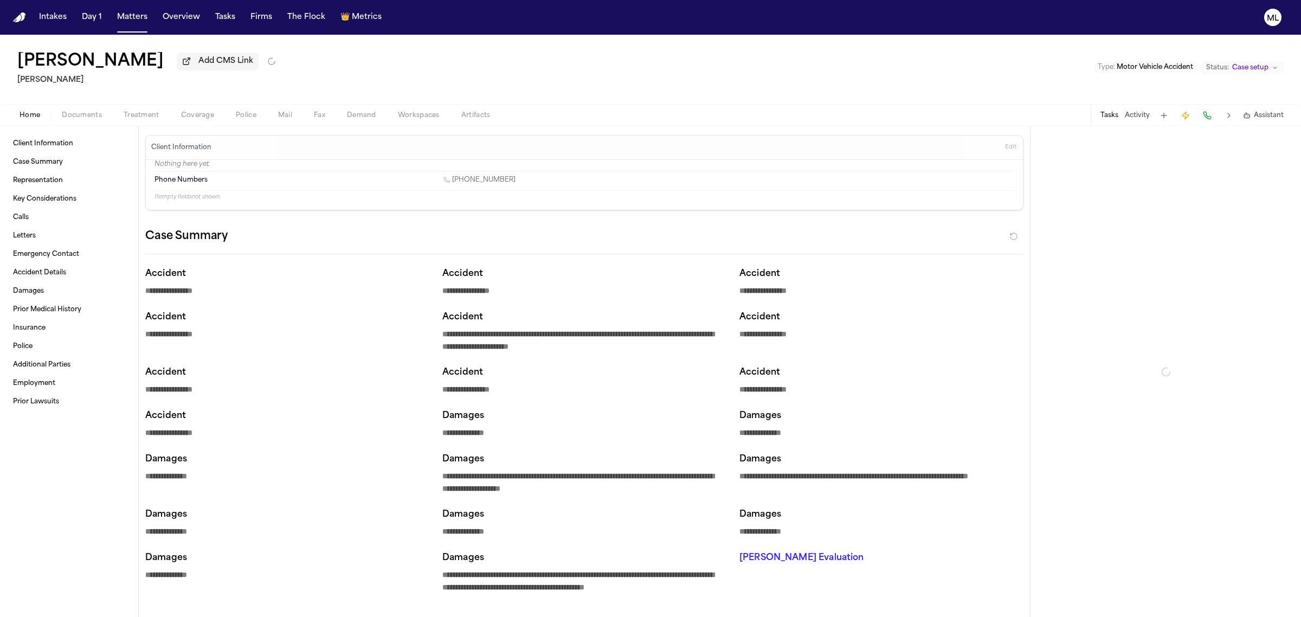
type textarea "*"
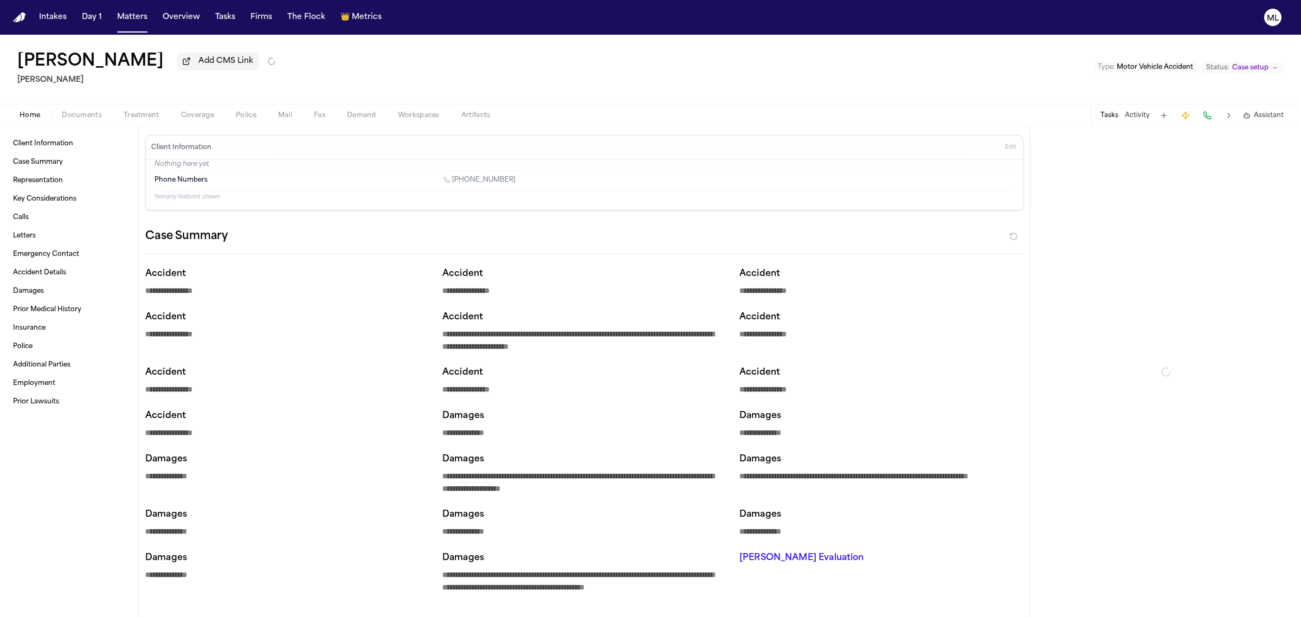
type textarea "*"
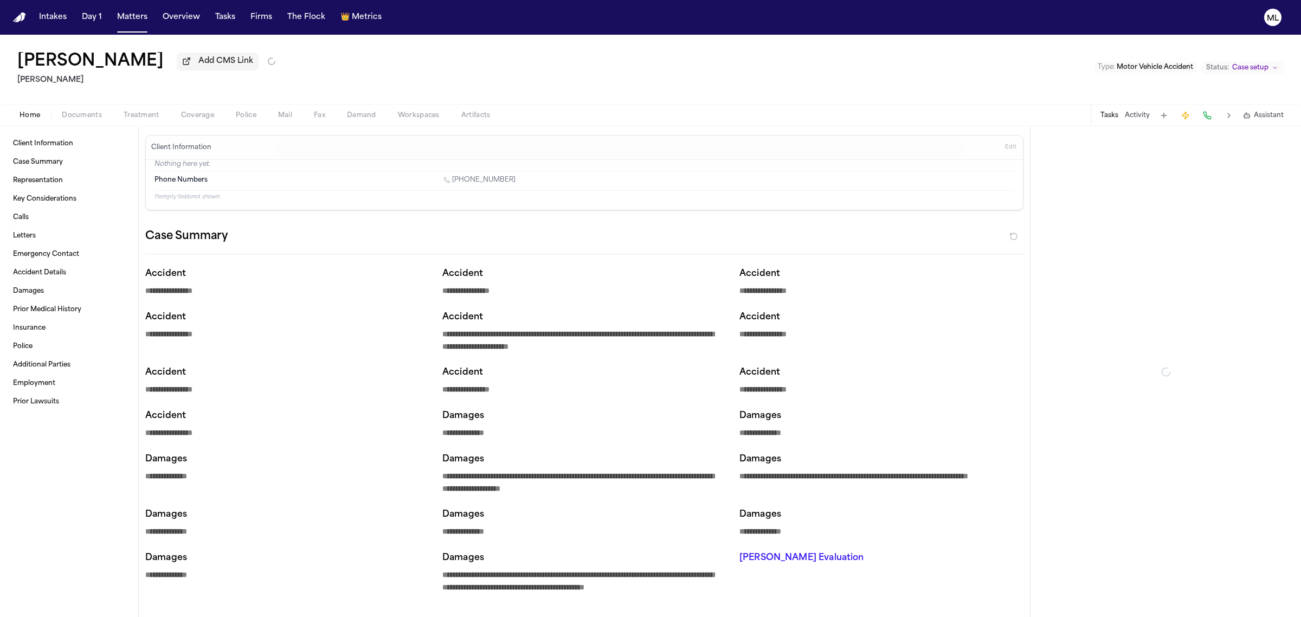
type textarea "*"
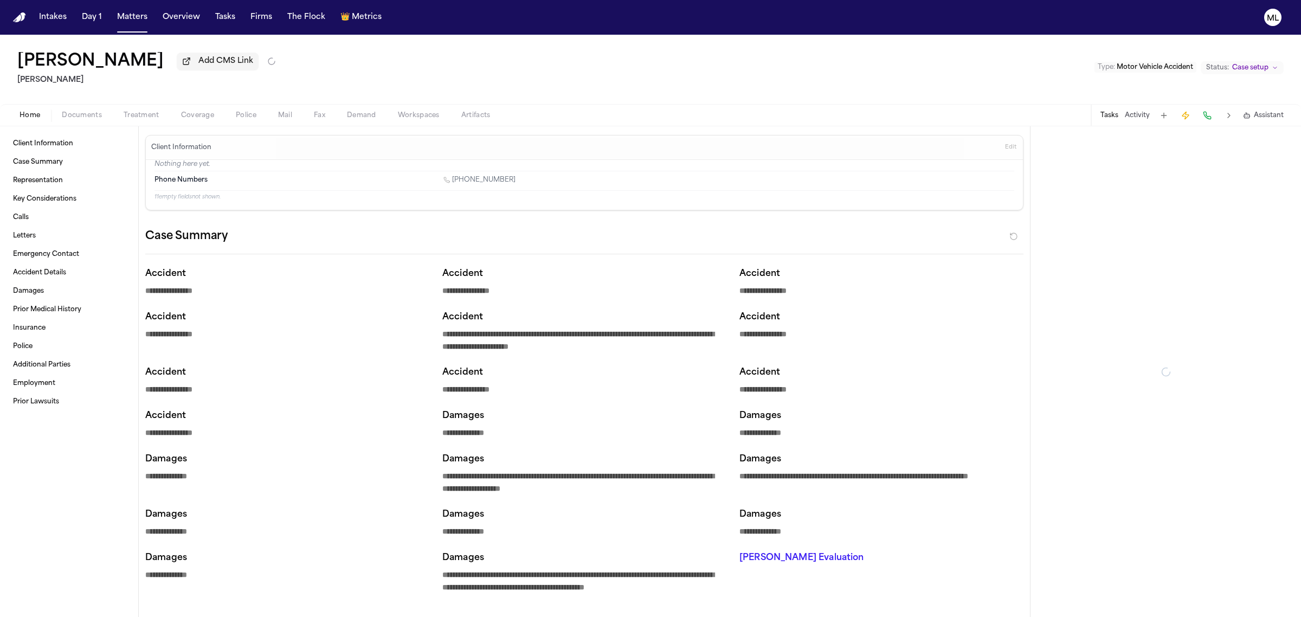
type textarea "*"
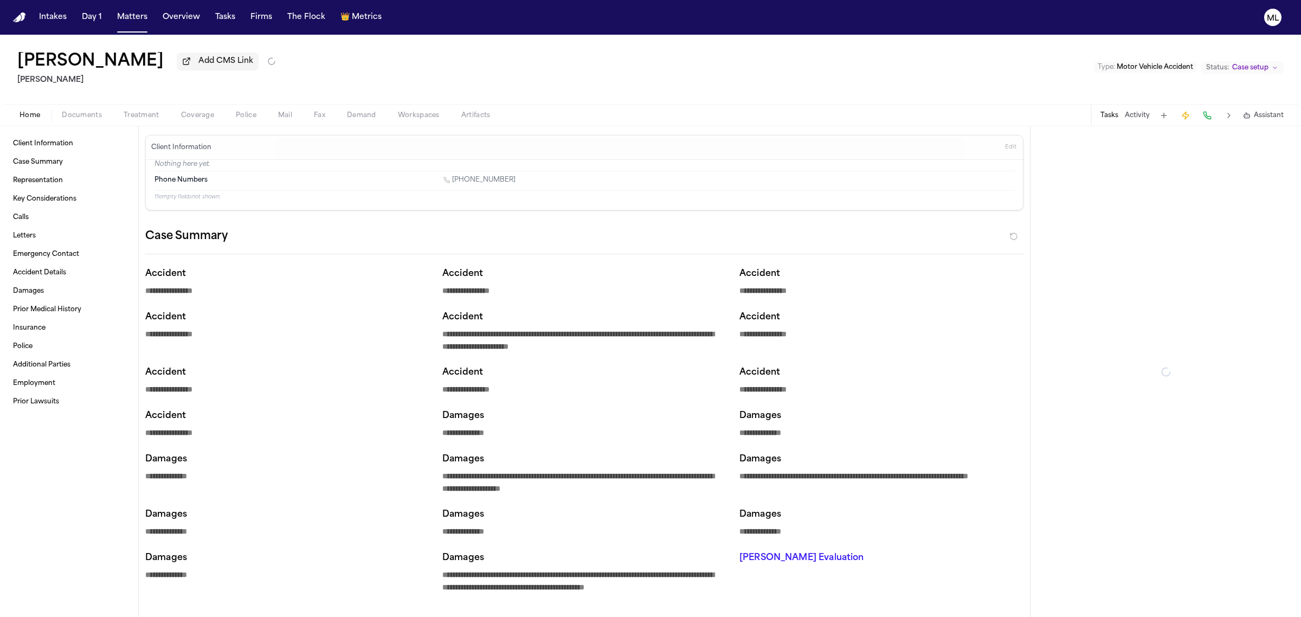
type textarea "*"
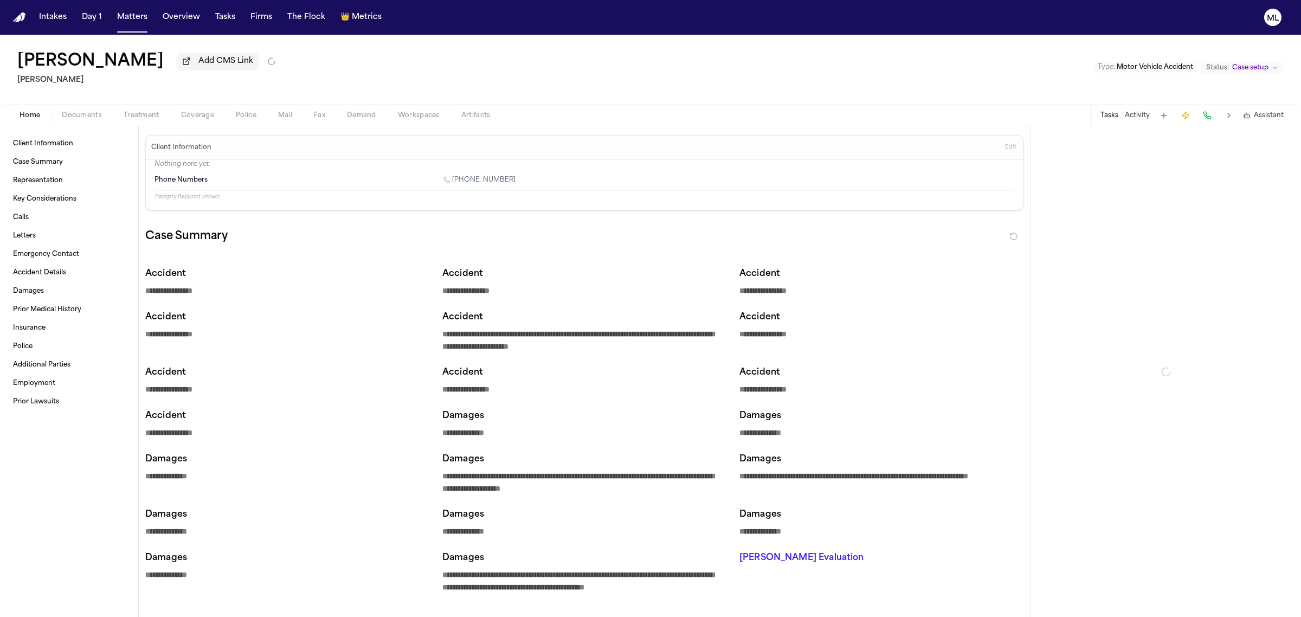
type textarea "*"
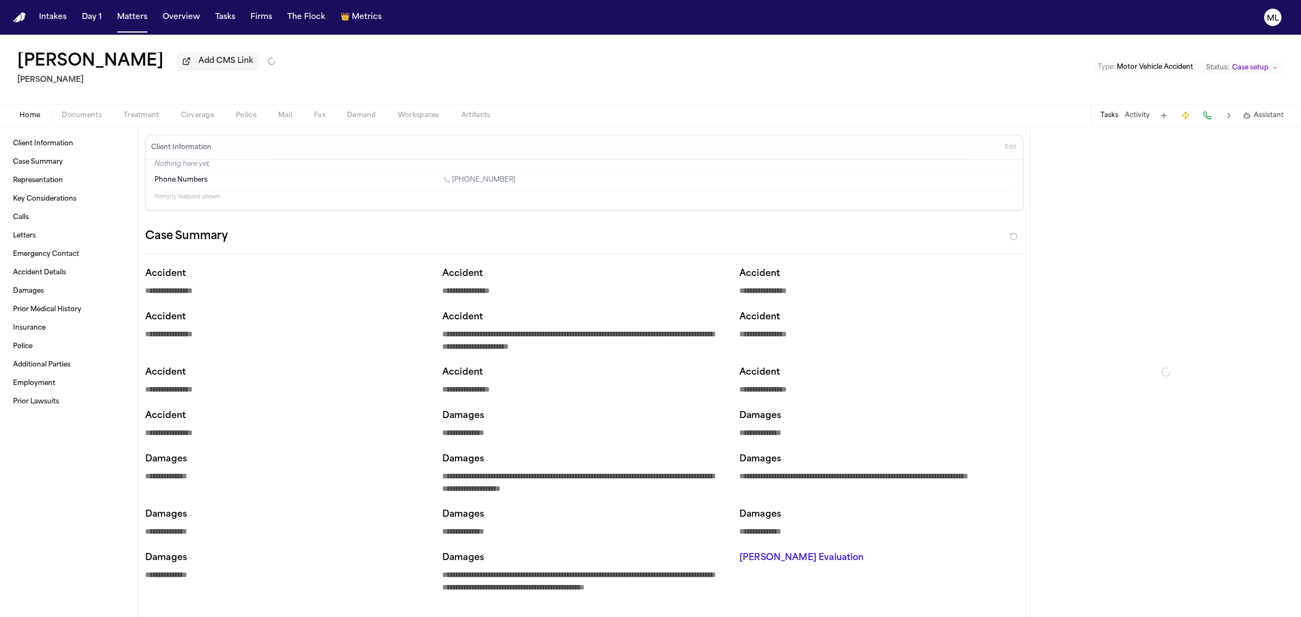
type textarea "*"
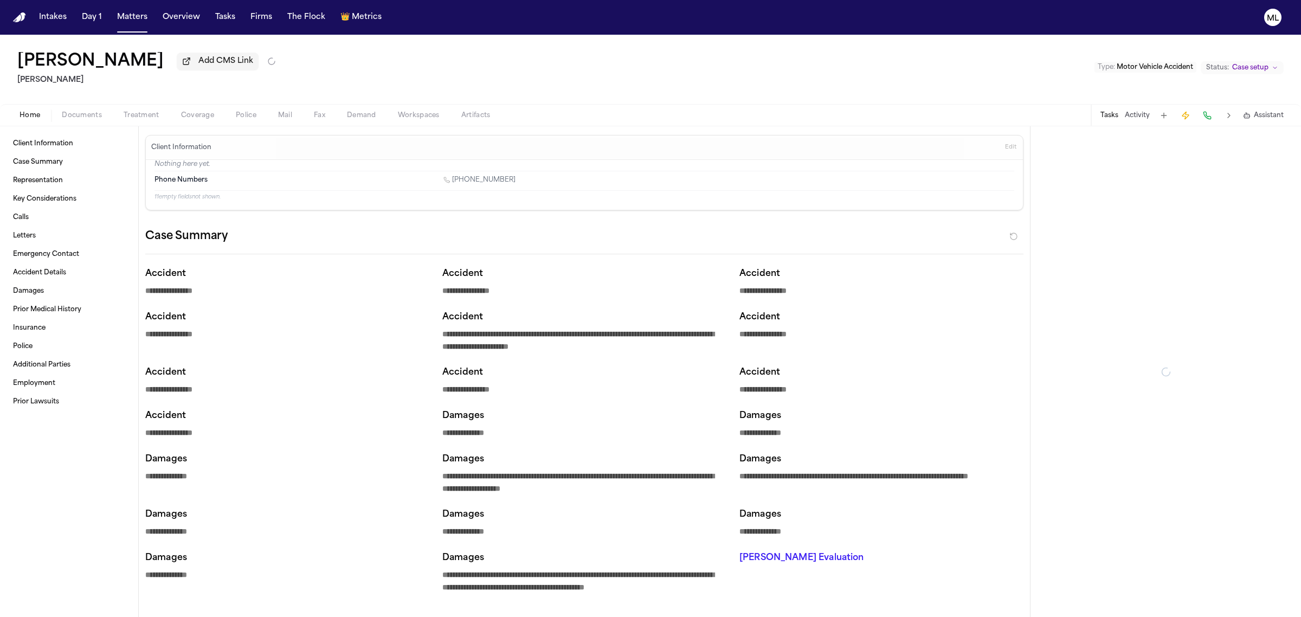
type textarea "*"
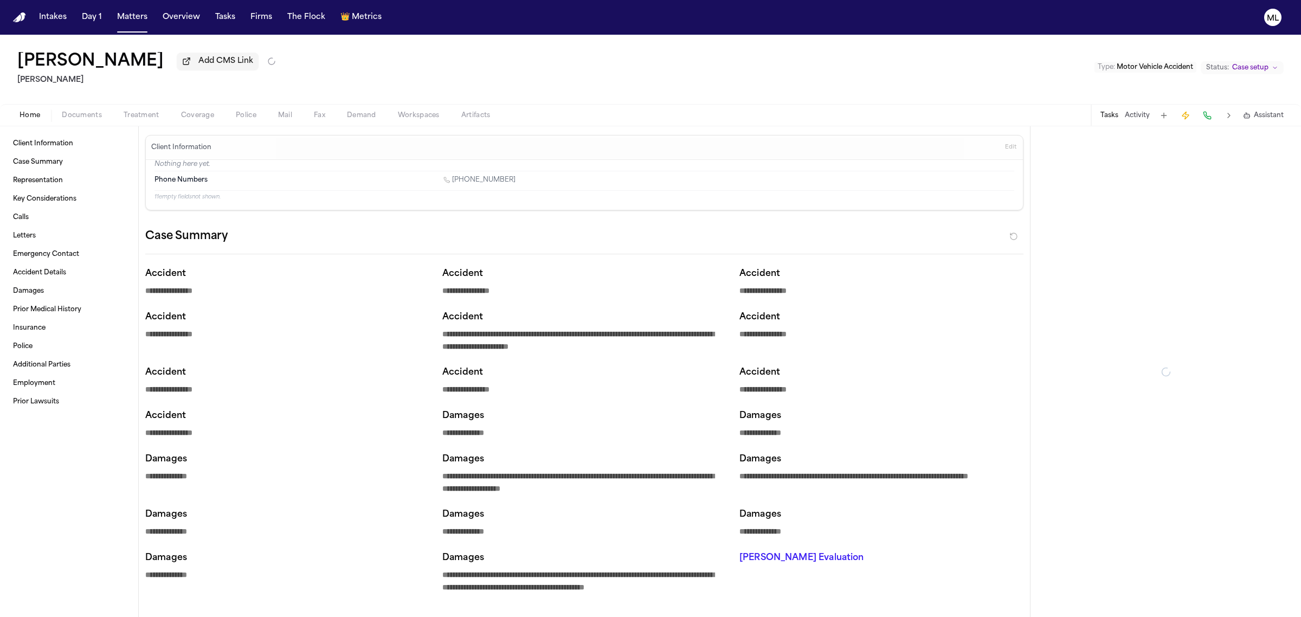
type textarea "*"
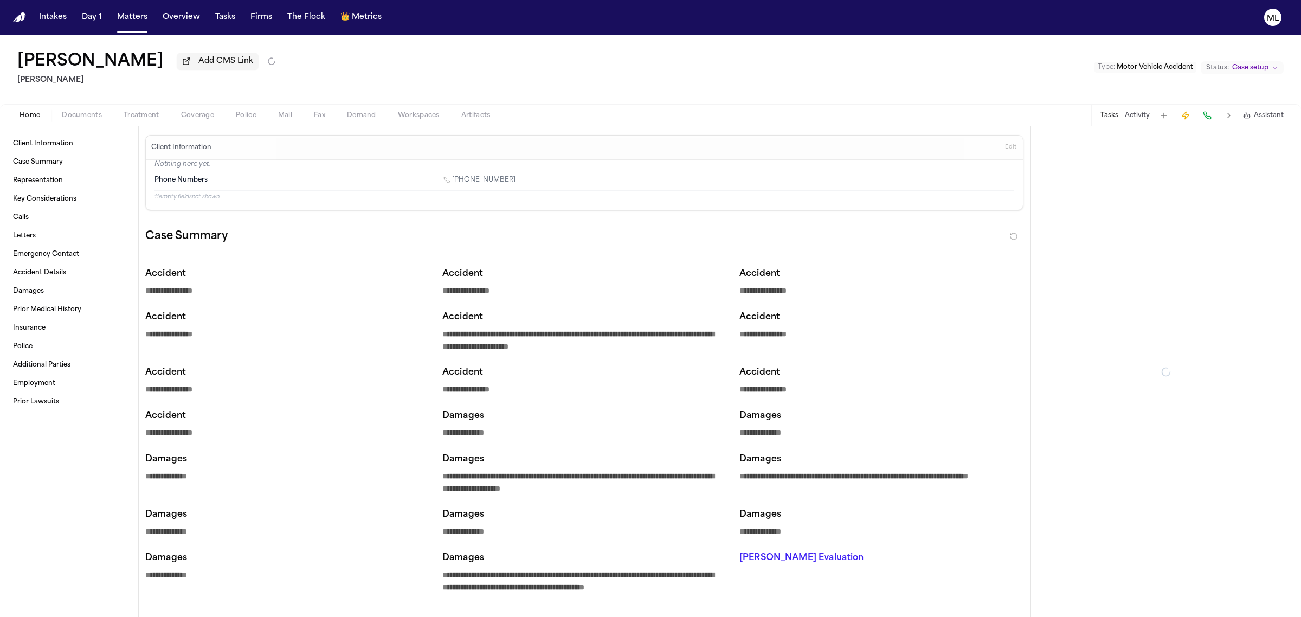
type textarea "*"
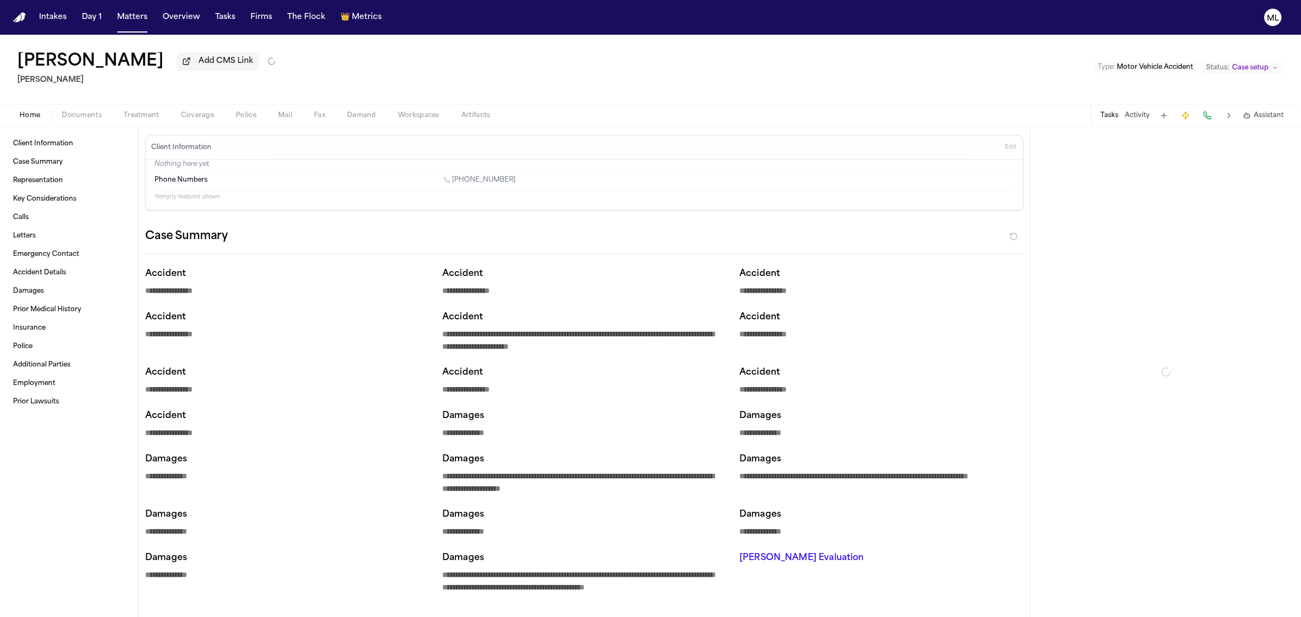
type textarea "*"
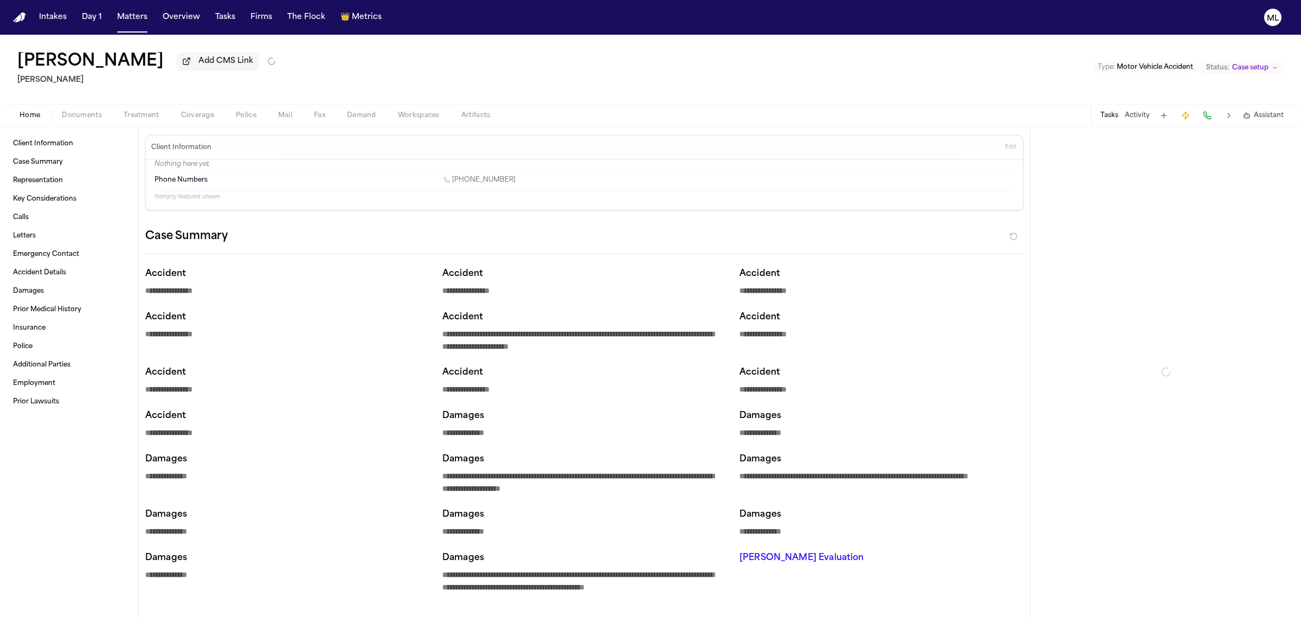
type textarea "*"
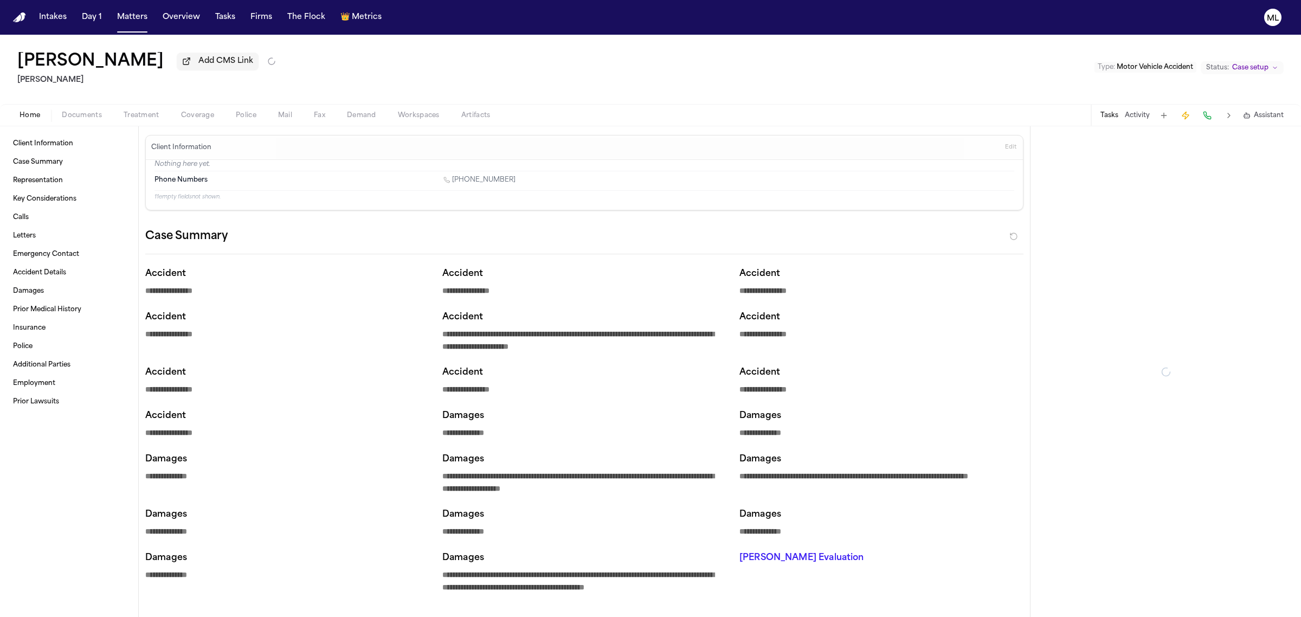
type textarea "*"
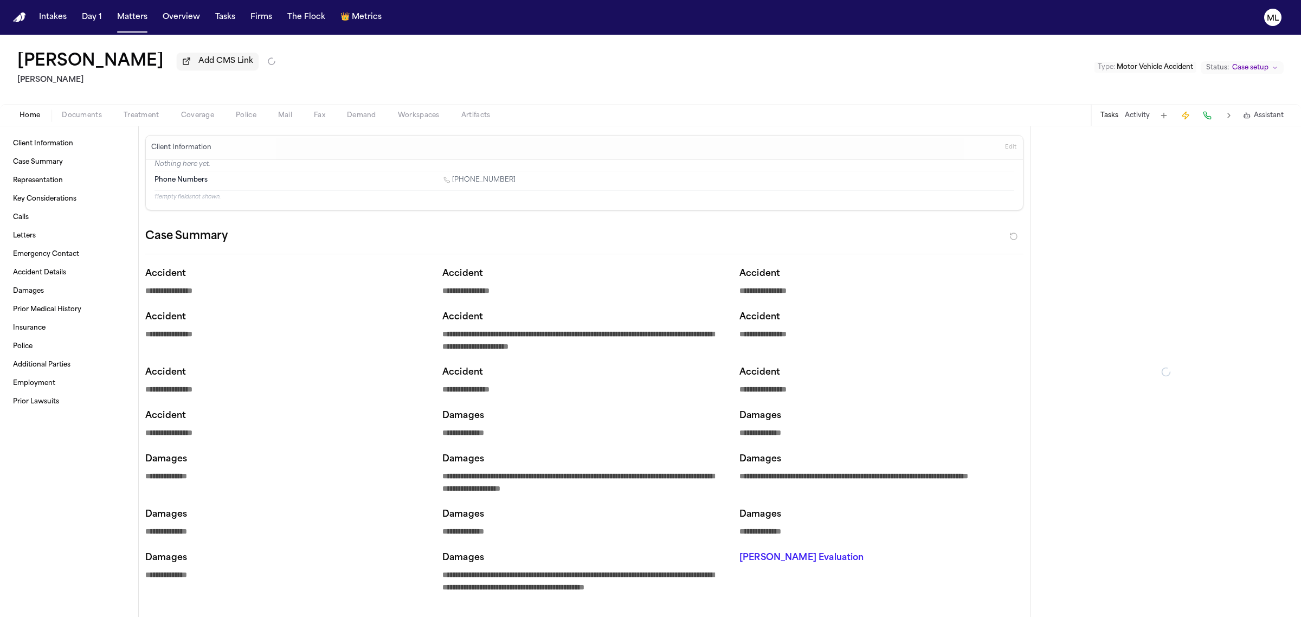
type textarea "*"
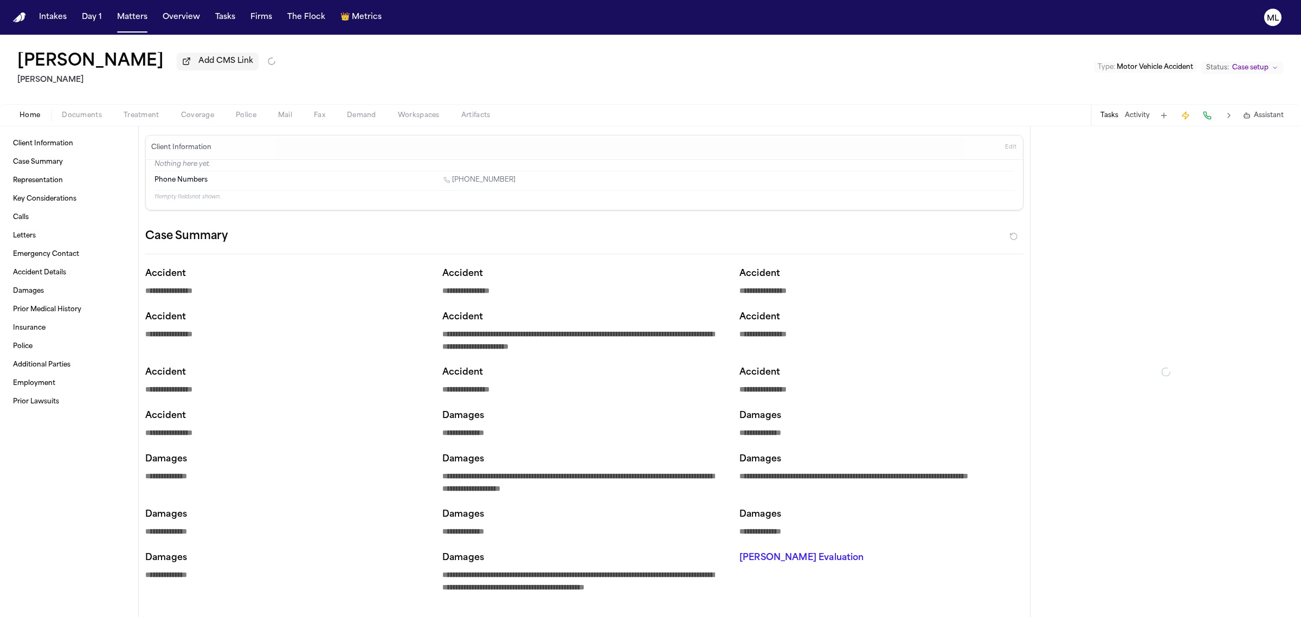
type textarea "*"
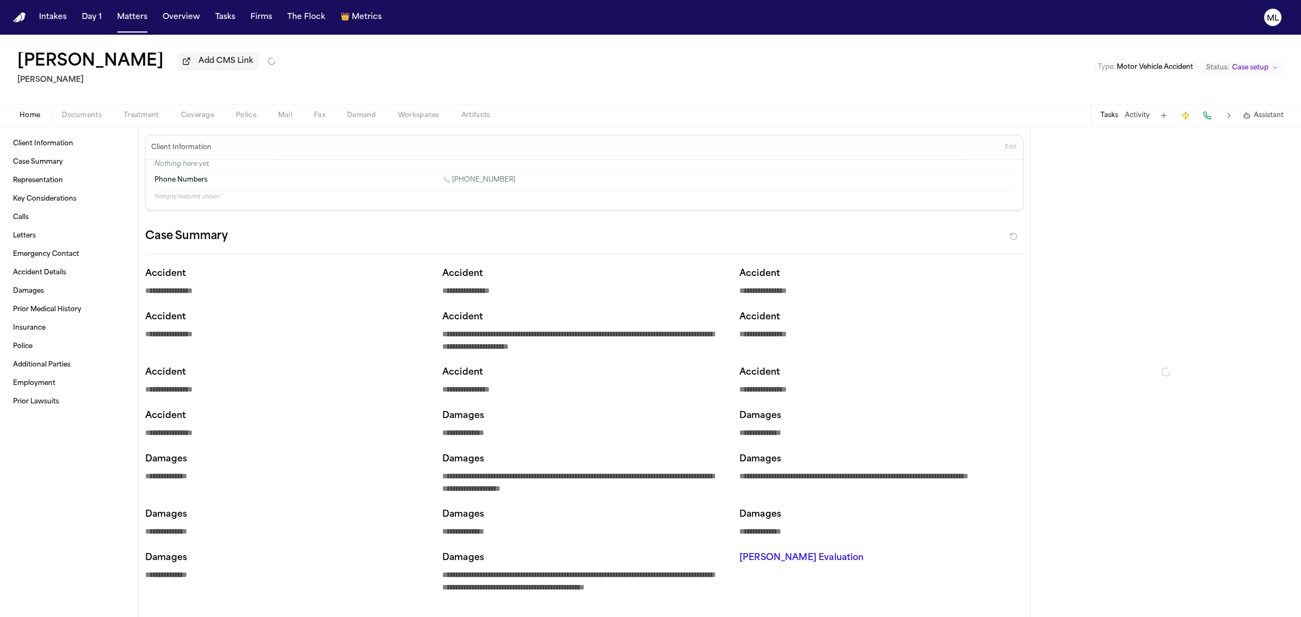
type textarea "*"
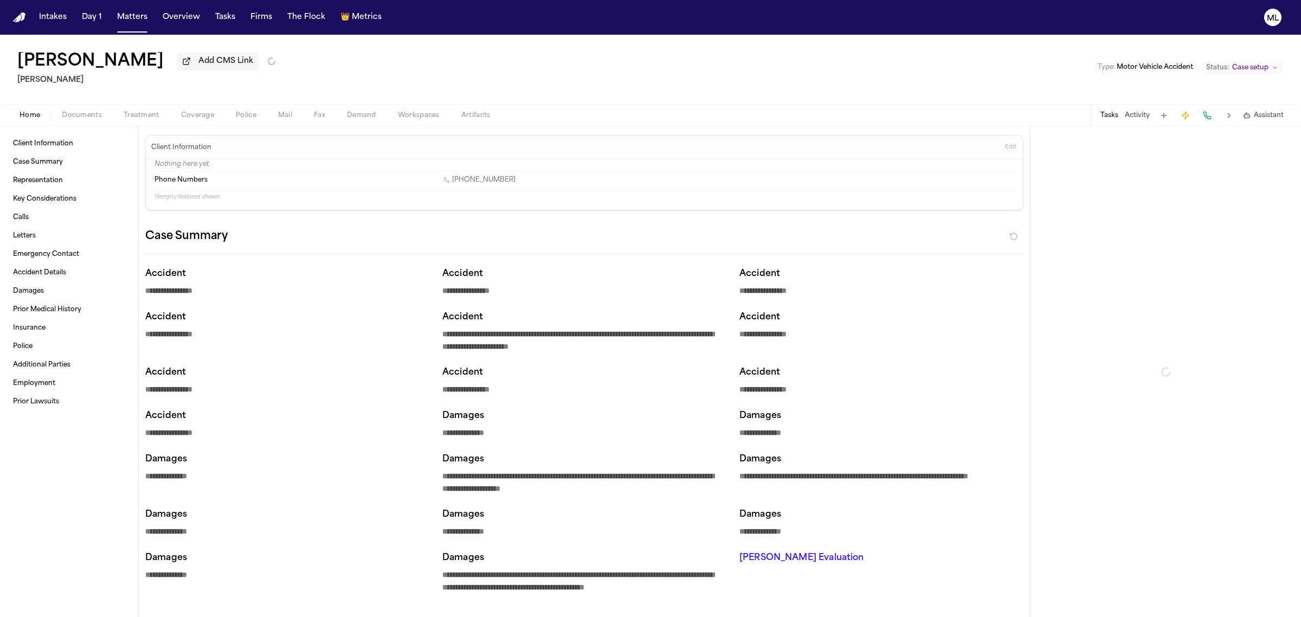
type textarea "*"
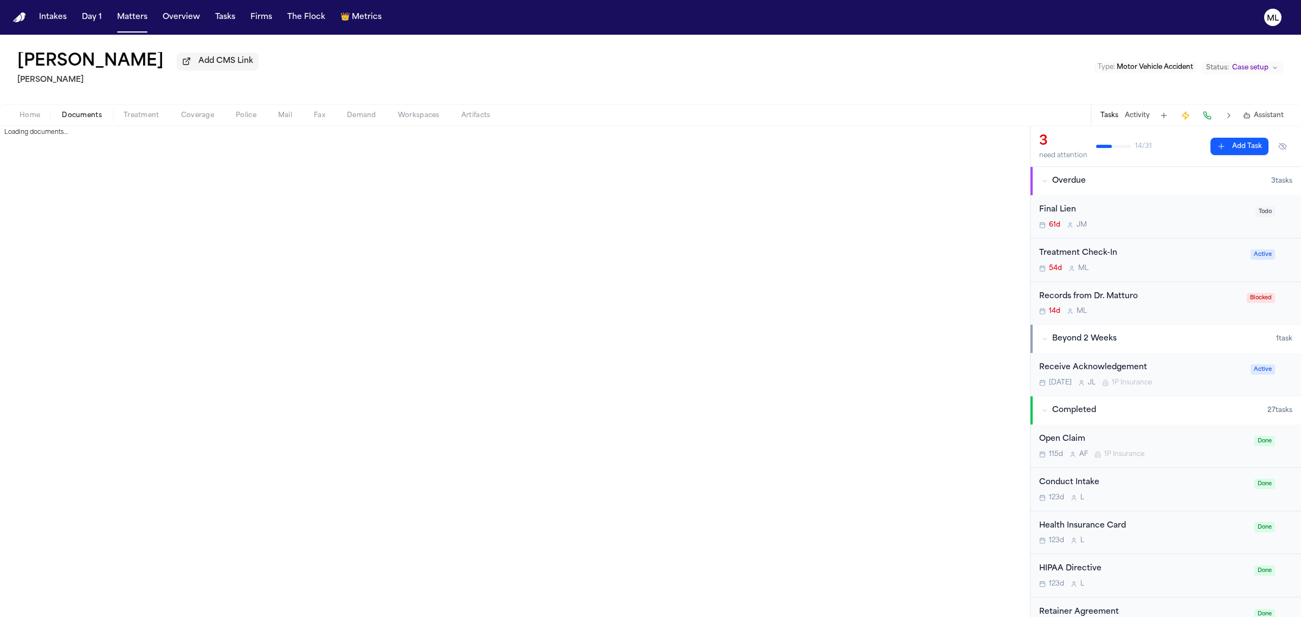
click at [82, 112] on span "Documents" at bounding box center [82, 115] width 40 height 9
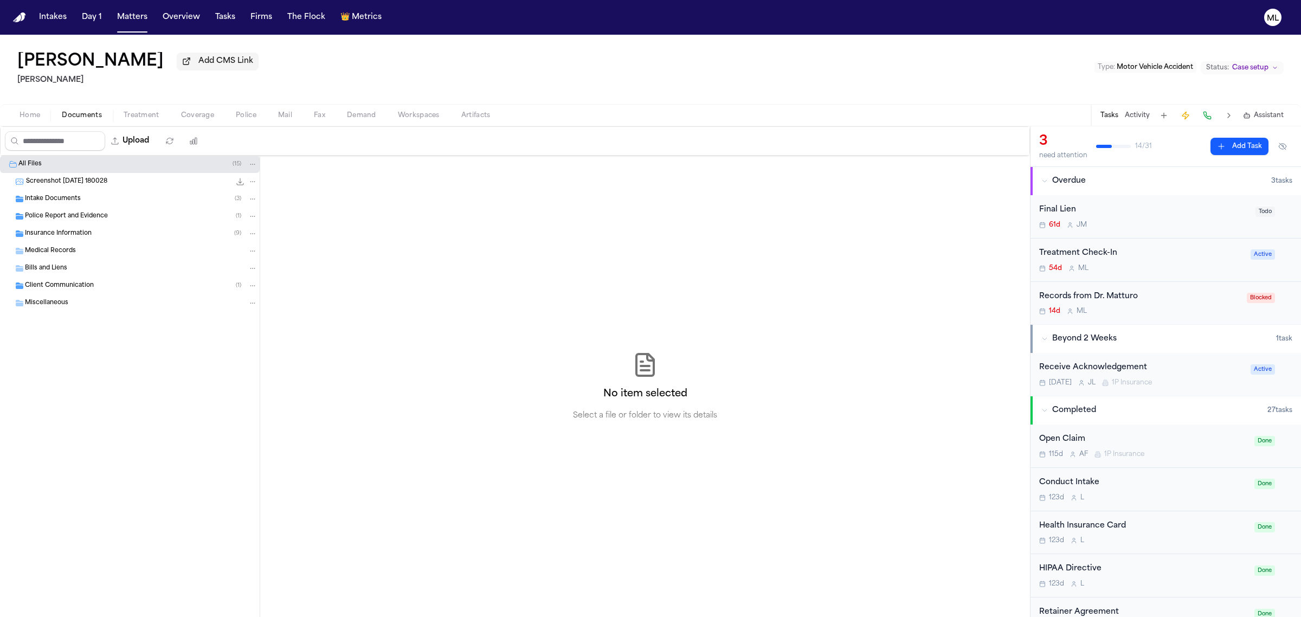
click at [99, 242] on div "Medical Records" at bounding box center [130, 250] width 260 height 17
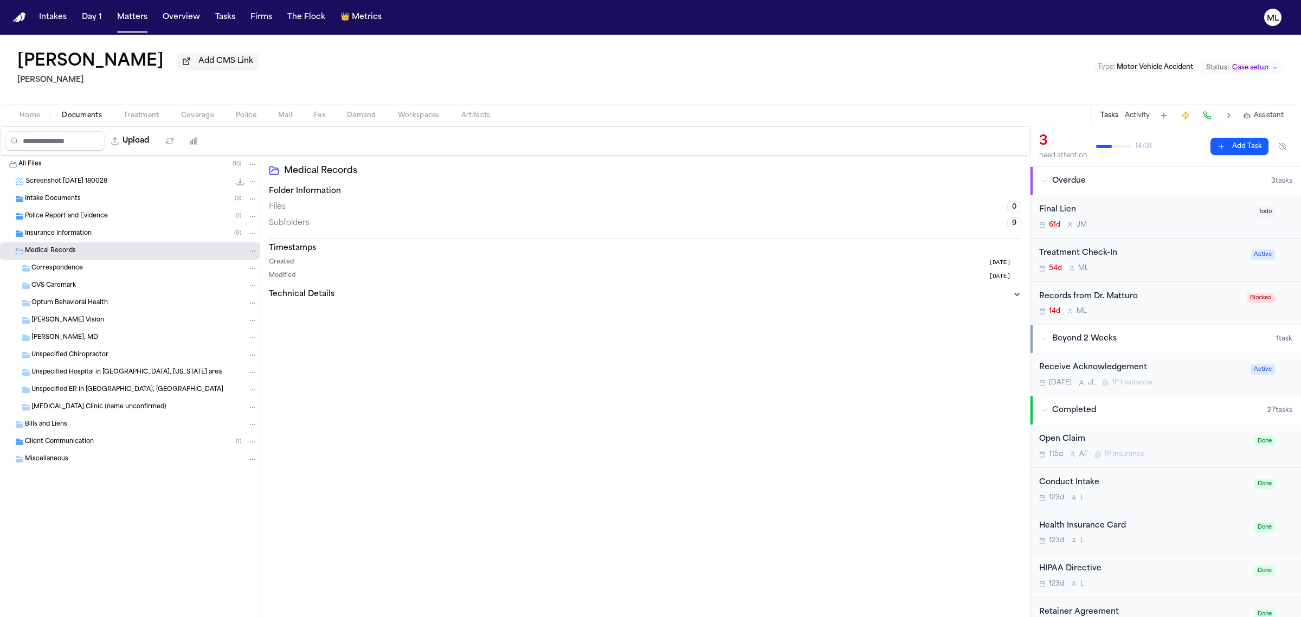
click at [99, 235] on div "Insurance Information ( 9 )" at bounding box center [141, 234] width 232 height 10
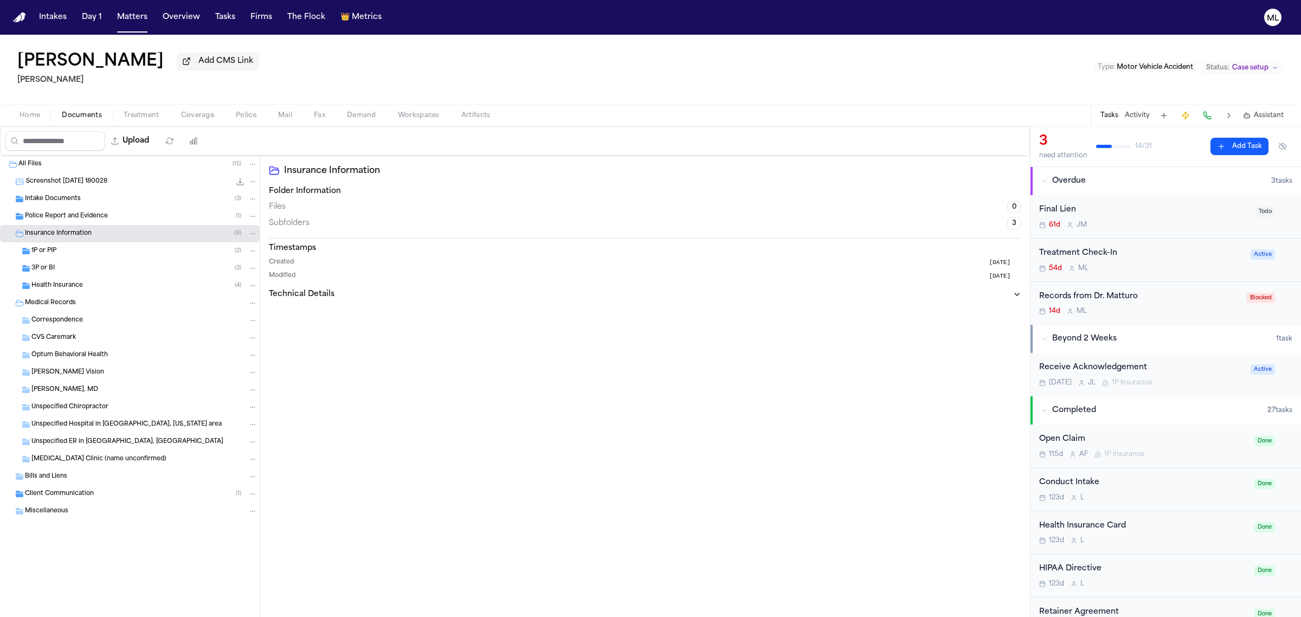
click at [103, 245] on div "1P or PIP ( 2 )" at bounding box center [130, 250] width 260 height 17
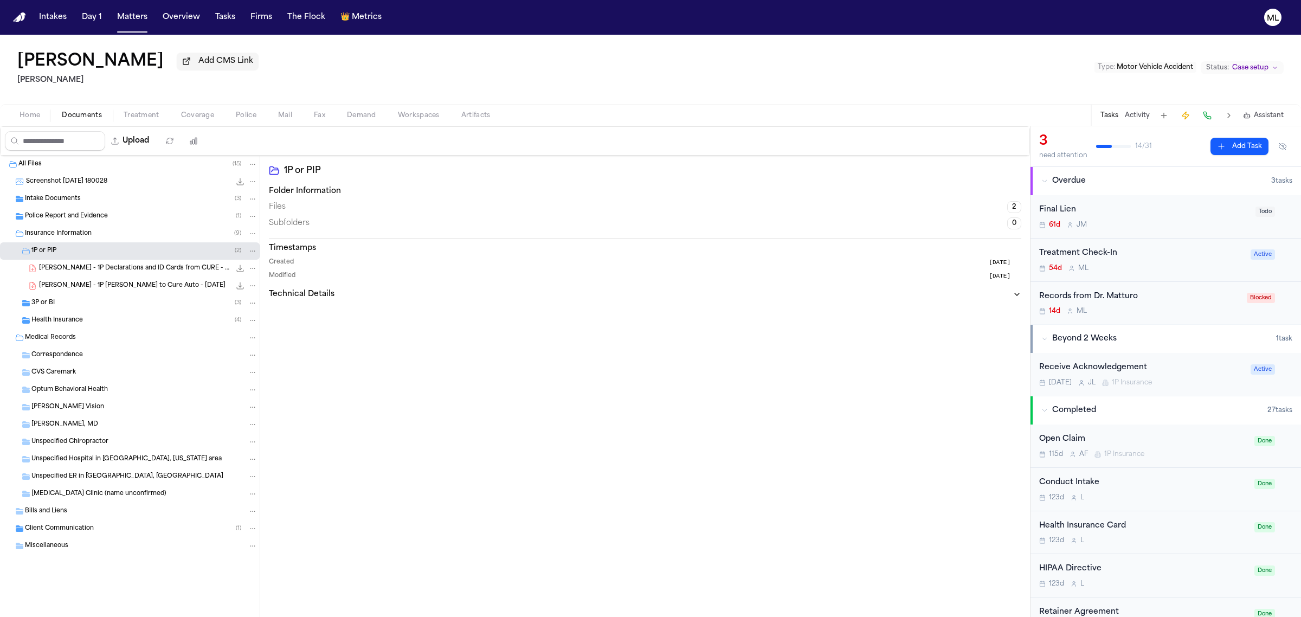
click at [112, 299] on div "3P or BI ( 3 )" at bounding box center [144, 303] width 226 height 10
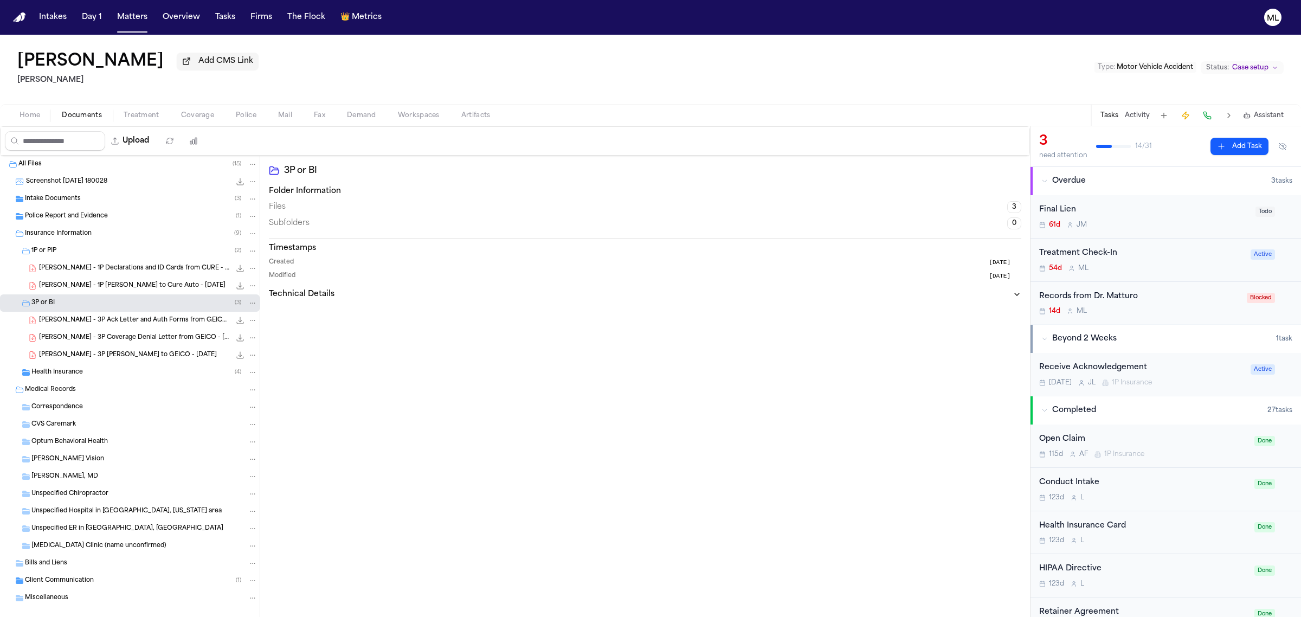
click at [122, 379] on div "Health Insurance ( 4 )" at bounding box center [130, 372] width 260 height 17
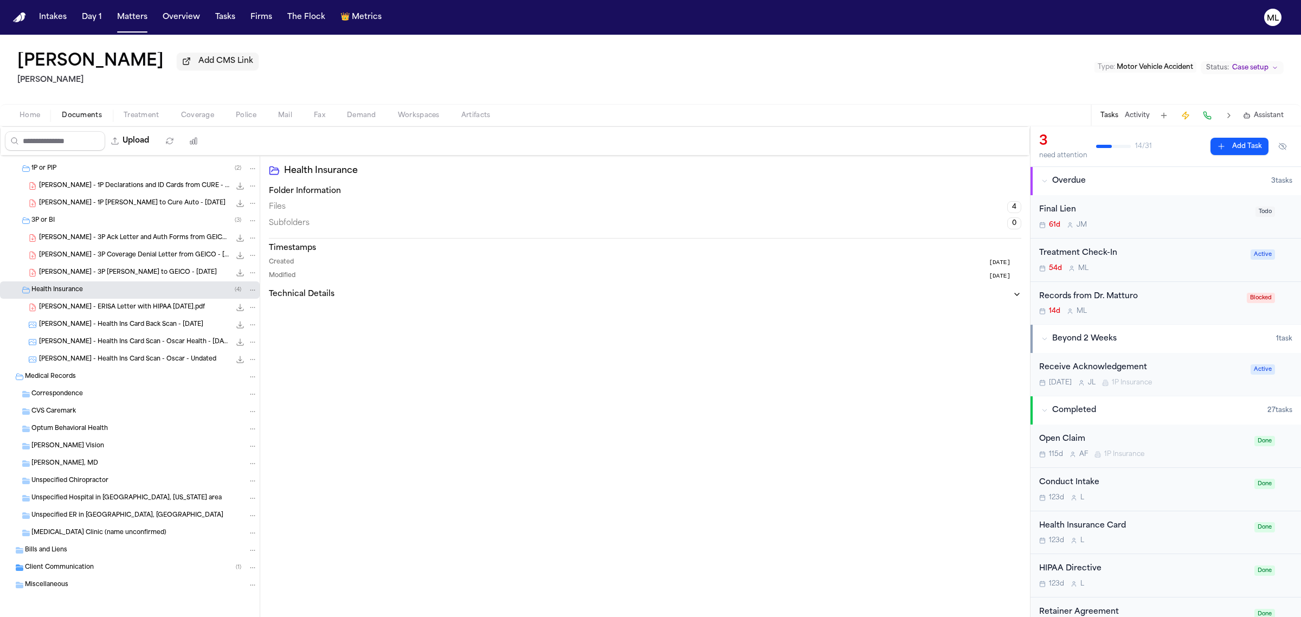
scroll to position [84, 0]
click at [118, 565] on div "Client Communication ( 1 )" at bounding box center [141, 566] width 232 height 10
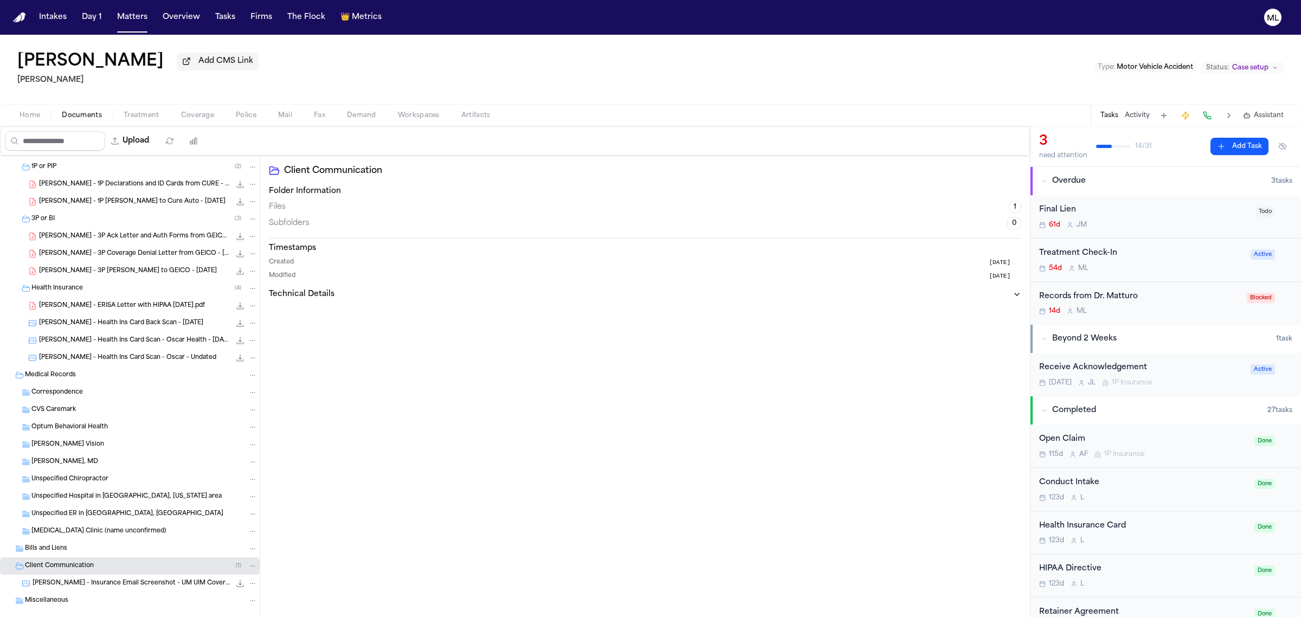
scroll to position [101, 0]
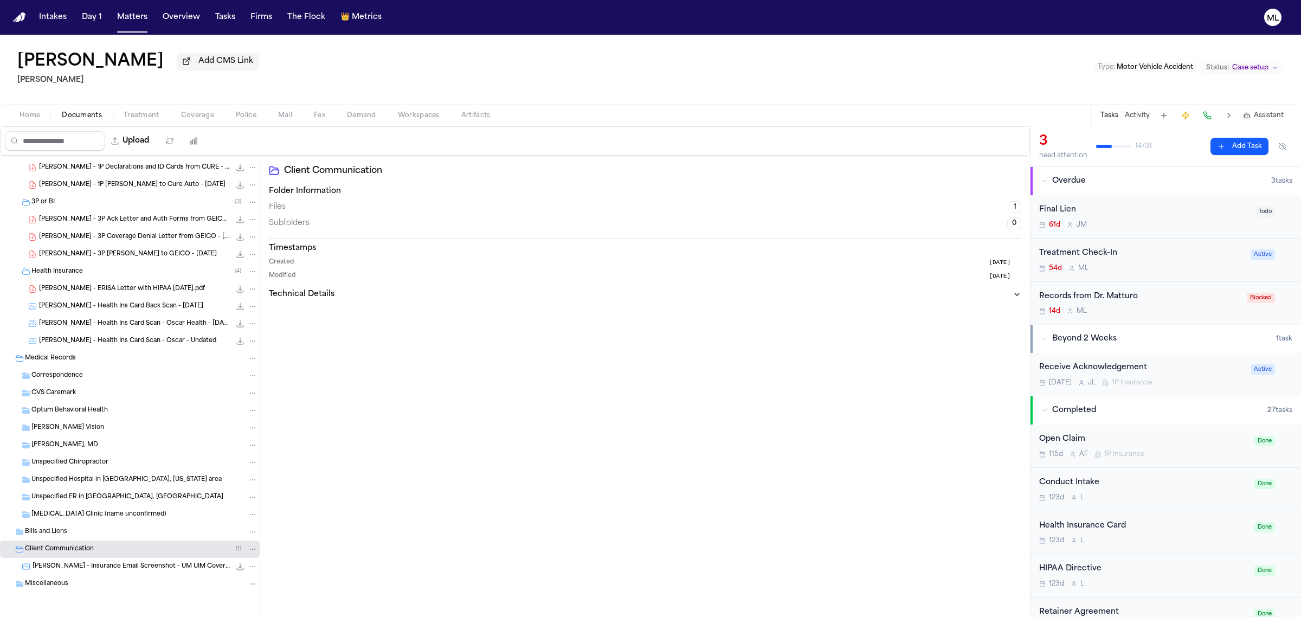
click at [145, 567] on span "J. Cherestal - Insurance Email Screenshot - UM UIM Coverage - 7.7.25" at bounding box center [132, 566] width 198 height 9
